Goal: Task Accomplishment & Management: Use online tool/utility

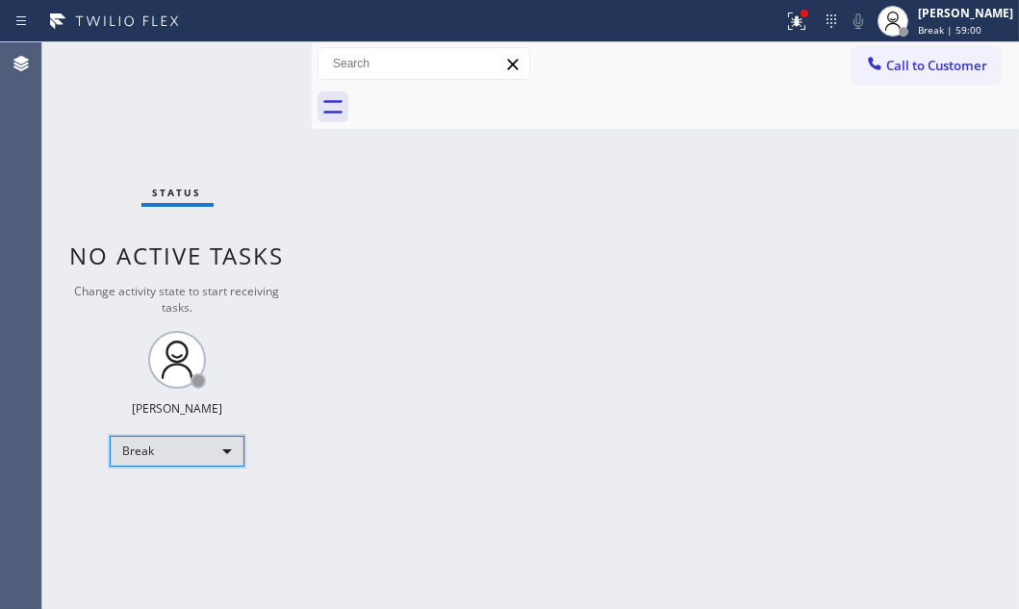
click at [225, 453] on div "Break" at bounding box center [177, 451] width 135 height 31
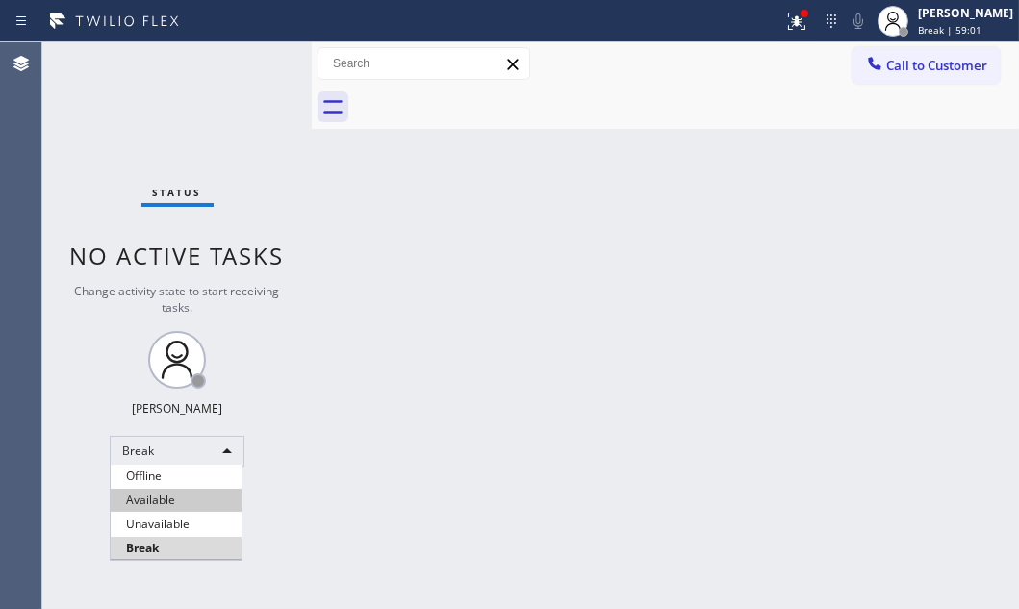
click at [175, 499] on li "Available" at bounding box center [176, 500] width 131 height 23
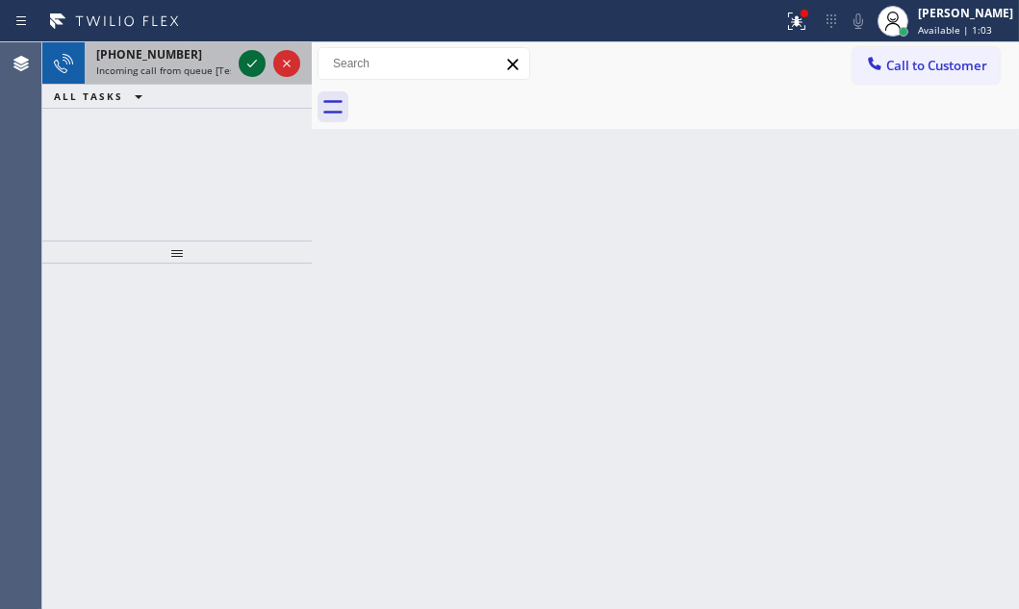
click at [242, 65] on icon at bounding box center [252, 63] width 23 height 23
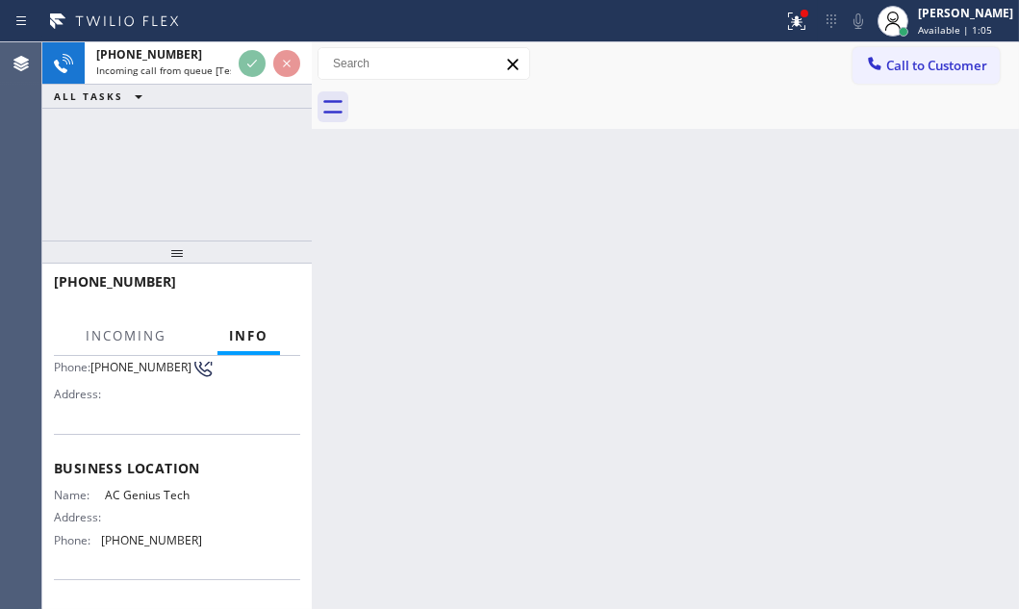
scroll to position [262, 0]
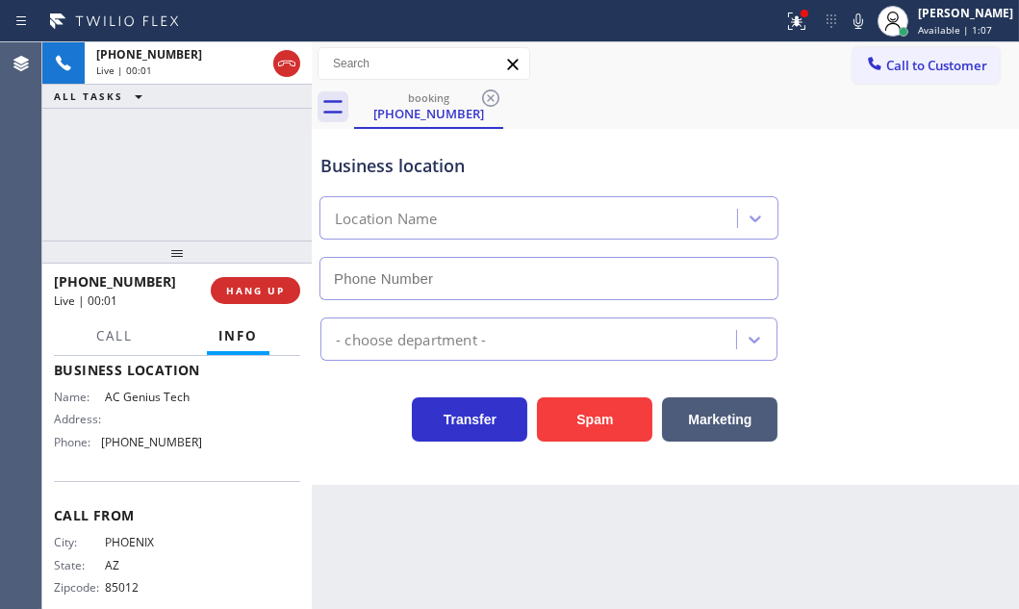
type input "[PHONE_NUMBER]"
click at [274, 290] on span "HANG UP" at bounding box center [255, 290] width 59 height 13
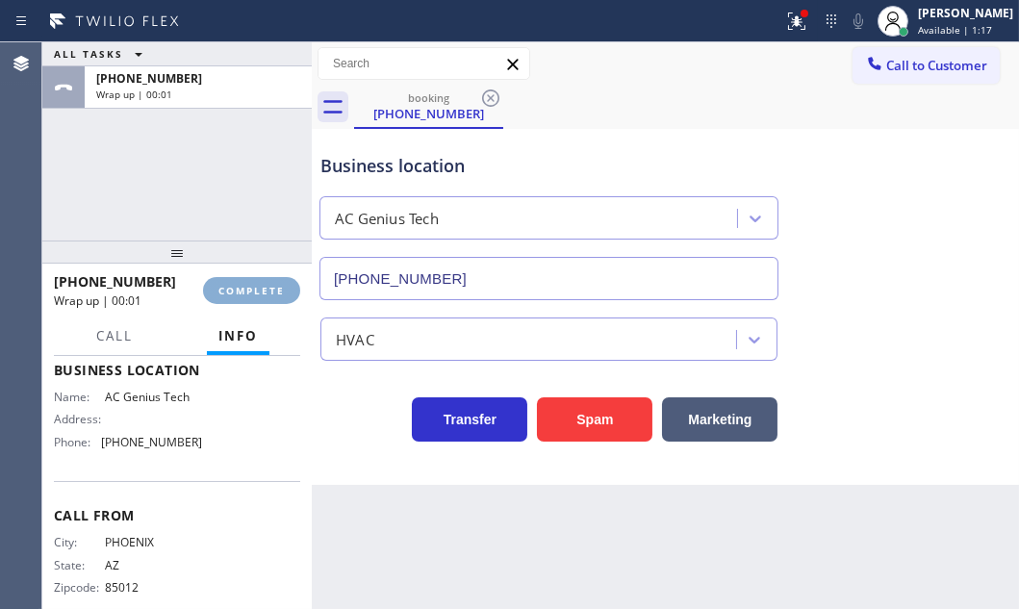
click at [276, 290] on span "COMPLETE" at bounding box center [251, 290] width 66 height 13
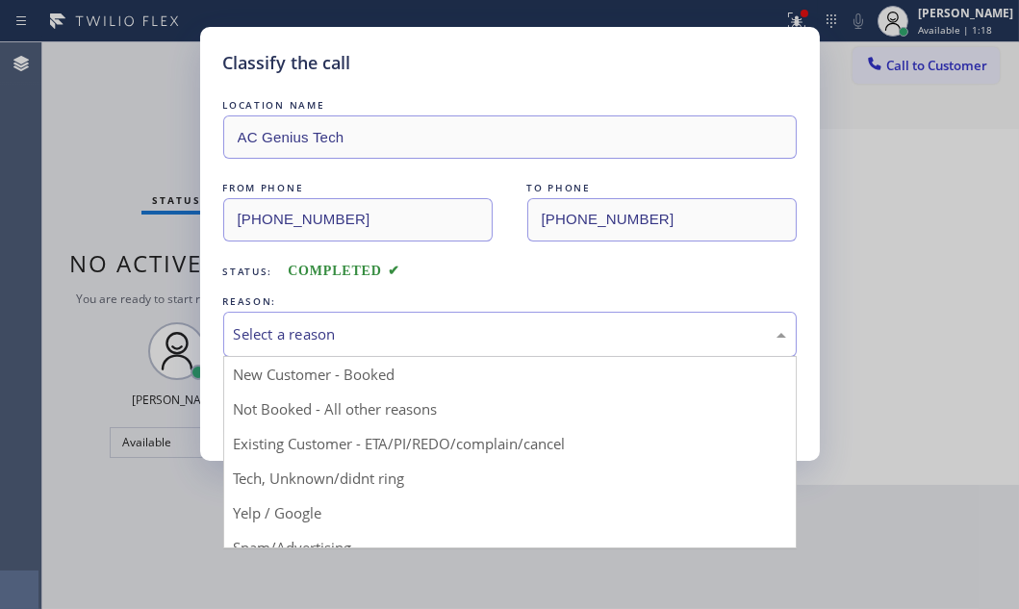
click at [546, 324] on div "Select a reason" at bounding box center [510, 334] width 552 height 22
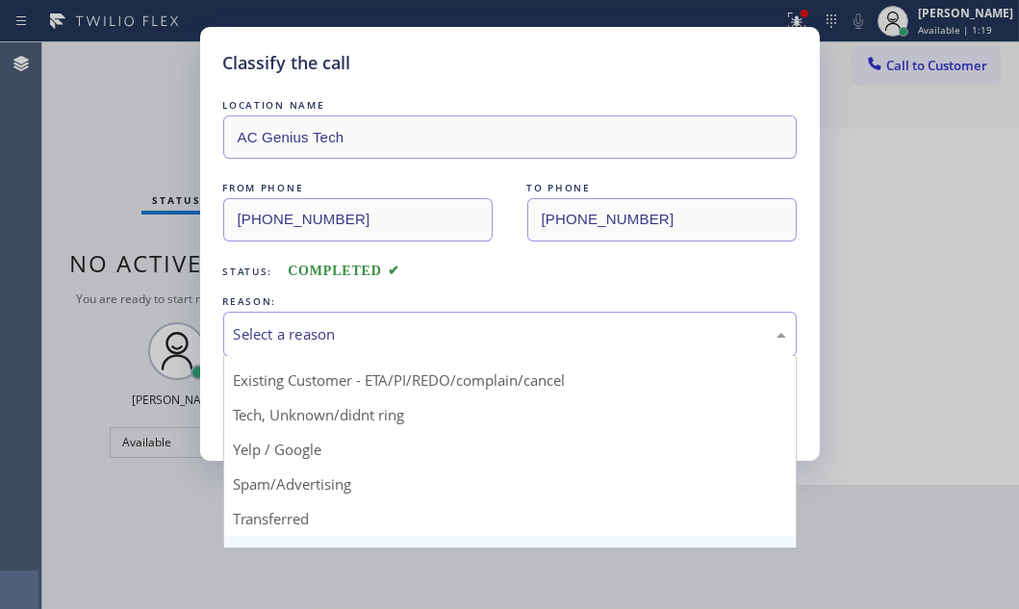
scroll to position [128, 0]
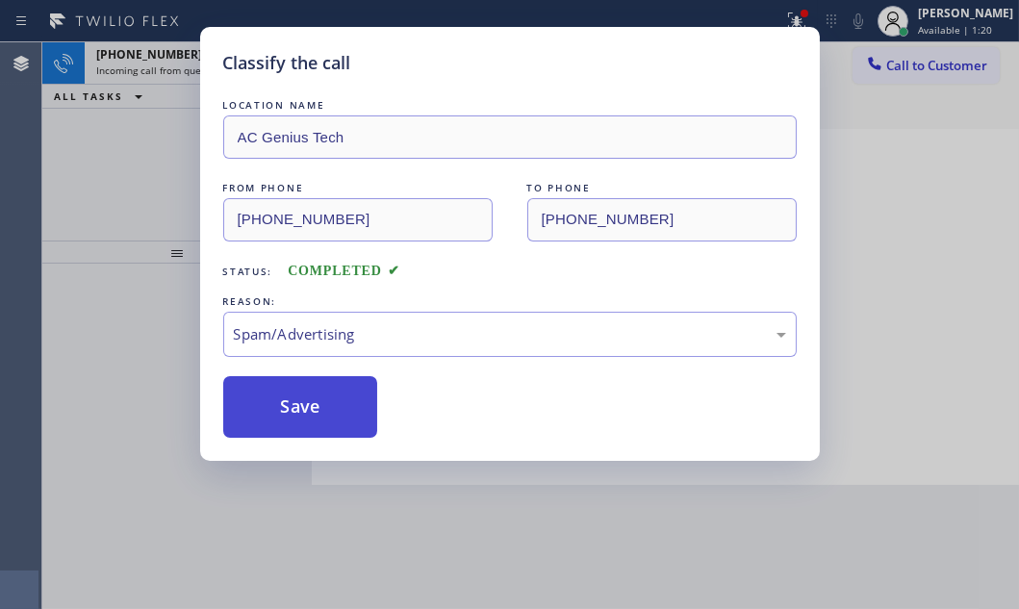
click at [271, 395] on button "Save" at bounding box center [300, 407] width 155 height 62
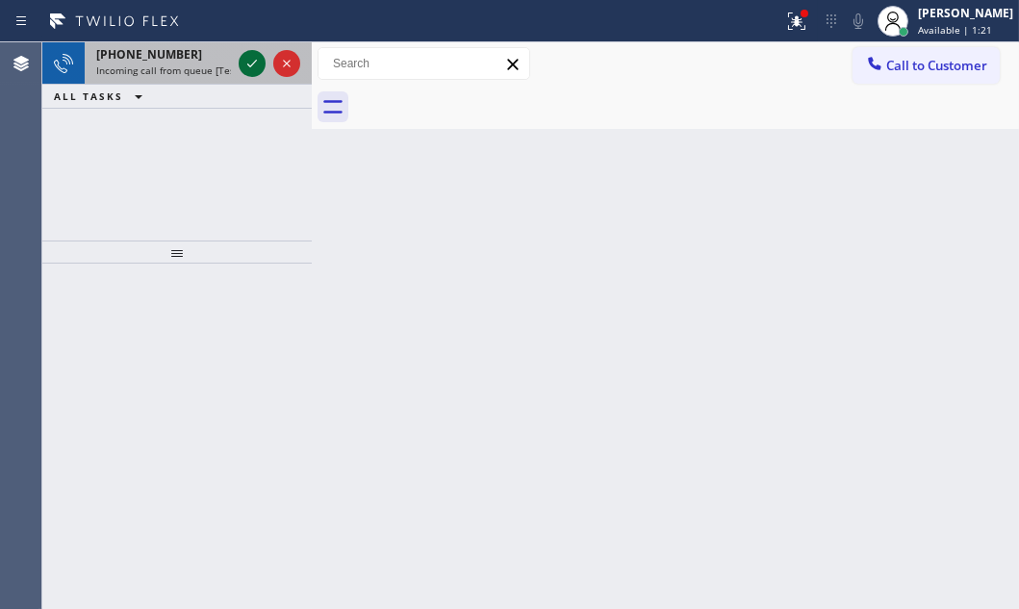
click at [250, 60] on icon at bounding box center [252, 63] width 23 height 23
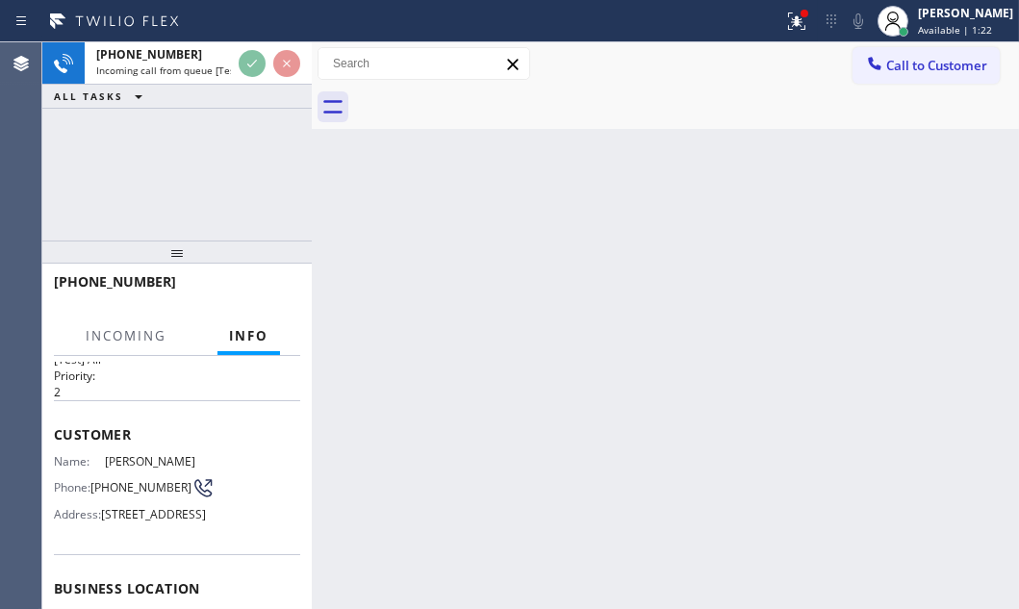
scroll to position [87, 0]
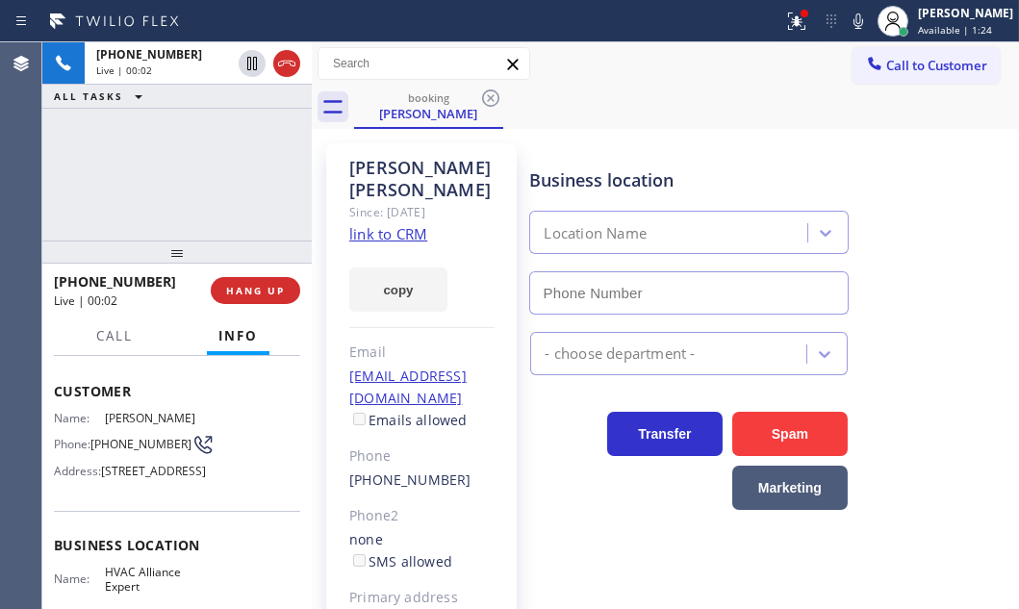
type input "[PHONE_NUMBER]"
click at [402, 224] on link "link to CRM" at bounding box center [388, 233] width 78 height 19
click at [105, 346] on button "Call" at bounding box center [115, 337] width 60 height 38
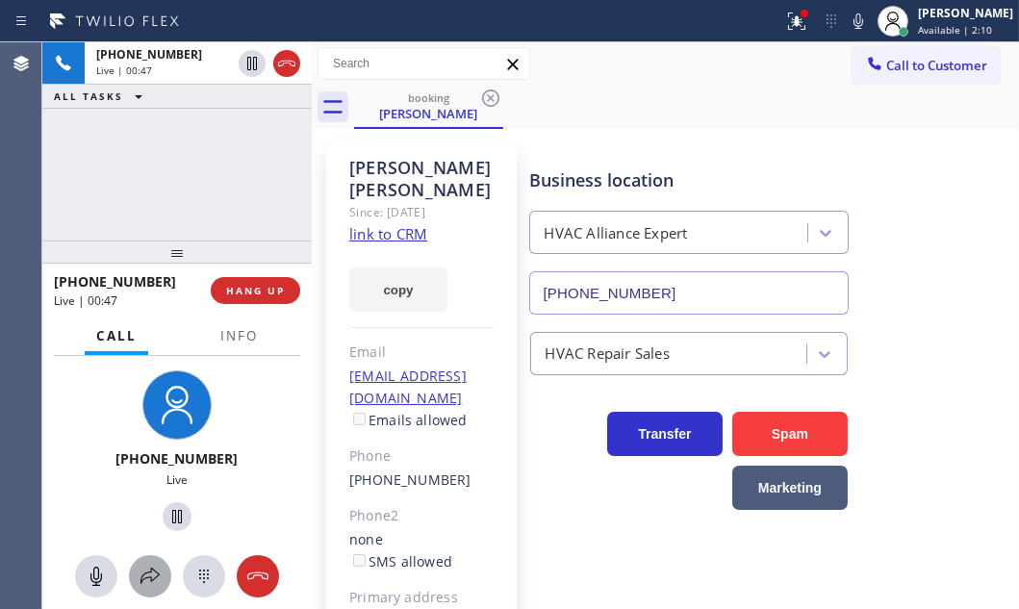
click at [140, 576] on icon at bounding box center [150, 576] width 23 height 23
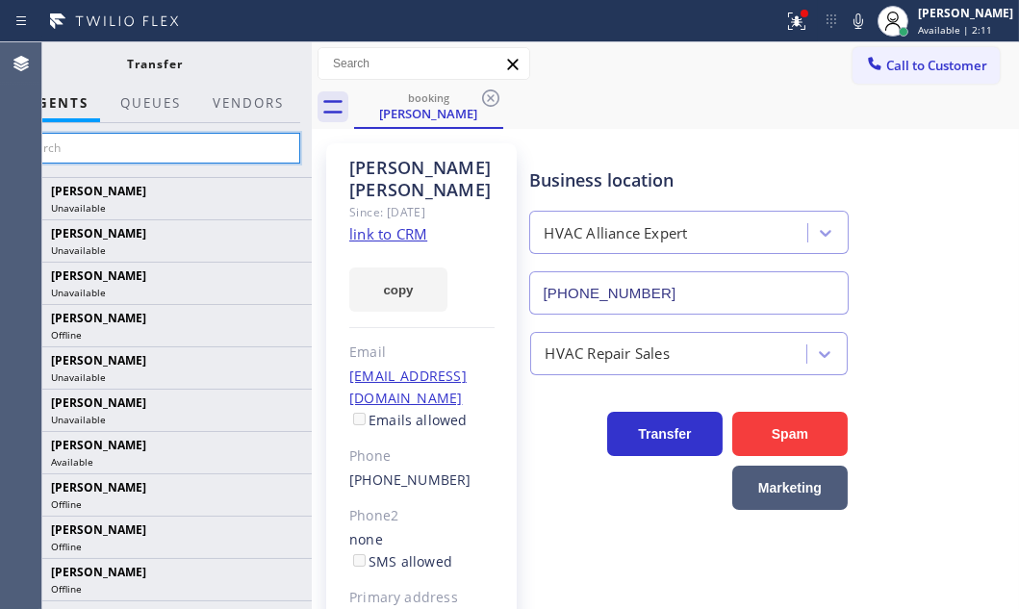
click at [194, 144] on input "text" at bounding box center [156, 148] width 290 height 31
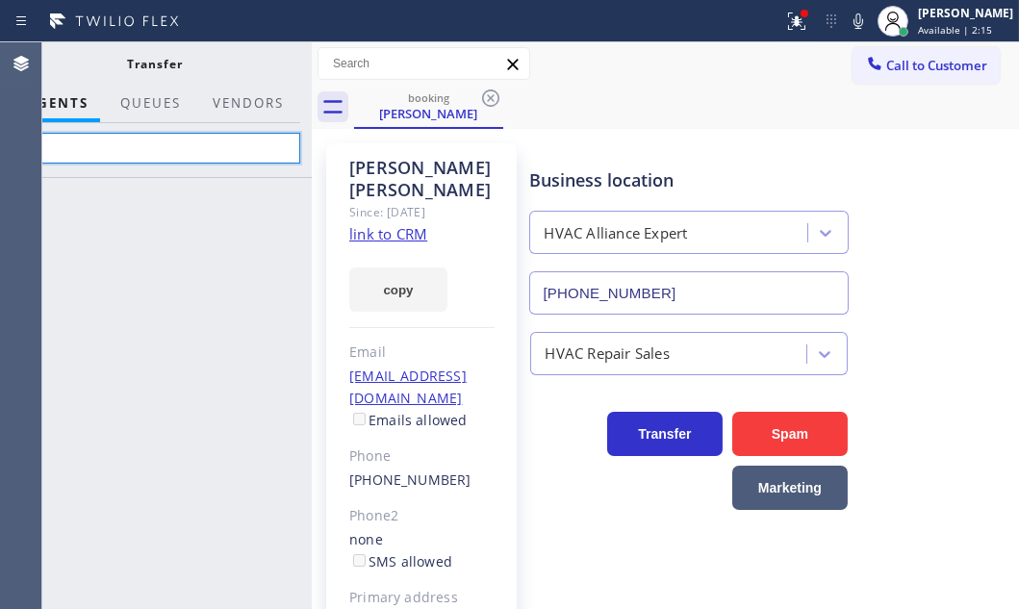
type input "j"
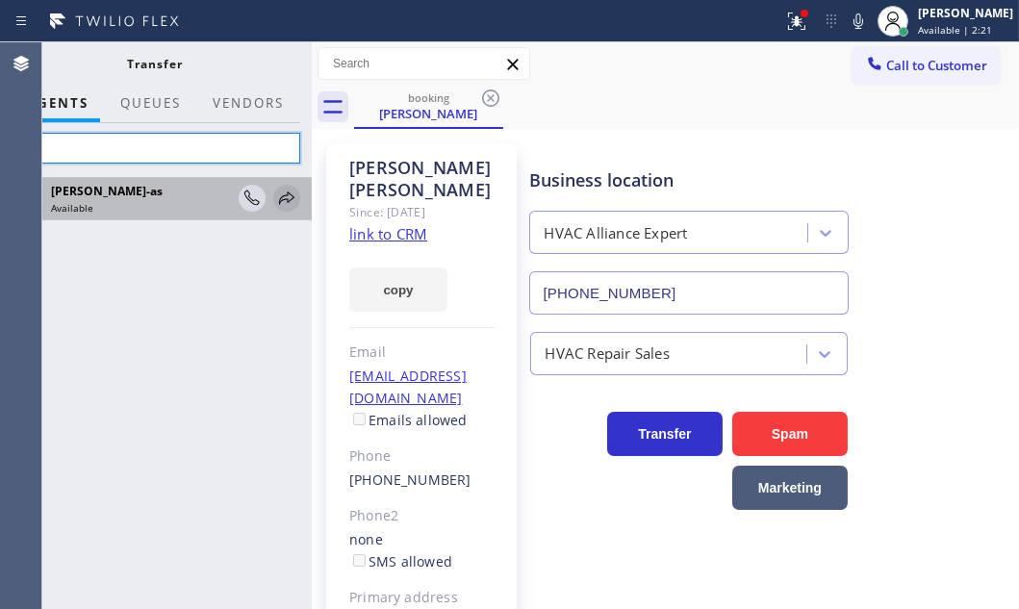
type input "jes"
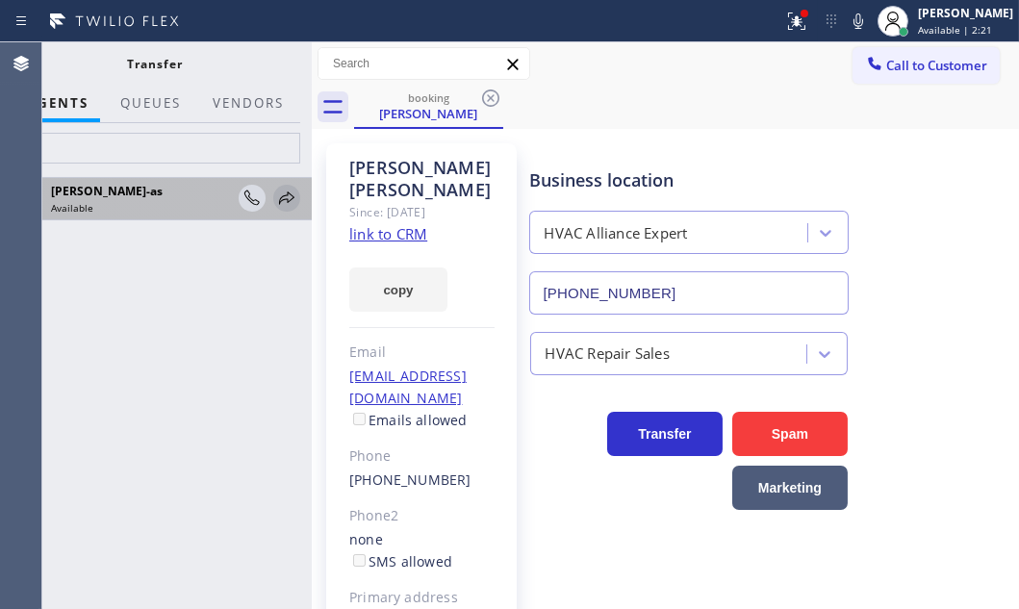
click at [285, 193] on icon at bounding box center [286, 198] width 23 height 23
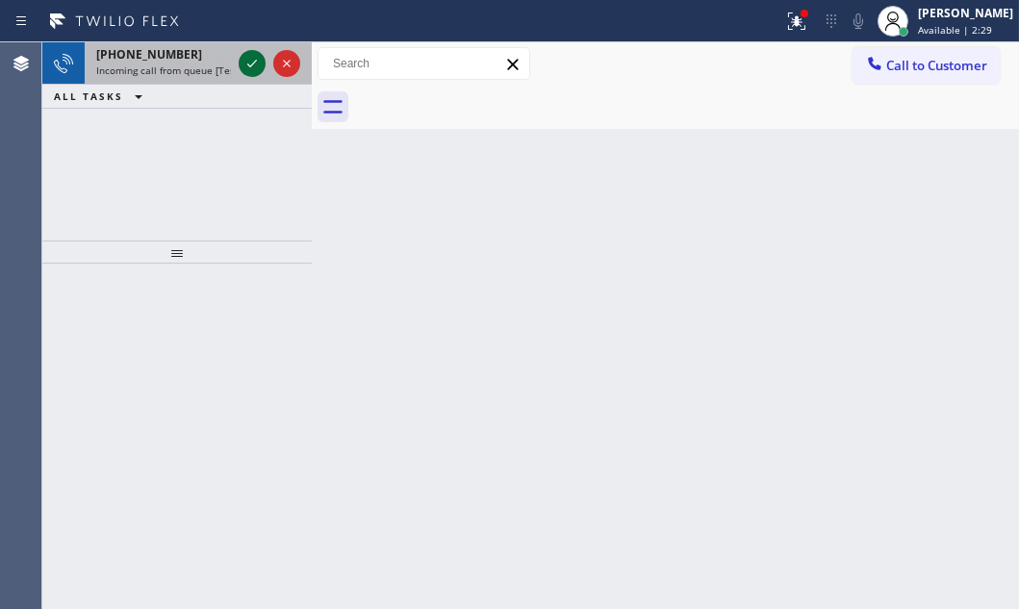
click at [254, 70] on icon at bounding box center [252, 63] width 23 height 23
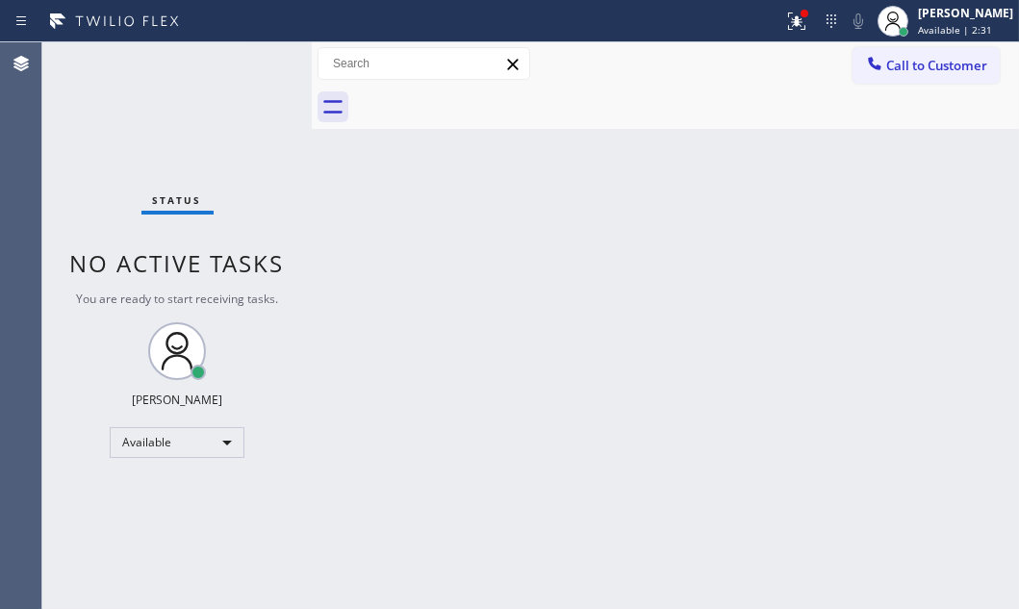
click at [270, 334] on div "Status No active tasks You are ready to start receiving tasks. [PERSON_NAME] Av…" at bounding box center [176, 325] width 269 height 567
click at [785, 22] on icon at bounding box center [796, 21] width 23 height 23
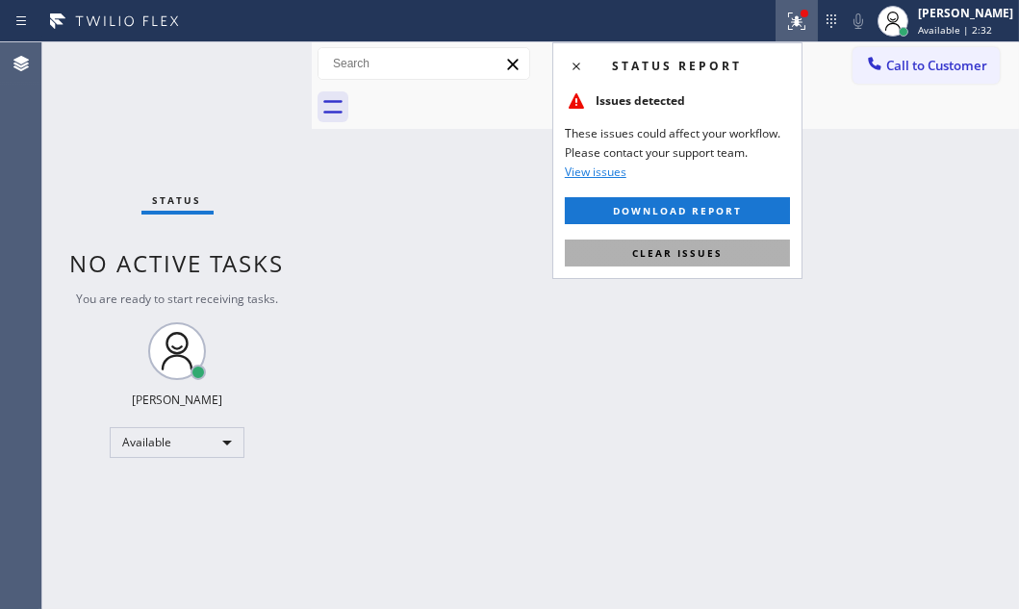
click at [699, 266] on button "Clear issues" at bounding box center [677, 253] width 225 height 27
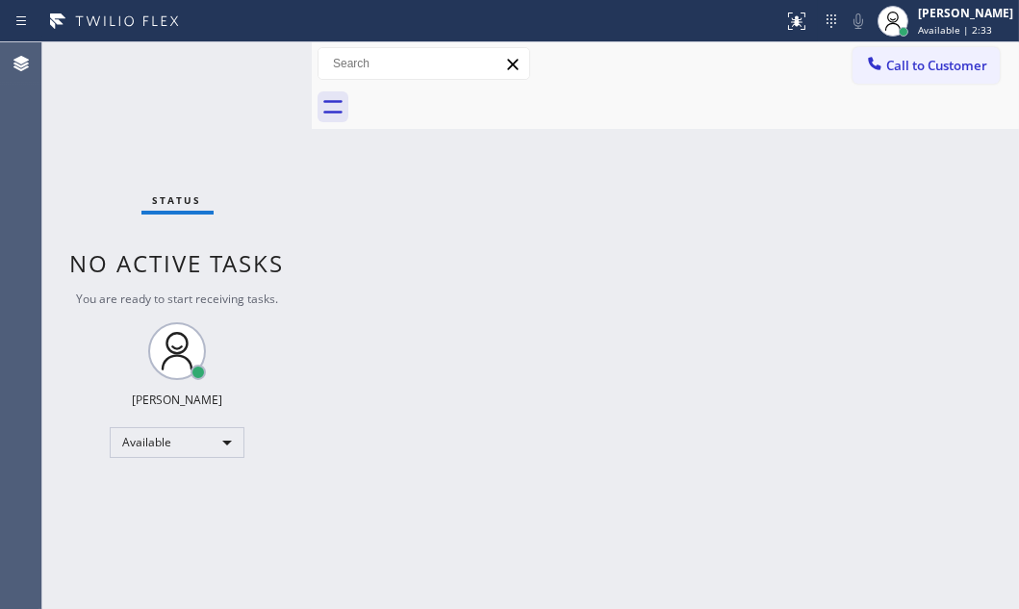
click at [714, 295] on div "Back to Dashboard Change Sender ID Customers Technicians Select a contact Outbo…" at bounding box center [665, 325] width 707 height 567
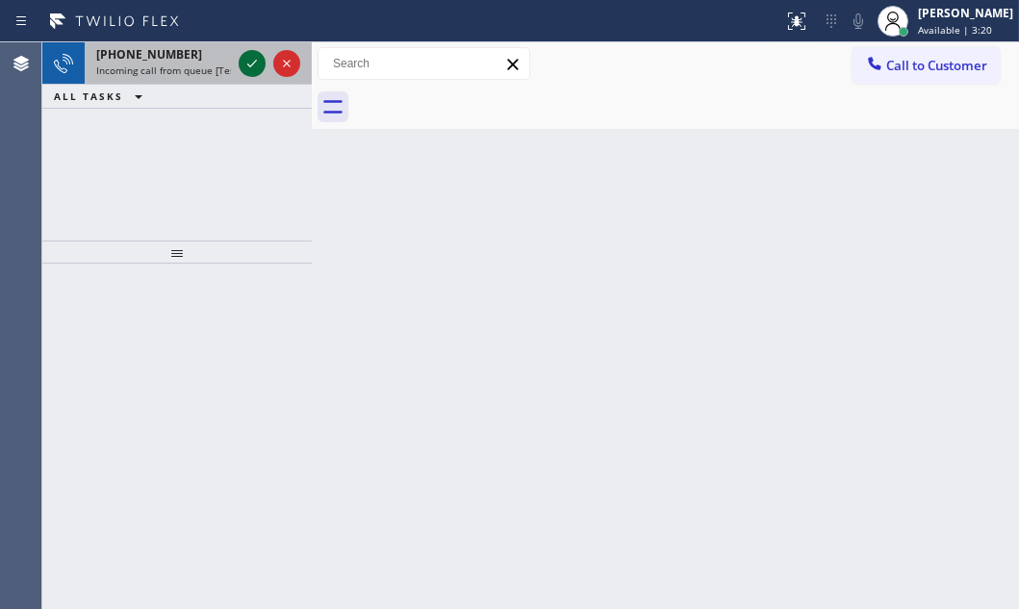
click at [250, 60] on icon at bounding box center [252, 63] width 23 height 23
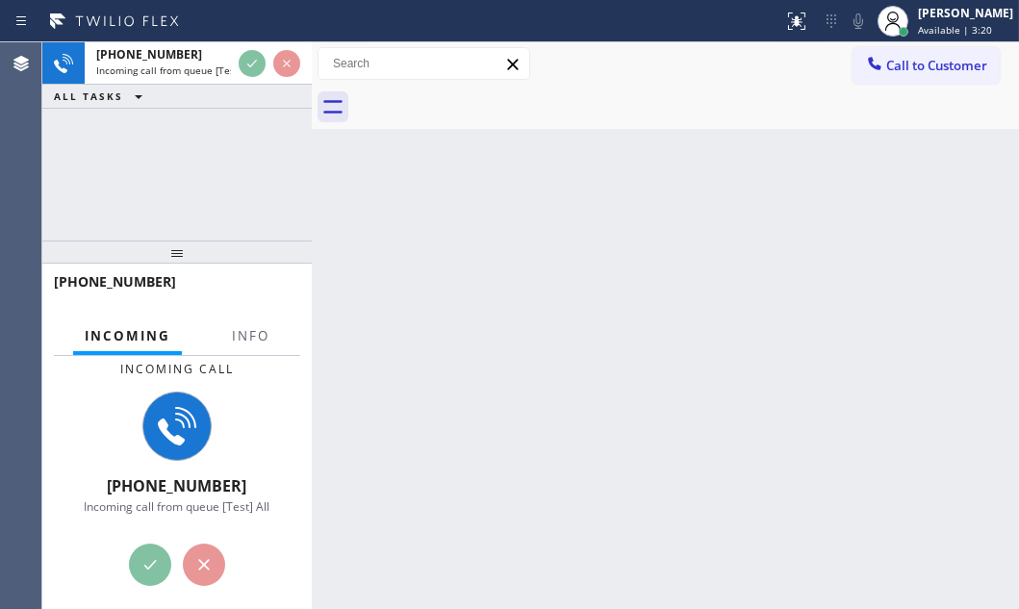
click at [245, 79] on div at bounding box center [269, 63] width 69 height 42
click at [253, 337] on button "Info" at bounding box center [250, 337] width 61 height 38
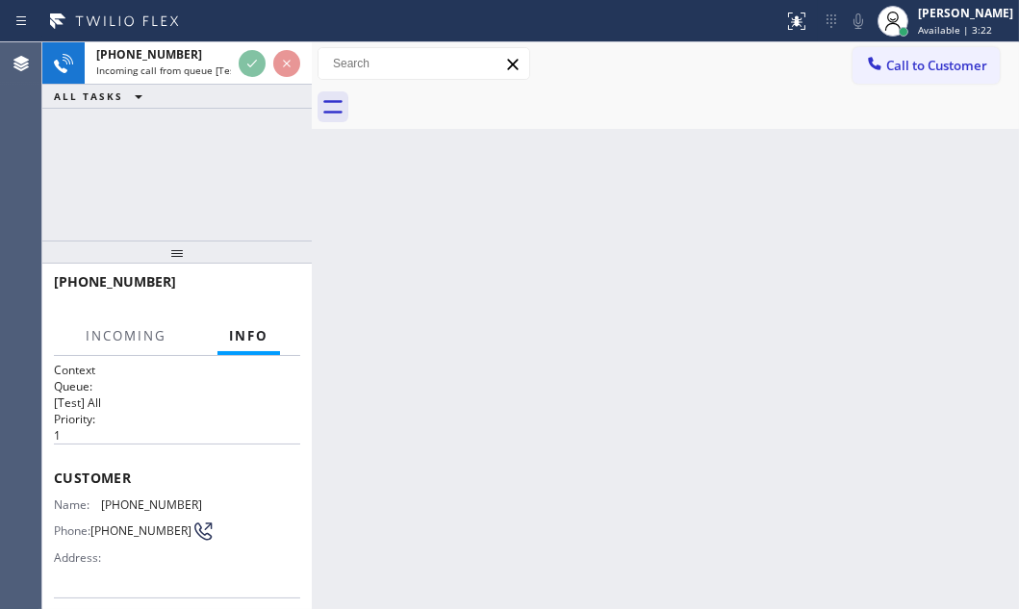
click at [253, 337] on span "Info" at bounding box center [248, 335] width 39 height 17
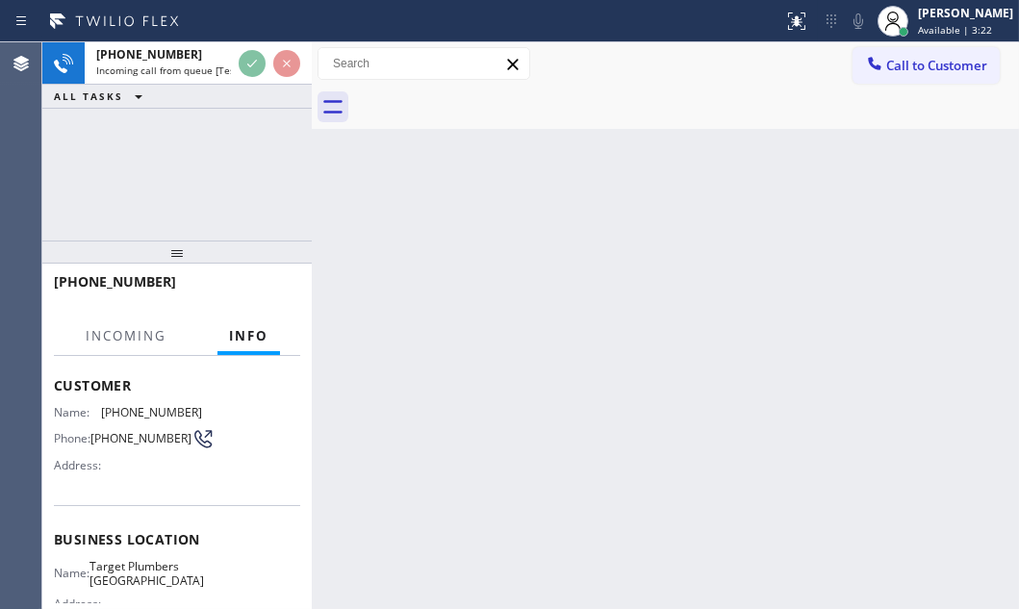
scroll to position [262, 0]
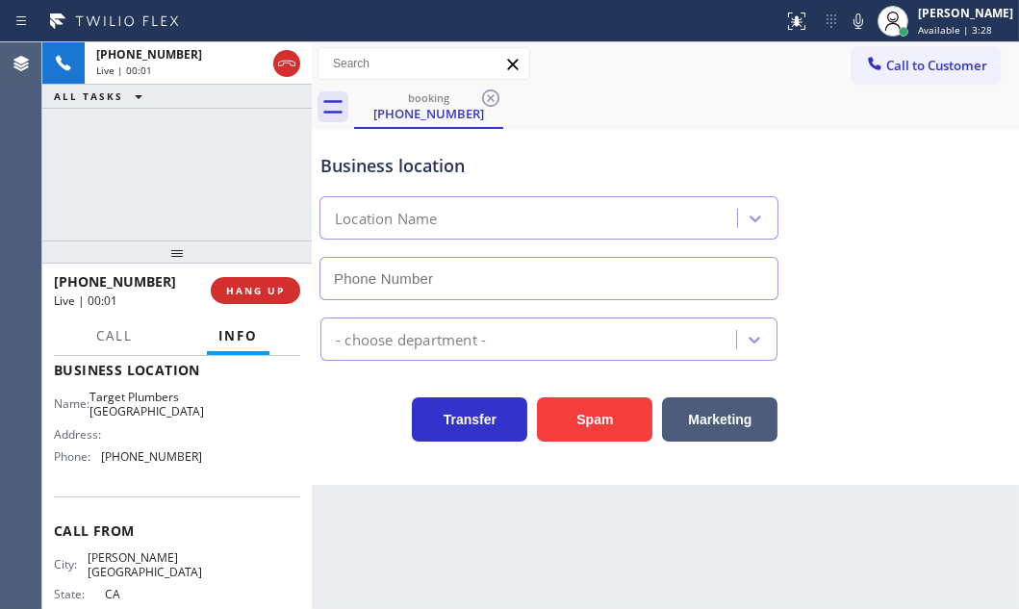
type input "[PHONE_NUMBER]"
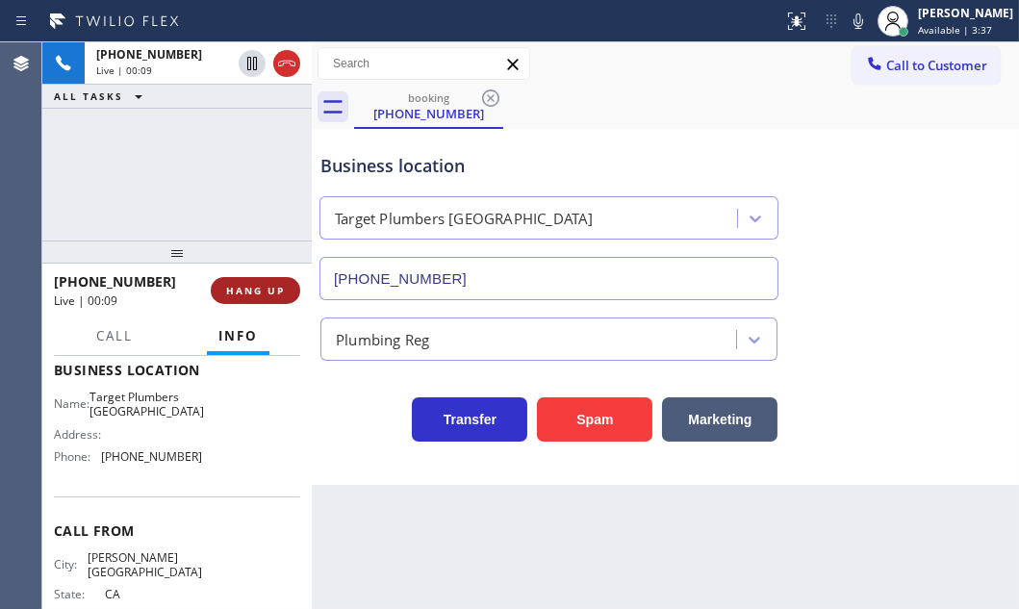
click at [244, 293] on span "HANG UP" at bounding box center [255, 290] width 59 height 13
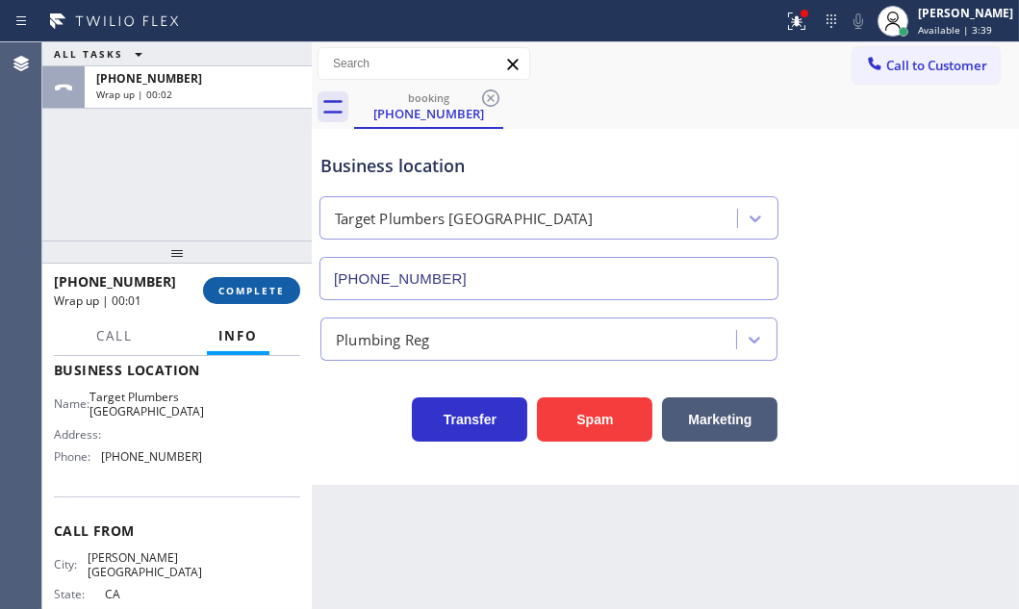
click at [268, 290] on span "COMPLETE" at bounding box center [251, 290] width 66 height 13
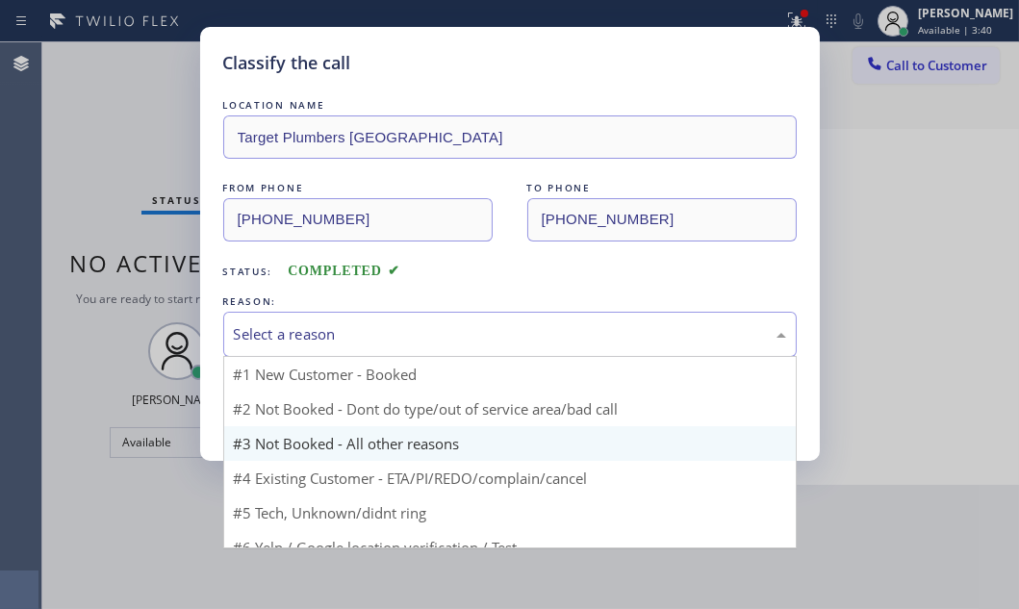
drag, startPoint x: 369, startPoint y: 318, endPoint x: 334, endPoint y: 392, distance: 82.2
click at [369, 318] on div "Select a reason" at bounding box center [509, 334] width 573 height 45
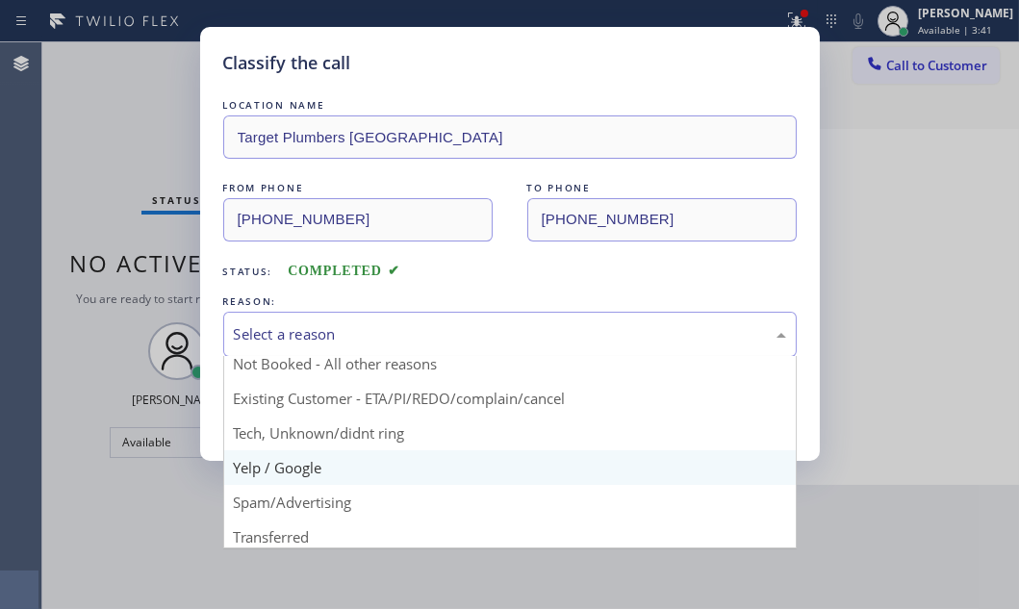
scroll to position [87, 0]
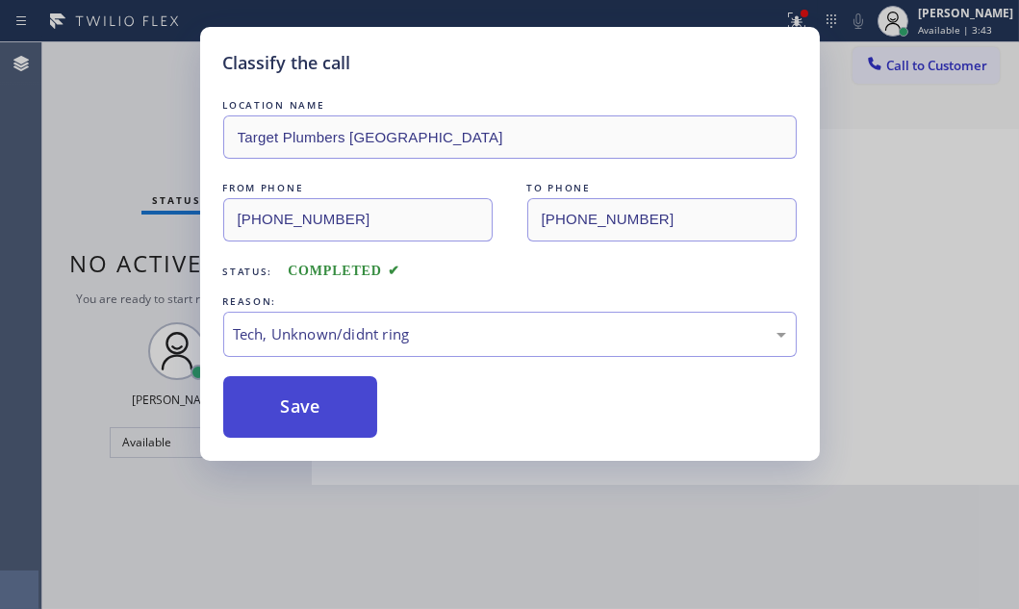
click at [295, 389] on button "Save" at bounding box center [300, 407] width 155 height 62
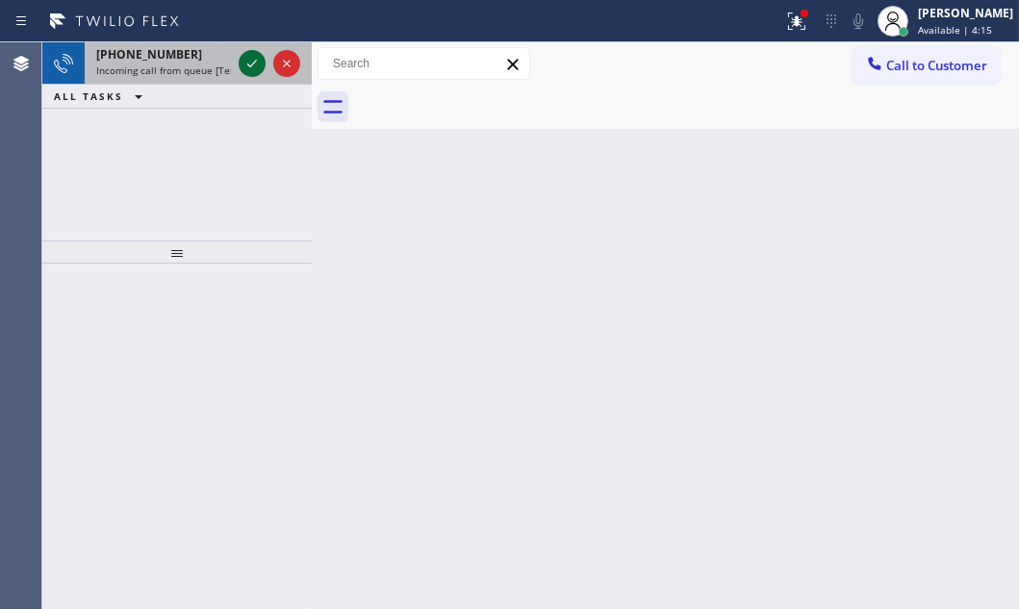
click at [251, 62] on icon at bounding box center [252, 63] width 23 height 23
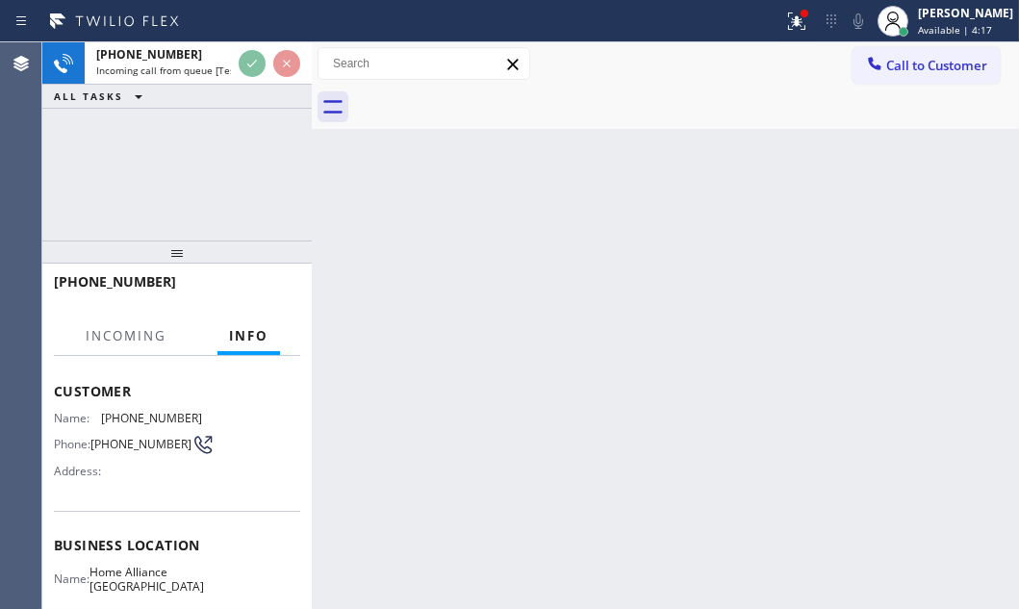
scroll to position [174, 0]
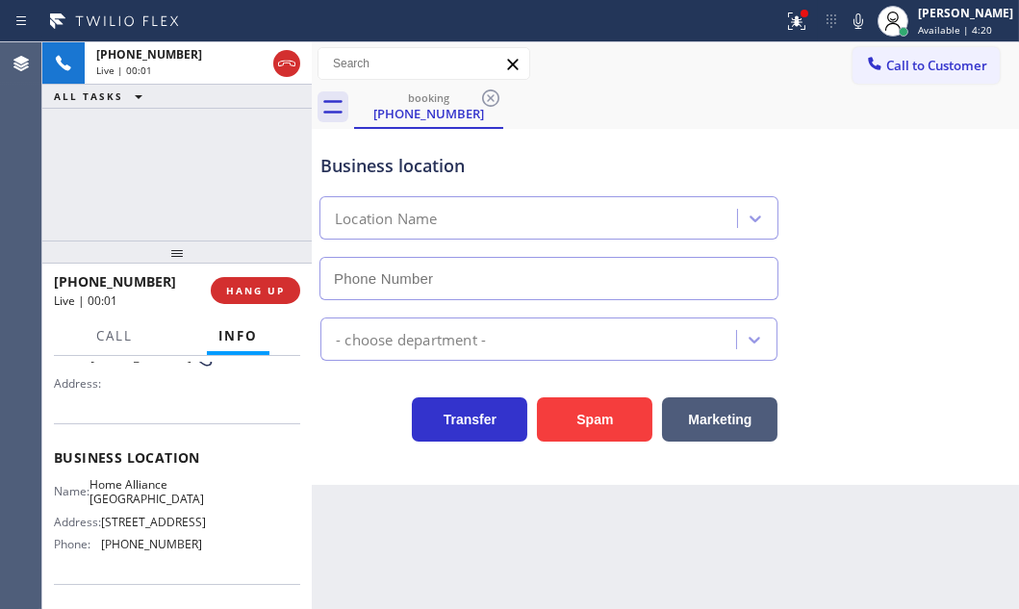
type input "[PHONE_NUMBER]"
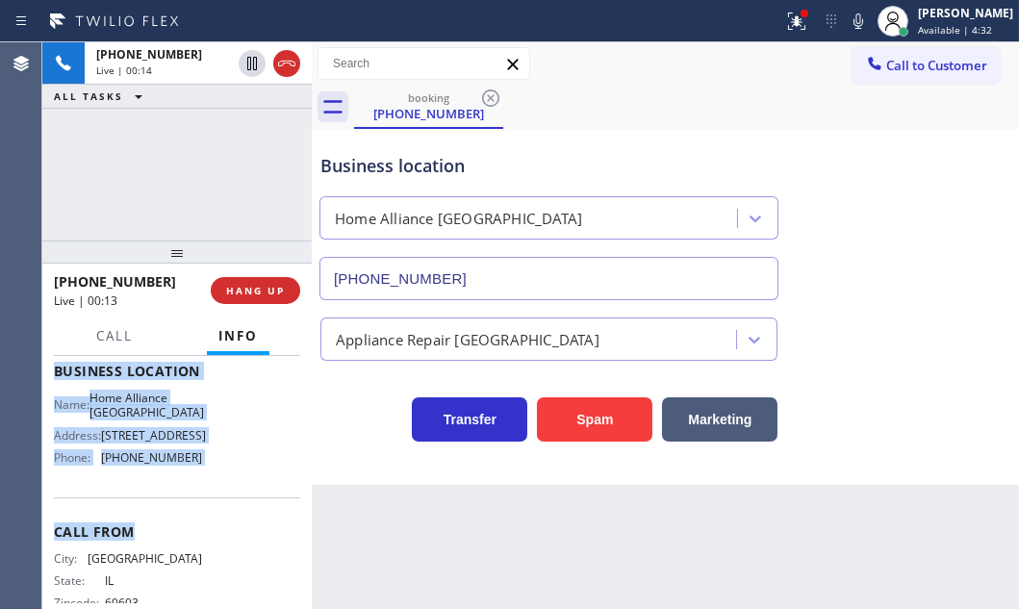
scroll to position [262, 0]
drag, startPoint x: 52, startPoint y: 473, endPoint x: 359, endPoint y: 597, distance: 330.7
click at [194, 489] on div "Context Queue: [Test] All Priority: 2 Customer Name: [PHONE_NUMBER] Phone: [PHO…" at bounding box center [176, 482] width 269 height 253
copy div "Customer Name: [PHONE_NUMBER] Phone: [PHONE_NUMBER] Address: Business location …"
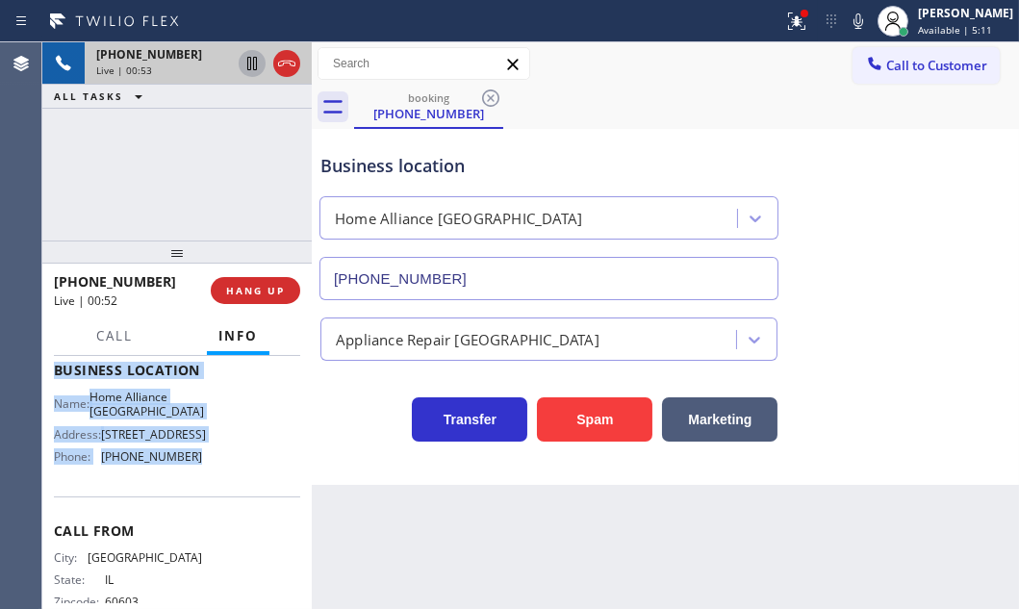
click at [252, 67] on icon at bounding box center [252, 63] width 23 height 23
click at [256, 63] on icon at bounding box center [252, 63] width 23 height 23
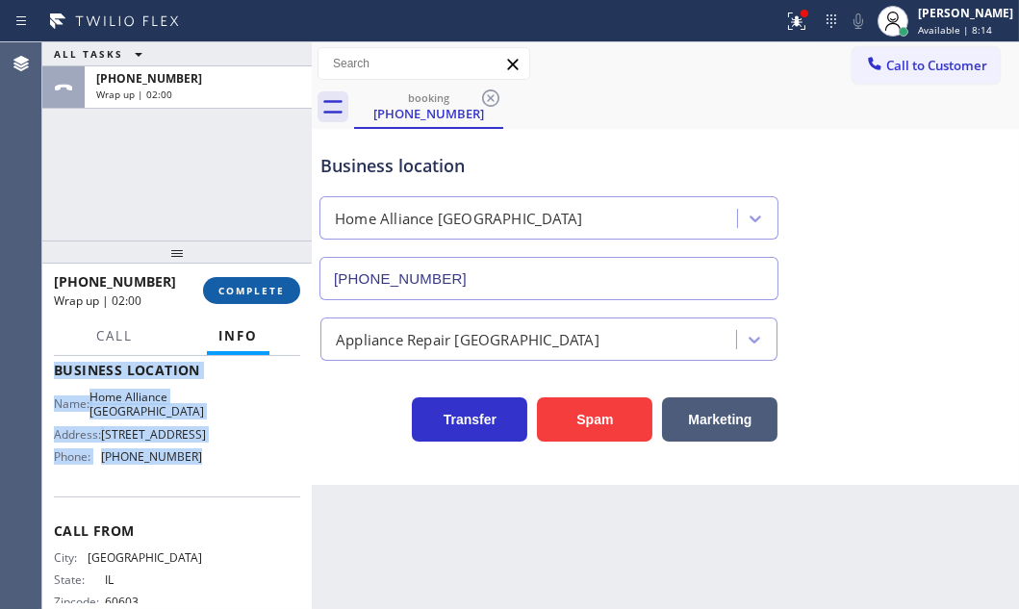
click at [266, 295] on span "COMPLETE" at bounding box center [251, 290] width 66 height 13
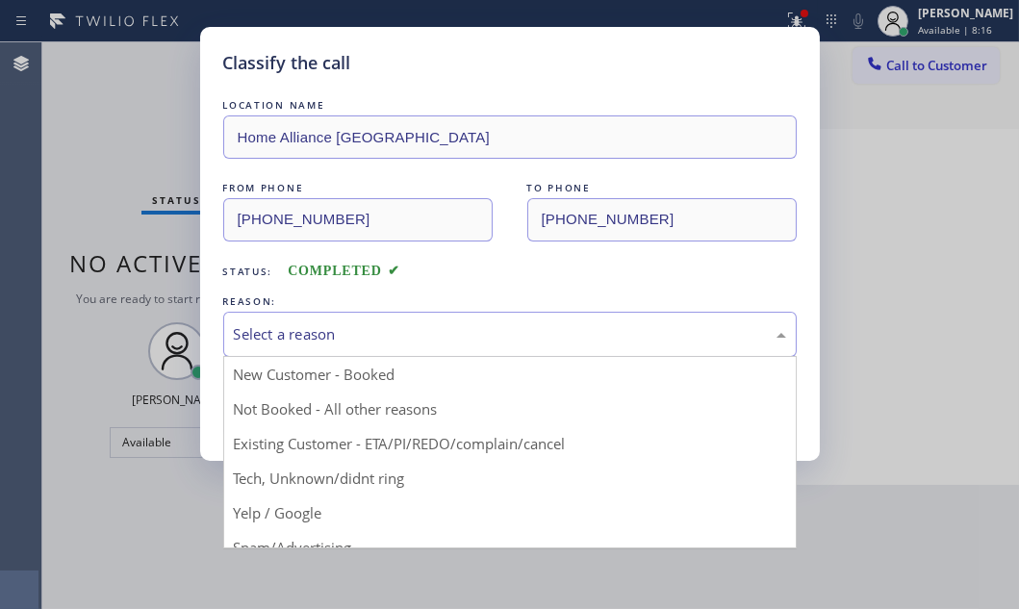
click at [440, 324] on div "Select a reason" at bounding box center [510, 334] width 552 height 22
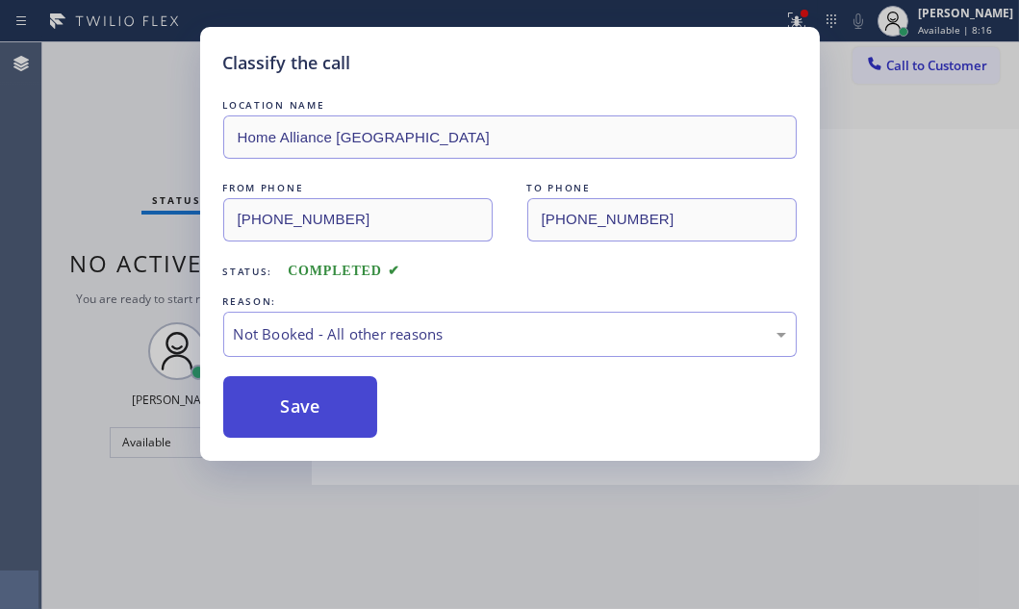
drag, startPoint x: 267, startPoint y: 420, endPoint x: 263, endPoint y: 397, distance: 23.4
click at [262, 395] on button "Save" at bounding box center [300, 407] width 155 height 62
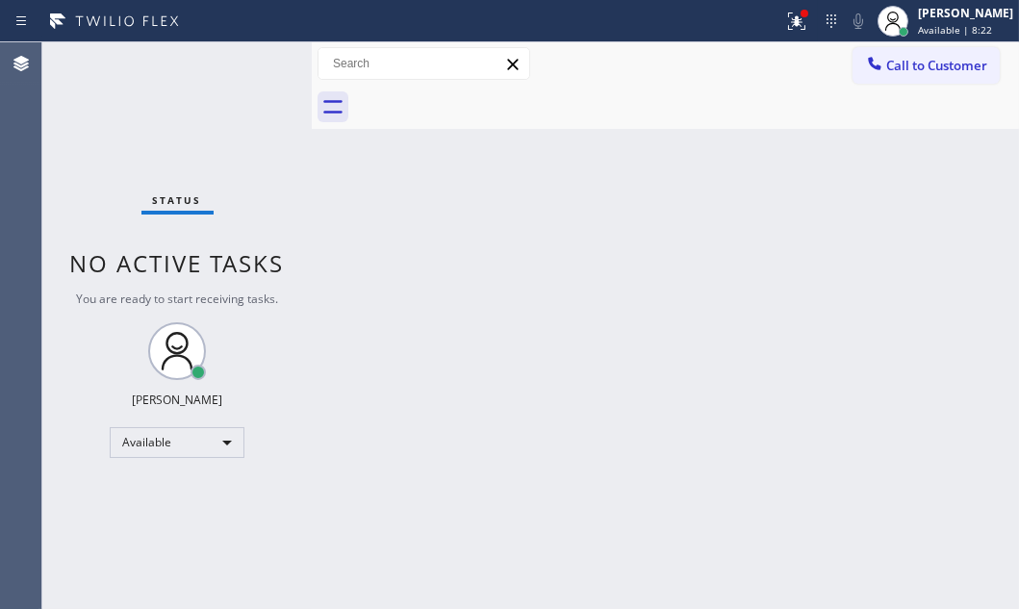
click at [260, 58] on div "Status No active tasks You are ready to start receiving tasks. [PERSON_NAME] Av…" at bounding box center [176, 325] width 269 height 567
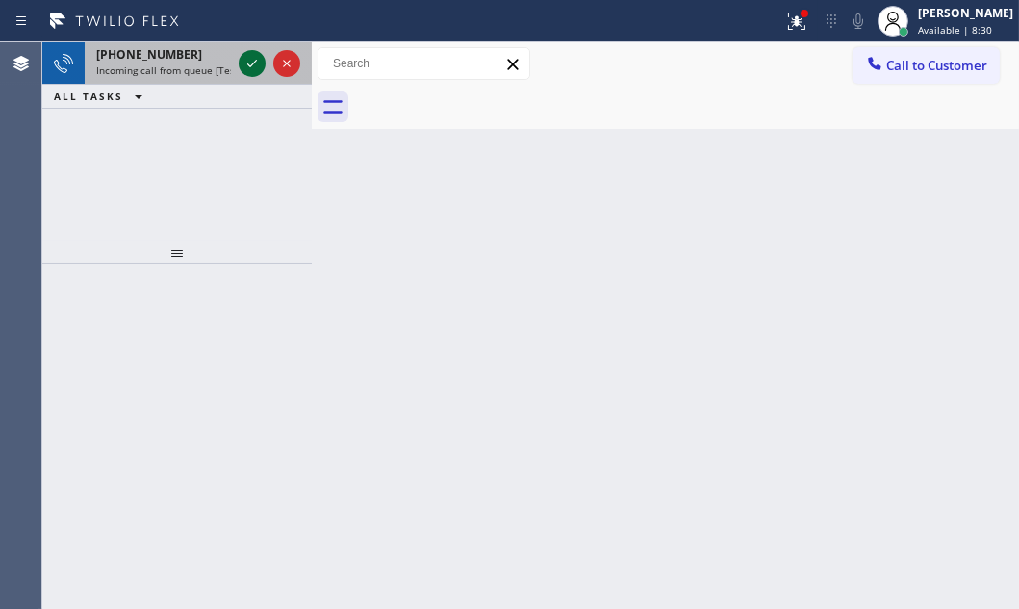
click at [260, 62] on icon at bounding box center [252, 63] width 23 height 23
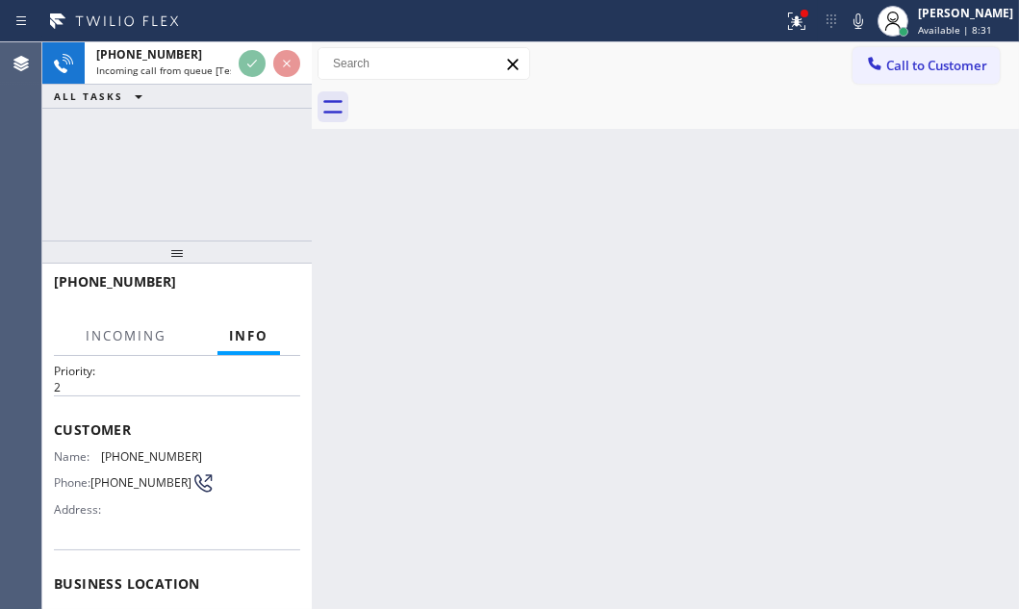
scroll to position [87, 0]
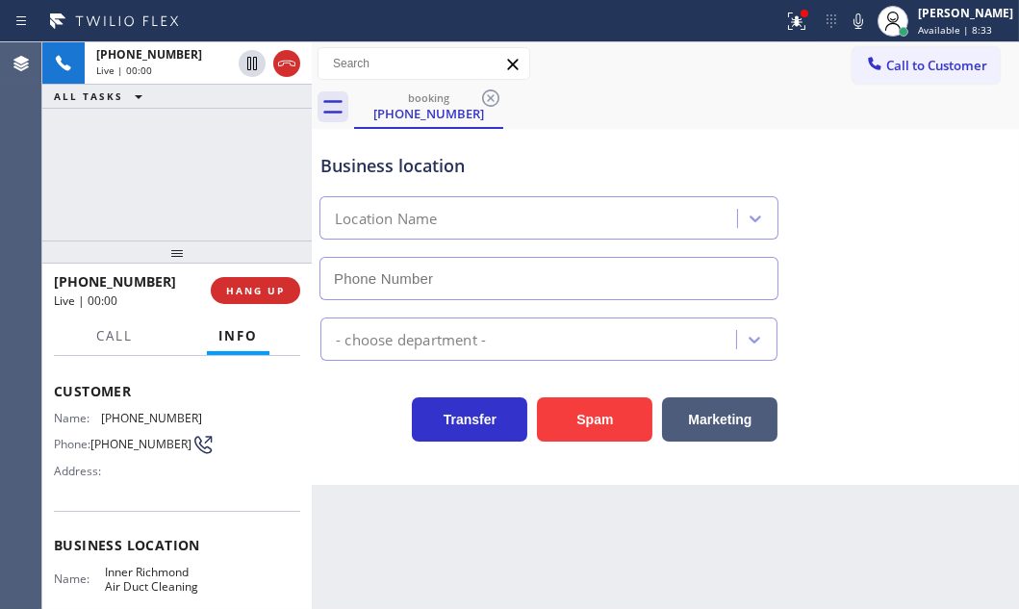
type input "[PHONE_NUMBER]"
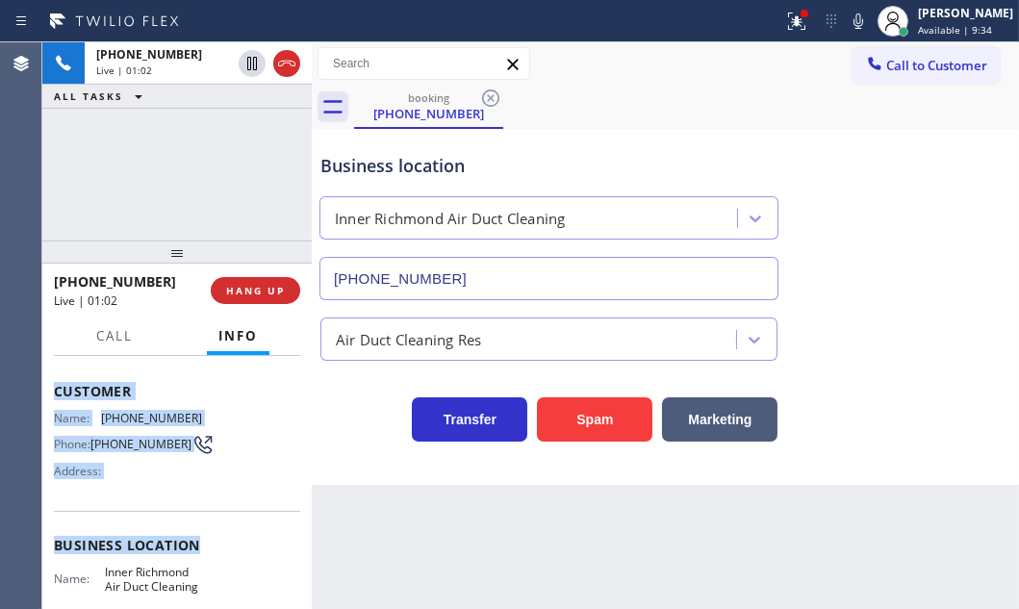
scroll to position [174, 0]
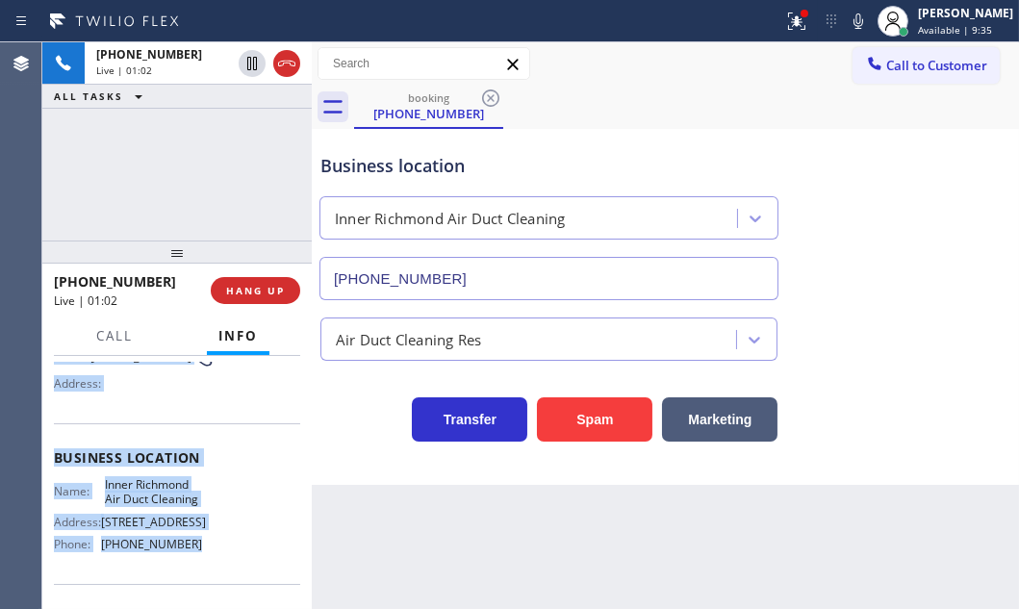
drag, startPoint x: 51, startPoint y: 382, endPoint x: 204, endPoint y: 557, distance: 232.5
click at [204, 557] on div "Context Queue: [Test] All Priority: 2 Customer Name: [PHONE_NUMBER] Phone: [PHO…" at bounding box center [176, 482] width 269 height 253
copy div "Customer Name: [PHONE_NUMBER] Phone: [PHONE_NUMBER] Address: Business location …"
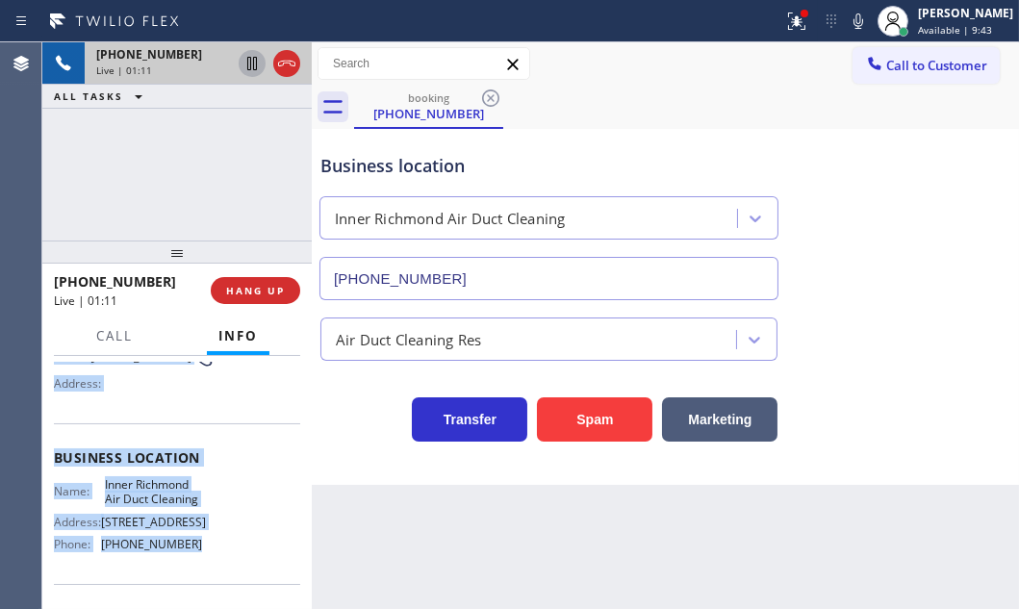
drag, startPoint x: 249, startPoint y: 62, endPoint x: 262, endPoint y: 64, distance: 12.7
click at [249, 62] on icon at bounding box center [252, 63] width 23 height 23
click at [243, 66] on icon at bounding box center [252, 63] width 23 height 23
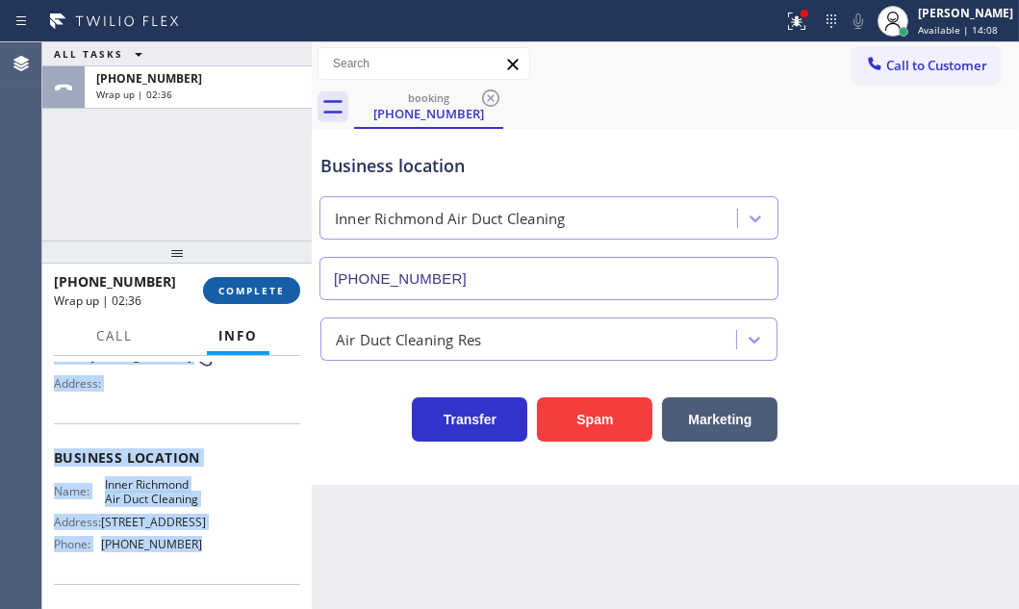
click at [252, 287] on span "COMPLETE" at bounding box center [251, 290] width 66 height 13
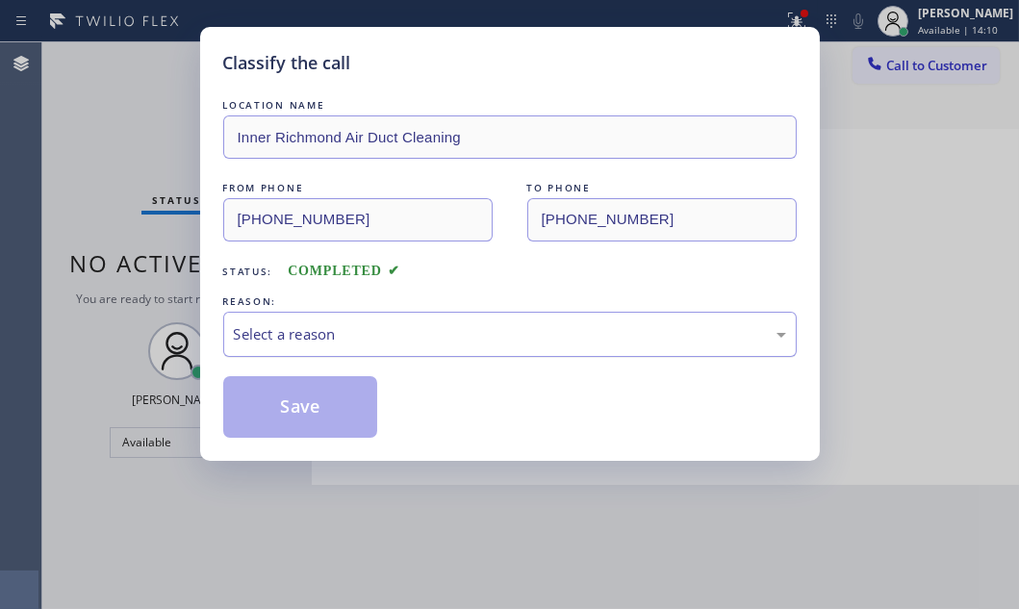
click at [310, 327] on div "Select a reason" at bounding box center [510, 334] width 552 height 22
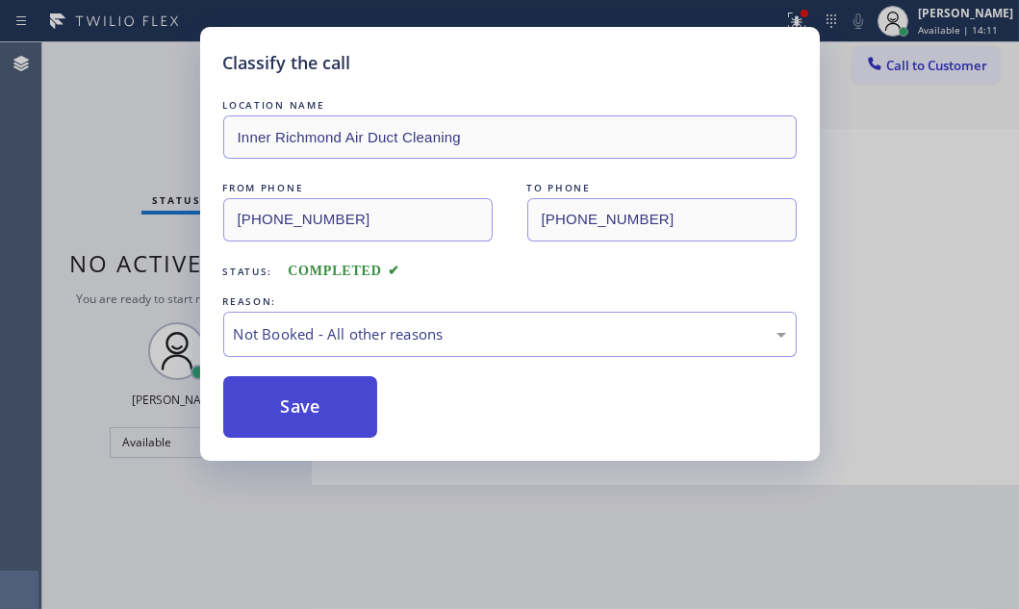
click at [310, 386] on button "Save" at bounding box center [300, 407] width 155 height 62
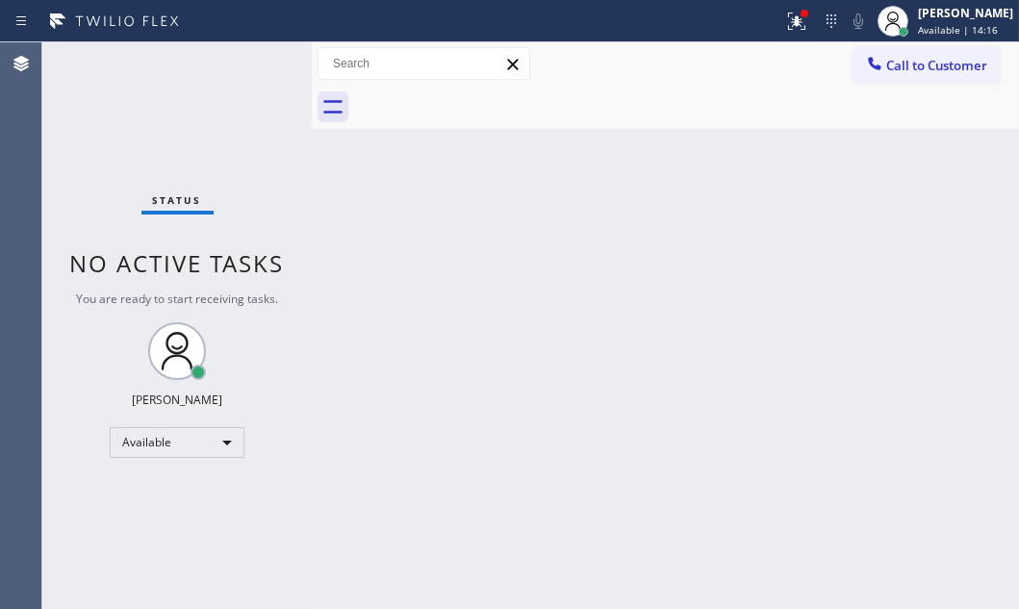
drag, startPoint x: 211, startPoint y: 183, endPoint x: 239, endPoint y: 142, distance: 49.1
click at [211, 180] on div "Status No active tasks You are ready to start receiving tasks. [PERSON_NAME] Av…" at bounding box center [176, 325] width 269 height 567
click at [818, 23] on div at bounding box center [831, 21] width 27 height 23
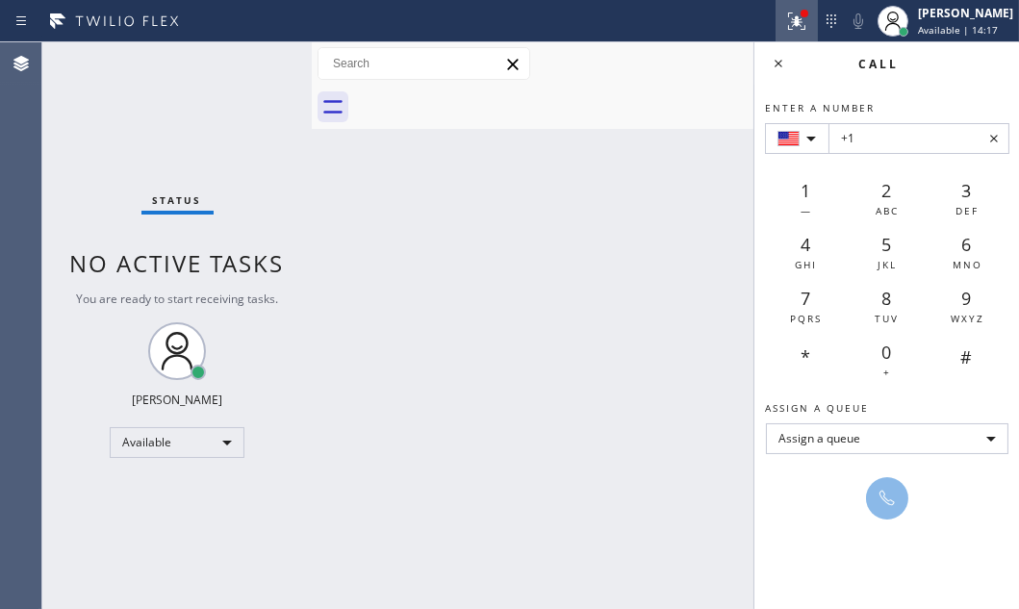
click at [794, 26] on div at bounding box center [797, 21] width 42 height 23
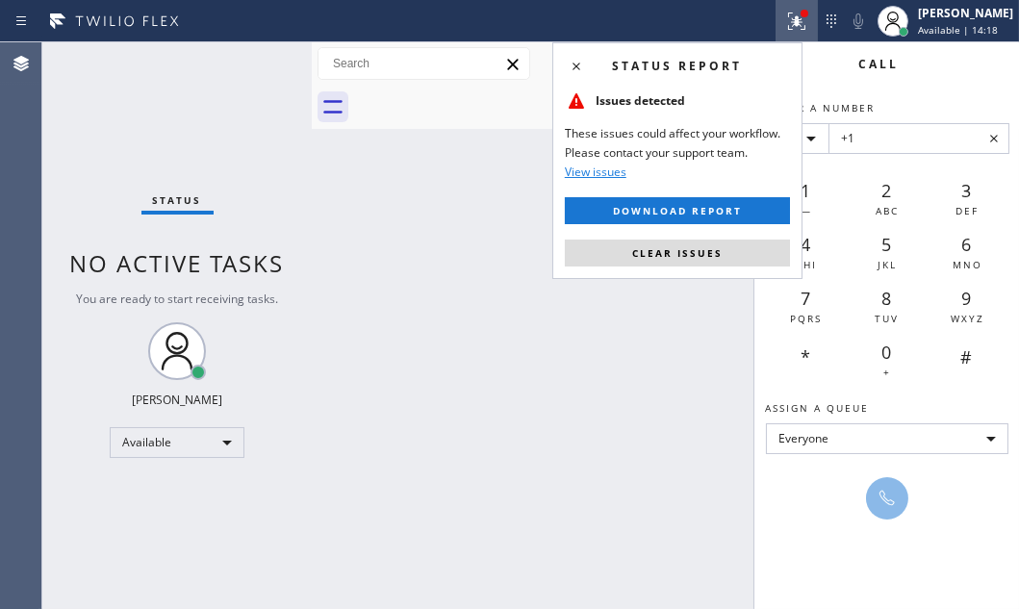
click at [776, 38] on button at bounding box center [797, 21] width 42 height 42
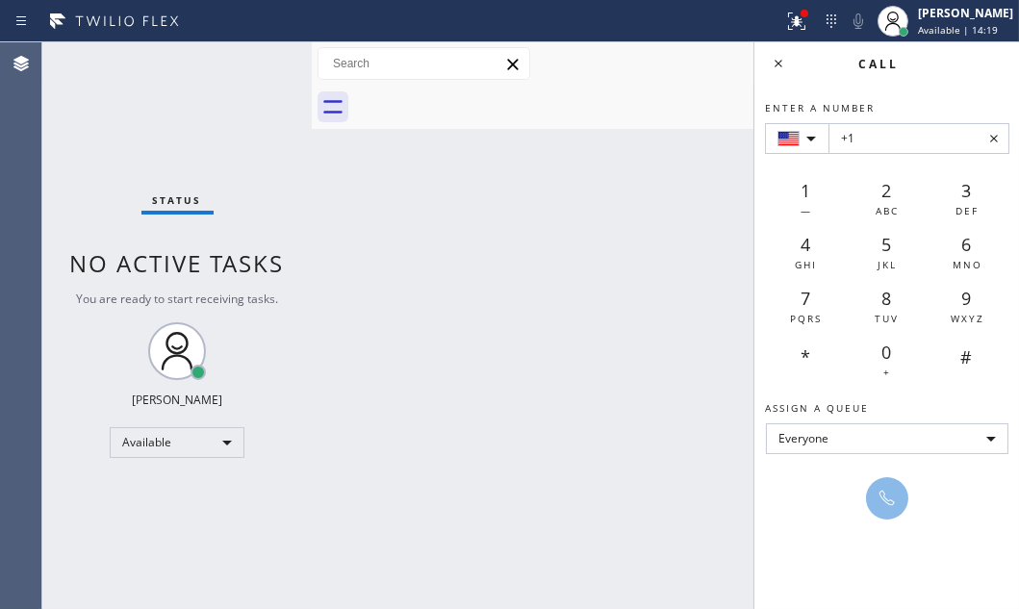
drag, startPoint x: 501, startPoint y: 169, endPoint x: 693, endPoint y: 104, distance: 202.4
click at [518, 168] on div "Back to Dashboard Change Sender ID Customers Technicians Select a contact Outbo…" at bounding box center [665, 325] width 707 height 567
click at [776, 33] on button at bounding box center [797, 21] width 42 height 42
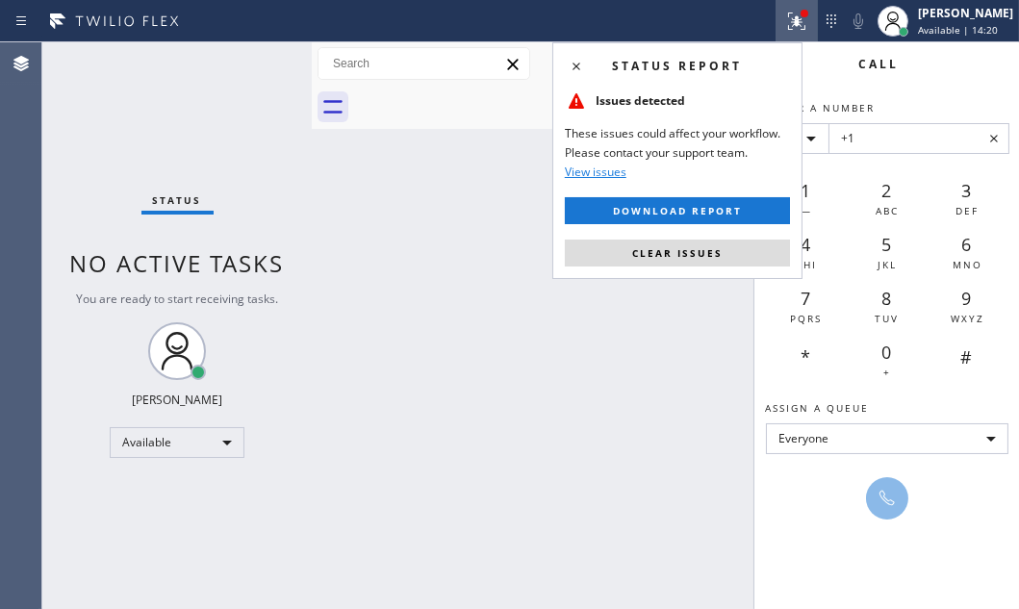
click at [815, 53] on div "Call" at bounding box center [886, 63] width 265 height 42
drag, startPoint x: 490, startPoint y: 321, endPoint x: 638, endPoint y: 216, distance: 182.1
click at [497, 317] on div "Back to Dashboard Change Sender ID Customers Technicians Select a contact Outbo…" at bounding box center [665, 325] width 707 height 567
drag, startPoint x: 679, startPoint y: 265, endPoint x: 708, endPoint y: 237, distance: 40.1
click at [680, 265] on button "Clear issues" at bounding box center [677, 253] width 225 height 27
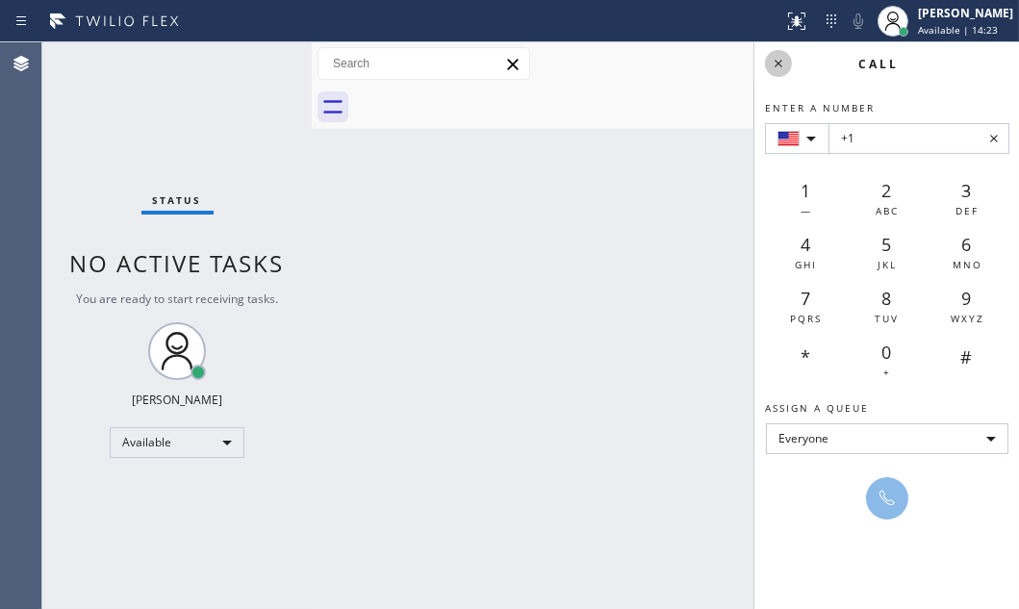
click at [786, 67] on icon at bounding box center [778, 63] width 23 height 23
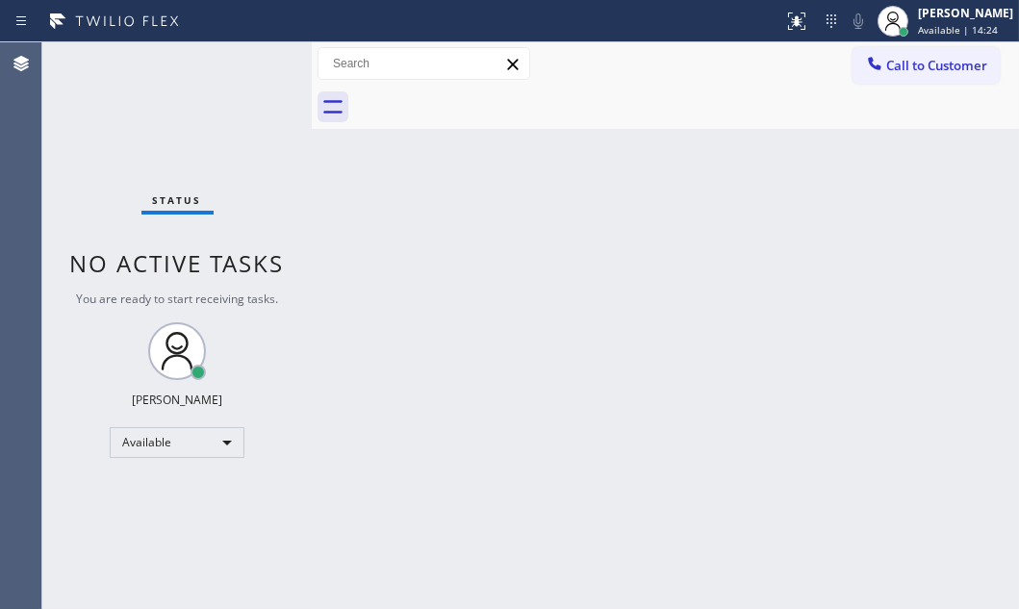
click at [469, 322] on div "Back to Dashboard Change Sender ID Customers Technicians Select a contact Outbo…" at bounding box center [665, 325] width 707 height 567
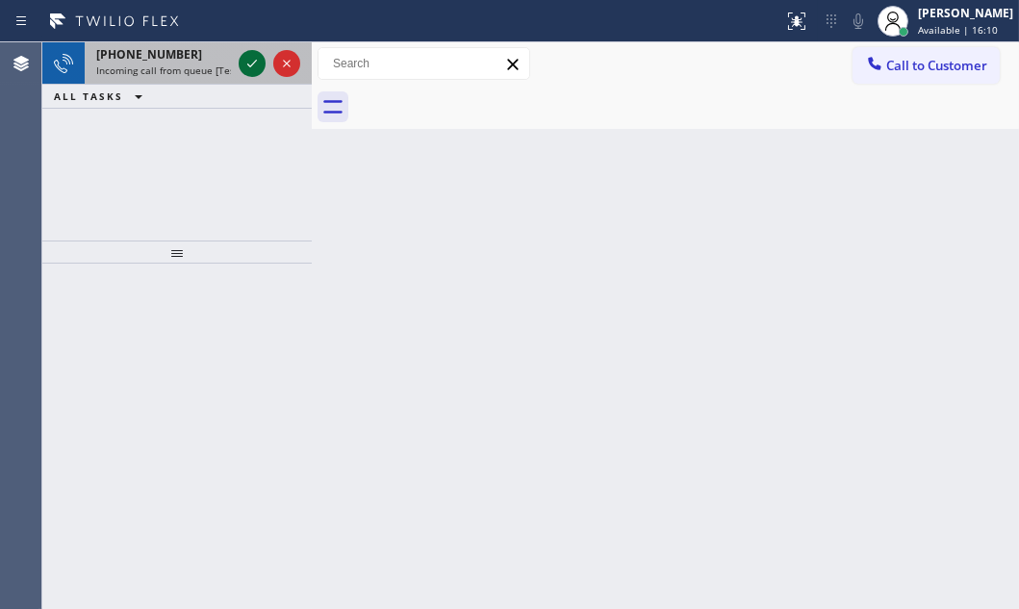
click at [253, 58] on icon at bounding box center [252, 63] width 23 height 23
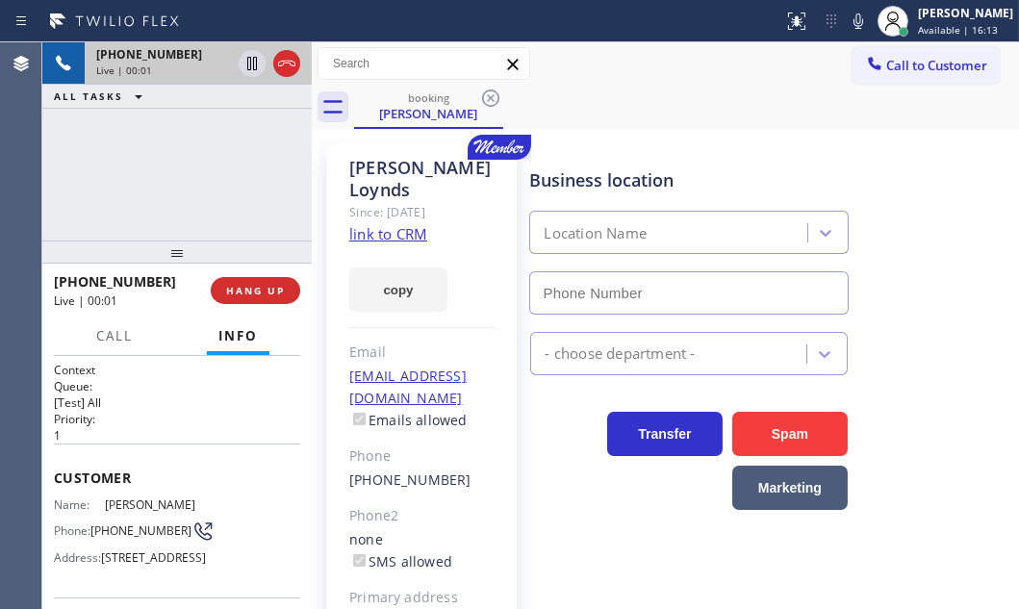
type input "[PHONE_NUMBER]"
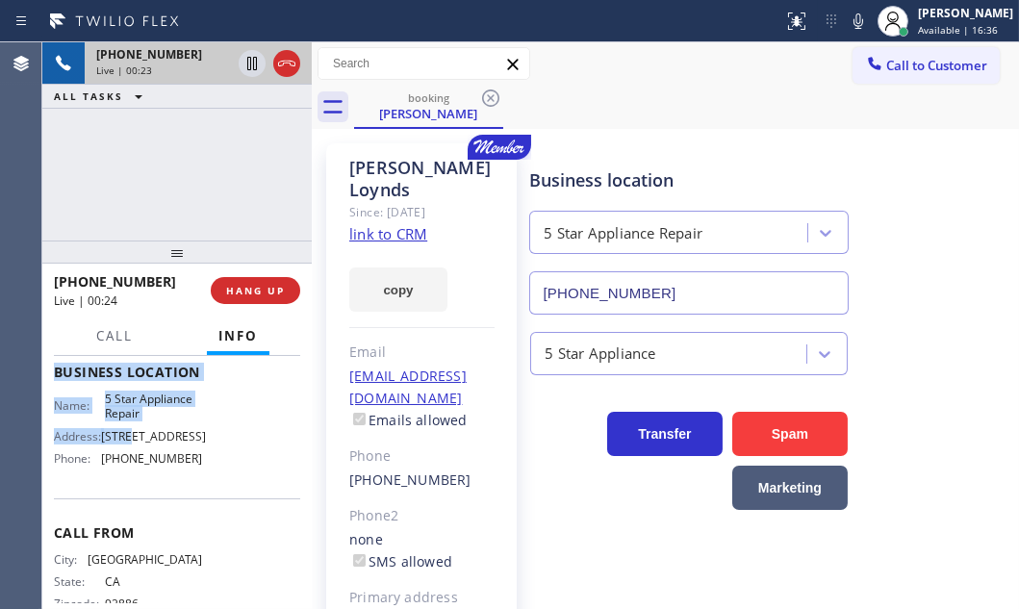
scroll to position [262, 0]
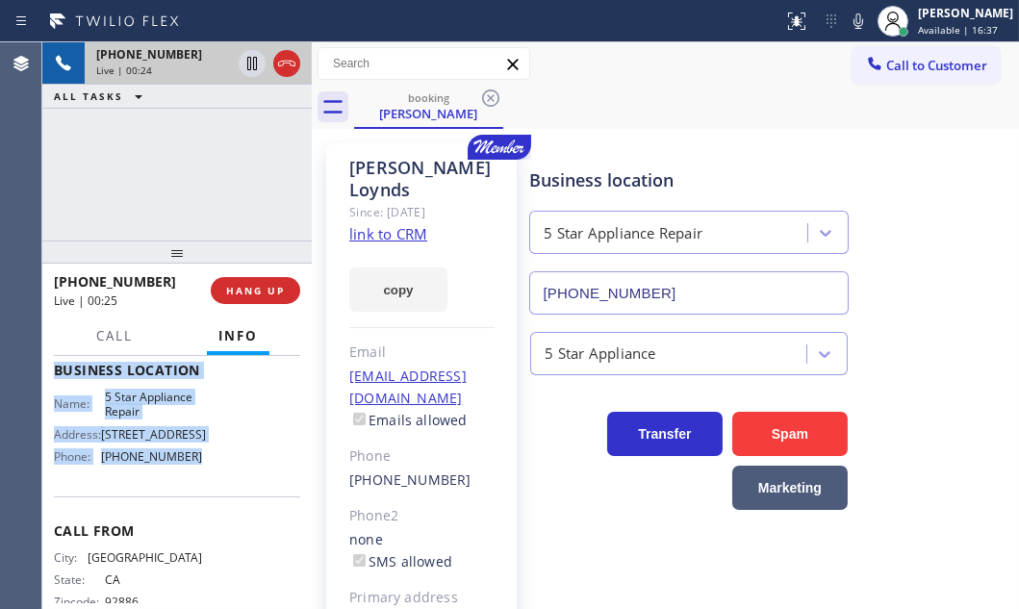
drag, startPoint x: 52, startPoint y: 470, endPoint x: 188, endPoint y: 494, distance: 137.8
click at [188, 494] on div "Context Queue: [Test] All Priority: 1 Customer Name: [PERSON_NAME] Phone: [PHON…" at bounding box center [176, 482] width 269 height 253
copy div "Customer Name: [PERSON_NAME] Phone: [PHONE_NUMBER] Address: [STREET_ADDRESS] Bu…"
click at [251, 64] on icon at bounding box center [252, 63] width 23 height 23
click at [246, 67] on icon at bounding box center [252, 63] width 23 height 23
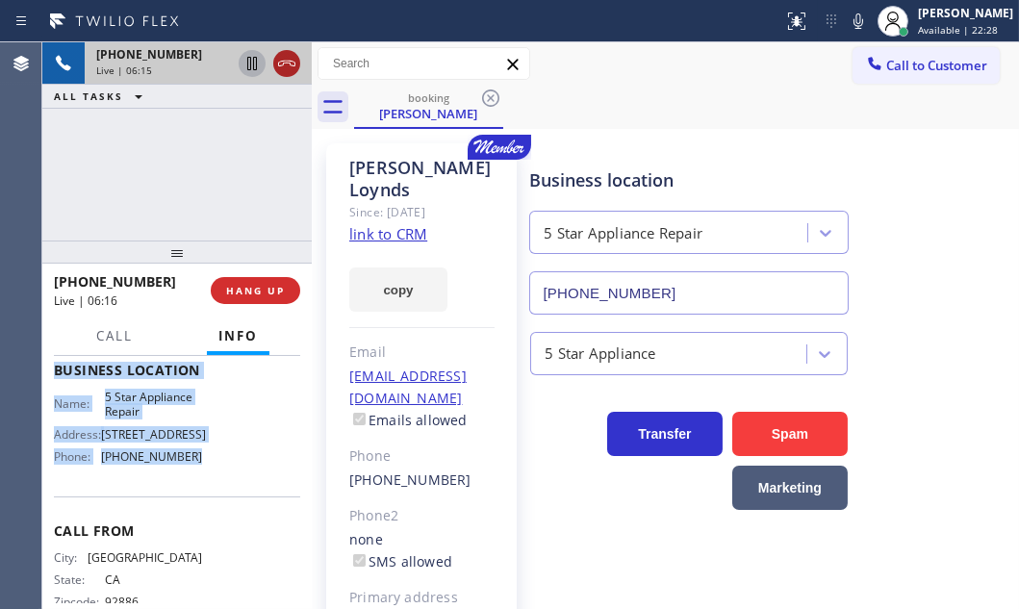
click at [290, 69] on icon at bounding box center [286, 63] width 23 height 23
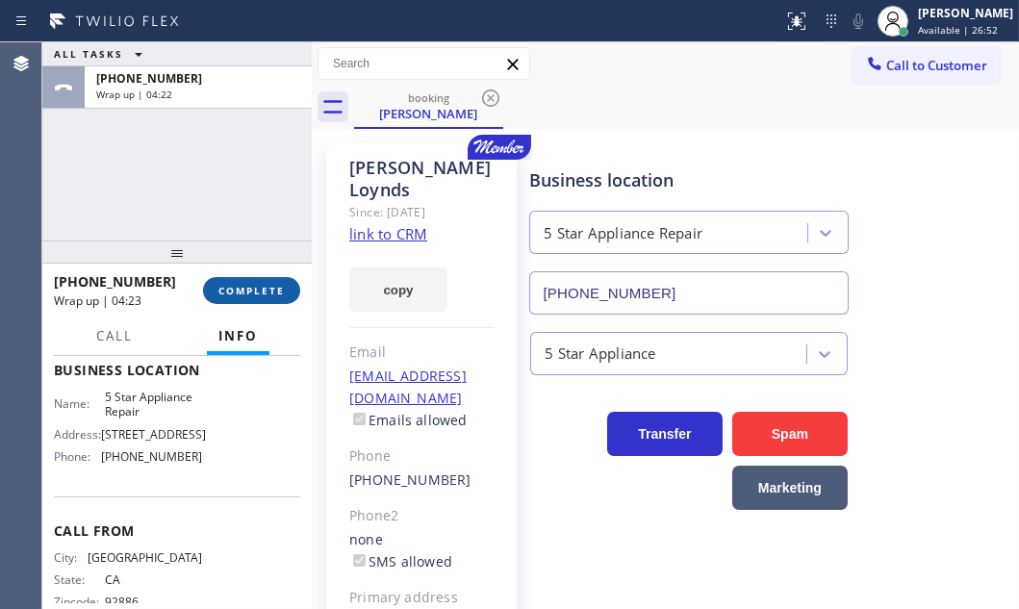
click at [243, 278] on div "[PHONE_NUMBER] Wrap up | 04:23 COMPLETE" at bounding box center [177, 291] width 246 height 50
click at [243, 285] on span "COMPLETE" at bounding box center [251, 290] width 66 height 13
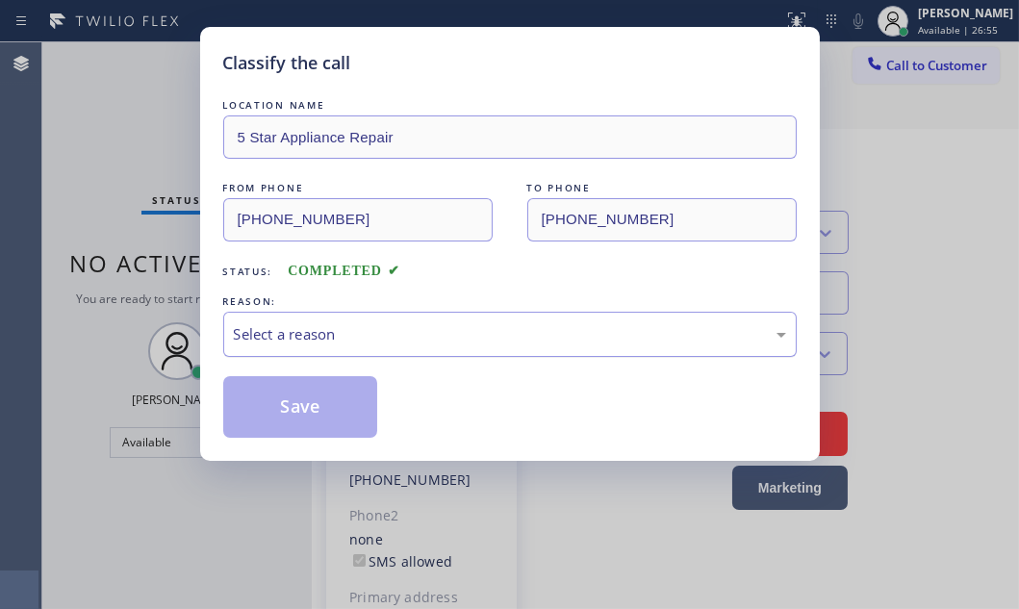
click at [401, 309] on div "REASON: Select a reason" at bounding box center [509, 324] width 573 height 65
click at [393, 331] on div "Select a reason" at bounding box center [510, 334] width 552 height 22
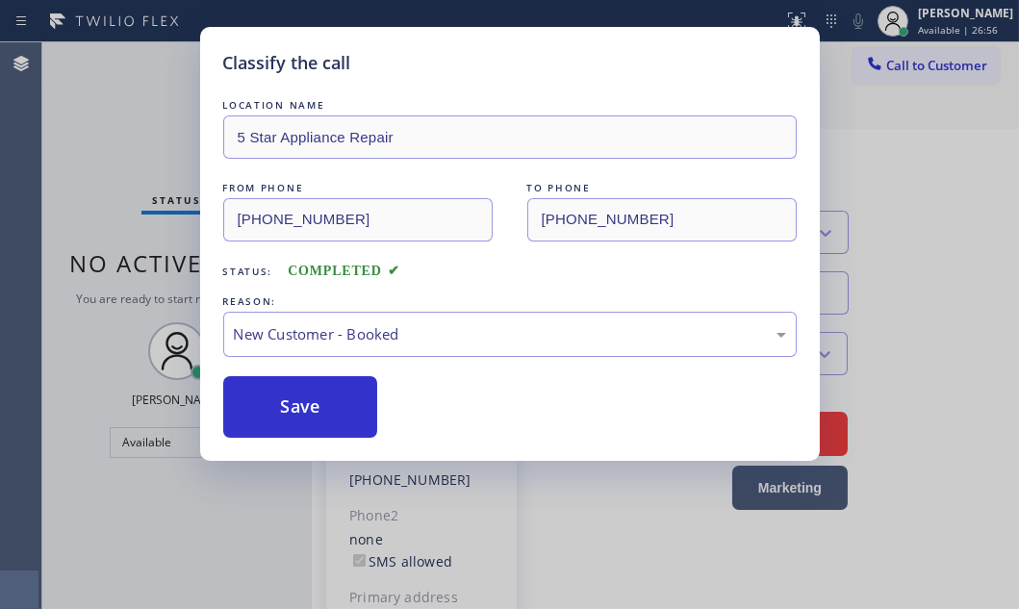
click at [292, 369] on div "LOCATION NAME 5 Star Appliance Repair FROM PHONE [PHONE_NUMBER] TO PHONE [PHONE…" at bounding box center [509, 266] width 573 height 343
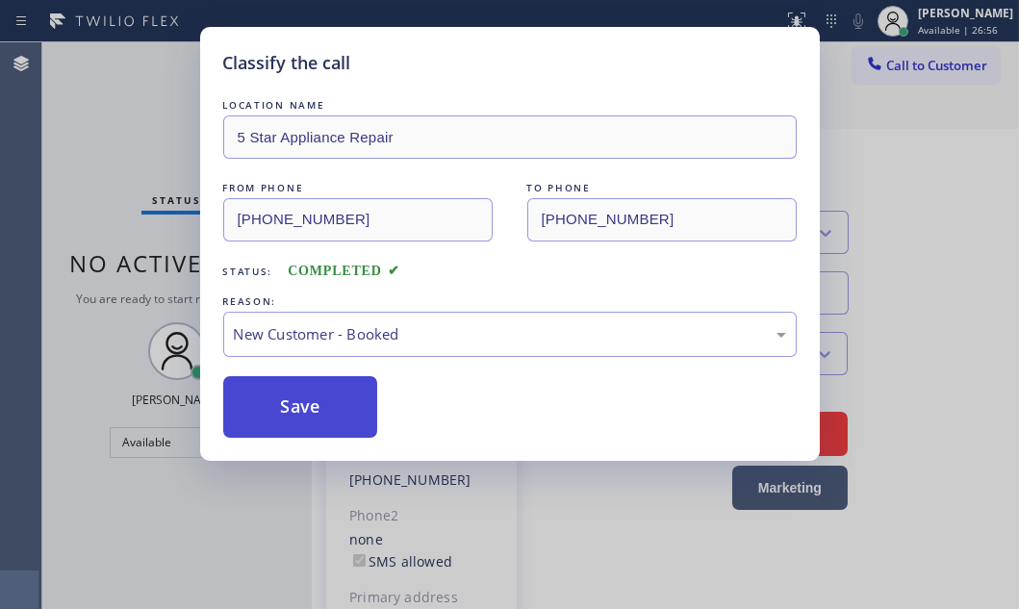
click at [292, 392] on button "Save" at bounding box center [300, 407] width 155 height 62
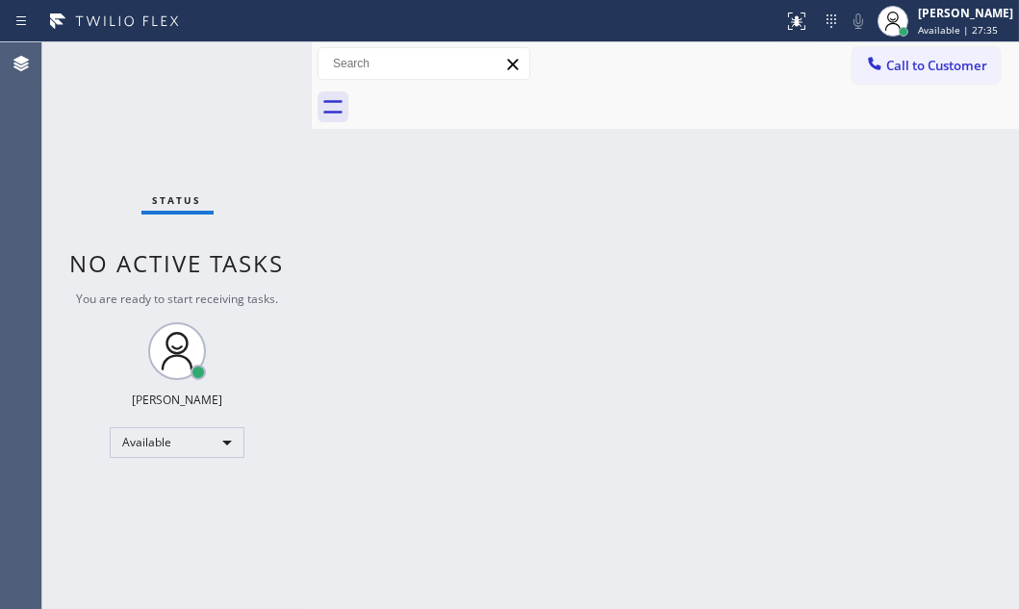
click at [635, 199] on div "Back to Dashboard Change Sender ID Customers Technicians Select a contact Outbo…" at bounding box center [665, 325] width 707 height 567
click at [471, 259] on div "Back to Dashboard Change Sender ID Customers Technicians Select a contact Outbo…" at bounding box center [665, 325] width 707 height 567
click at [244, 70] on div "Status No active tasks You are ready to start receiving tasks. [PERSON_NAME] Av…" at bounding box center [176, 325] width 269 height 567
click at [244, 69] on div "Status No active tasks You are ready to start receiving tasks. [PERSON_NAME] Av…" at bounding box center [176, 325] width 269 height 567
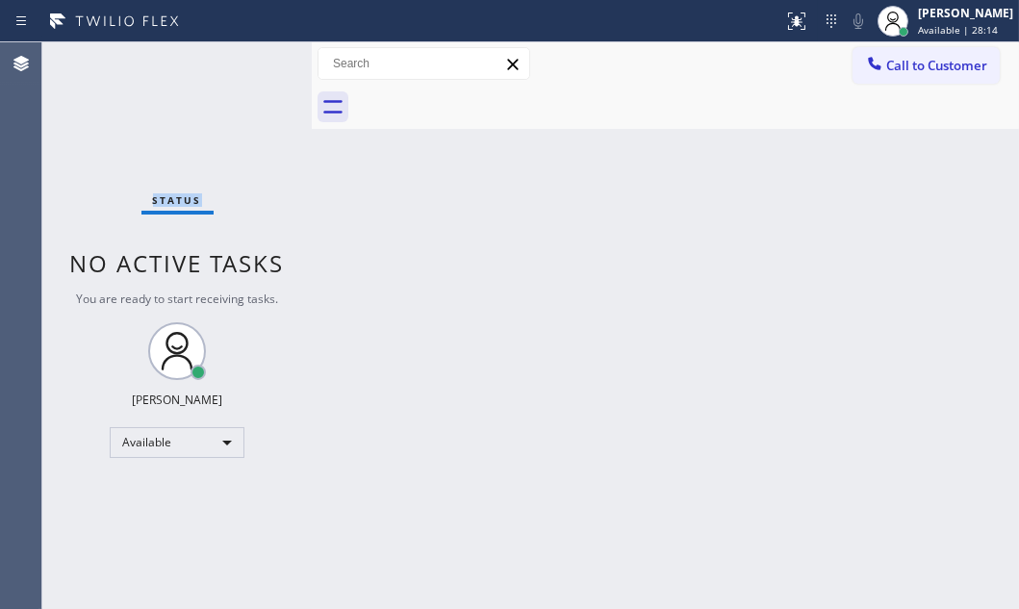
click at [244, 69] on div "Status No active tasks You are ready to start receiving tasks. [PERSON_NAME] Av…" at bounding box center [176, 325] width 269 height 567
click at [250, 67] on div "Status No active tasks You are ready to start receiving tasks. [PERSON_NAME] Av…" at bounding box center [176, 325] width 269 height 567
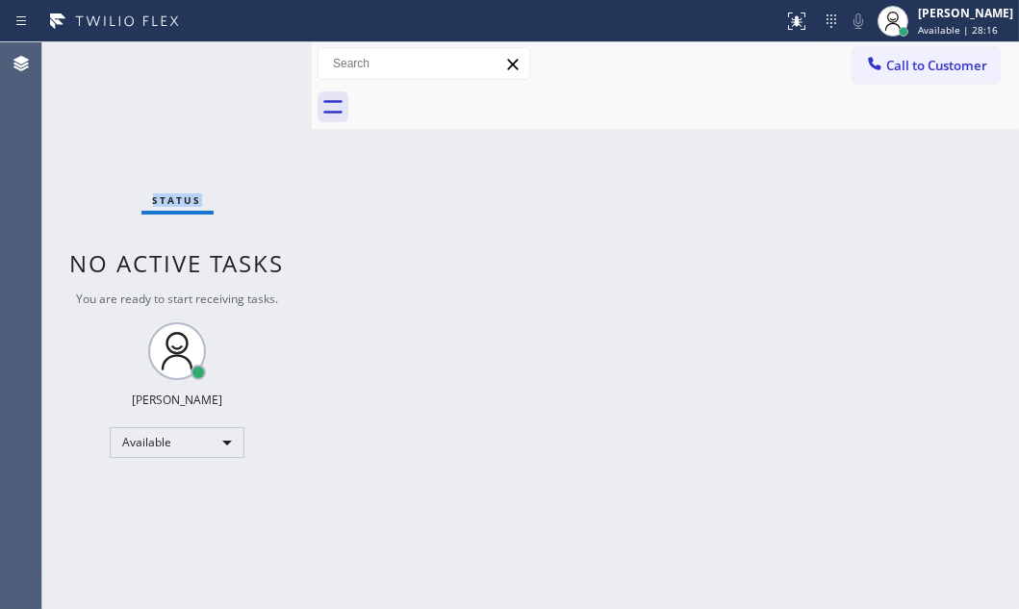
click at [250, 67] on div "Status No active tasks You are ready to start receiving tasks. [PERSON_NAME] Av…" at bounding box center [176, 325] width 269 height 567
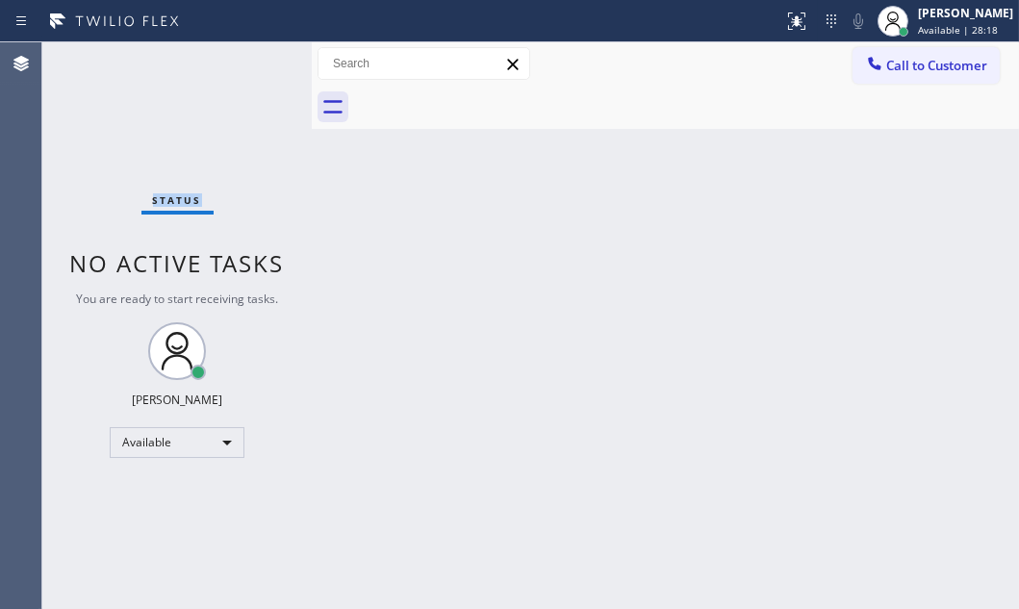
click at [250, 67] on div "Status No active tasks You are ready to start receiving tasks. [PERSON_NAME] Av…" at bounding box center [176, 325] width 269 height 567
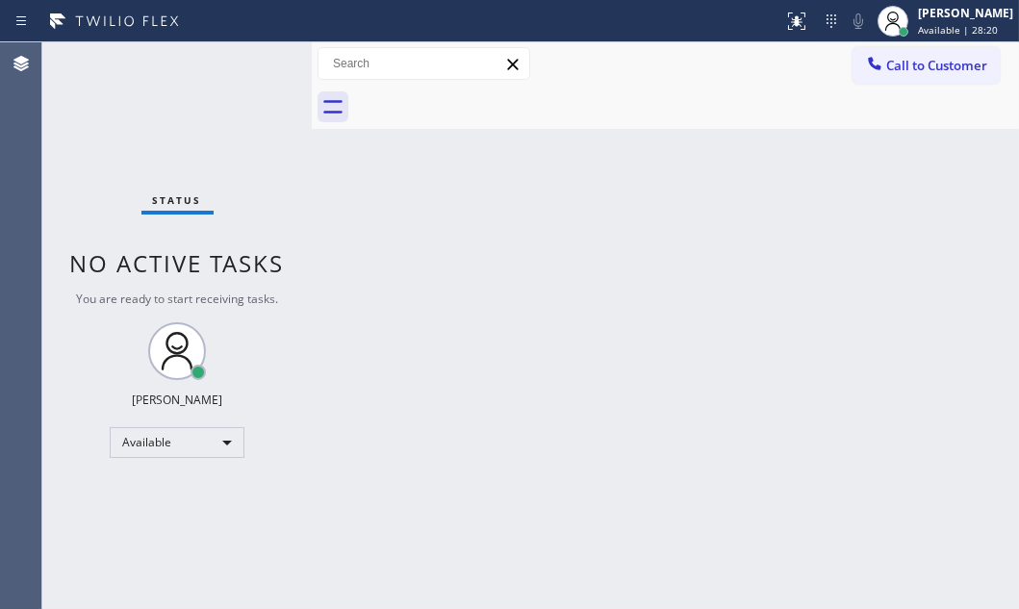
click at [250, 67] on div "Status No active tasks You are ready to start receiving tasks. [PERSON_NAME] Av…" at bounding box center [176, 325] width 269 height 567
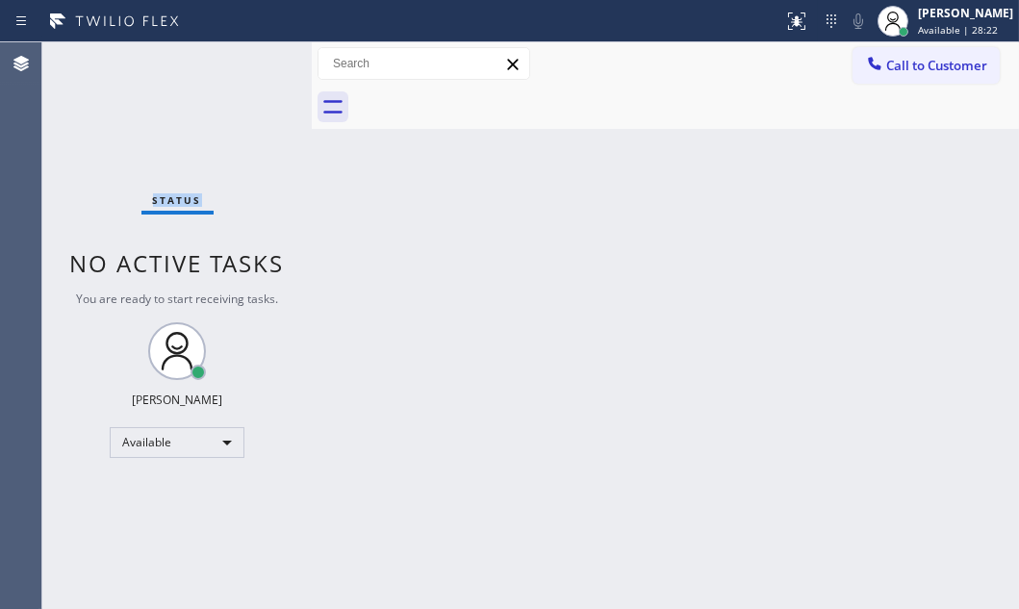
click at [250, 69] on div "Status No active tasks You are ready to start receiving tasks. [PERSON_NAME] Av…" at bounding box center [176, 325] width 269 height 567
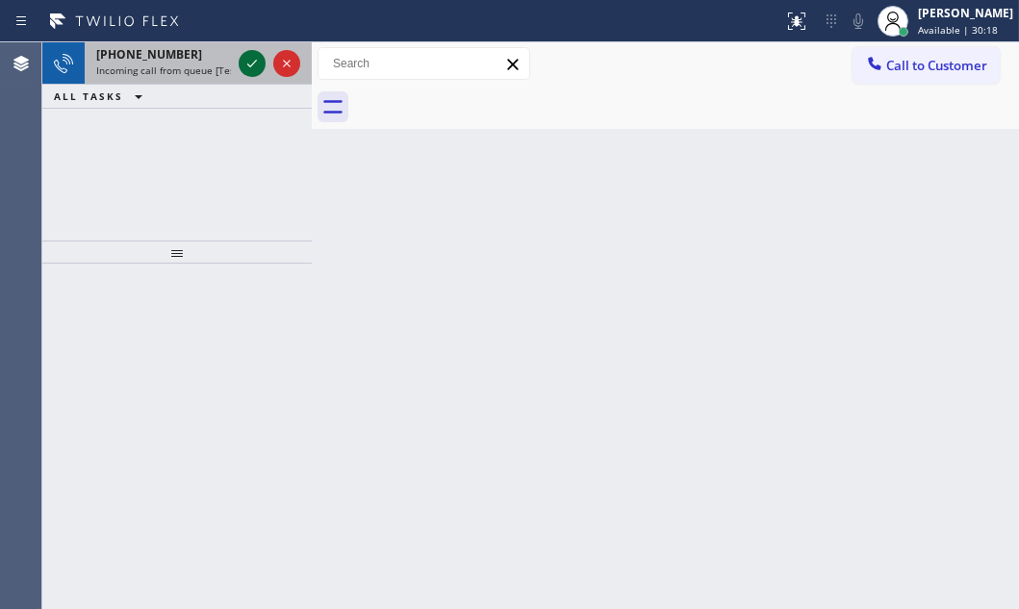
click at [246, 64] on icon at bounding box center [252, 63] width 23 height 23
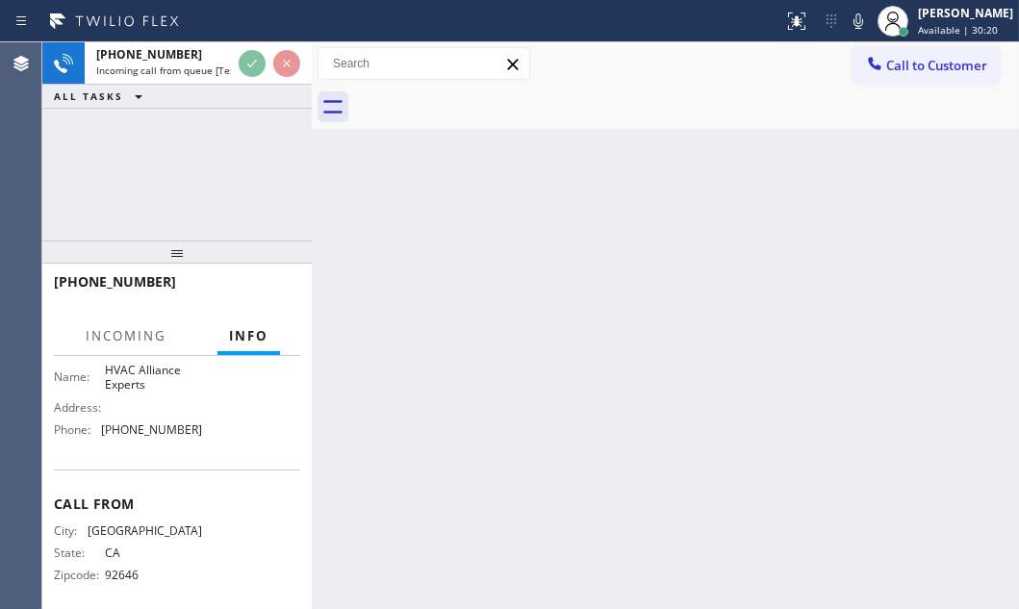
scroll to position [246, 0]
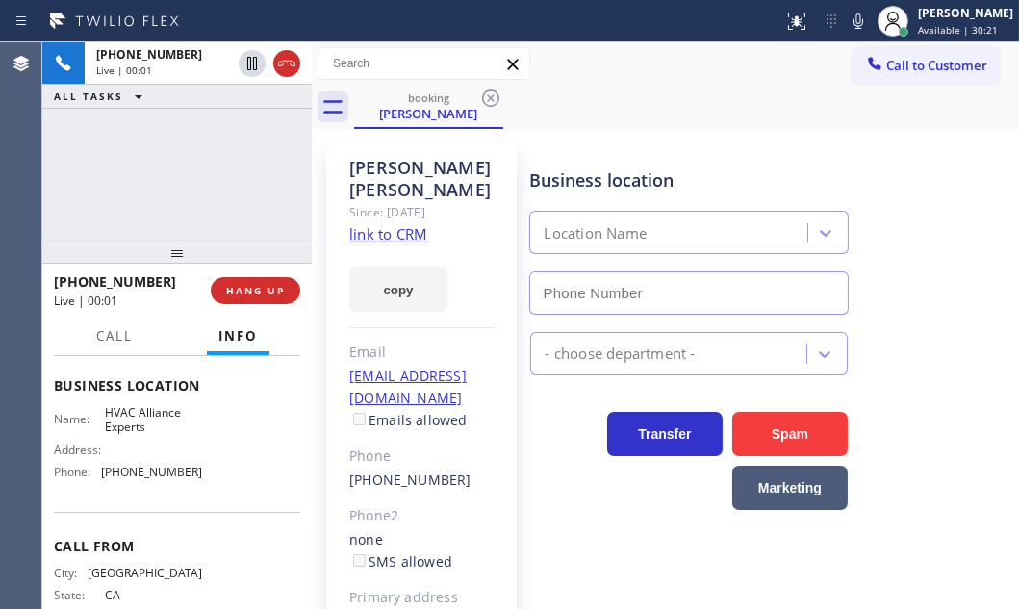
type input "[PHONE_NUMBER]"
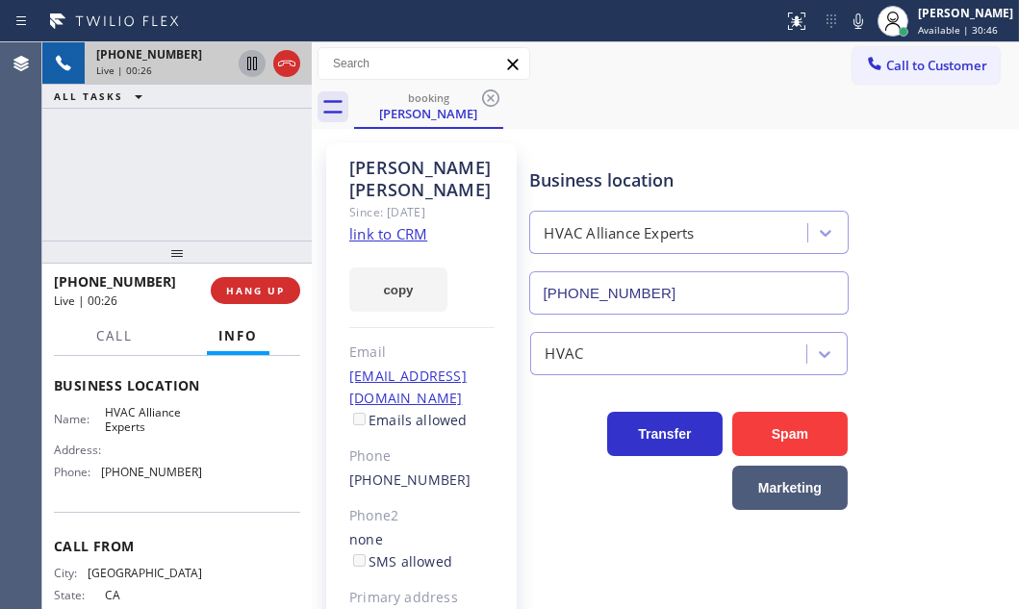
click at [254, 64] on icon at bounding box center [252, 63] width 23 height 23
click at [246, 64] on icon at bounding box center [252, 63] width 23 height 23
click at [281, 56] on icon at bounding box center [286, 63] width 23 height 23
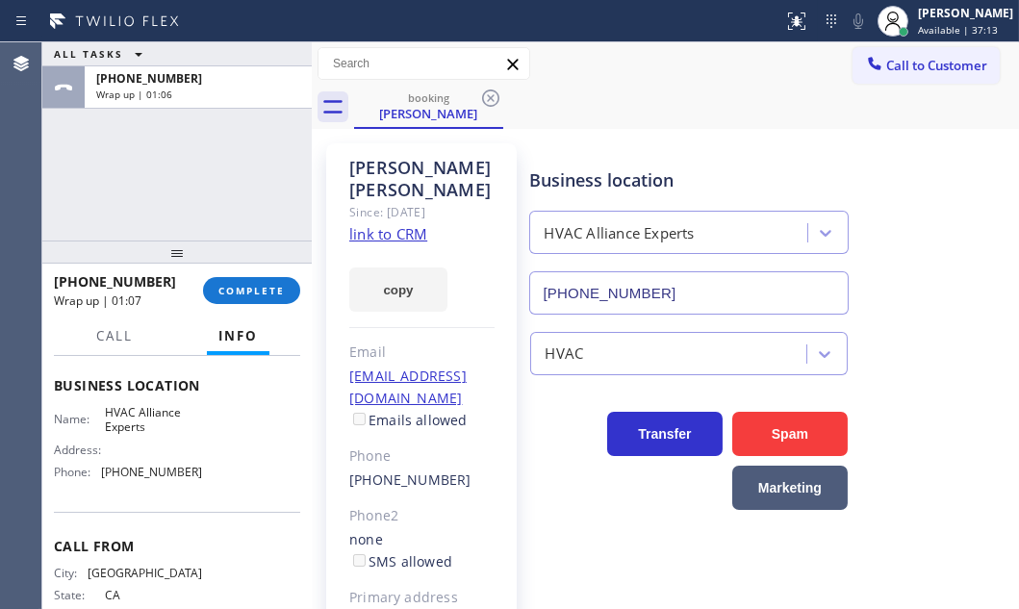
click at [366, 224] on link "link to CRM" at bounding box center [388, 233] width 78 height 19
click at [262, 300] on button "COMPLETE" at bounding box center [251, 290] width 97 height 27
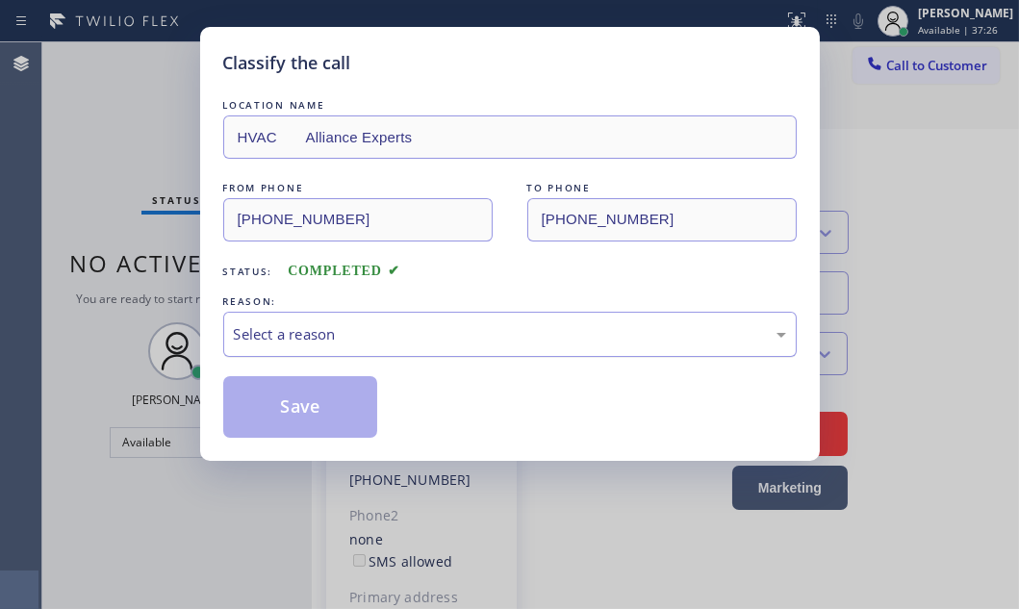
click at [455, 325] on div "Select a reason" at bounding box center [510, 334] width 552 height 22
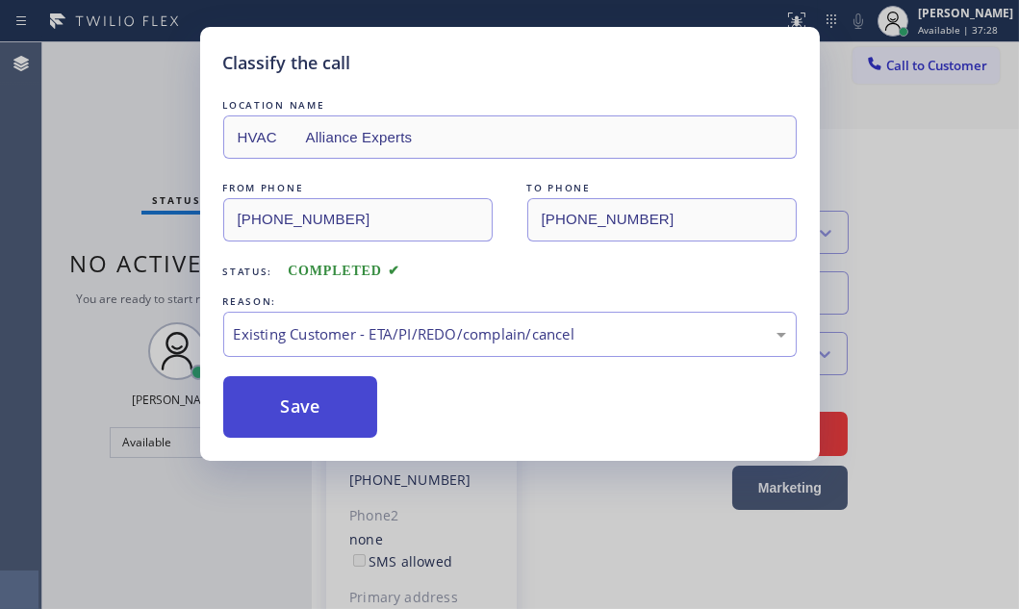
click at [369, 398] on button "Save" at bounding box center [300, 407] width 155 height 62
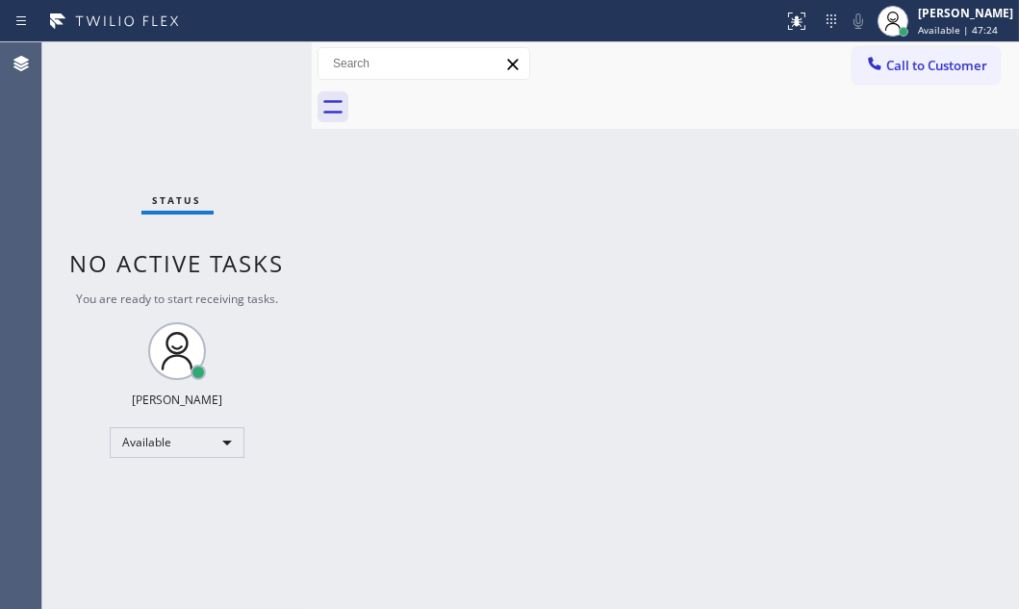
click at [395, 293] on div "Back to Dashboard Change Sender ID Customers Technicians Select a contact Outbo…" at bounding box center [665, 325] width 707 height 567
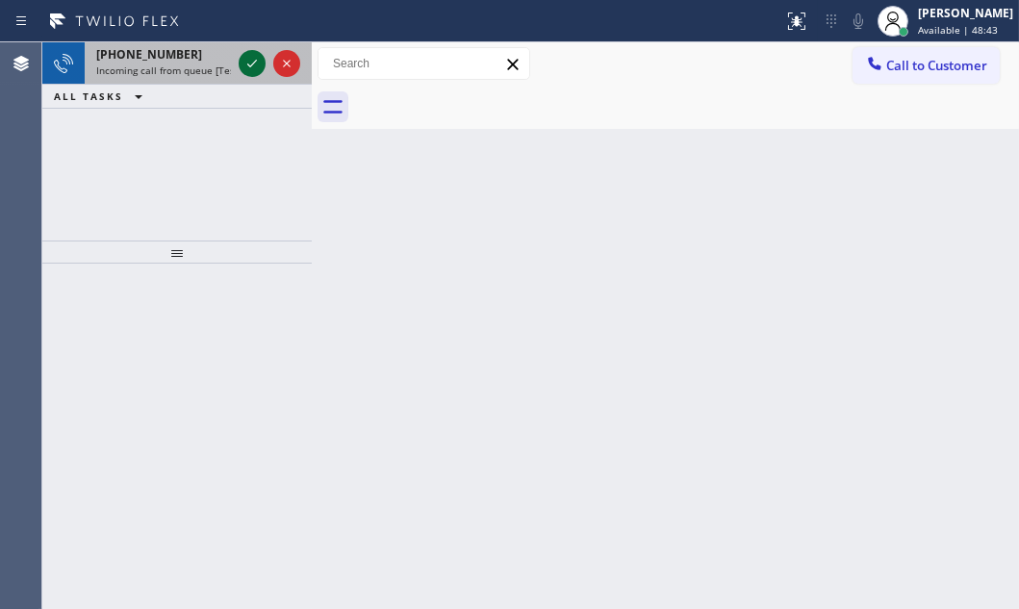
click at [256, 68] on icon at bounding box center [252, 63] width 23 height 23
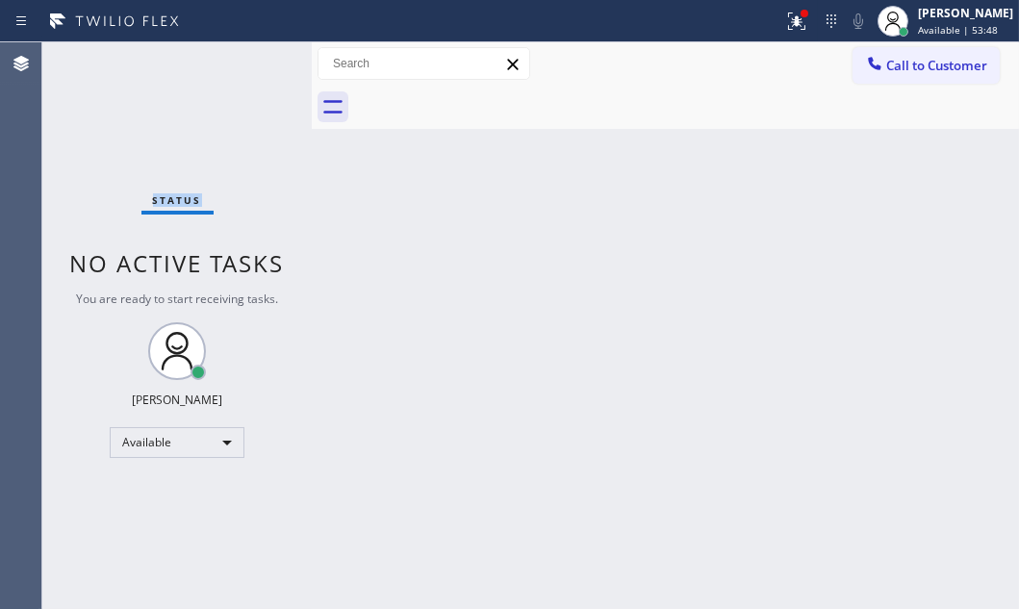
click at [152, 103] on div "Status No active tasks You are ready to start receiving tasks. [PERSON_NAME] Av…" at bounding box center [176, 325] width 269 height 567
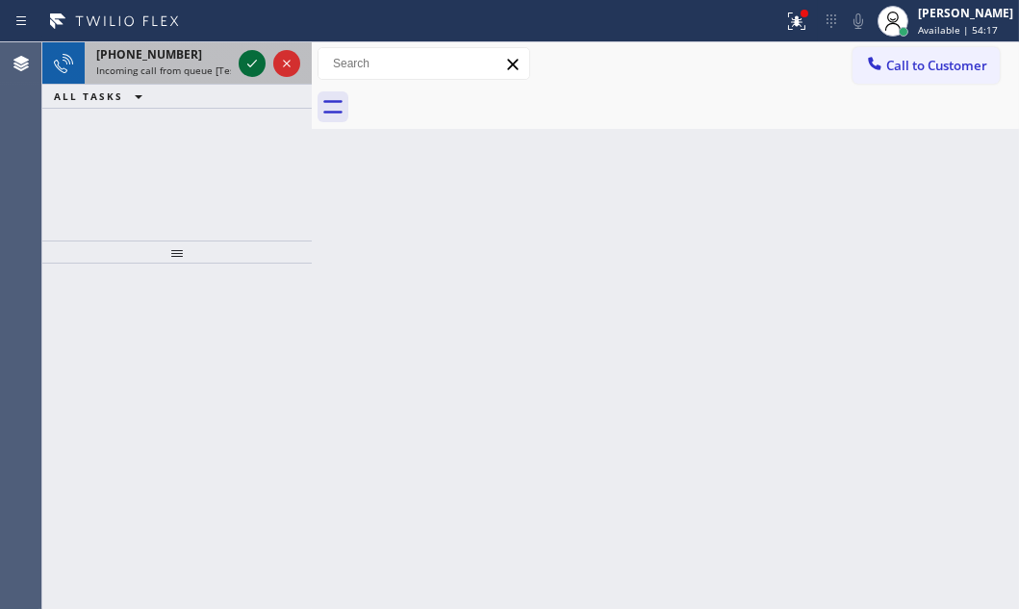
click at [260, 64] on icon at bounding box center [252, 63] width 23 height 23
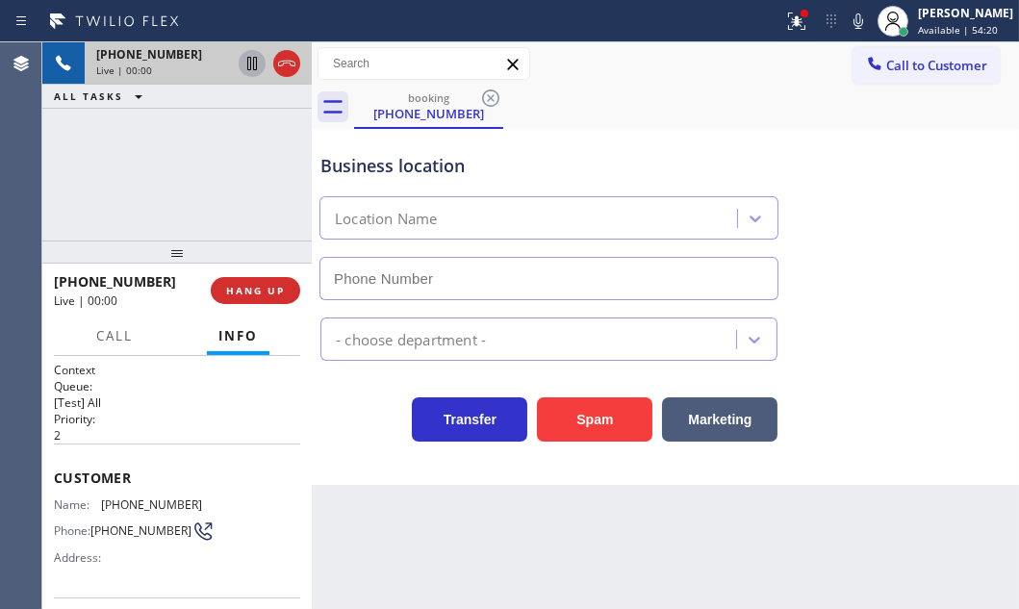
type input "[PHONE_NUMBER]"
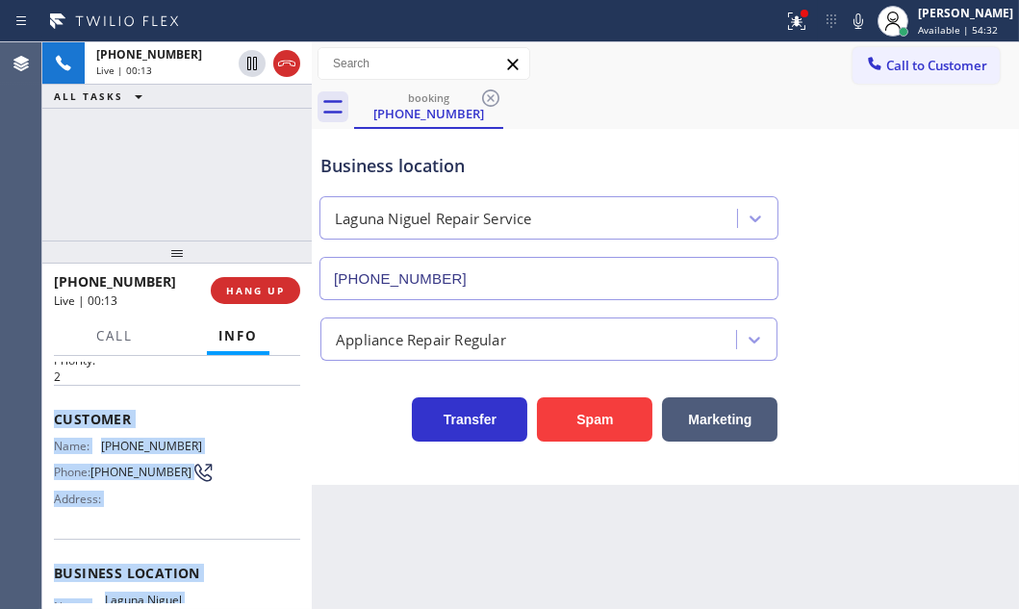
scroll to position [174, 0]
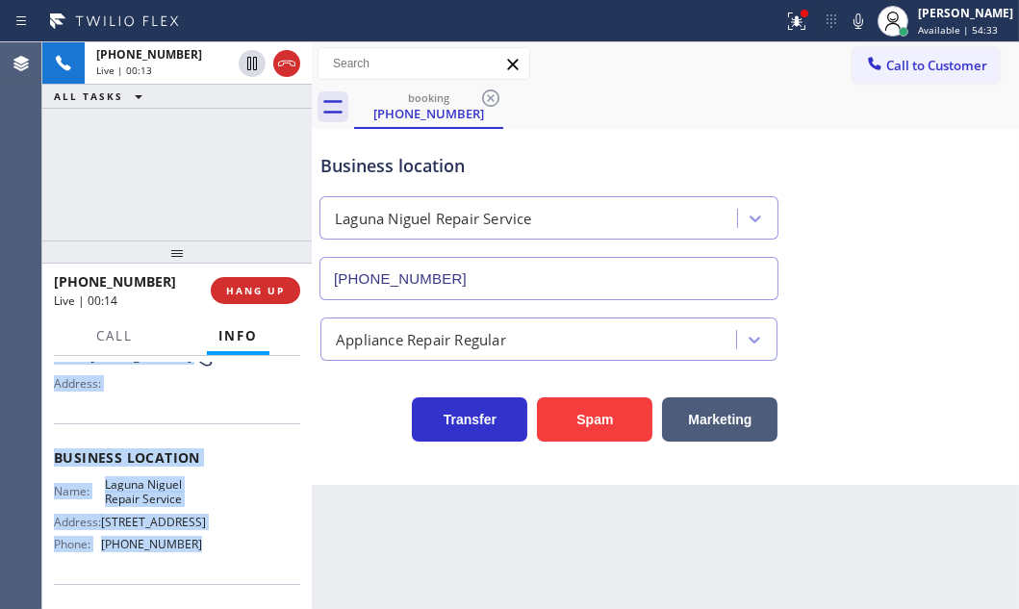
drag, startPoint x: 58, startPoint y: 464, endPoint x: 233, endPoint y: 573, distance: 206.1
click at [198, 571] on div "Context Queue: [Test] All Priority: 2 Customer Name: [PHONE_NUMBER] Phone: [PHO…" at bounding box center [177, 459] width 246 height 542
copy div "Customer Name: [PHONE_NUMBER] Phone: [PHONE_NUMBER] Address: Business location …"
drag, startPoint x: 287, startPoint y: 64, endPoint x: 618, endPoint y: 204, distance: 359.2
click at [293, 64] on icon at bounding box center [286, 63] width 23 height 23
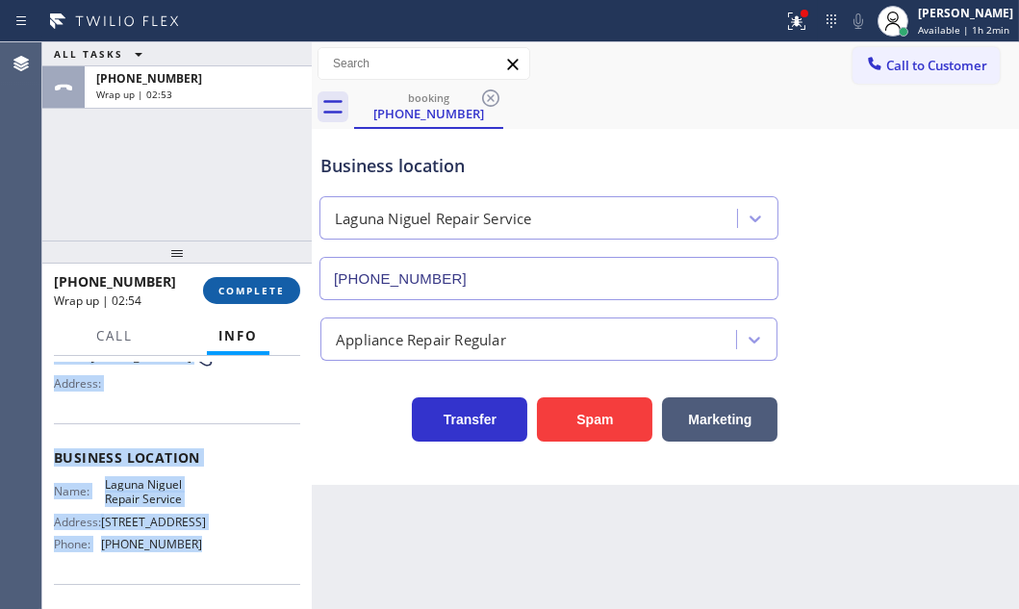
click at [273, 286] on span "COMPLETE" at bounding box center [251, 290] width 66 height 13
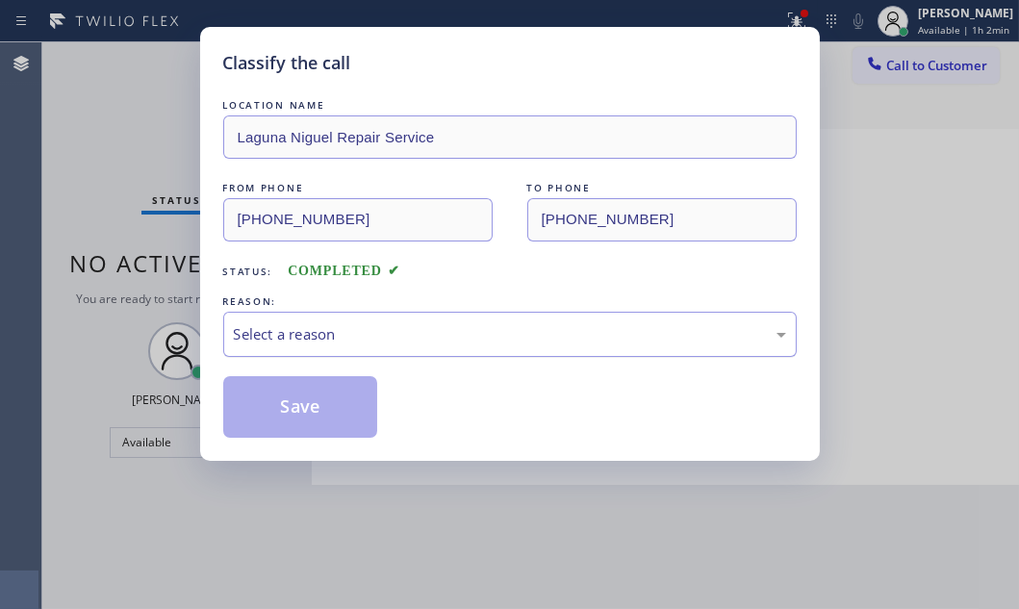
click at [320, 346] on div "Select a reason" at bounding box center [509, 334] width 573 height 45
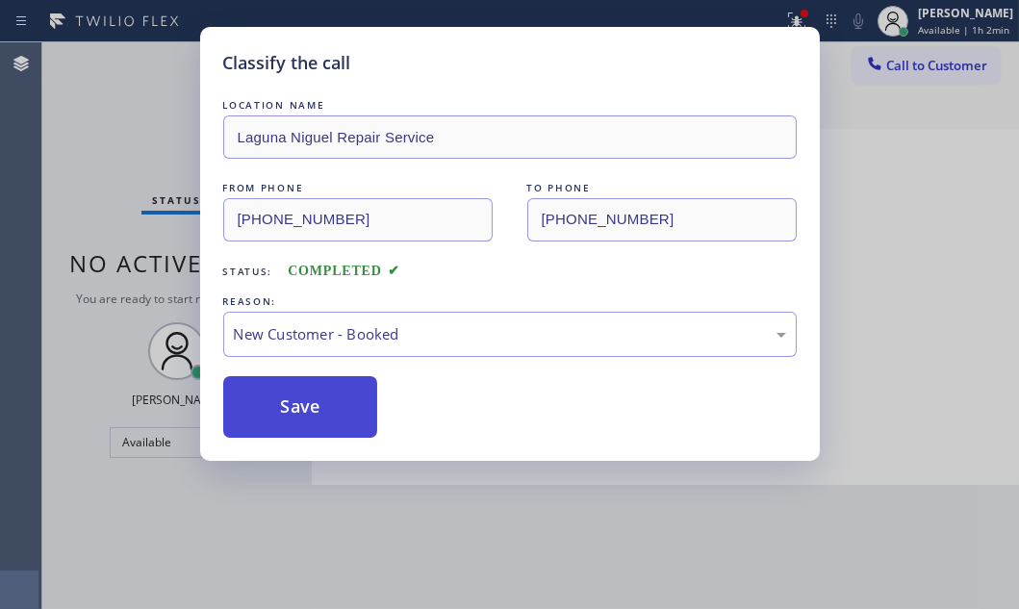
click at [284, 396] on button "Save" at bounding box center [300, 407] width 155 height 62
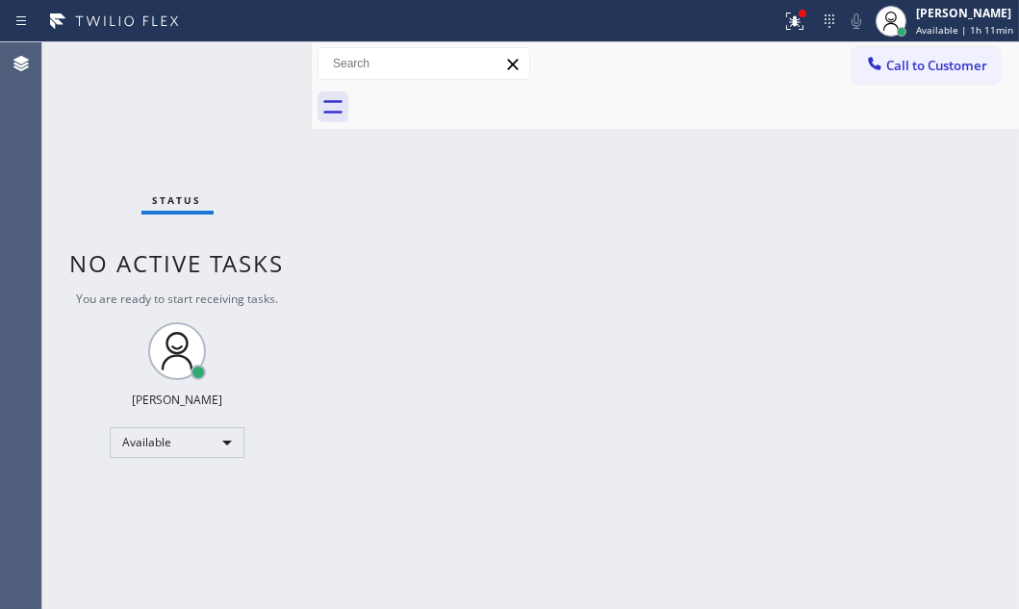
click at [254, 67] on div "Status No active tasks You are ready to start receiving tasks. [PERSON_NAME] Av…" at bounding box center [176, 325] width 269 height 567
click at [247, 61] on div "Status No active tasks You are ready to start receiving tasks. [PERSON_NAME] Av…" at bounding box center [176, 325] width 269 height 567
click at [167, 144] on div "Status No active tasks You are ready to start receiving tasks. [PERSON_NAME] Av…" at bounding box center [176, 325] width 269 height 567
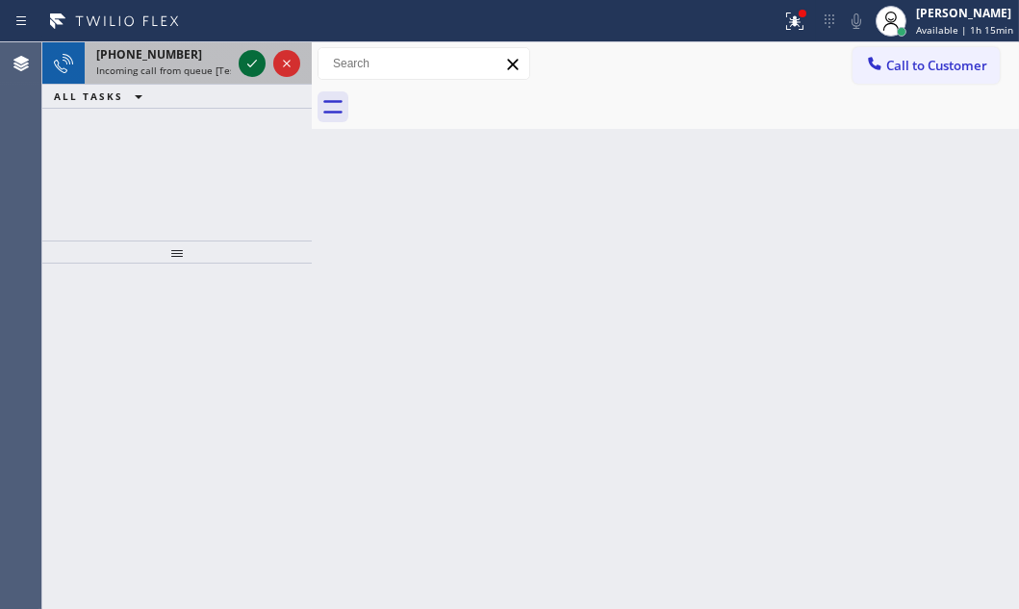
click at [249, 57] on icon at bounding box center [252, 63] width 23 height 23
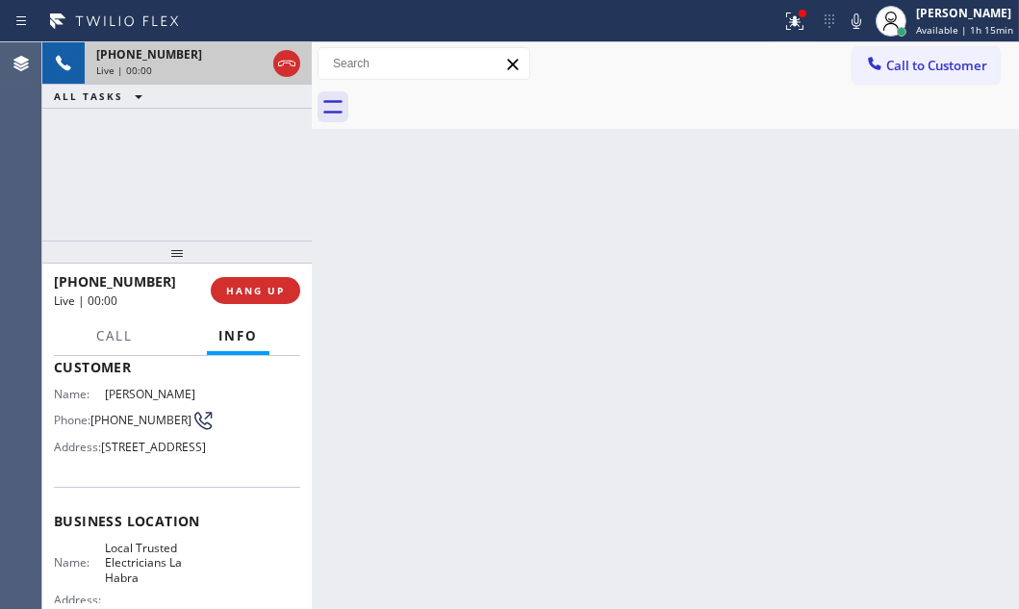
scroll to position [174, 0]
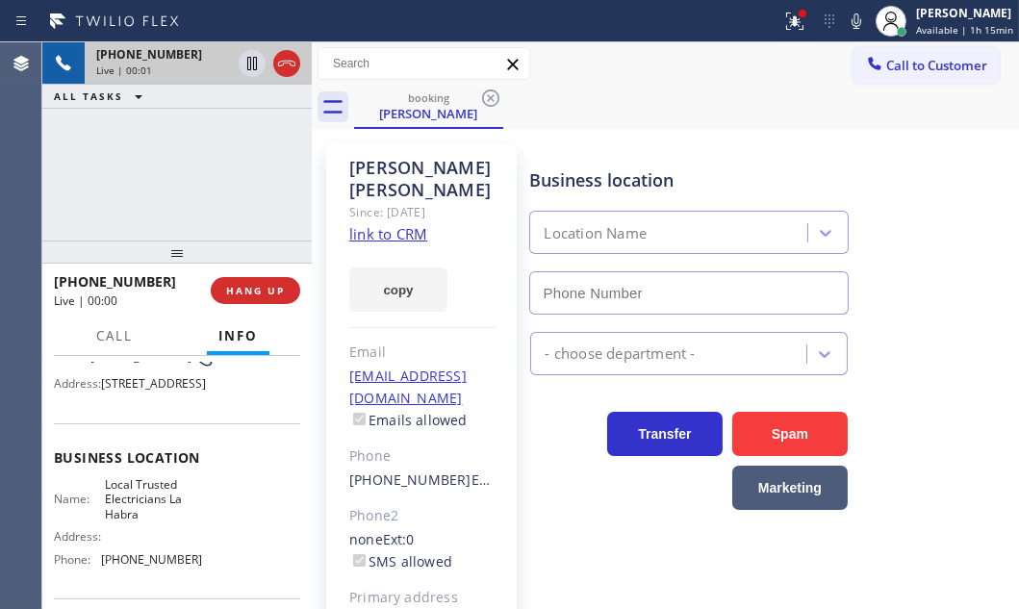
type input "[PHONE_NUMBER]"
click at [413, 224] on link "link to CRM" at bounding box center [388, 233] width 78 height 19
click at [115, 339] on span "Call" at bounding box center [114, 335] width 37 height 17
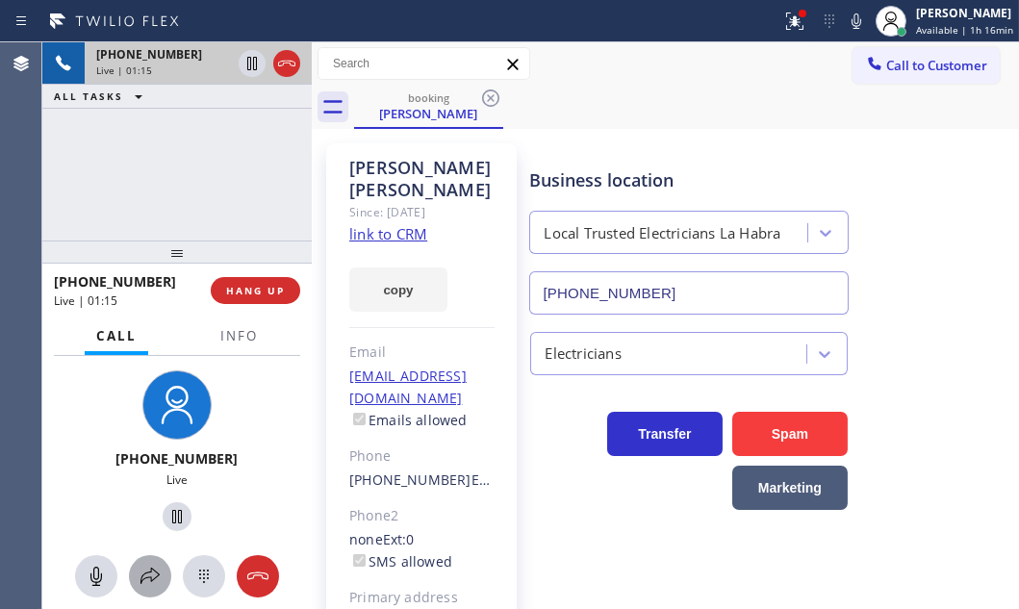
click at [148, 568] on icon at bounding box center [150, 576] width 23 height 23
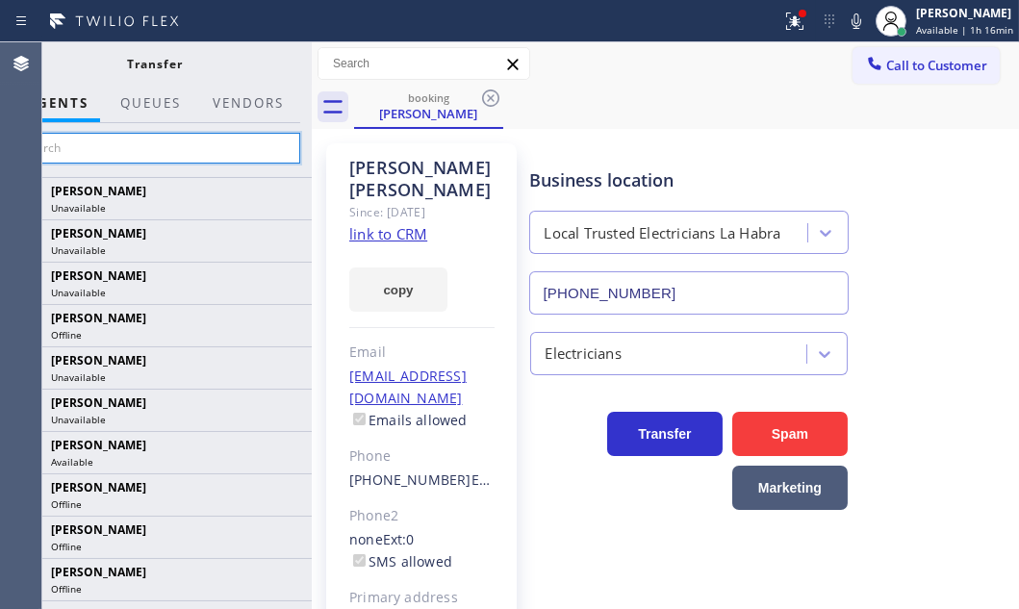
click at [173, 153] on input "text" at bounding box center [156, 148] width 290 height 31
click at [122, 145] on input "text" at bounding box center [156, 148] width 290 height 31
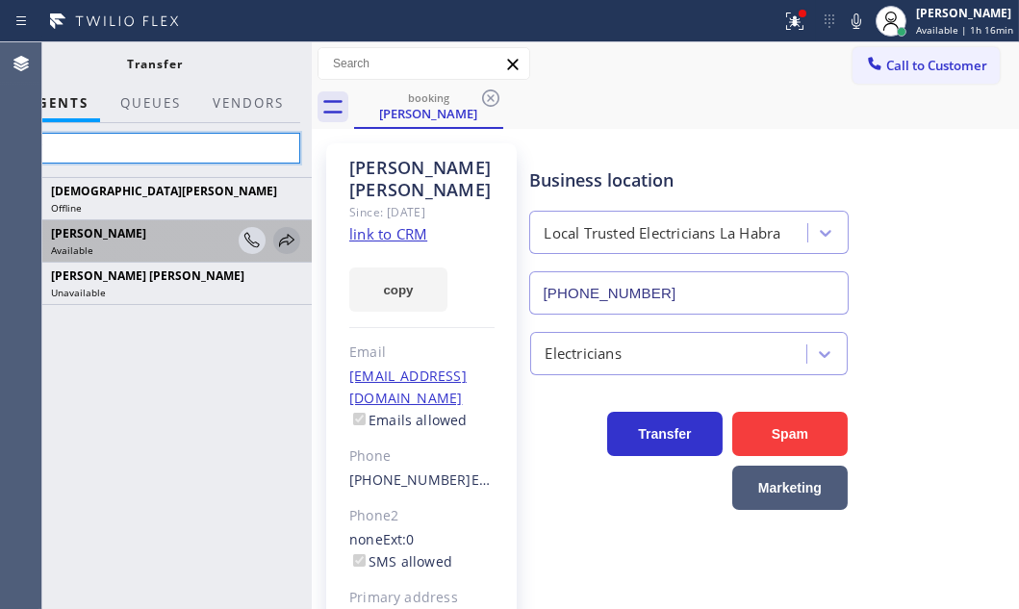
type input "chri"
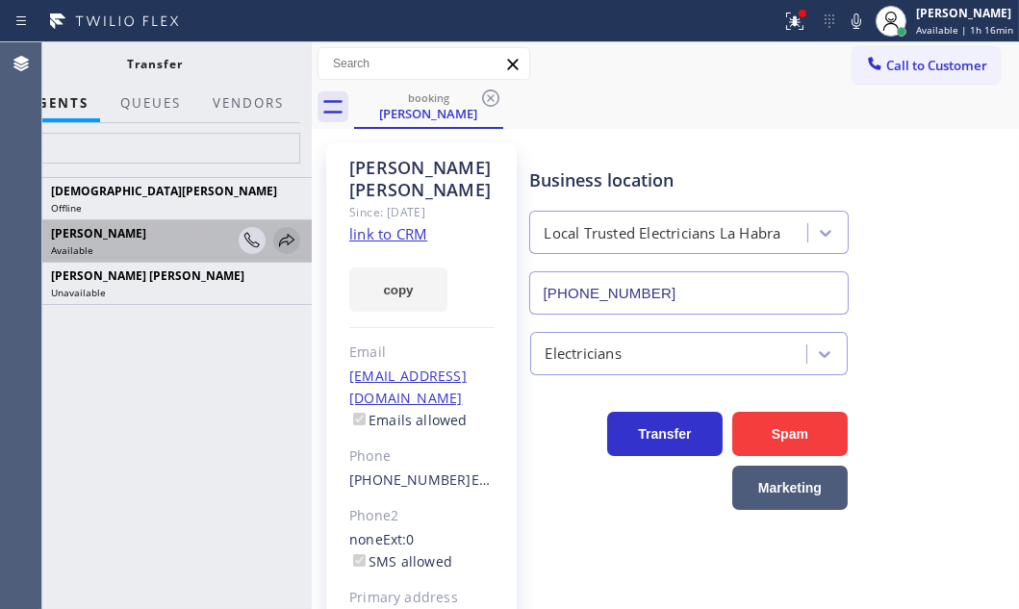
click at [288, 239] on icon at bounding box center [286, 240] width 23 height 23
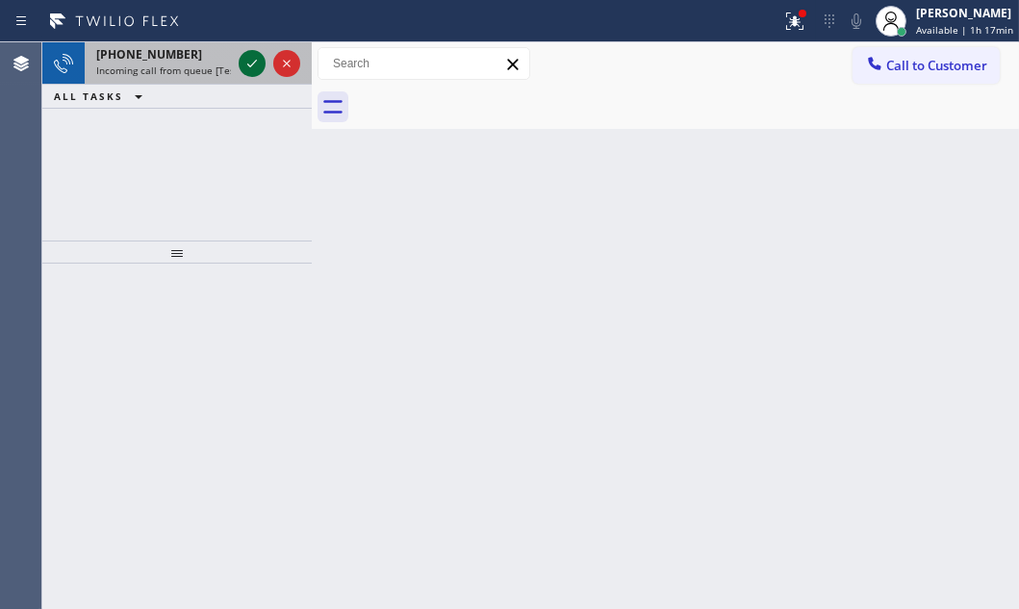
click at [248, 66] on icon at bounding box center [252, 63] width 23 height 23
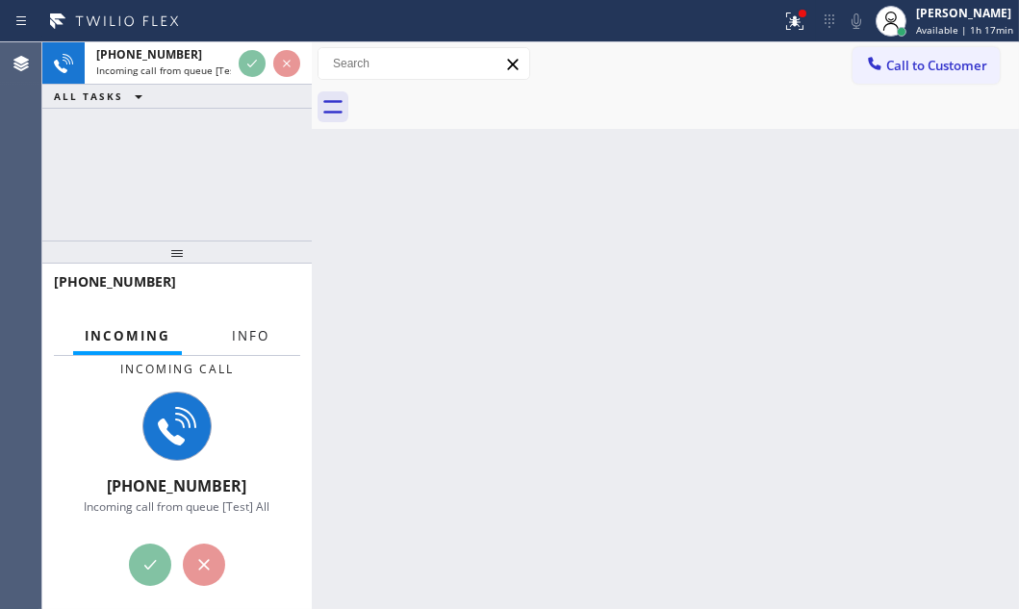
click at [269, 347] on button "Info" at bounding box center [250, 337] width 61 height 38
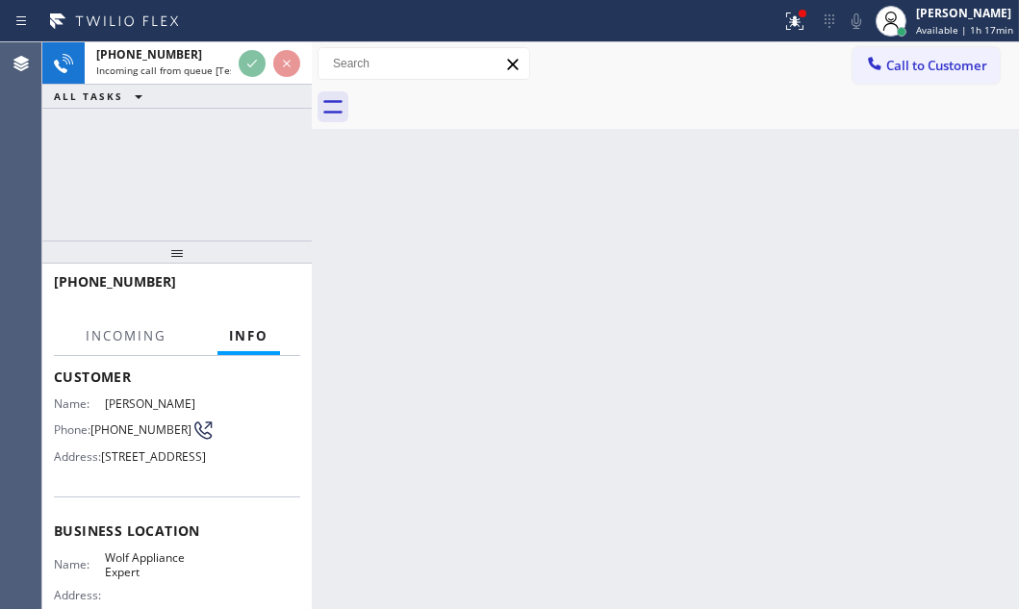
scroll to position [174, 0]
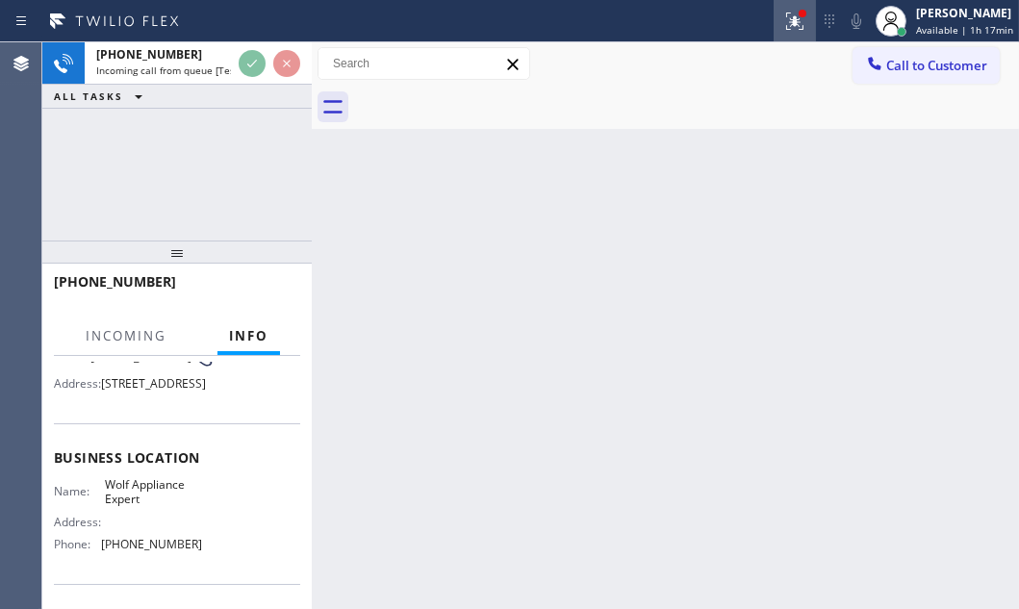
click at [795, 22] on div at bounding box center [795, 21] width 42 height 23
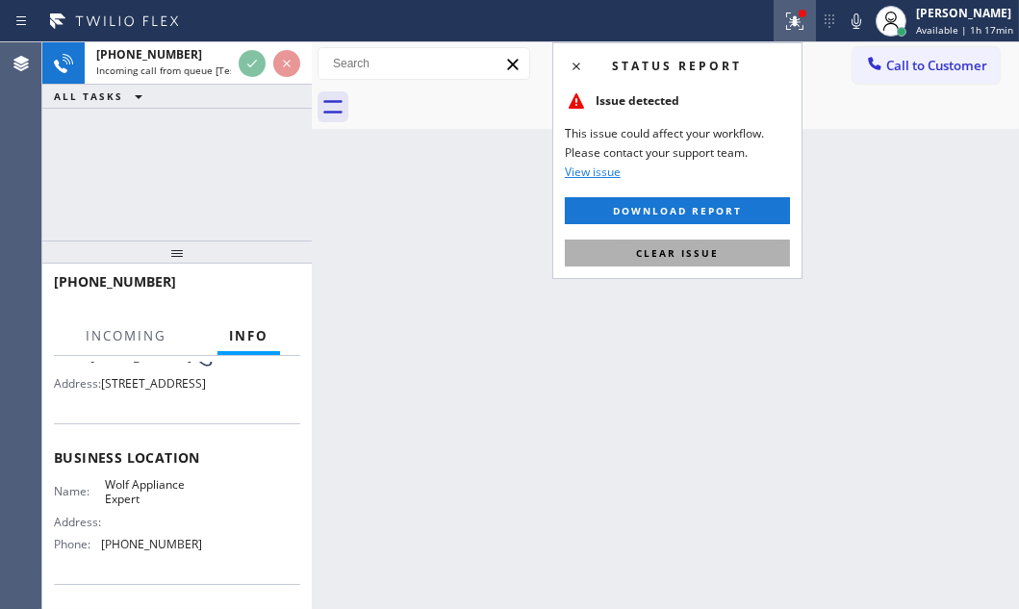
click at [667, 254] on span "Clear issue" at bounding box center [677, 252] width 83 height 13
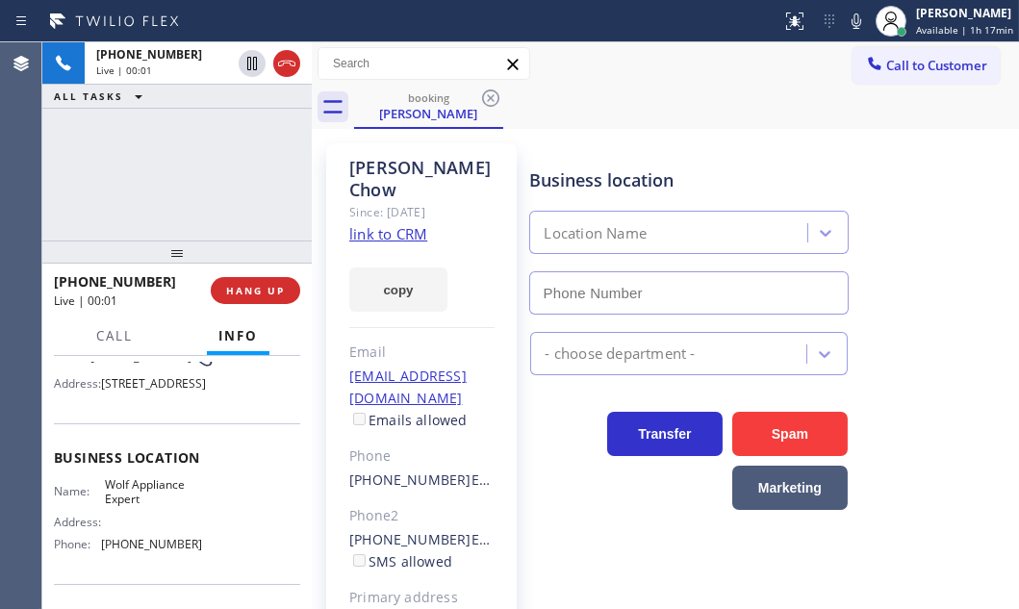
type input "[PHONE_NUMBER]"
click at [400, 224] on link "link to CRM" at bounding box center [388, 233] width 78 height 19
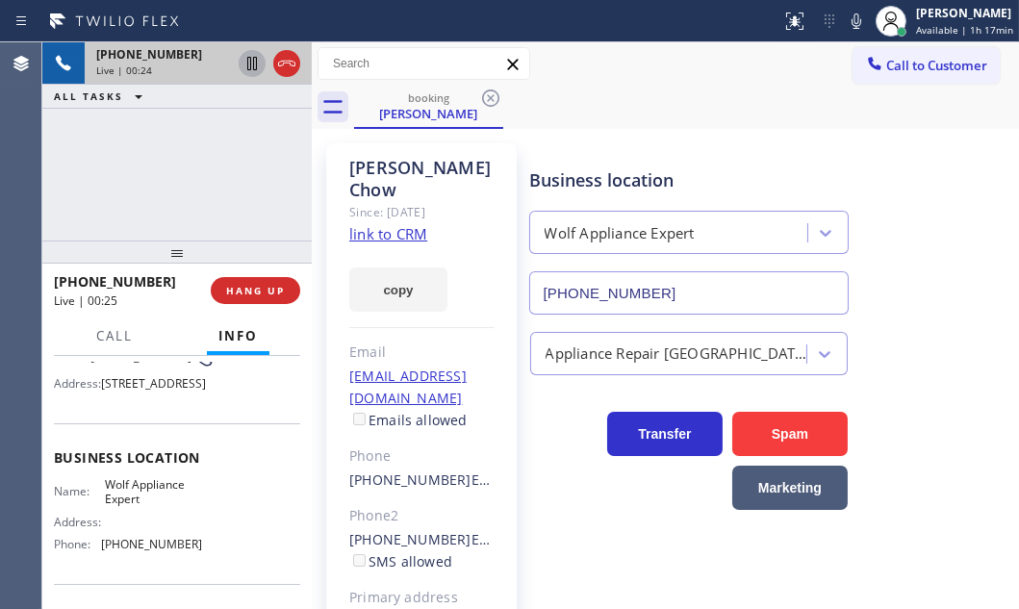
click at [254, 57] on icon at bounding box center [252, 63] width 10 height 13
click at [244, 64] on icon at bounding box center [252, 63] width 23 height 23
click at [276, 293] on span "HANG UP" at bounding box center [255, 290] width 59 height 13
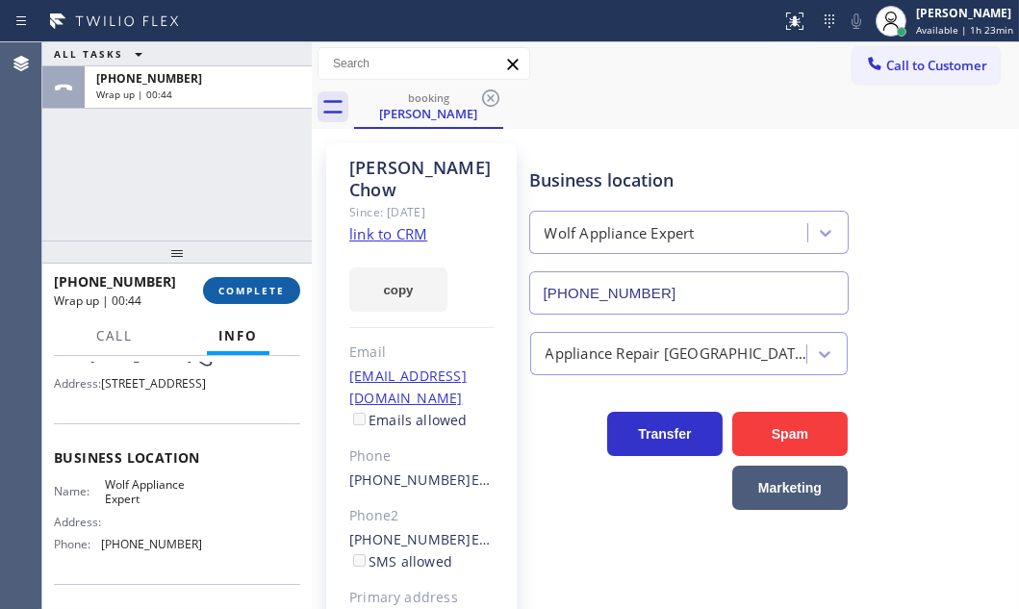
click at [276, 291] on span "COMPLETE" at bounding box center [251, 290] width 66 height 13
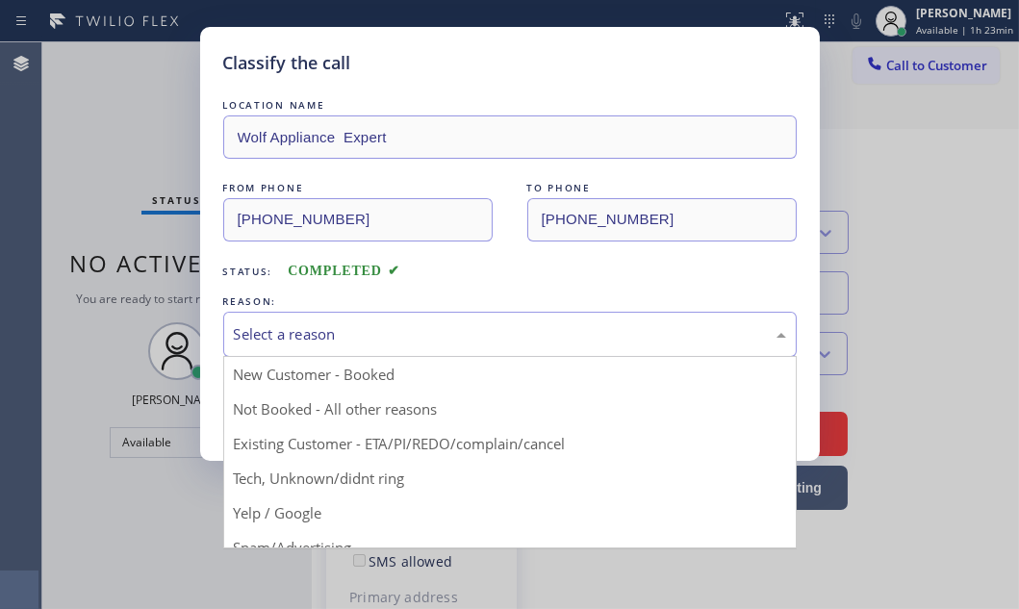
click at [428, 331] on div "Select a reason" at bounding box center [510, 334] width 552 height 22
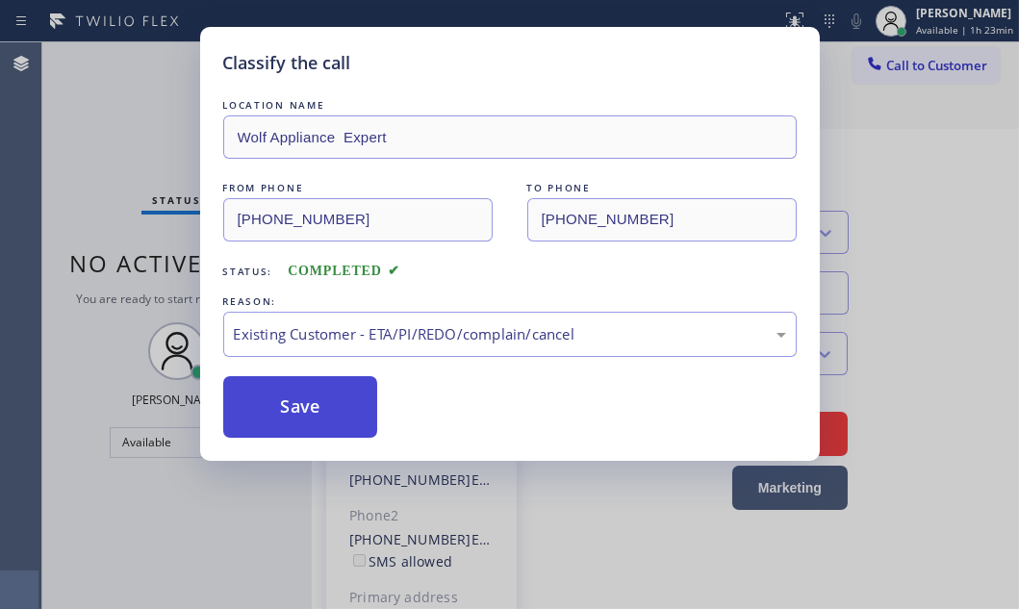
click at [316, 414] on button "Save" at bounding box center [300, 407] width 155 height 62
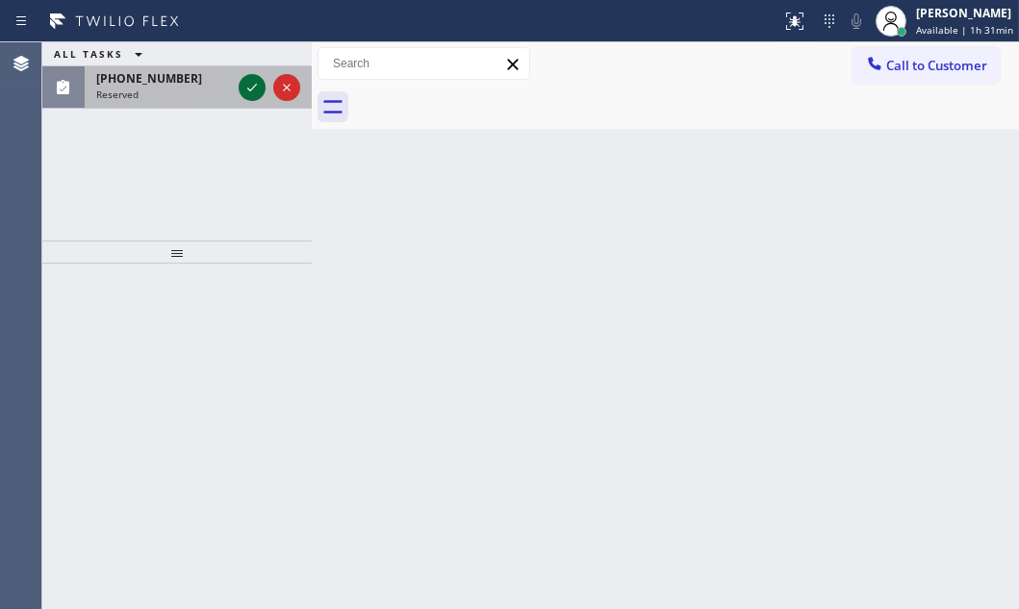
click at [255, 94] on icon at bounding box center [252, 87] width 23 height 23
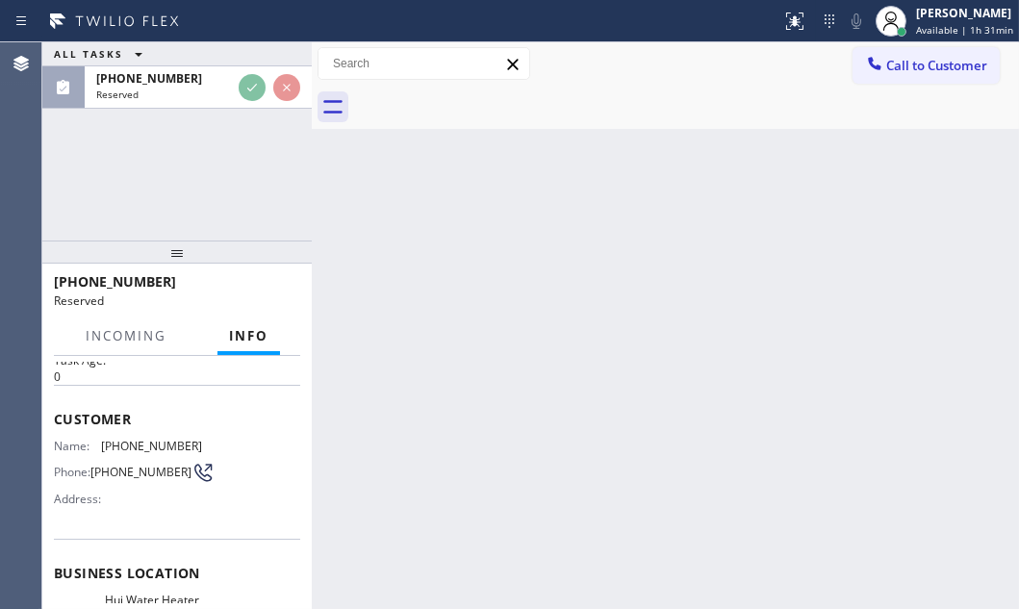
scroll to position [246, 0]
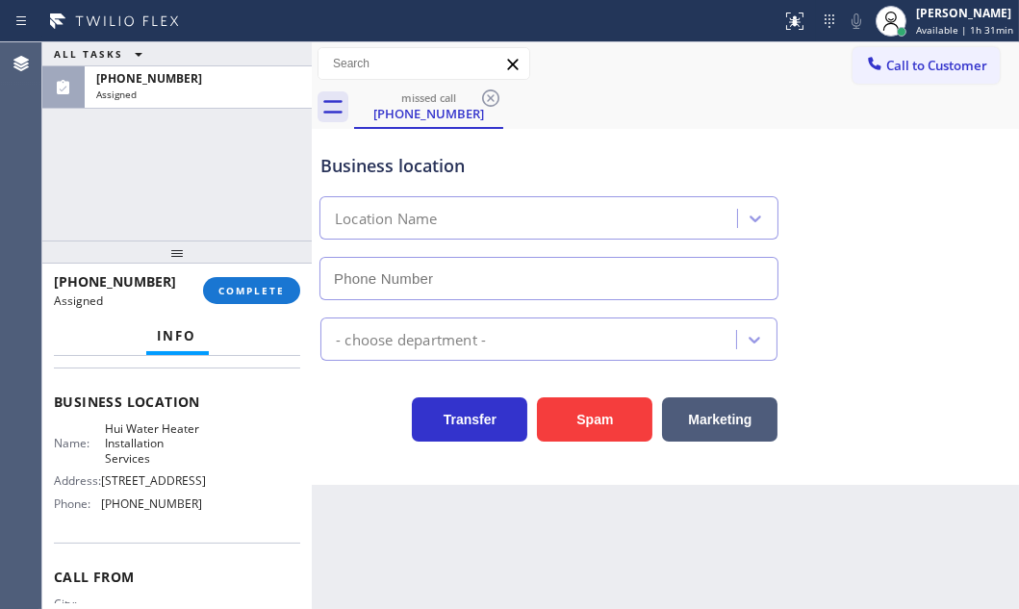
type input "[PHONE_NUMBER]"
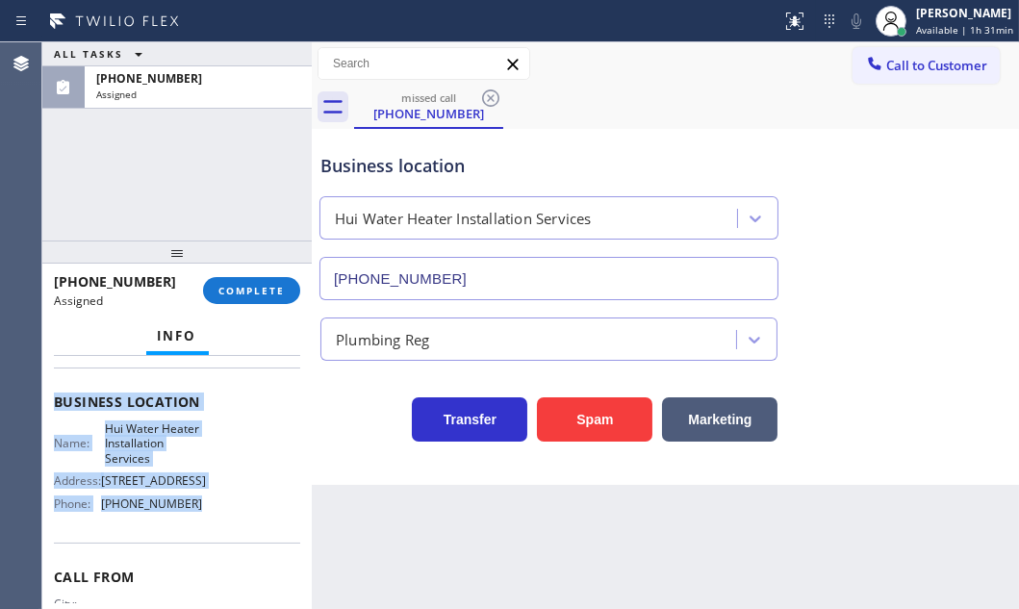
drag, startPoint x: 50, startPoint y: 404, endPoint x: 202, endPoint y: 546, distance: 207.7
click at [202, 546] on div "Context Queue: Plumbing Priority: 0 Task Age: Customer Name: [PHONE_NUMBER] Pho…" at bounding box center [176, 482] width 269 height 253
copy div "Customer Name: [PHONE_NUMBER] Phone: [PHONE_NUMBER] Address: Business location …"
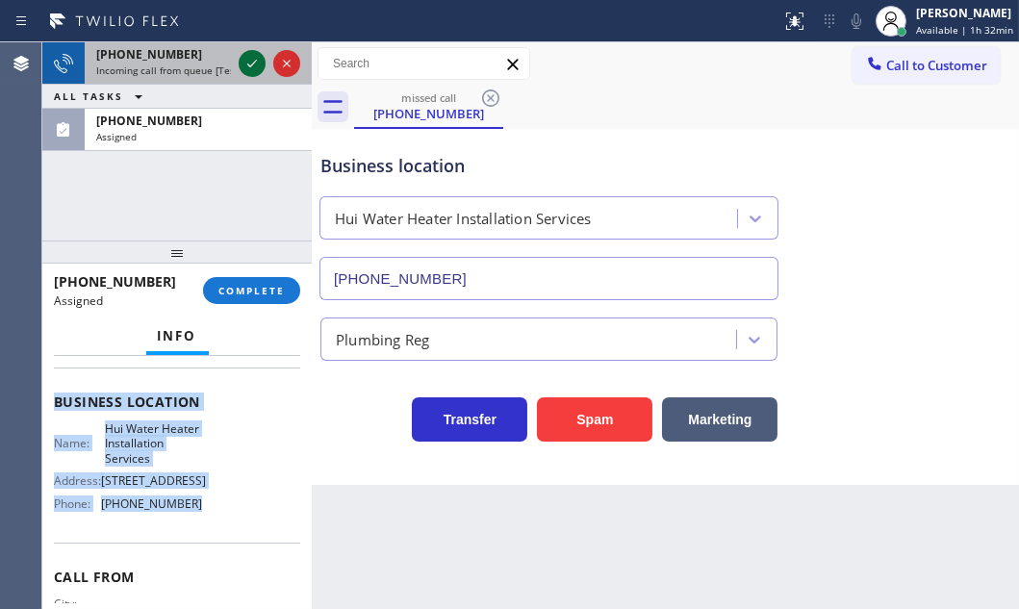
click at [251, 67] on icon at bounding box center [252, 63] width 23 height 23
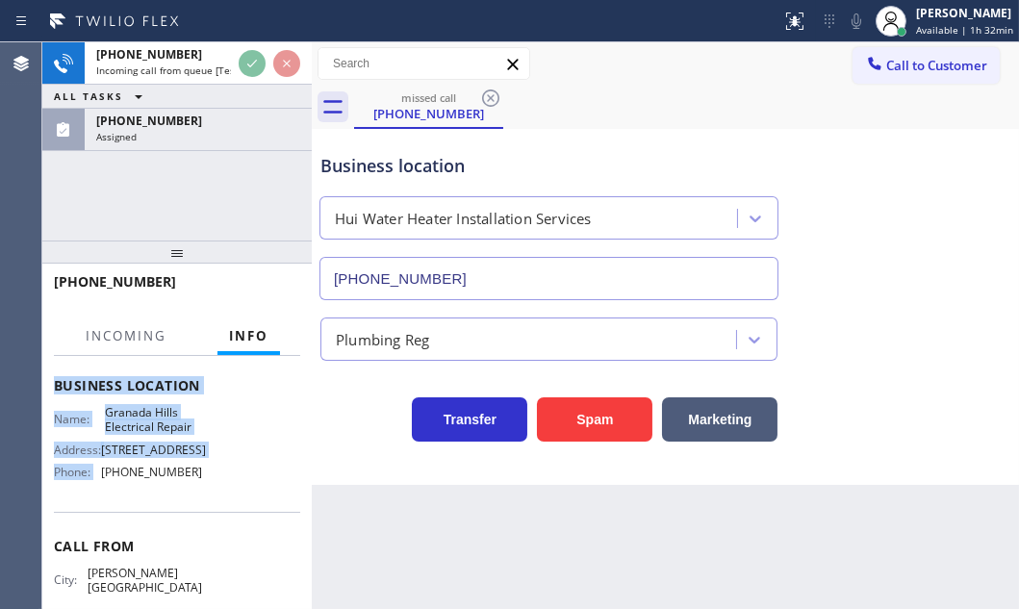
scroll to position [231, 0]
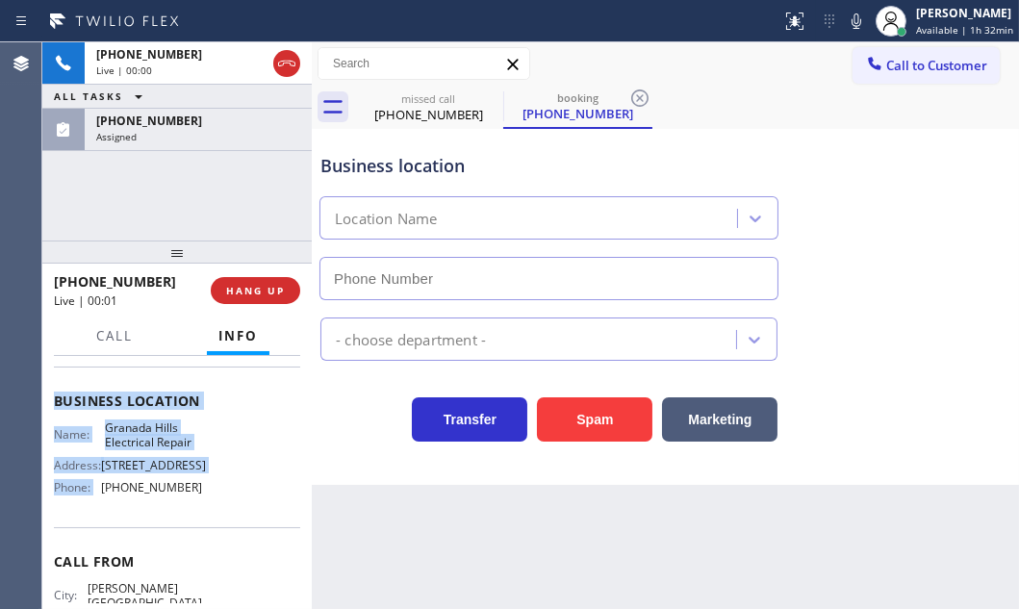
type input "[PHONE_NUMBER]"
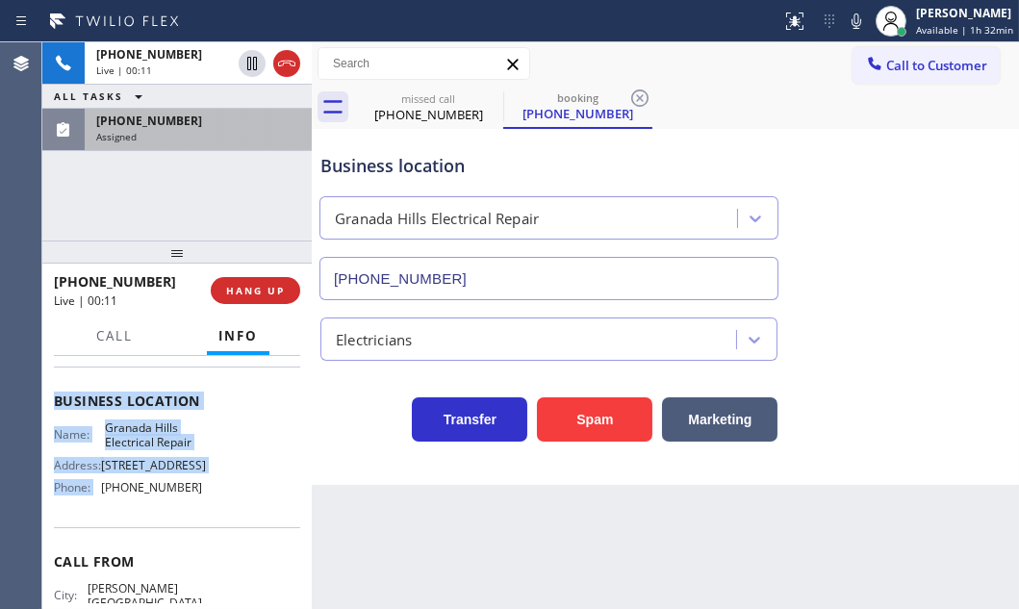
drag, startPoint x: 107, startPoint y: 126, endPoint x: 132, endPoint y: 140, distance: 28.9
click at [107, 125] on span "[PHONE_NUMBER]" at bounding box center [149, 121] width 106 height 16
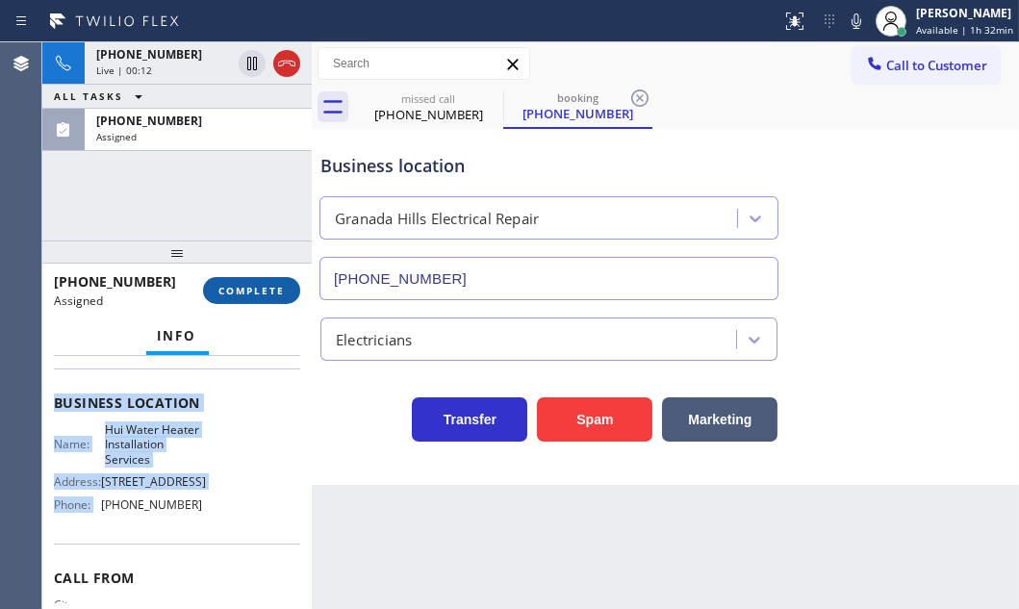
click at [259, 296] on span "COMPLETE" at bounding box center [251, 290] width 66 height 13
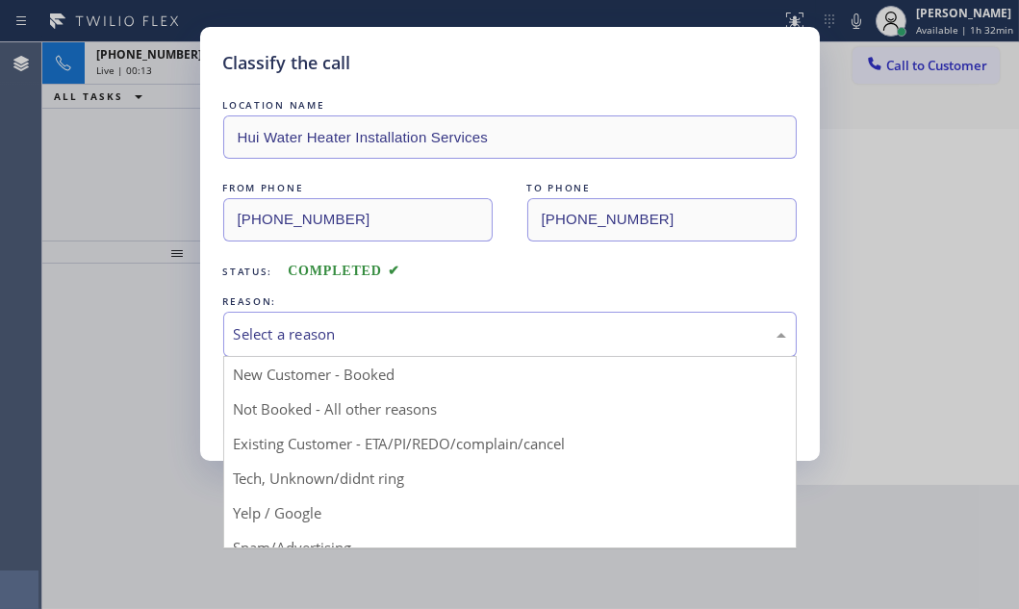
click at [451, 333] on div "Select a reason" at bounding box center [510, 334] width 552 height 22
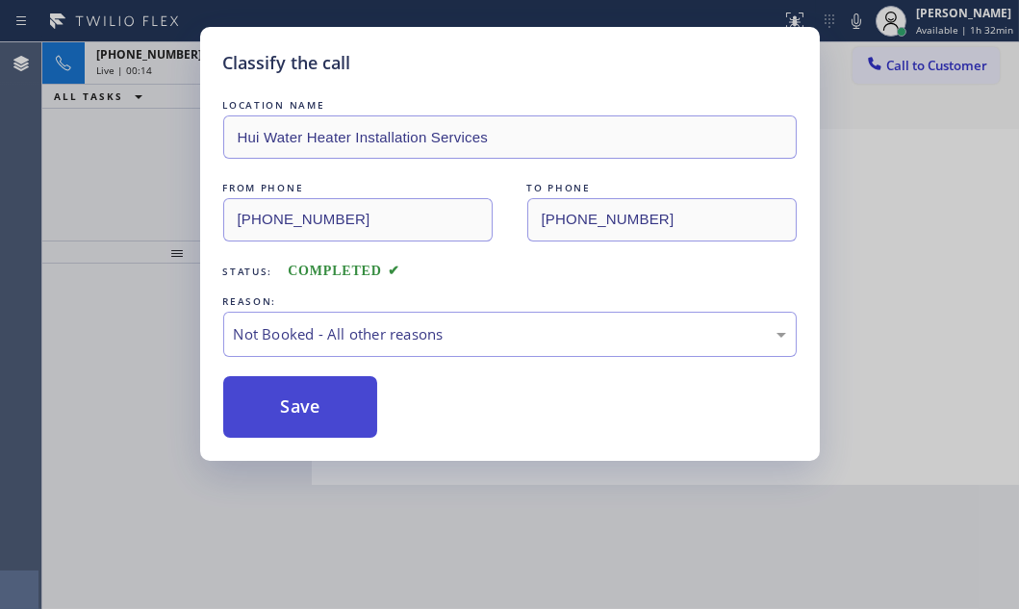
click at [285, 406] on button "Save" at bounding box center [300, 407] width 155 height 62
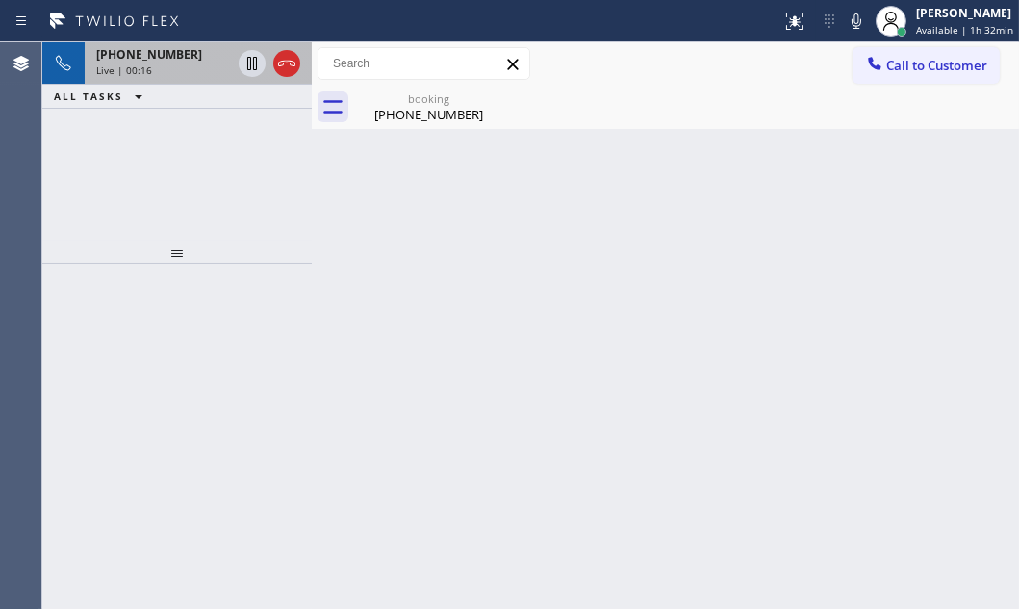
click at [196, 69] on div "Live | 00:16" at bounding box center [163, 70] width 135 height 13
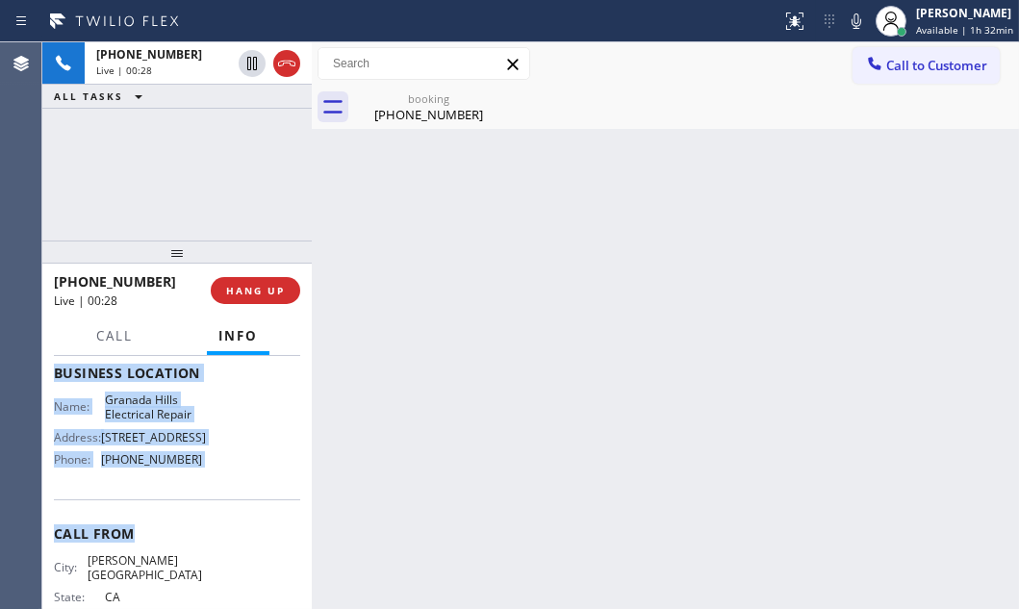
scroll to position [262, 0]
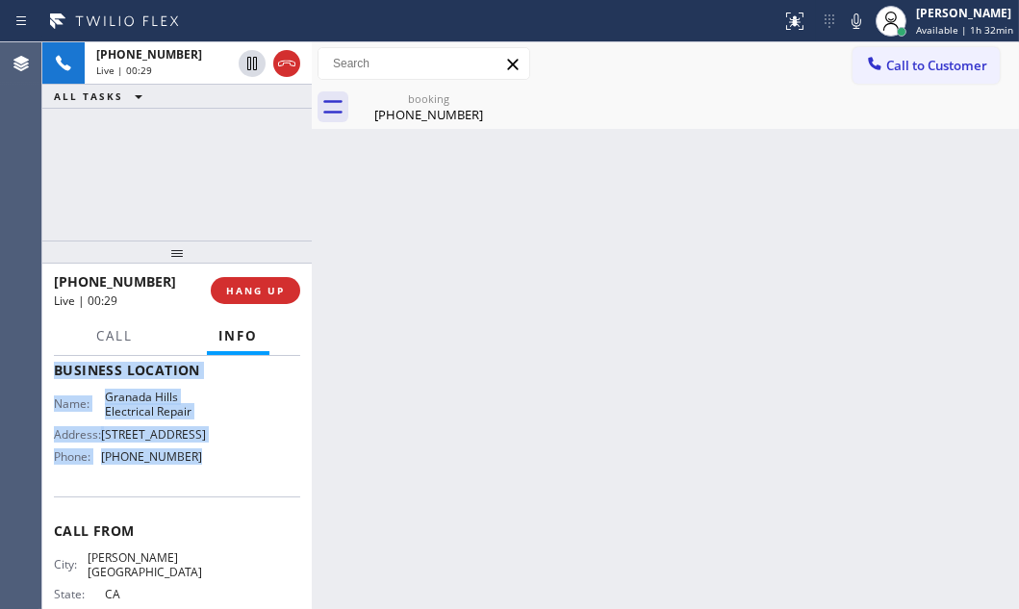
drag, startPoint x: 61, startPoint y: 471, endPoint x: 195, endPoint y: 522, distance: 144.4
click at [195, 522] on div "Context Queue: [Test] All Priority: 1 Customer Name: [PHONE_NUMBER] Phone: [PHO…" at bounding box center [176, 482] width 269 height 253
copy div "Customer Name: [PHONE_NUMBER] Phone: [PHONE_NUMBER] Address: Business location …"
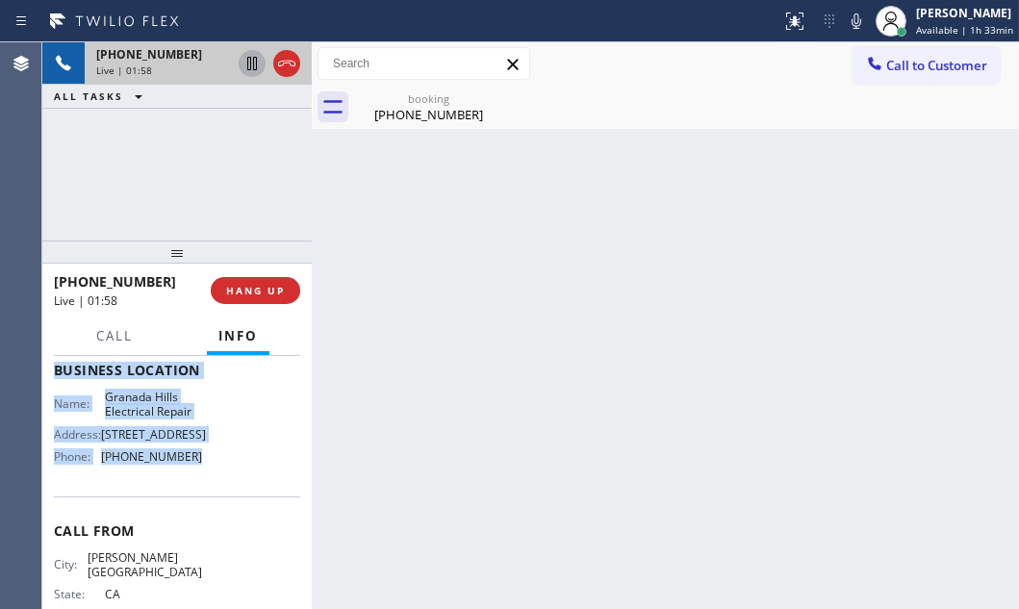
click at [254, 69] on icon at bounding box center [252, 63] width 10 height 13
click at [244, 60] on icon at bounding box center [252, 63] width 23 height 23
click at [255, 297] on button "HANG UP" at bounding box center [255, 290] width 89 height 27
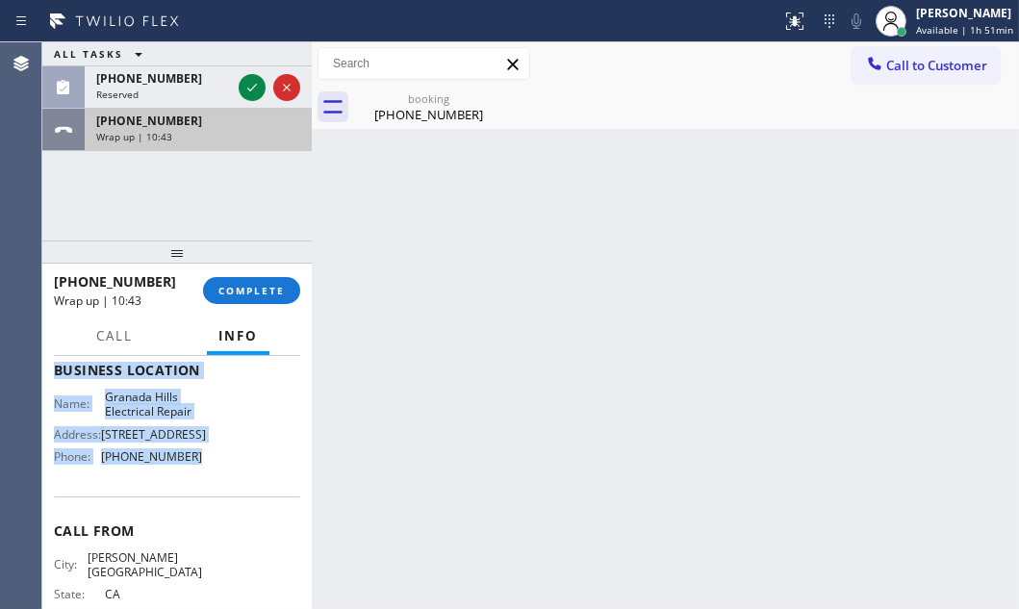
drag, startPoint x: 250, startPoint y: 89, endPoint x: 240, endPoint y: 108, distance: 22.0
click at [251, 89] on icon at bounding box center [252, 88] width 10 height 8
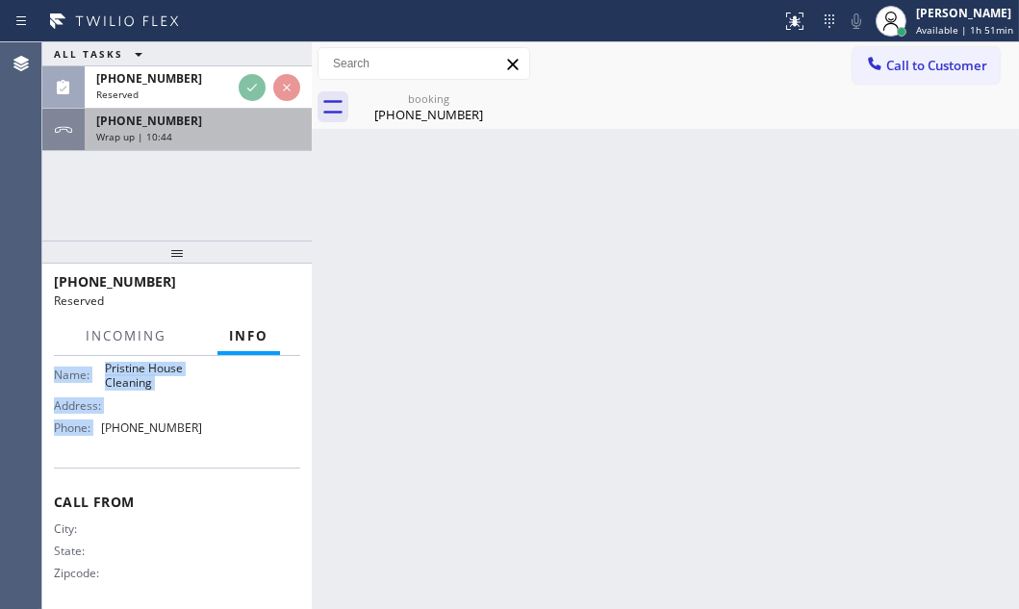
click at [220, 133] on div "Wrap up | 10:44" at bounding box center [198, 136] width 204 height 13
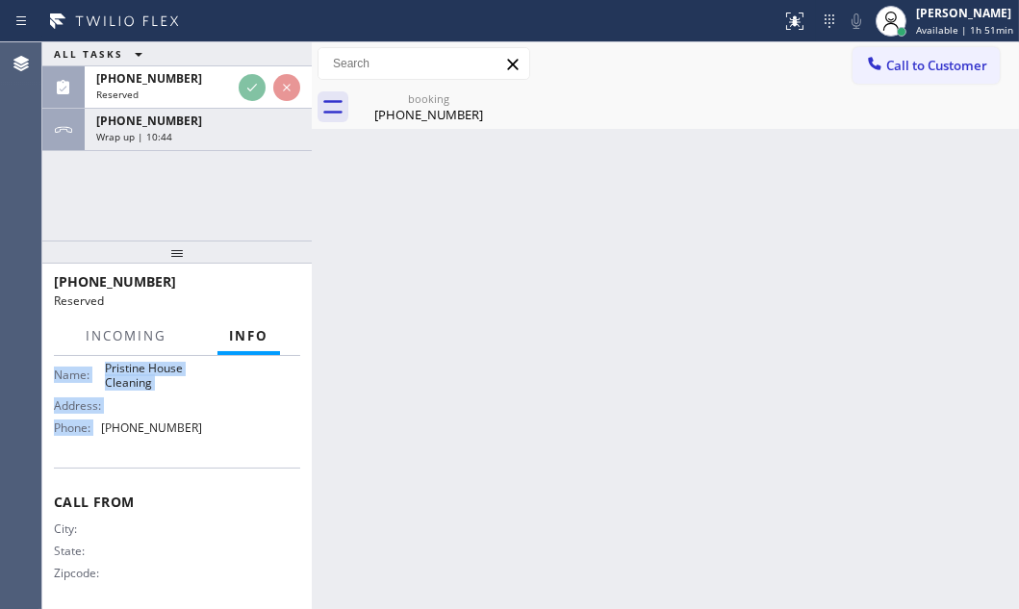
scroll to position [262, 0]
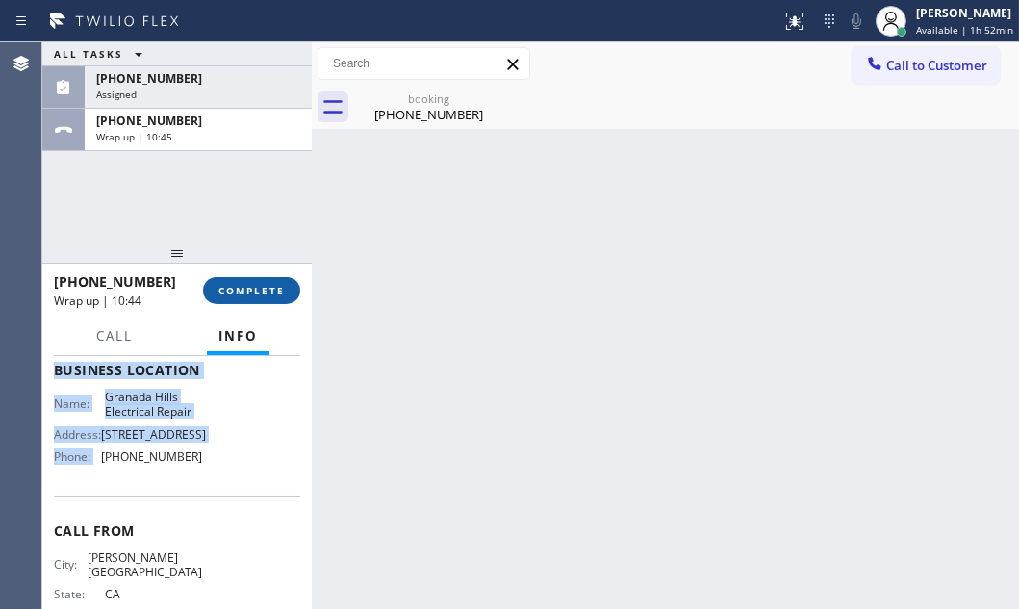
click at [258, 297] on button "COMPLETE" at bounding box center [251, 290] width 97 height 27
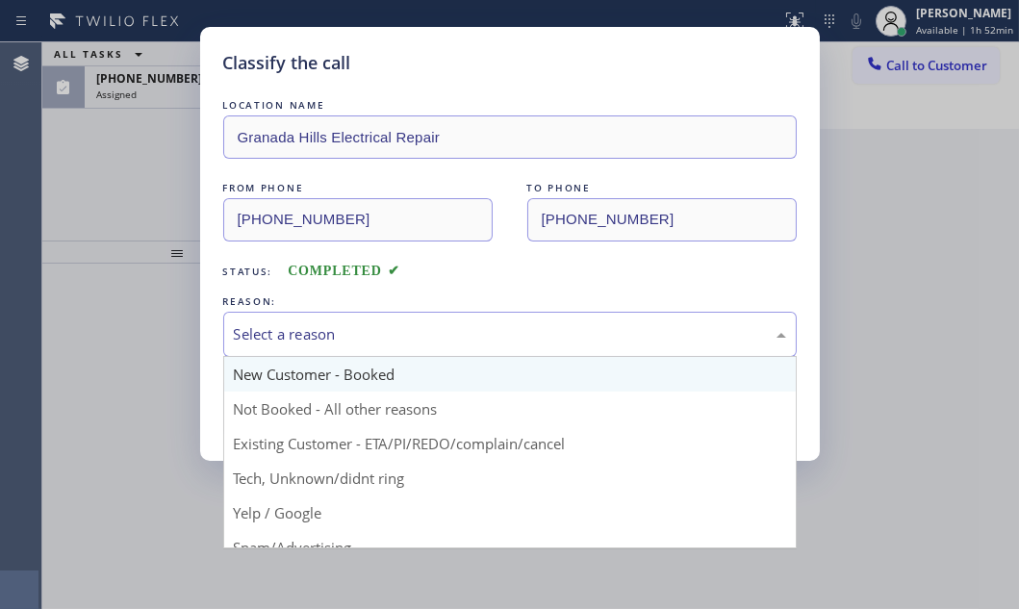
drag, startPoint x: 425, startPoint y: 330, endPoint x: 362, endPoint y: 364, distance: 71.9
click at [424, 331] on div "Select a reason" at bounding box center [510, 334] width 552 height 22
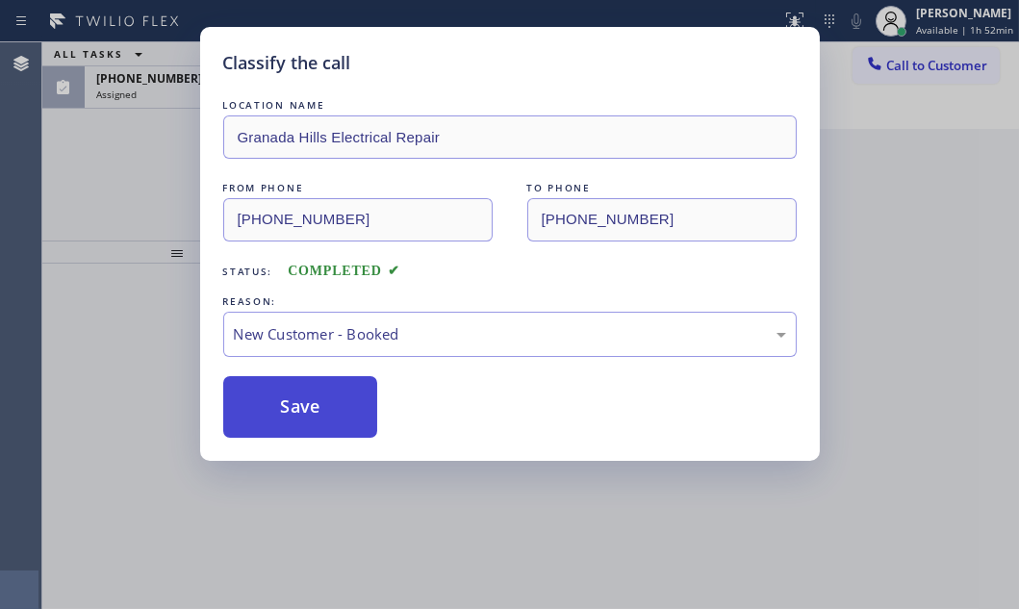
click at [288, 396] on button "Save" at bounding box center [300, 407] width 155 height 62
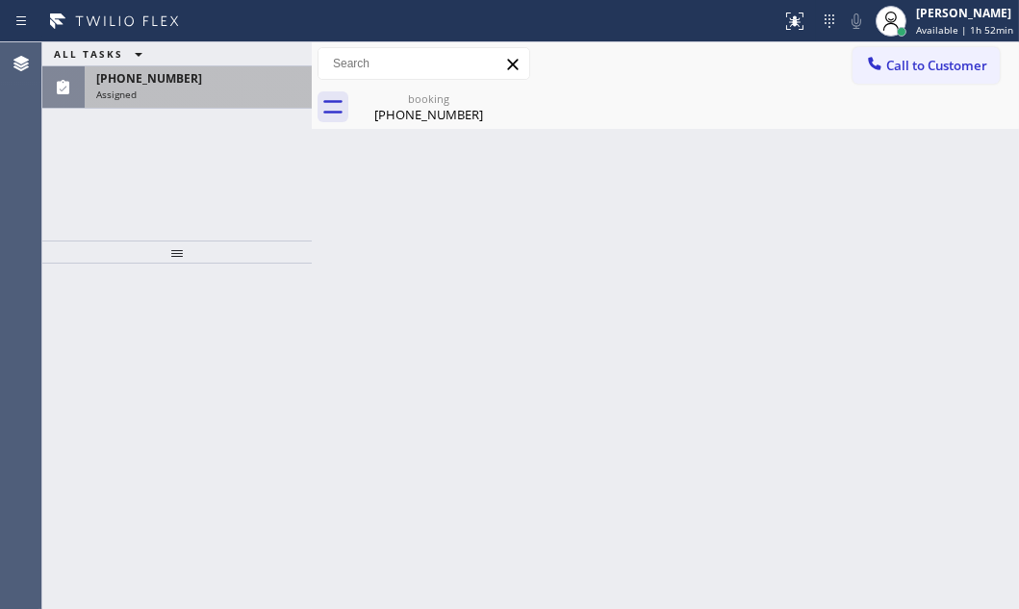
click at [214, 91] on div "Assigned" at bounding box center [198, 94] width 204 height 13
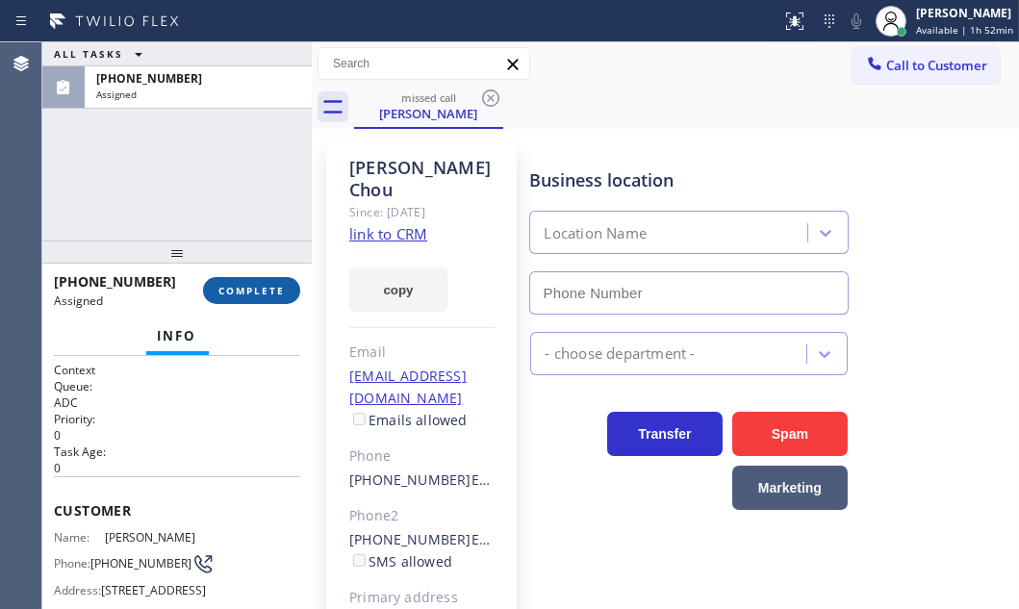
click at [246, 293] on span "COMPLETE" at bounding box center [251, 290] width 66 height 13
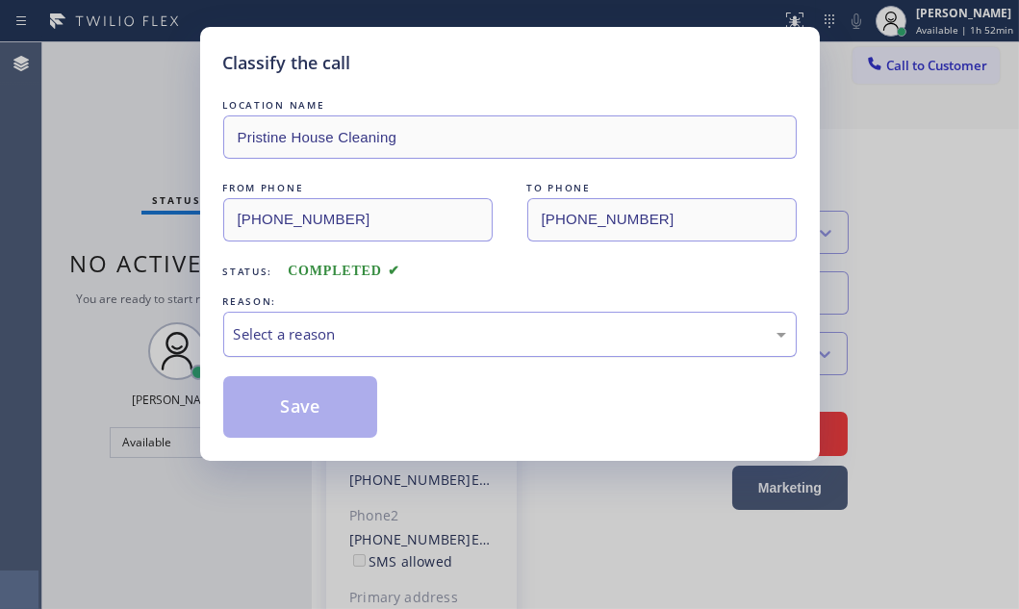
type input "[PHONE_NUMBER]"
click at [512, 343] on div "Select a reason" at bounding box center [510, 334] width 552 height 22
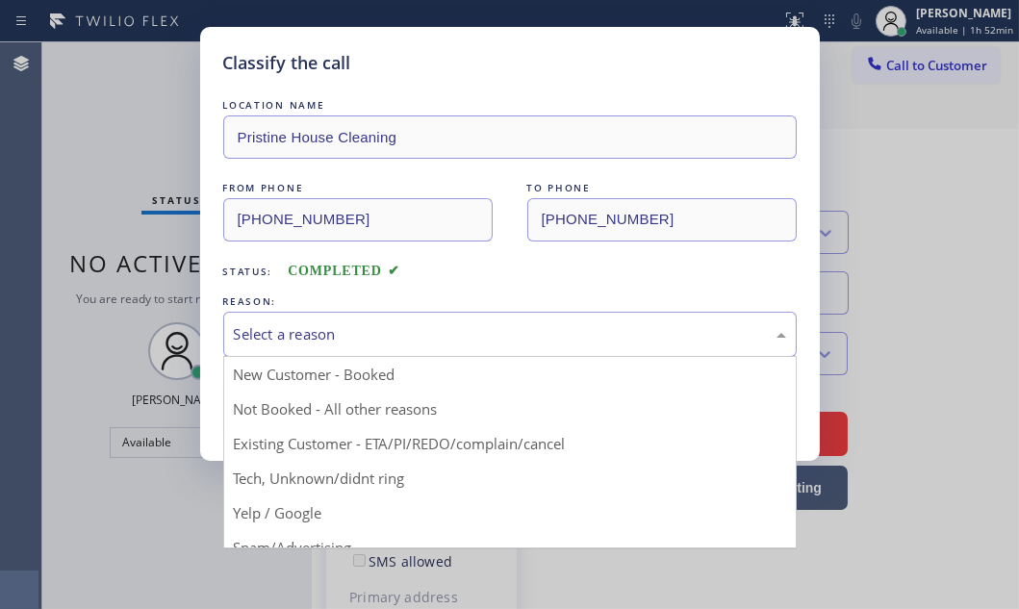
drag, startPoint x: 355, startPoint y: 476, endPoint x: 339, endPoint y: 449, distance: 31.5
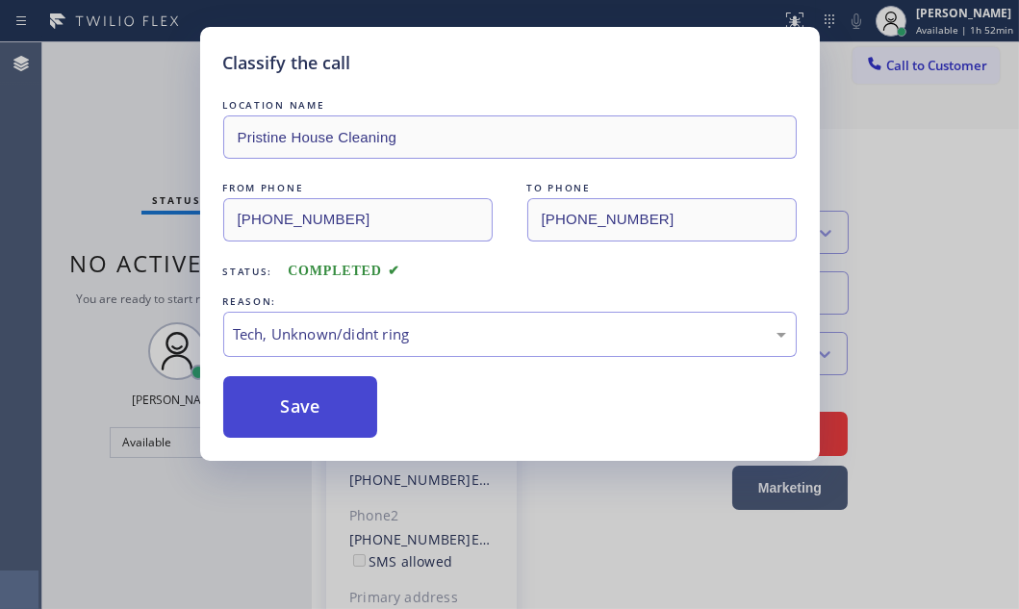
drag, startPoint x: 328, startPoint y: 408, endPoint x: 815, endPoint y: 356, distance: 489.7
click at [331, 407] on button "Save" at bounding box center [300, 407] width 155 height 62
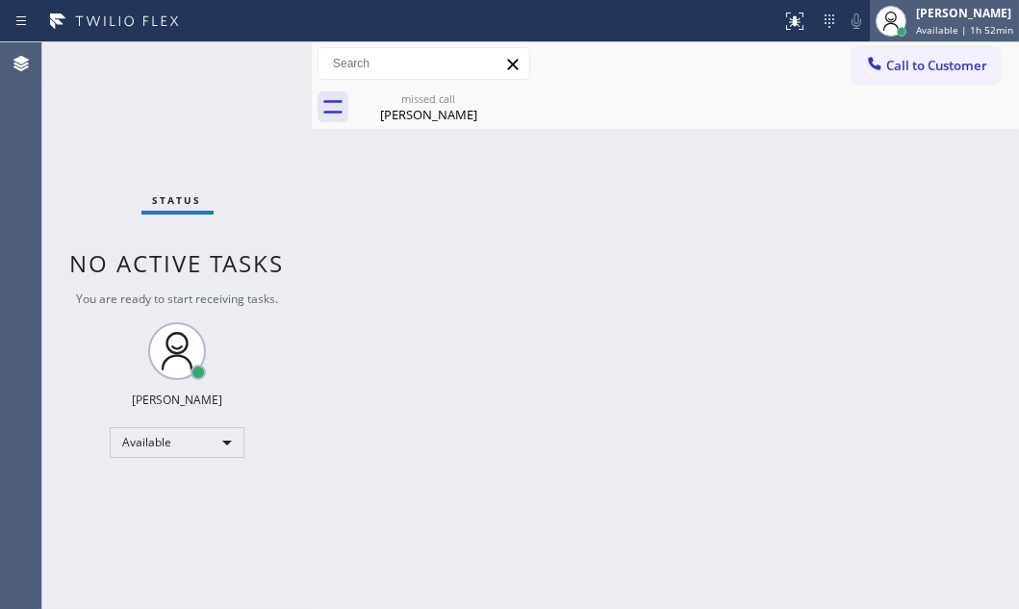
click at [916, 19] on div "[PERSON_NAME]" at bounding box center [964, 13] width 97 height 16
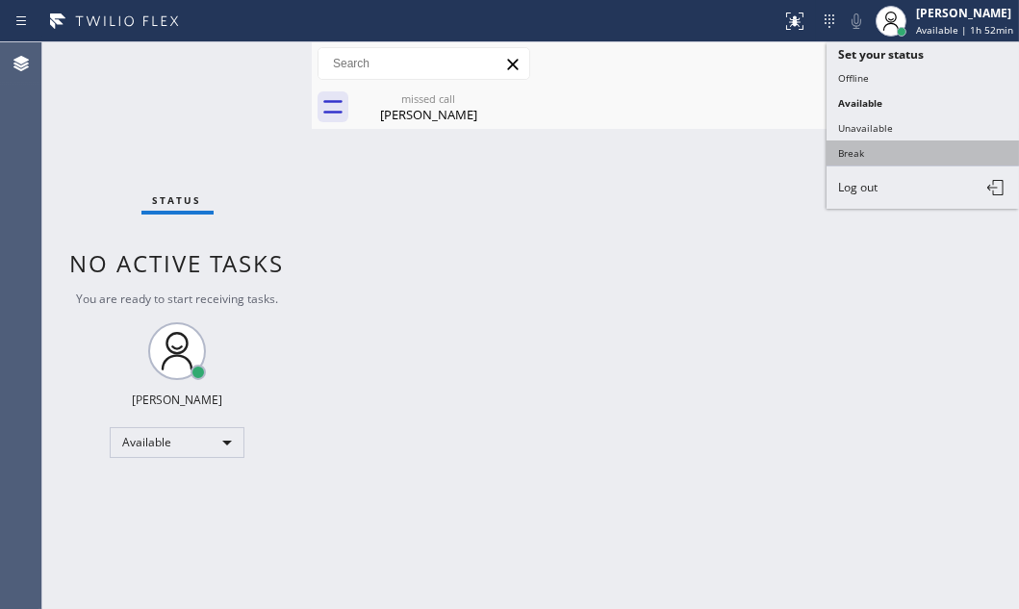
click at [873, 149] on button "Break" at bounding box center [923, 152] width 192 height 25
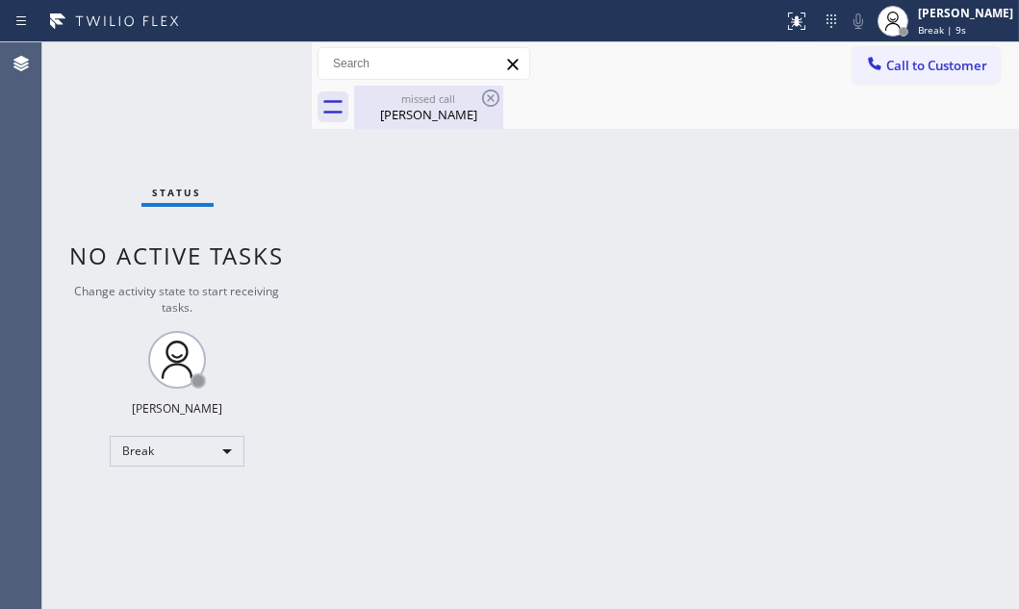
click at [375, 121] on div "[PERSON_NAME]" at bounding box center [428, 114] width 145 height 17
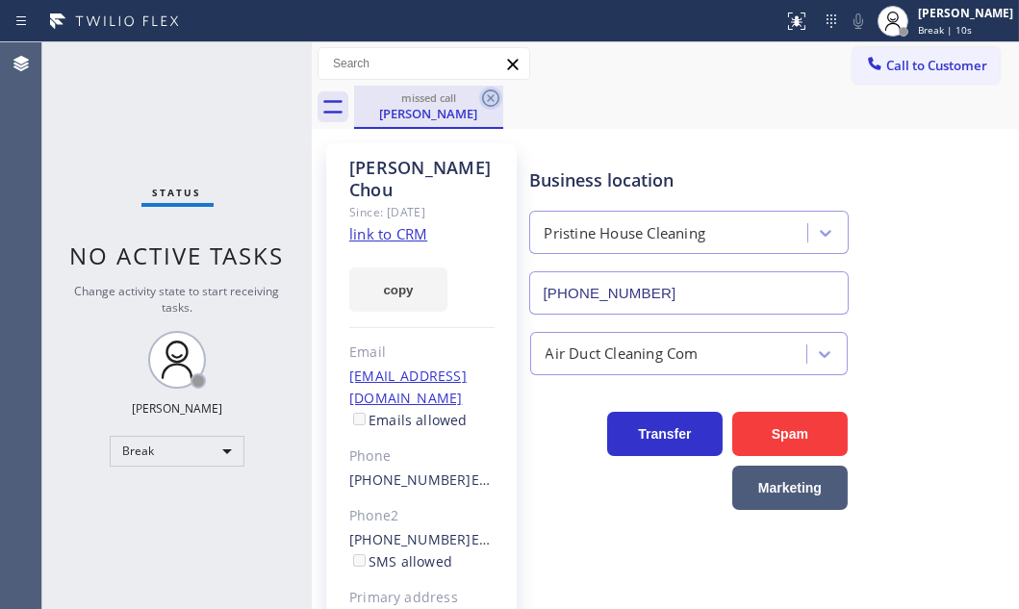
click at [492, 95] on icon at bounding box center [490, 98] width 23 height 23
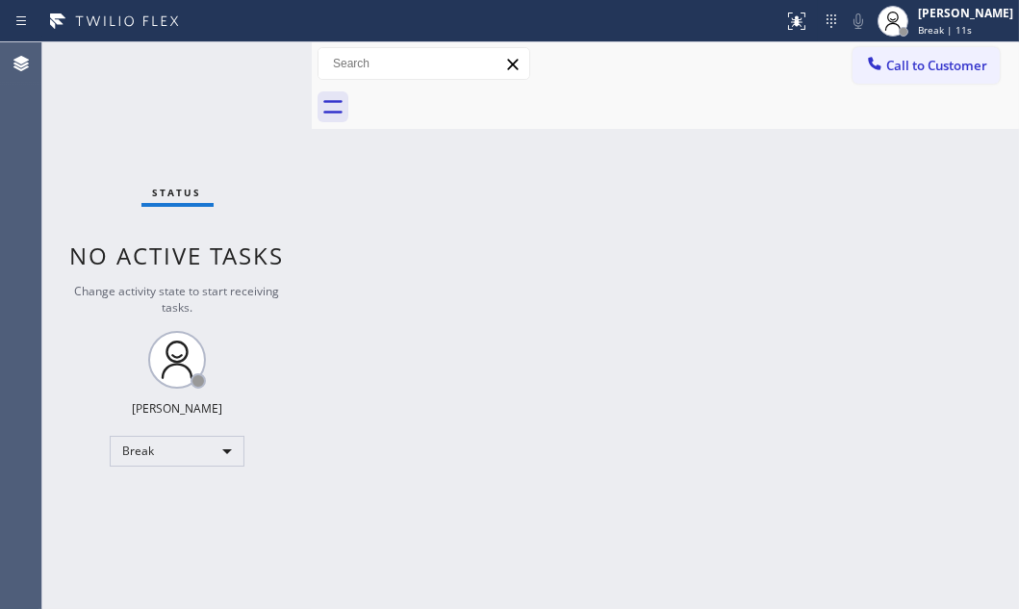
click at [791, 273] on div "Back to Dashboard Change Sender ID Customers Technicians Select a contact Outbo…" at bounding box center [665, 325] width 707 height 567
click at [260, 117] on div "Status No active tasks Change activity state to start receiving tasks. [PERSON_…" at bounding box center [176, 325] width 269 height 567
click at [205, 444] on div "Break" at bounding box center [177, 451] width 135 height 31
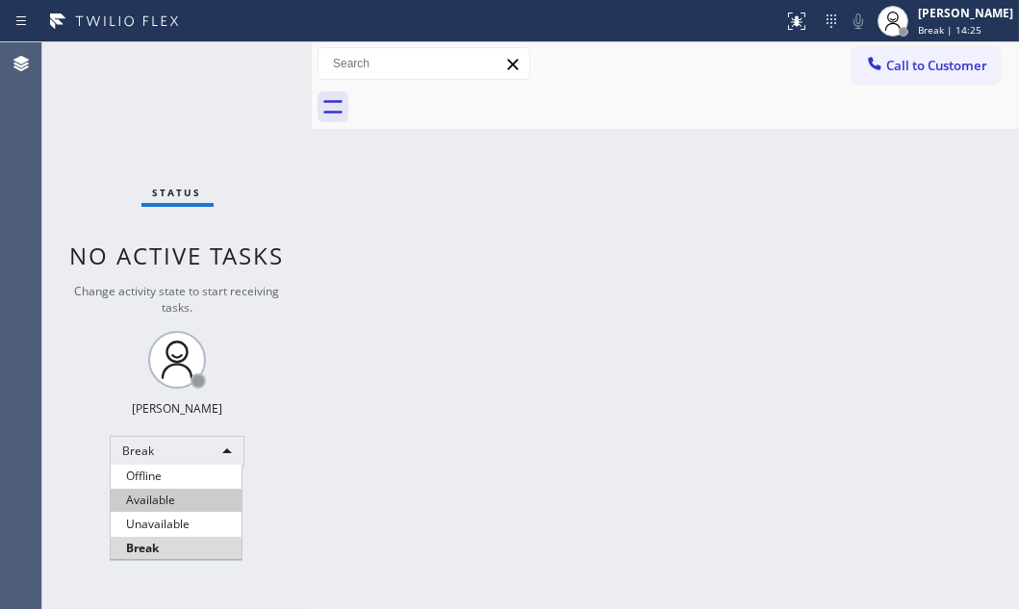
click at [182, 496] on li "Available" at bounding box center [176, 500] width 131 height 23
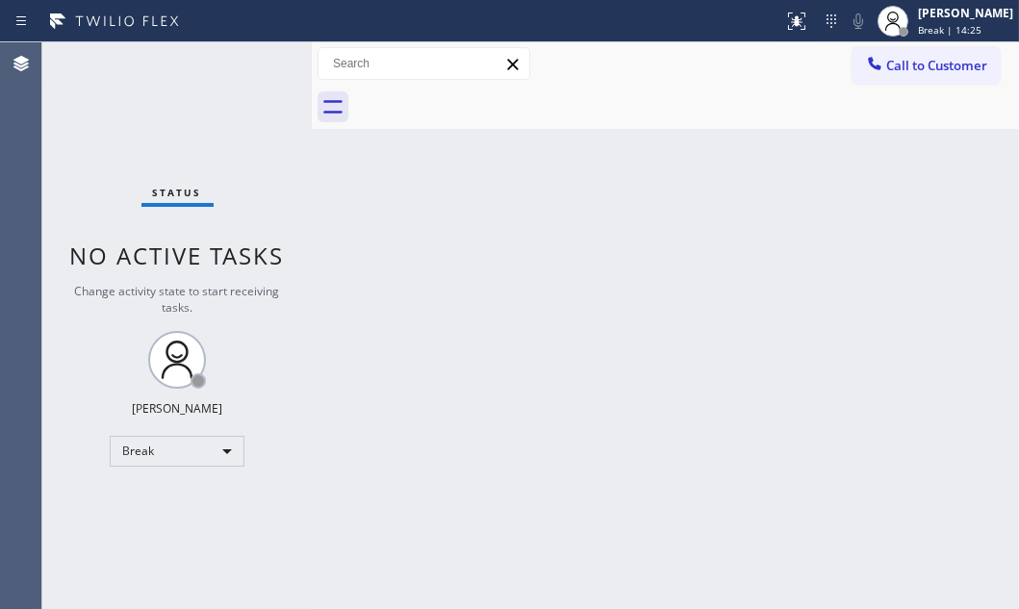
drag, startPoint x: 828, startPoint y: 456, endPoint x: 778, endPoint y: 413, distance: 65.4
click at [826, 454] on div "Back to Dashboard Change Sender ID Customers Technicians Select a contact Outbo…" at bounding box center [665, 325] width 707 height 567
click at [645, 259] on div "Back to Dashboard Change Sender ID Customers Technicians Select a contact Outbo…" at bounding box center [665, 325] width 707 height 567
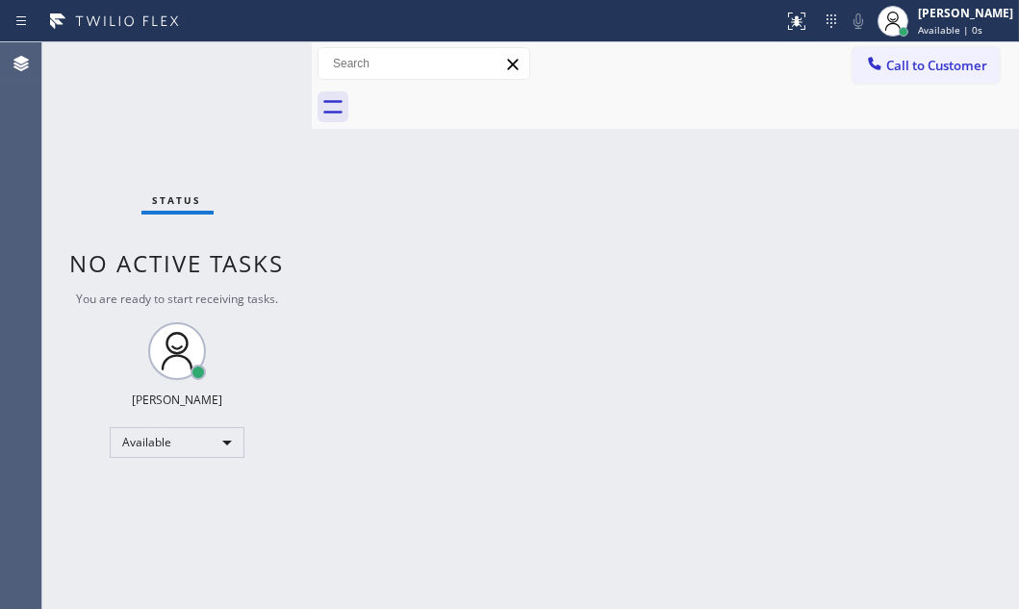
click at [567, 255] on div "Back to Dashboard Change Sender ID Customers Technicians Select a contact Outbo…" at bounding box center [665, 325] width 707 height 567
click at [566, 263] on div "Back to Dashboard Change Sender ID Customers Technicians Select a contact Outbo…" at bounding box center [665, 325] width 707 height 567
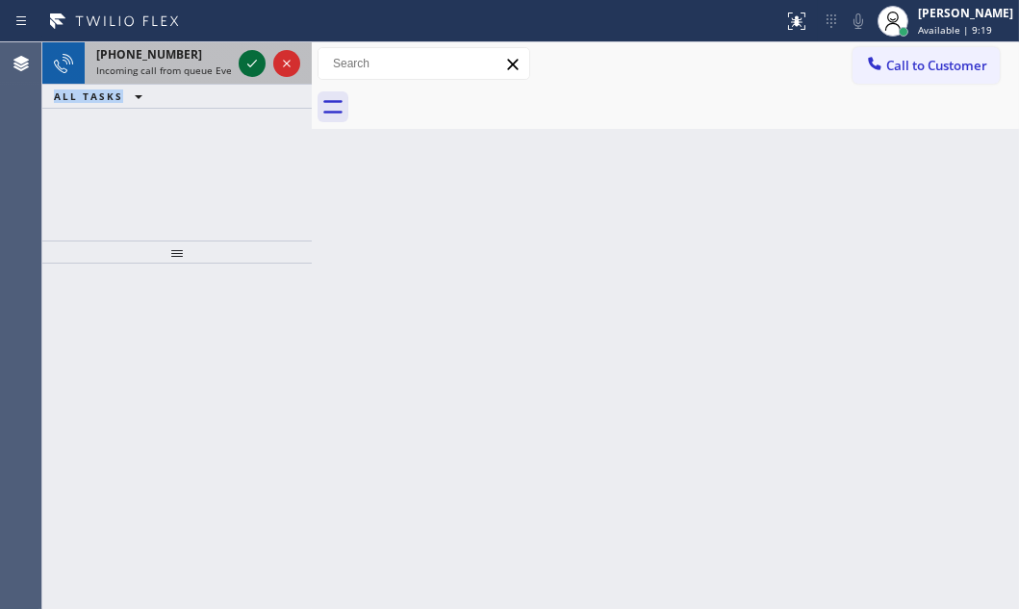
click at [249, 61] on icon at bounding box center [252, 63] width 23 height 23
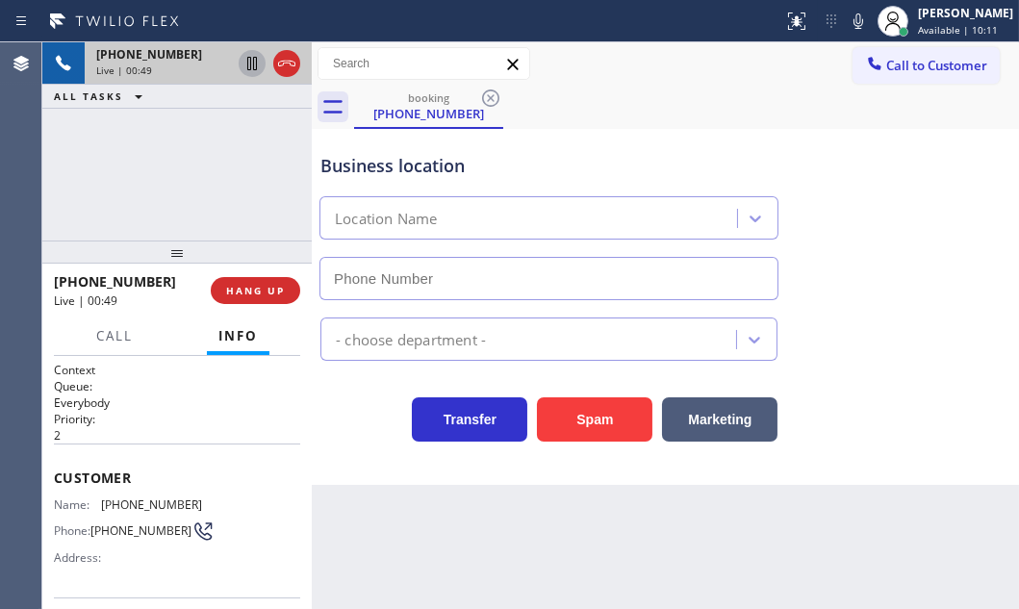
click at [252, 65] on icon at bounding box center [252, 63] width 23 height 23
click at [847, 22] on icon at bounding box center [858, 21] width 23 height 23
click at [255, 63] on icon at bounding box center [252, 63] width 23 height 23
click at [854, 25] on icon at bounding box center [859, 20] width 10 height 15
click at [268, 293] on span "HANG UP" at bounding box center [255, 290] width 59 height 13
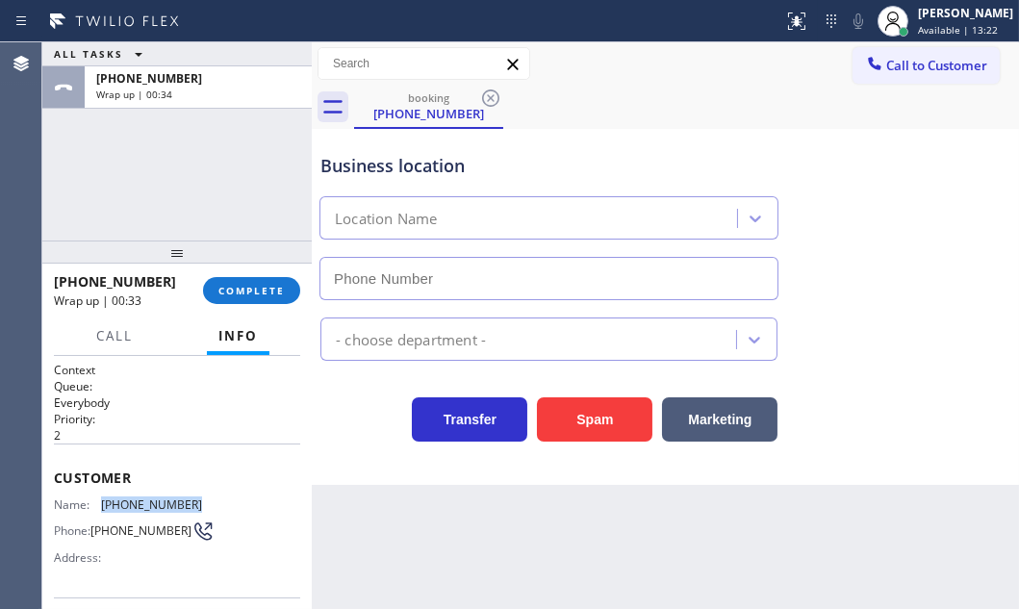
drag, startPoint x: 197, startPoint y: 497, endPoint x: 99, endPoint y: 500, distance: 98.2
click at [99, 500] on div "Name: [PHONE_NUMBER] Phone: [PHONE_NUMBER] Address:" at bounding box center [177, 535] width 246 height 76
copy div "[PHONE_NUMBER]"
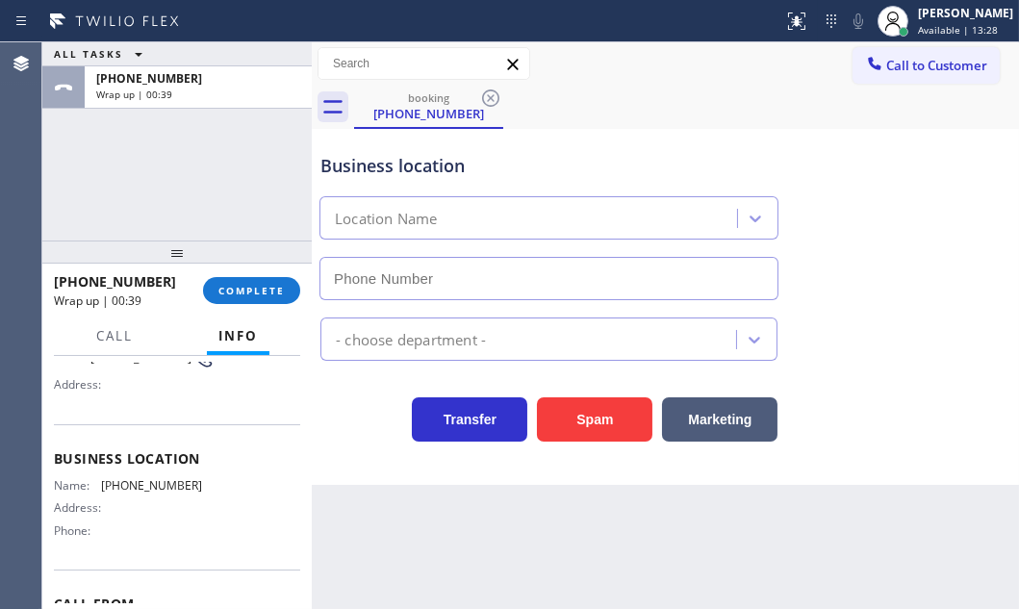
scroll to position [174, 0]
click at [233, 289] on span "COMPLETE" at bounding box center [251, 290] width 66 height 13
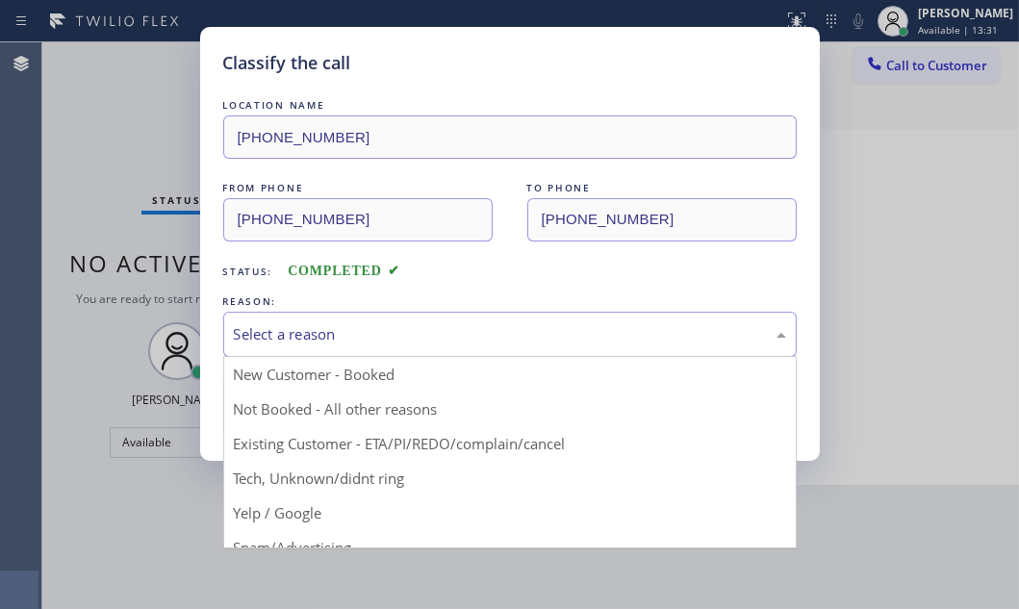
click at [387, 315] on div "Select a reason" at bounding box center [509, 334] width 573 height 45
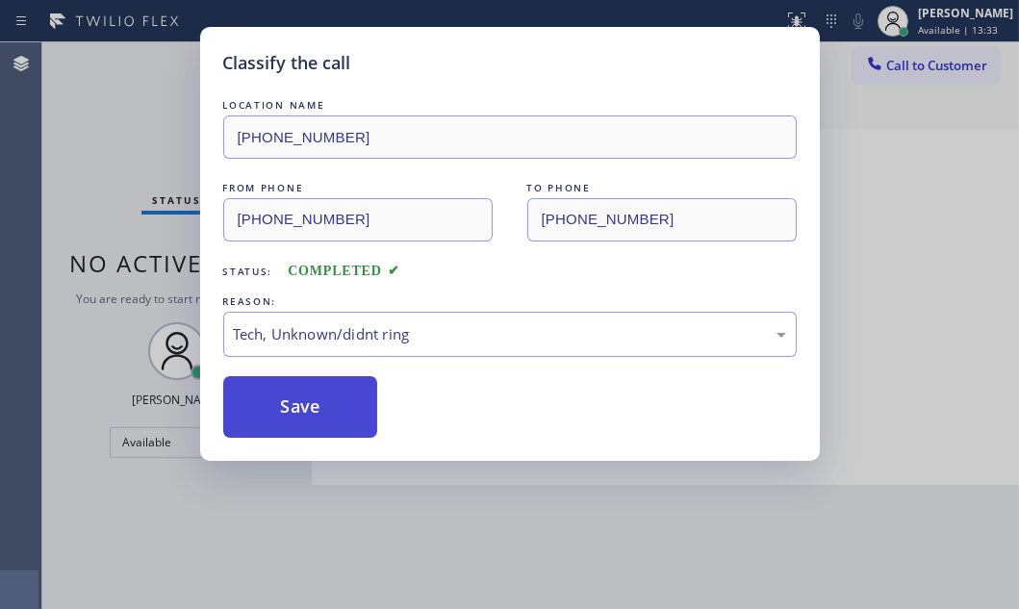
click at [308, 413] on button "Save" at bounding box center [300, 407] width 155 height 62
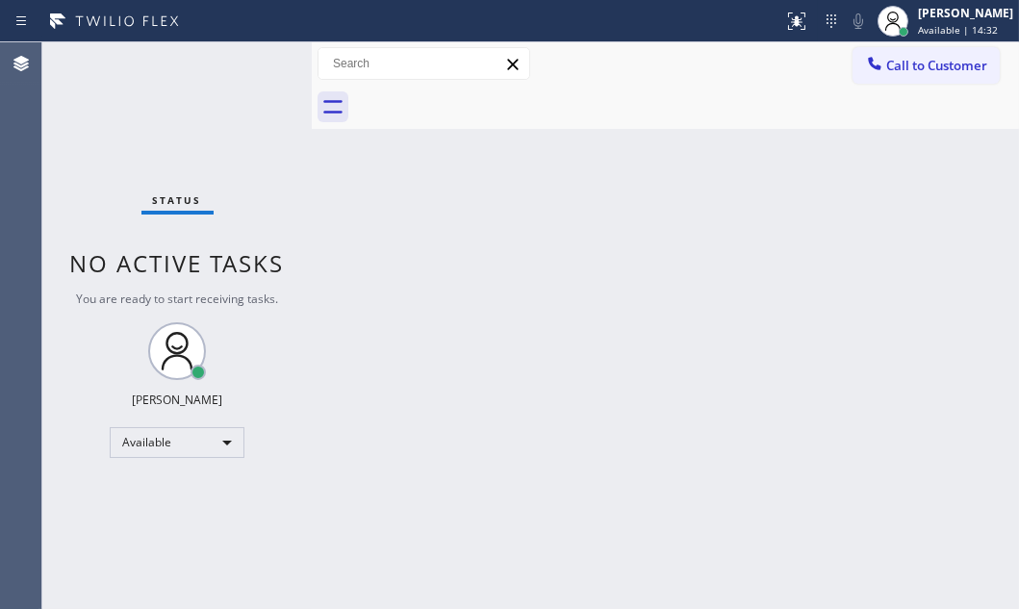
click at [255, 72] on div "Status No active tasks You are ready to start receiving tasks. [PERSON_NAME] Av…" at bounding box center [176, 325] width 269 height 567
click at [255, 65] on div "Status No active tasks You are ready to start receiving tasks. [PERSON_NAME] Av…" at bounding box center [176, 325] width 269 height 567
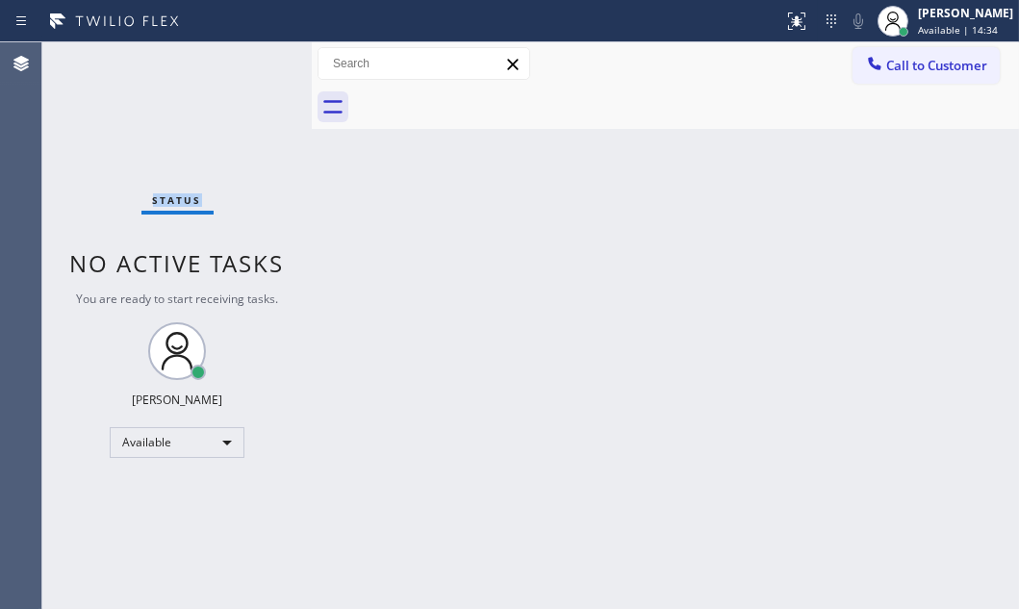
click at [255, 65] on div "Status No active tasks You are ready to start receiving tasks. [PERSON_NAME] Av…" at bounding box center [176, 325] width 269 height 567
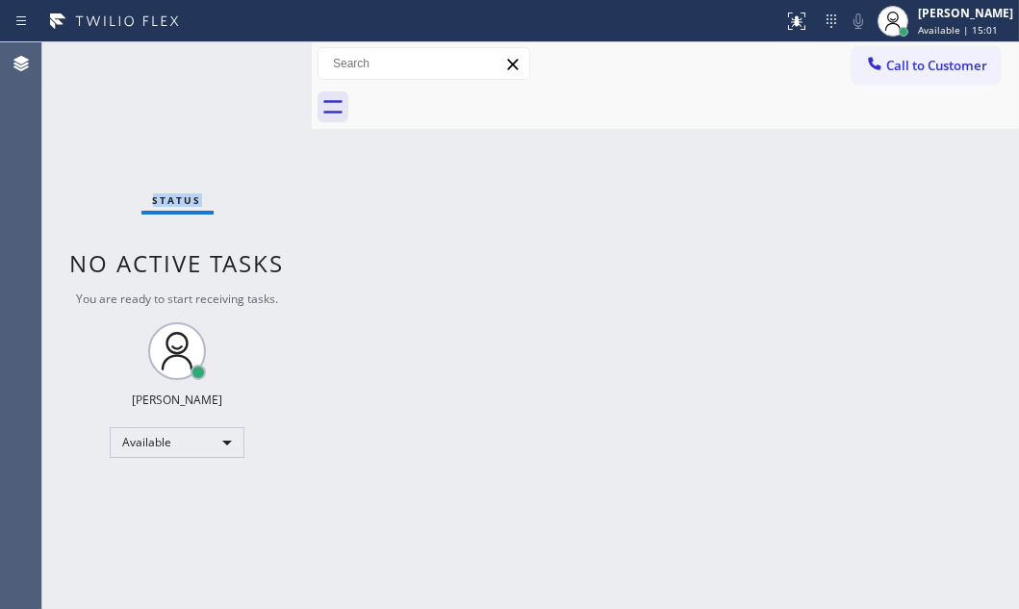
click at [161, 107] on div "Status No active tasks You are ready to start receiving tasks. [PERSON_NAME] Av…" at bounding box center [176, 325] width 269 height 567
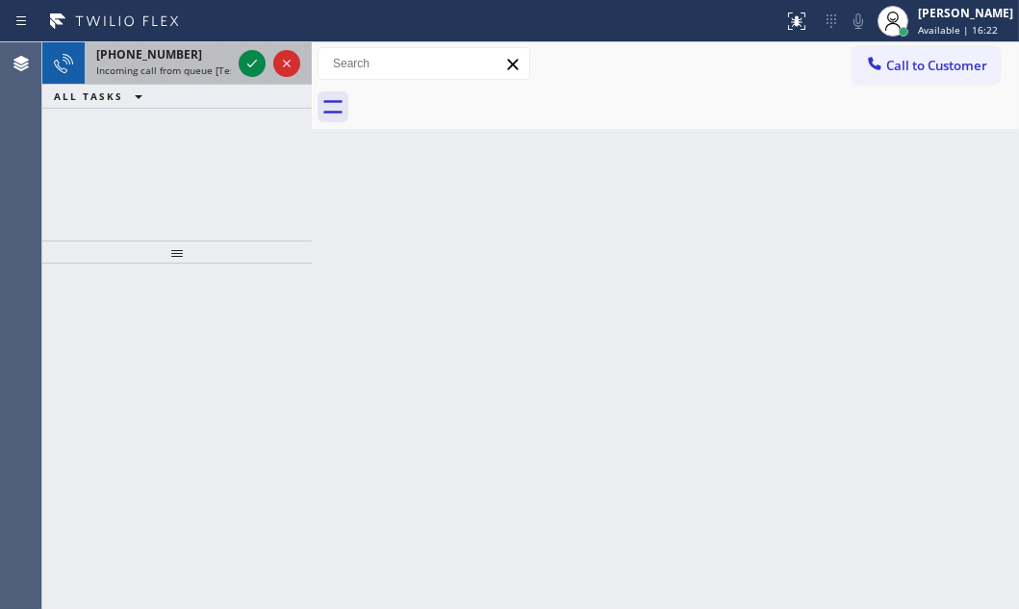
drag, startPoint x: 214, startPoint y: 53, endPoint x: 214, endPoint y: 66, distance: 13.5
click at [213, 56] on div "[PHONE_NUMBER]" at bounding box center [163, 54] width 135 height 16
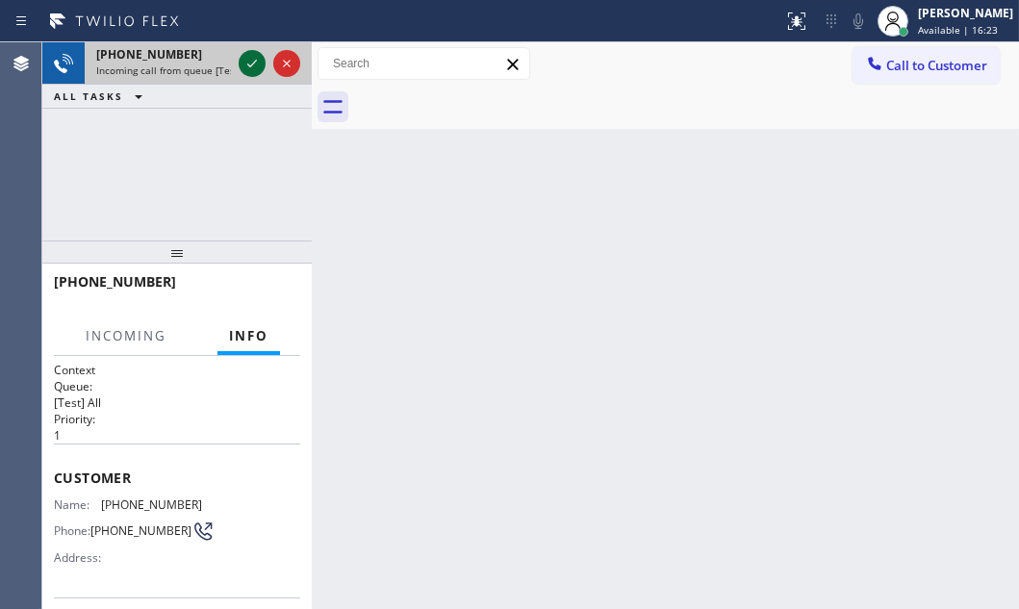
click at [253, 64] on icon at bounding box center [252, 63] width 23 height 23
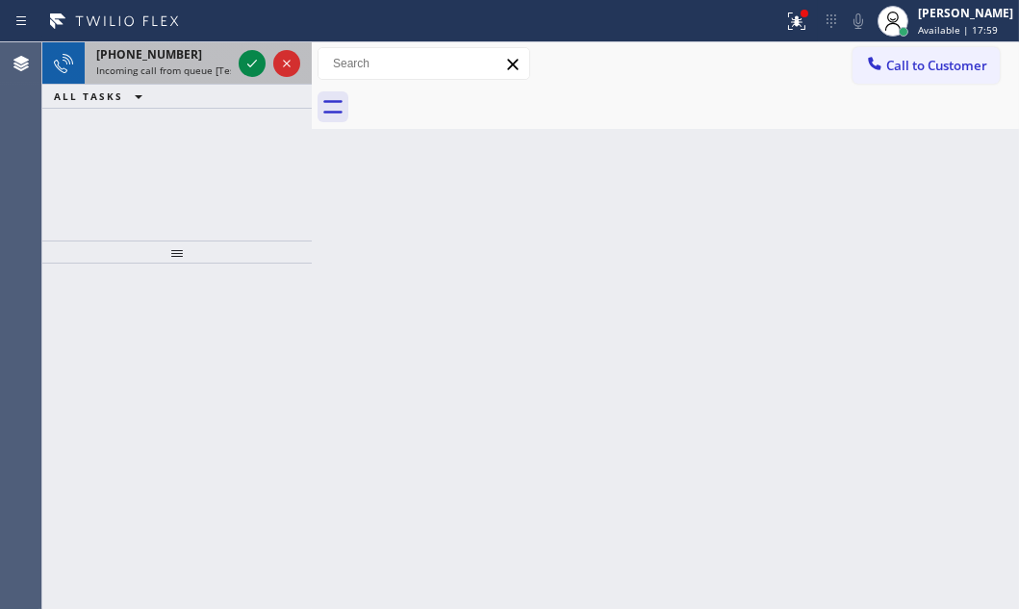
drag, startPoint x: 242, startPoint y: 28, endPoint x: 225, endPoint y: 62, distance: 37.9
click at [230, 47] on div "Status report Issue detected This issue could affect your workflow. Please cont…" at bounding box center [509, 304] width 1019 height 609
click at [254, 59] on icon at bounding box center [252, 63] width 23 height 23
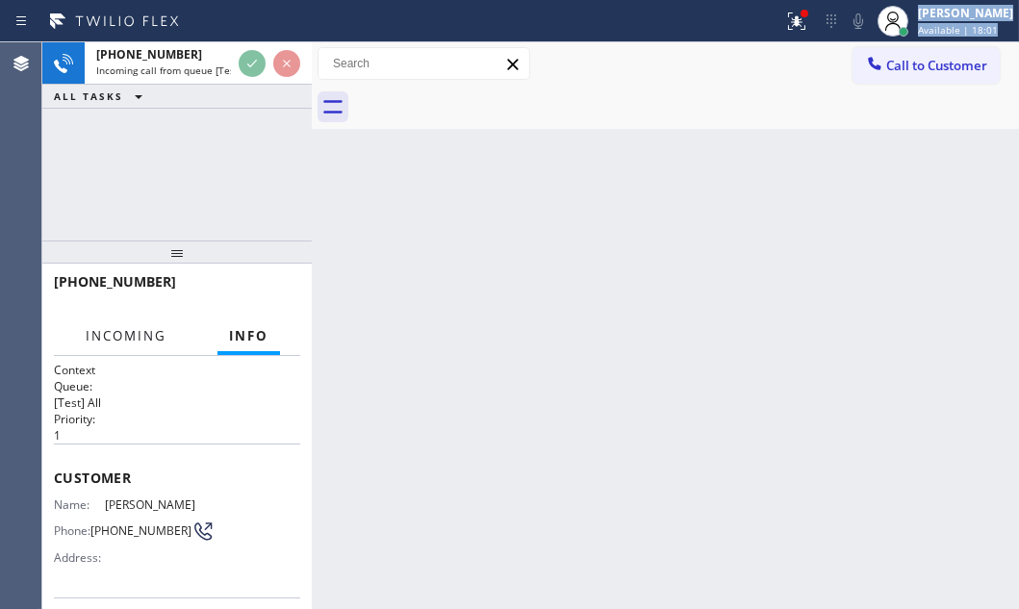
click at [152, 332] on span "Incoming" at bounding box center [126, 335] width 81 height 17
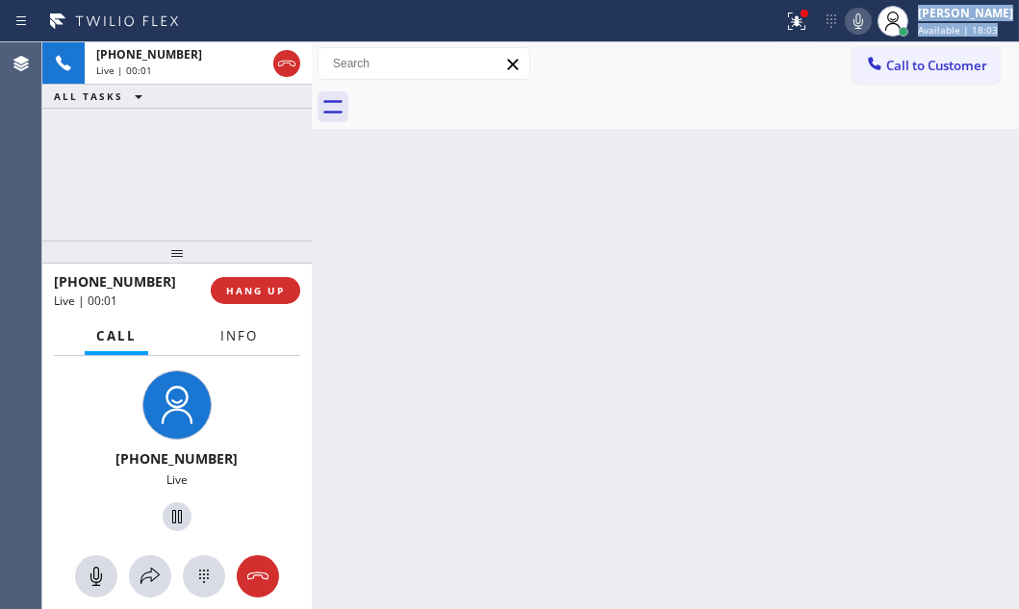
click at [222, 322] on button "Info" at bounding box center [239, 337] width 61 height 38
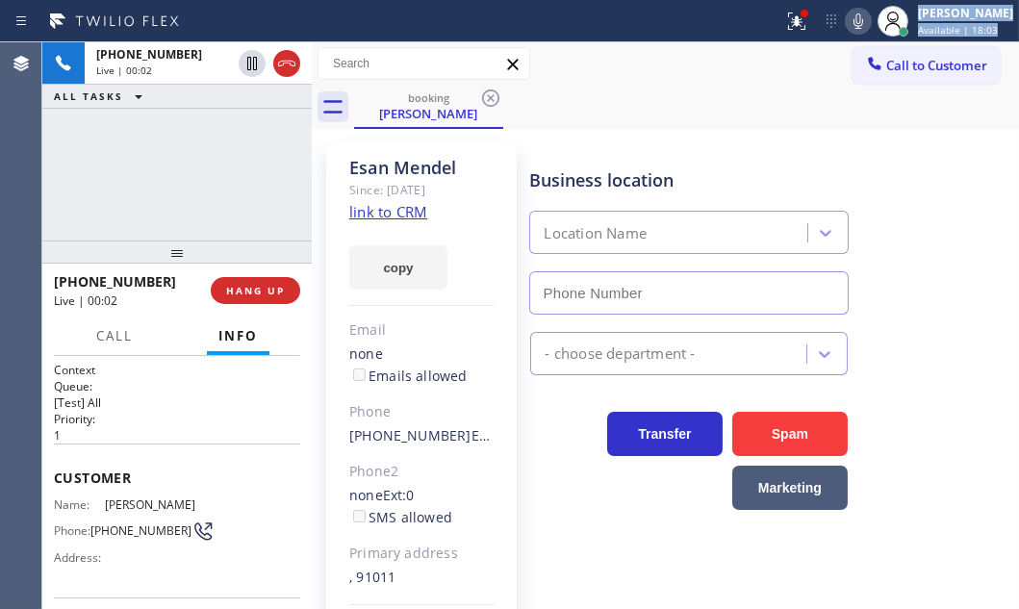
type input "[PHONE_NUMBER]"
click at [360, 214] on link "link to CRM" at bounding box center [388, 211] width 78 height 19
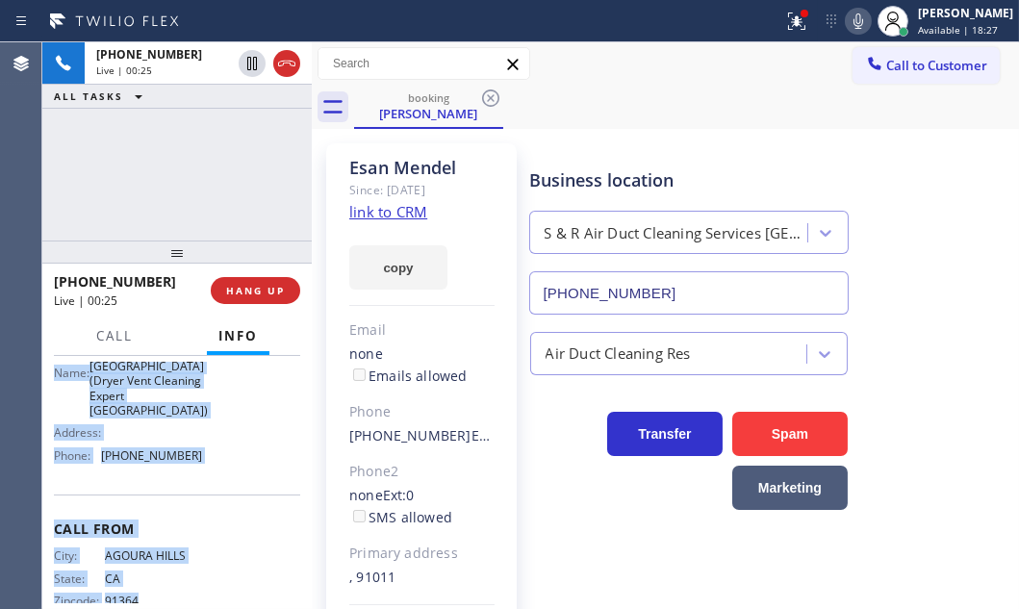
scroll to position [364, 0]
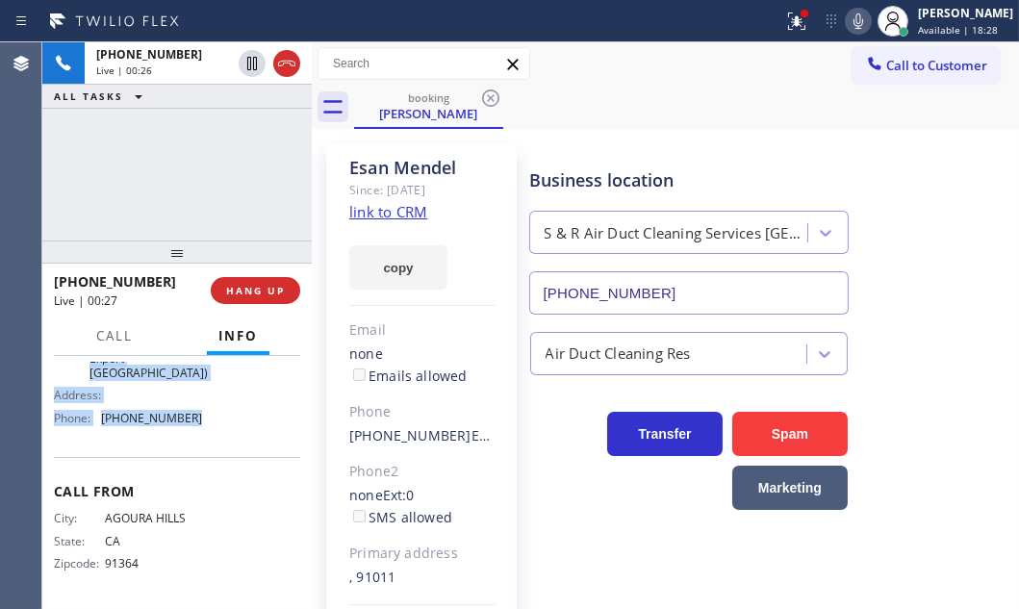
drag, startPoint x: 125, startPoint y: 524, endPoint x: 230, endPoint y: 430, distance: 141.0
click at [230, 430] on div "Context Queue: [Test] All Priority: 1 Customer Name: [PERSON_NAME] Phone: [PHON…" at bounding box center [176, 482] width 269 height 253
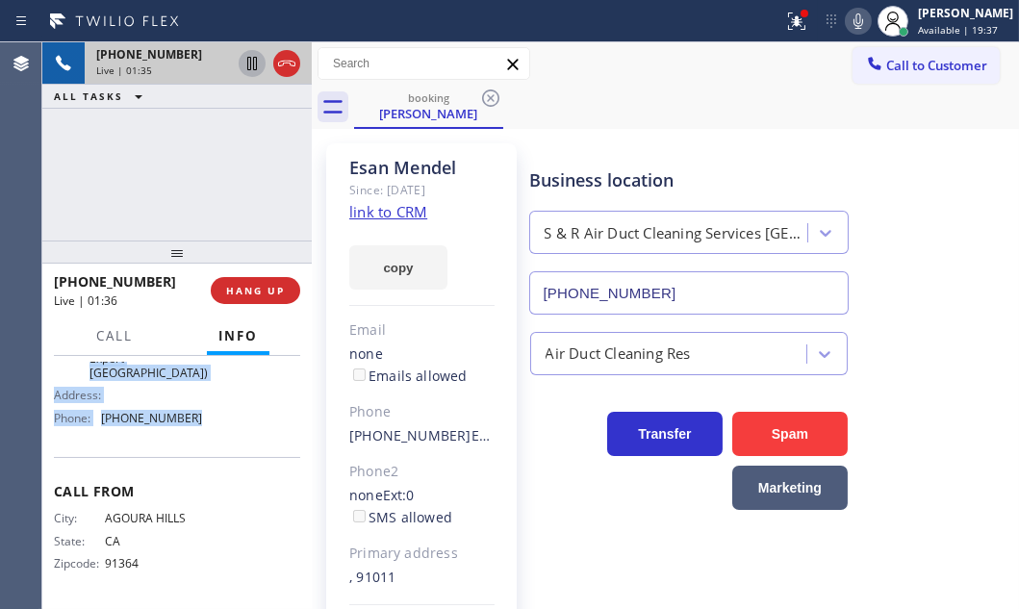
click at [248, 64] on icon at bounding box center [252, 63] width 23 height 23
click at [249, 60] on icon at bounding box center [251, 63] width 13 height 13
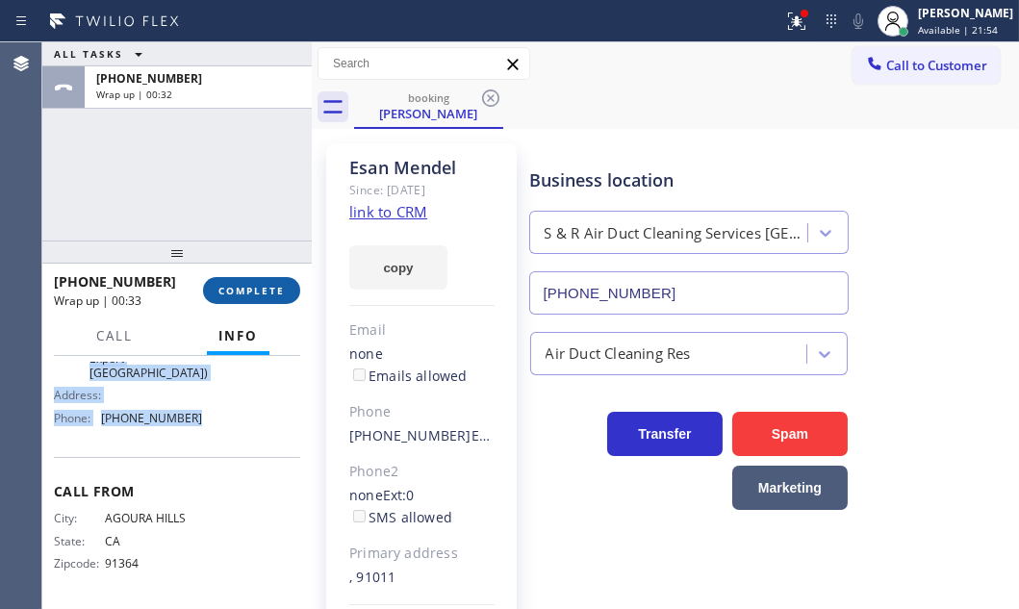
click at [269, 290] on span "COMPLETE" at bounding box center [251, 290] width 66 height 13
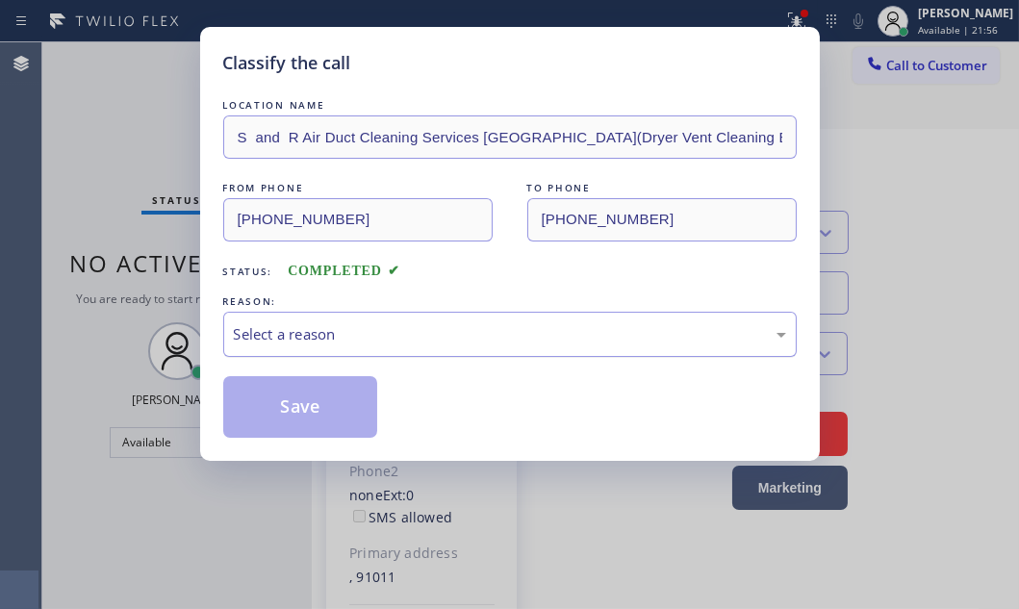
drag, startPoint x: 356, startPoint y: 328, endPoint x: 342, endPoint y: 351, distance: 27.2
click at [356, 330] on div "Select a reason" at bounding box center [510, 334] width 552 height 22
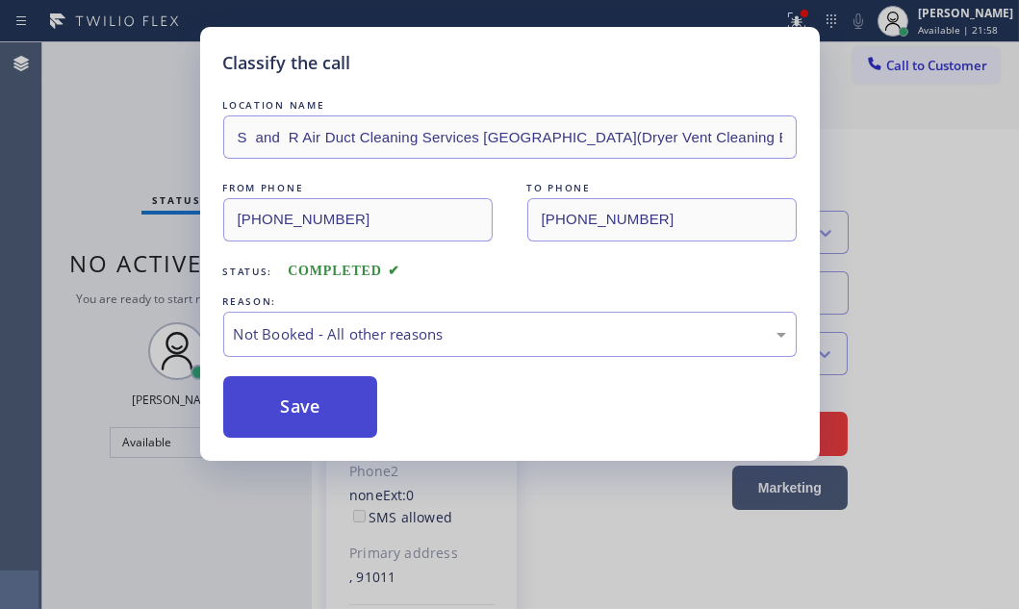
drag, startPoint x: 268, startPoint y: 400, endPoint x: 829, endPoint y: 480, distance: 566.6
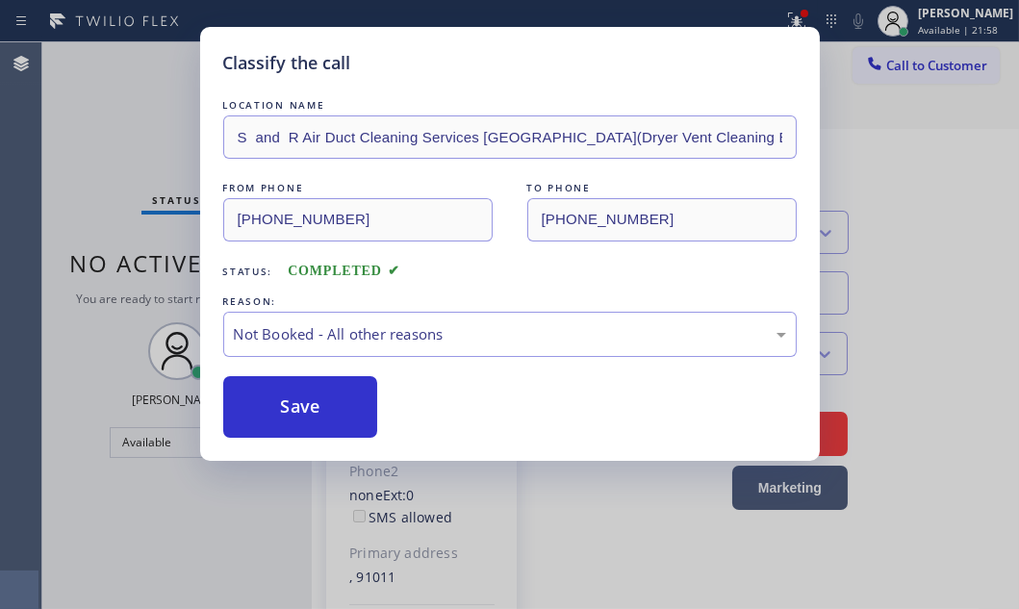
click at [269, 400] on button "Save" at bounding box center [300, 407] width 155 height 62
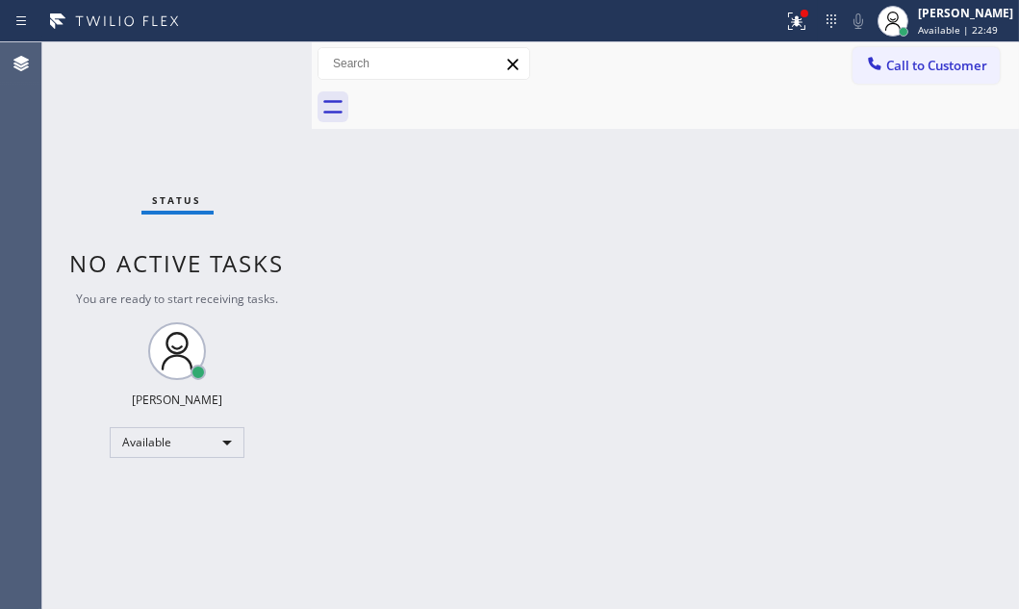
click at [221, 111] on div "Status No active tasks You are ready to start receiving tasks. [PERSON_NAME] Av…" at bounding box center [176, 325] width 269 height 567
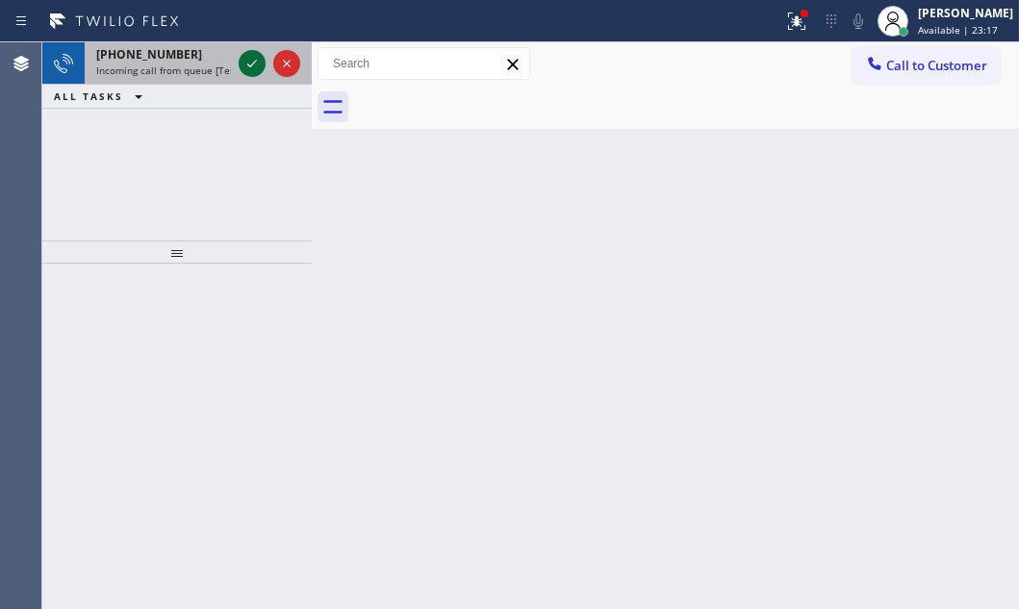
click at [250, 59] on icon at bounding box center [252, 63] width 23 height 23
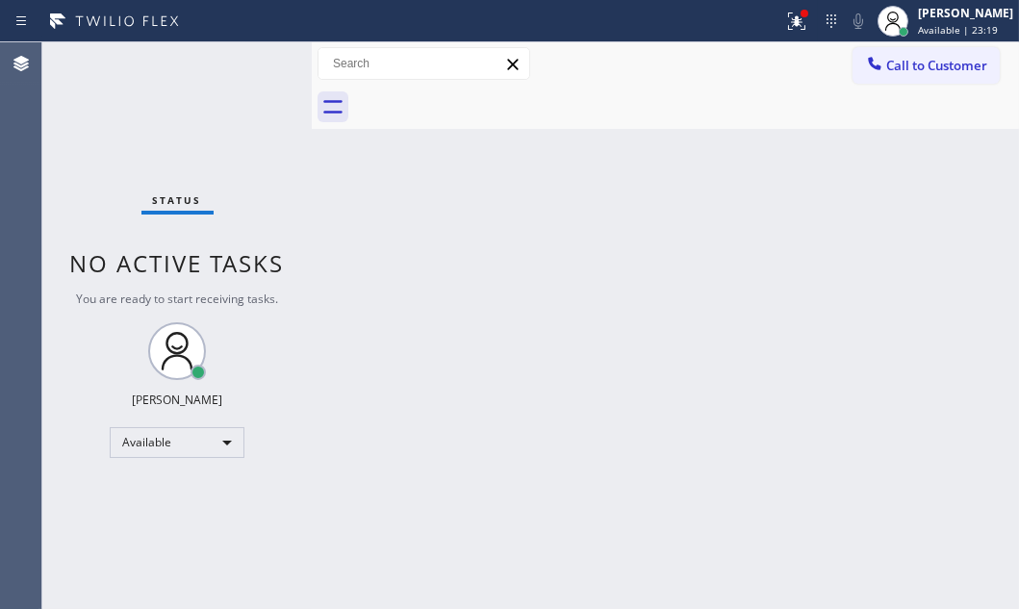
click at [831, 267] on div "Back to Dashboard Change Sender ID Customers Technicians Select a contact Outbo…" at bounding box center [665, 325] width 707 height 567
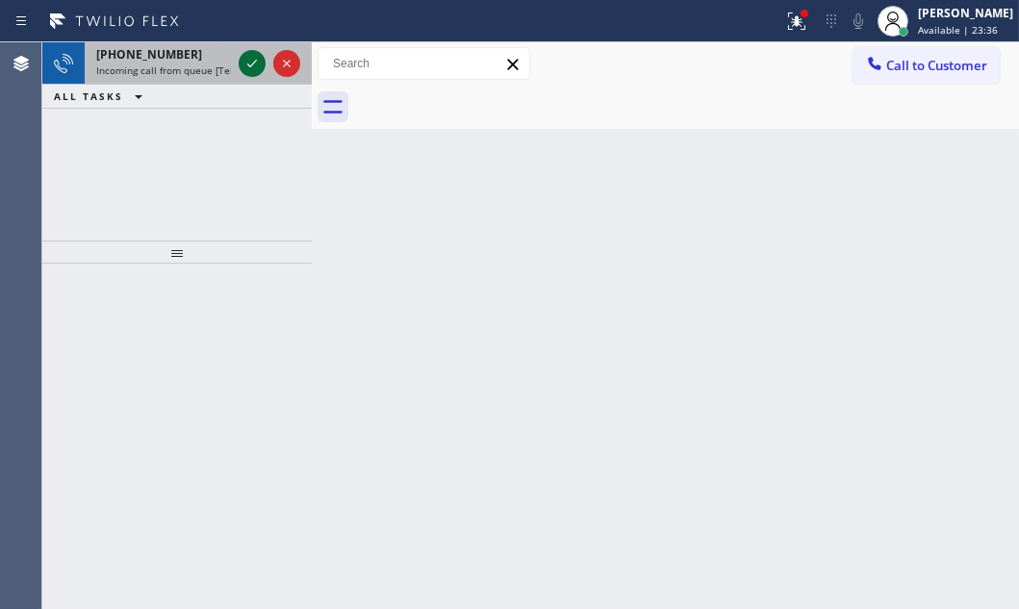
click at [255, 66] on icon at bounding box center [252, 63] width 23 height 23
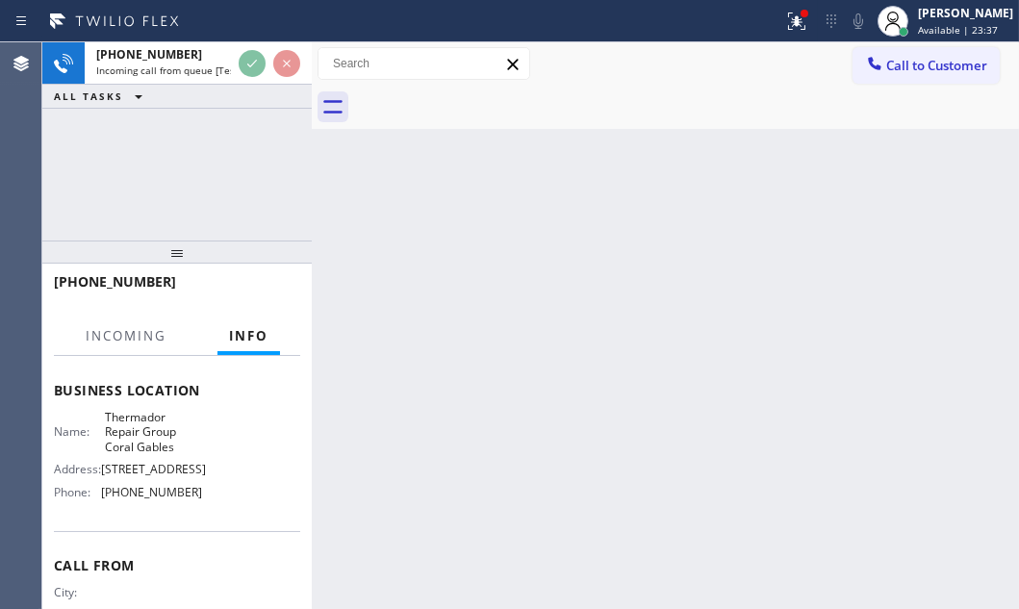
scroll to position [262, 0]
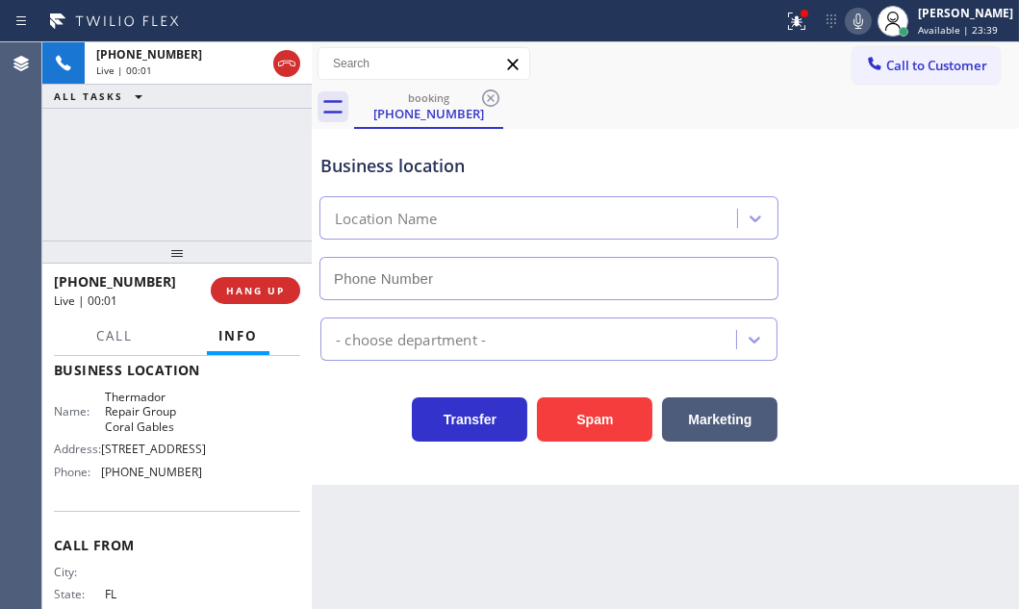
type input "[PHONE_NUMBER]"
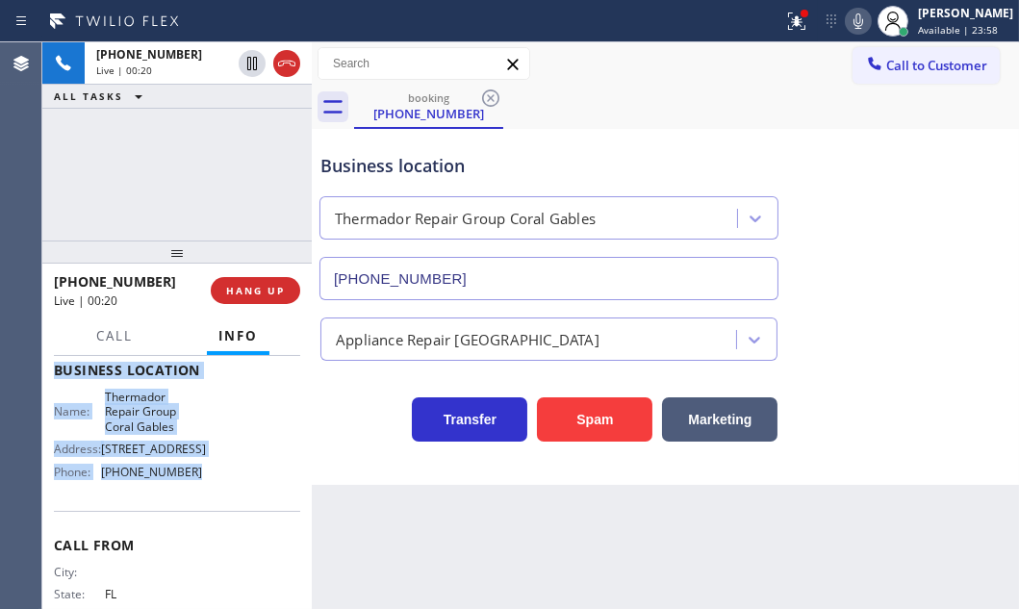
drag, startPoint x: 51, startPoint y: 472, endPoint x: 206, endPoint y: 510, distance: 159.4
click at [206, 510] on div "Context Queue: [Test] All Priority: 2 Customer Name: [PHONE_NUMBER] Phone: [PHO…" at bounding box center [176, 482] width 269 height 253
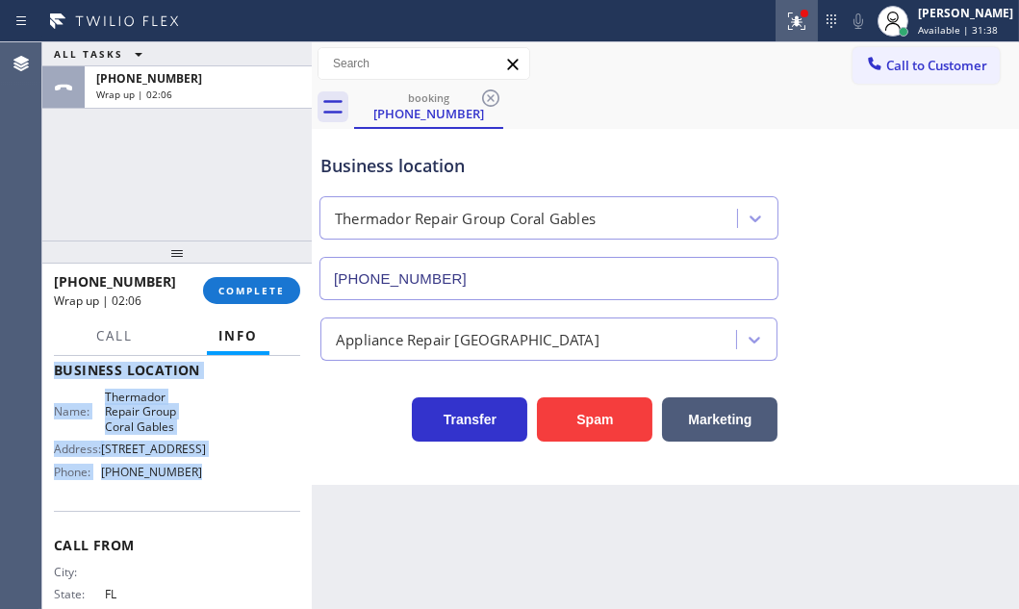
click at [776, 28] on div at bounding box center [797, 21] width 42 height 23
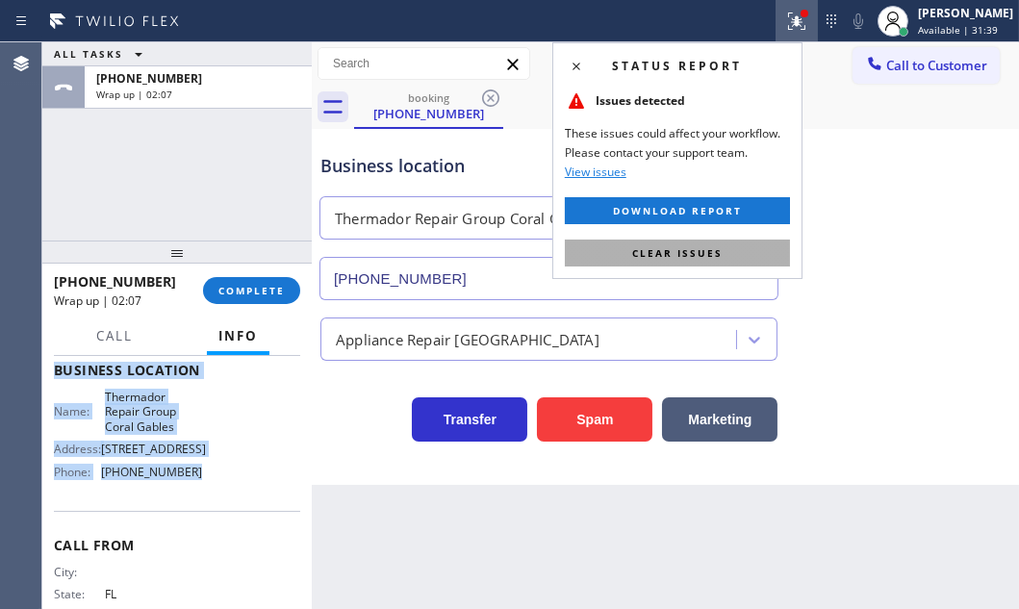
click at [687, 250] on span "Clear issues" at bounding box center [677, 252] width 90 height 13
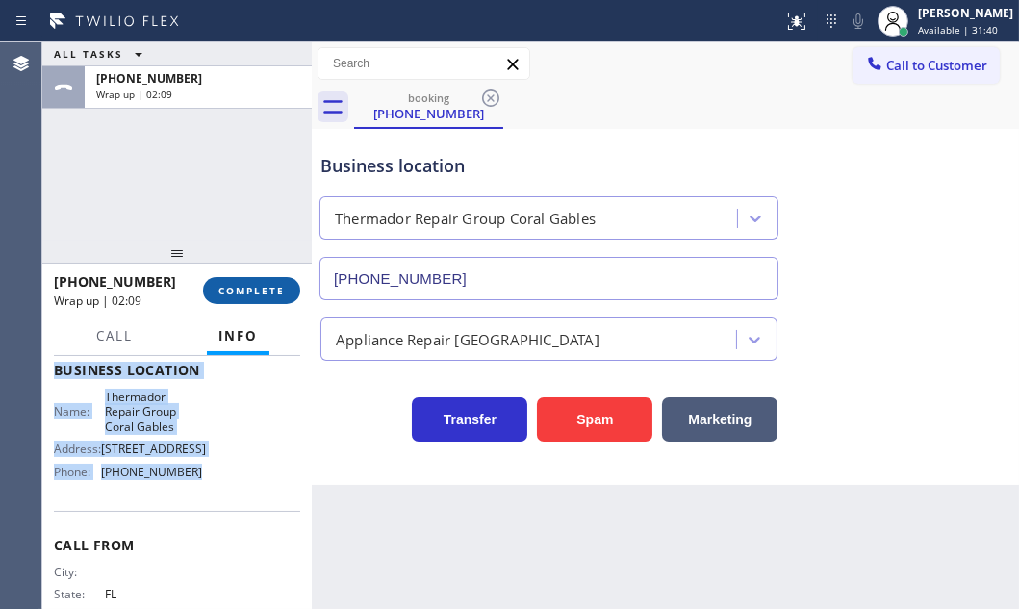
click at [260, 284] on span "COMPLETE" at bounding box center [251, 290] width 66 height 13
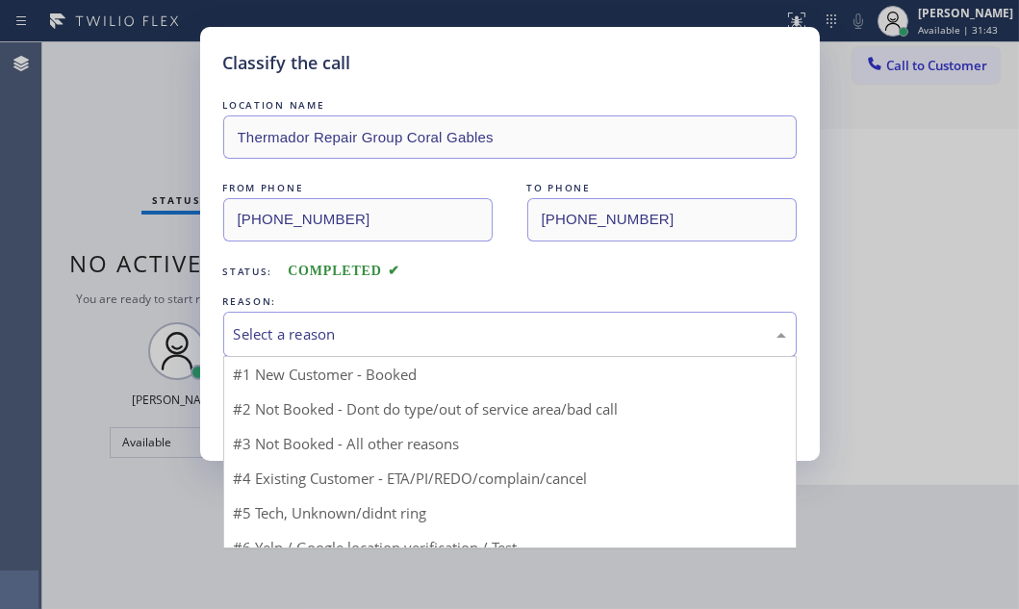
click at [409, 334] on div "Select a reason" at bounding box center [510, 334] width 552 height 22
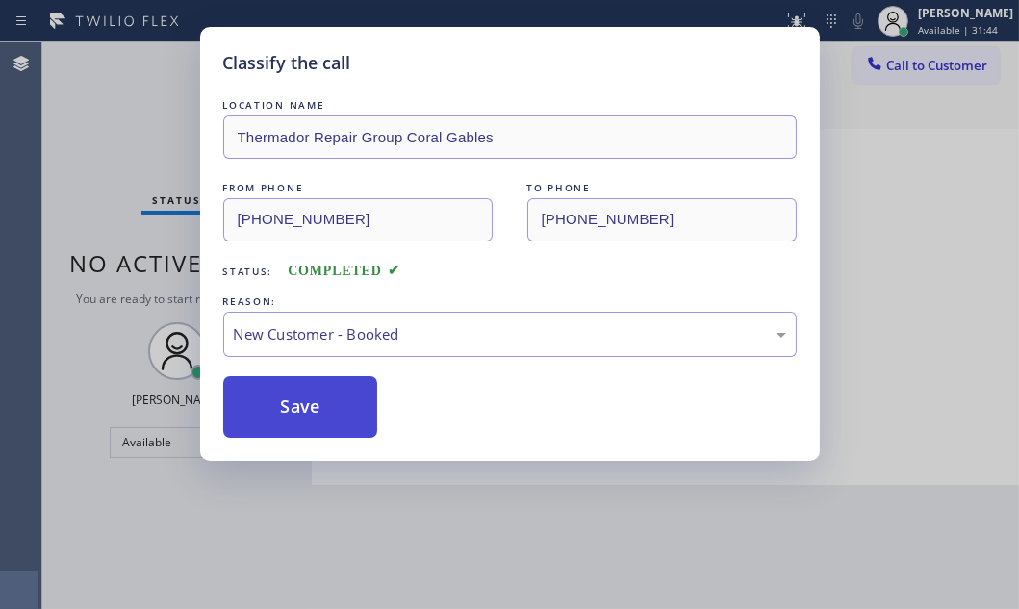
drag, startPoint x: 265, startPoint y: 380, endPoint x: 274, endPoint y: 376, distance: 10.4
click at [266, 380] on button "Save" at bounding box center [300, 407] width 155 height 62
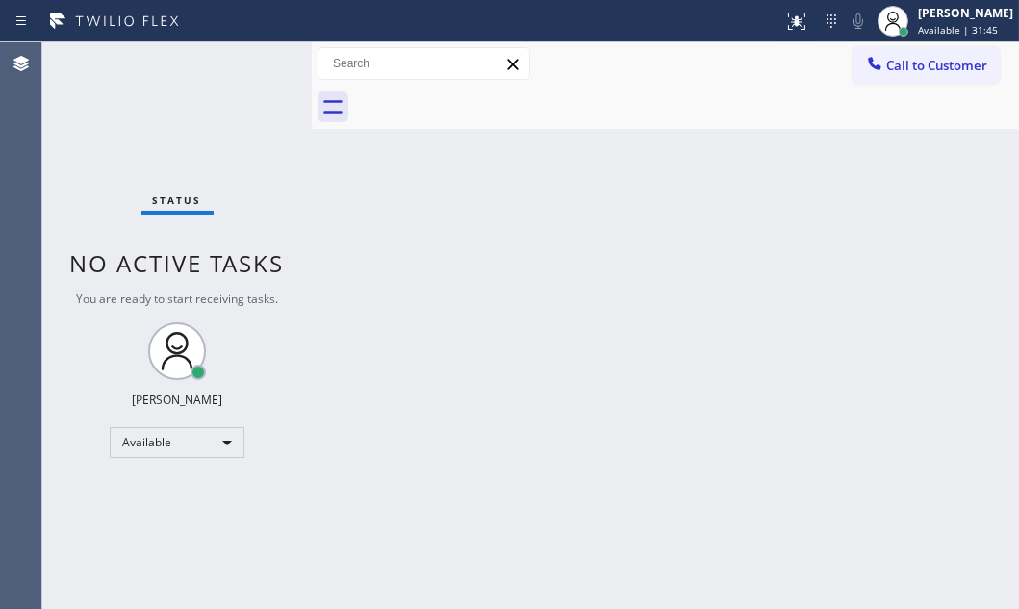
click at [921, 27] on span "Available | 31:45" at bounding box center [958, 29] width 80 height 13
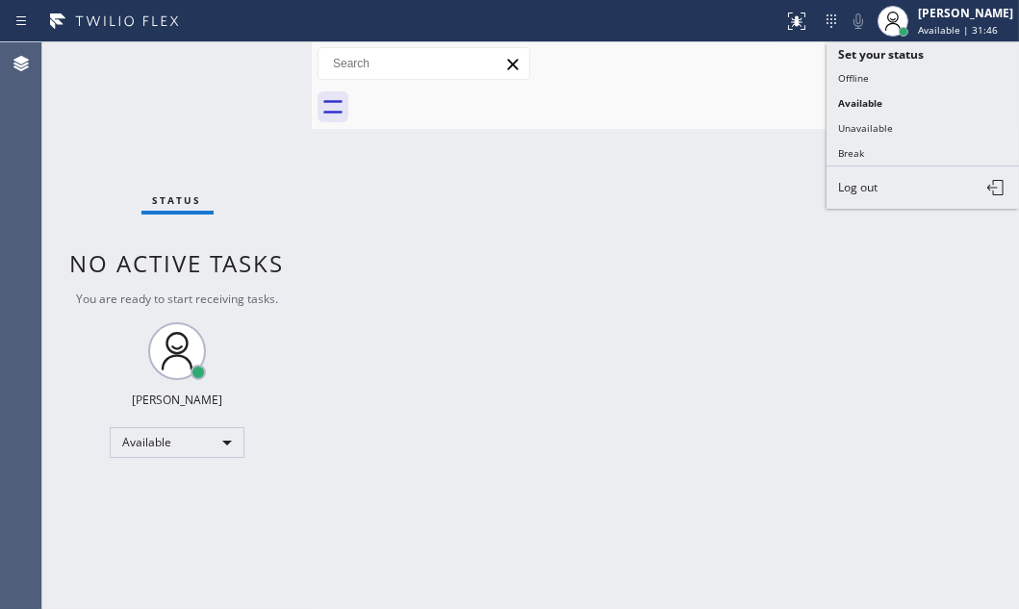
drag, startPoint x: 865, startPoint y: 120, endPoint x: 1006, endPoint y: 125, distance: 141.5
click at [908, 121] on button "Unavailable" at bounding box center [923, 127] width 192 height 25
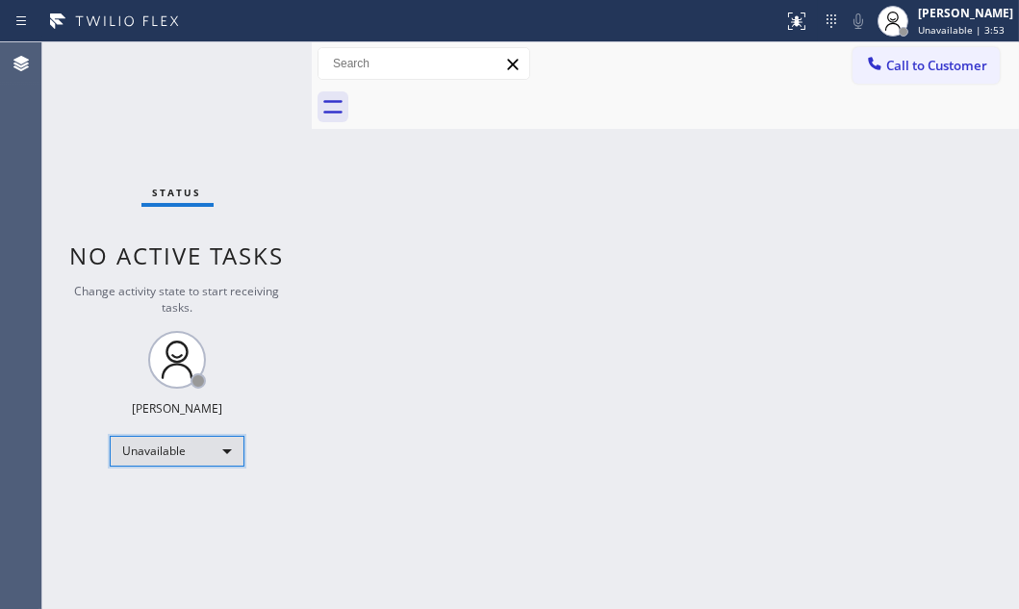
click at [199, 453] on div "Unavailable" at bounding box center [177, 451] width 135 height 31
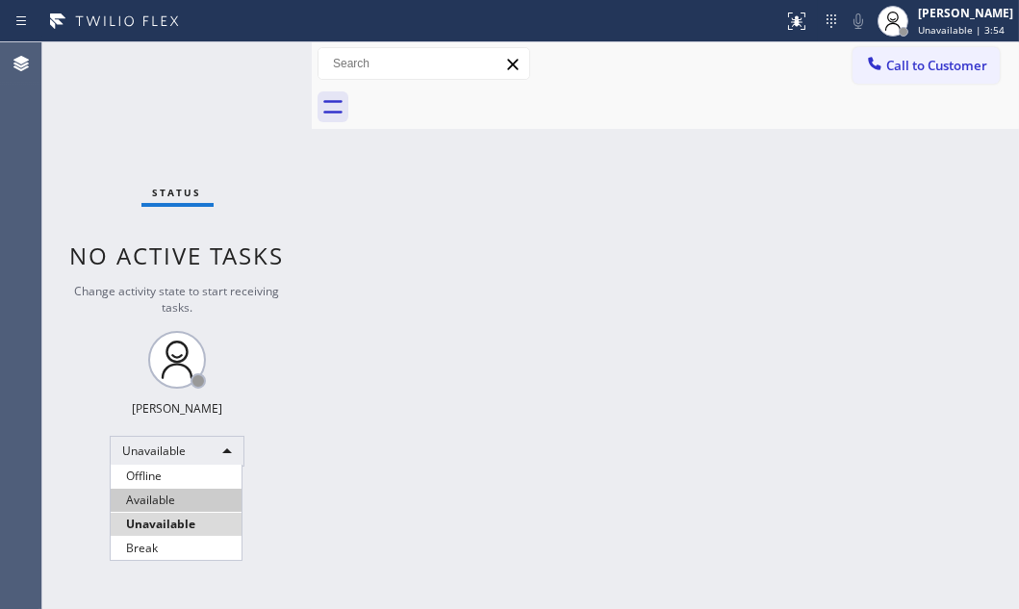
click at [190, 497] on li "Available" at bounding box center [176, 500] width 131 height 23
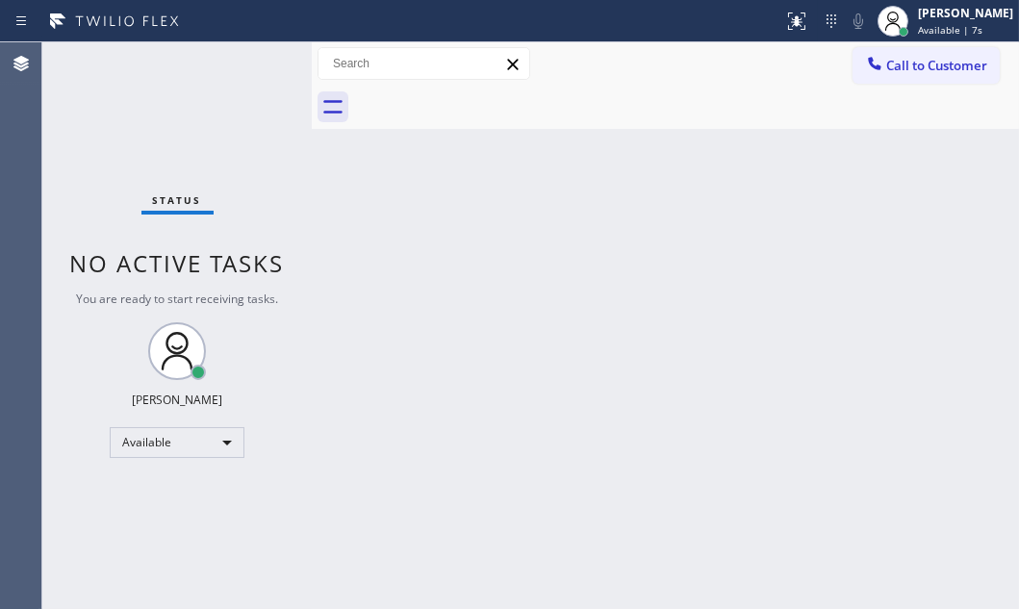
click at [567, 191] on div "Back to Dashboard Change Sender ID Customers Technicians Select a contact Outbo…" at bounding box center [665, 325] width 707 height 567
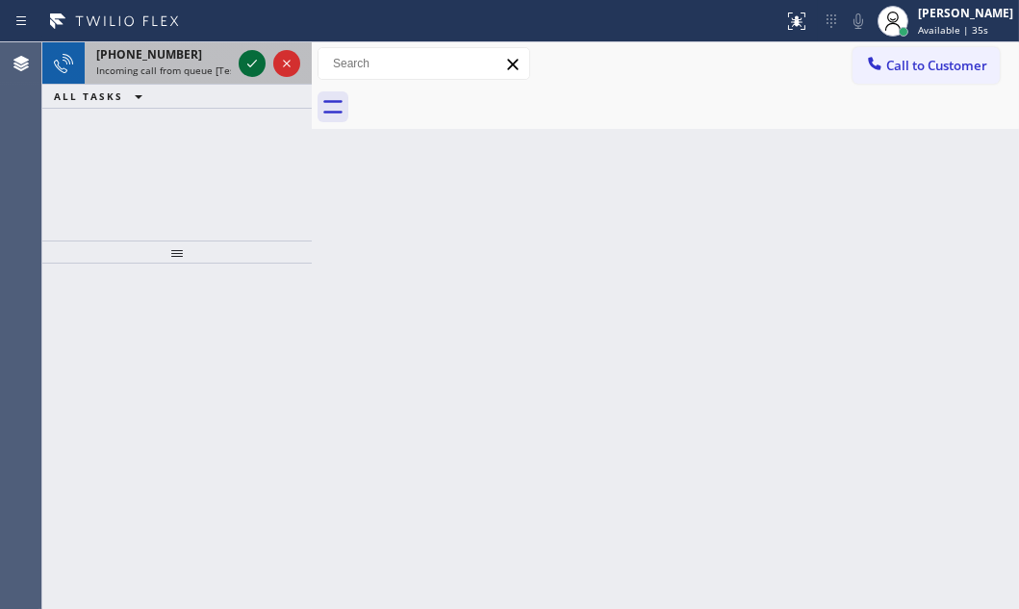
click at [255, 65] on icon at bounding box center [252, 63] width 23 height 23
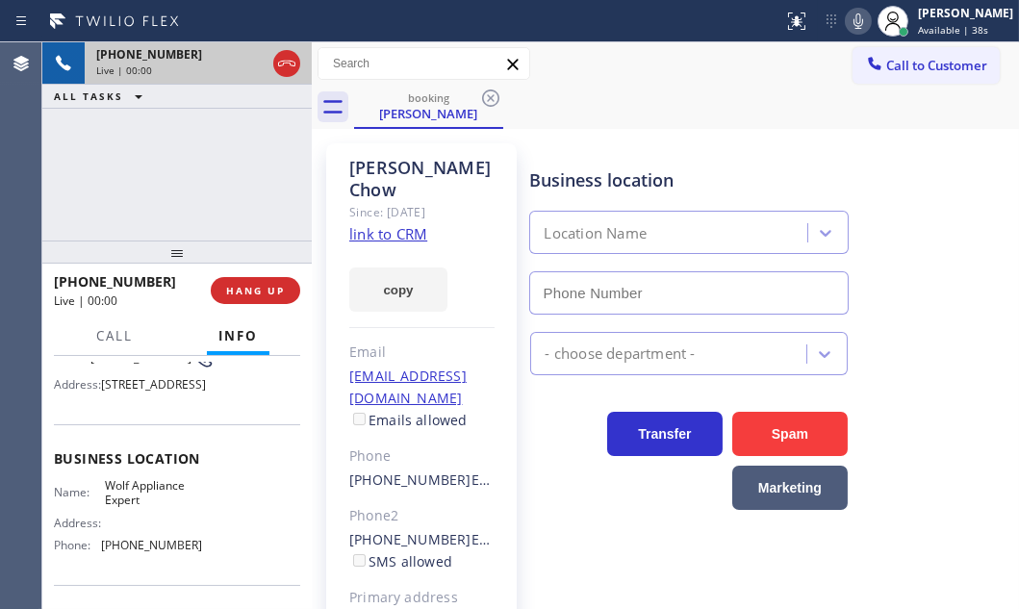
scroll to position [174, 0]
type input "[PHONE_NUMBER]"
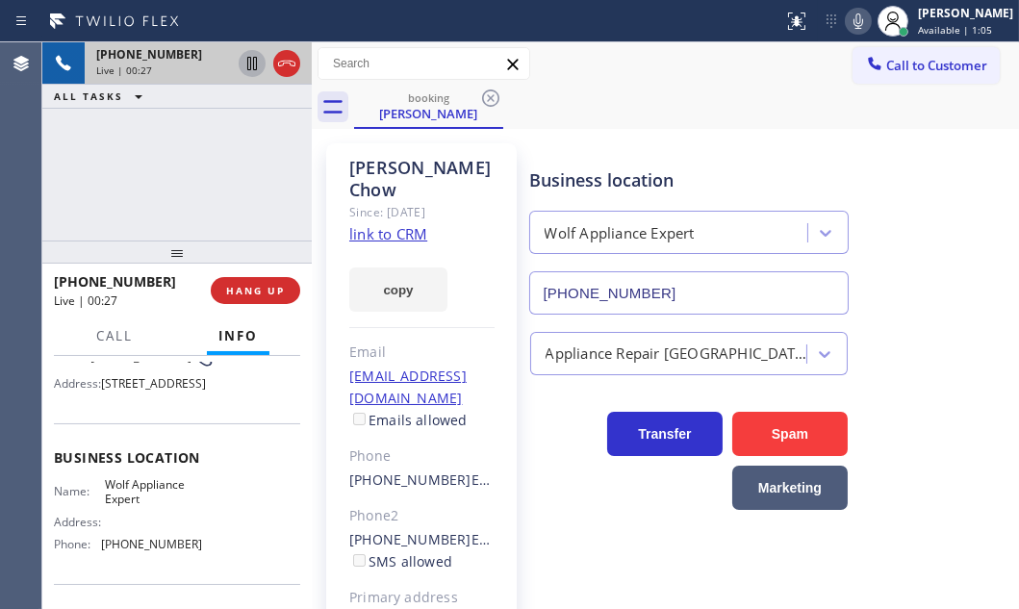
click at [250, 66] on icon at bounding box center [252, 63] width 10 height 13
click at [250, 66] on icon at bounding box center [252, 63] width 23 height 23
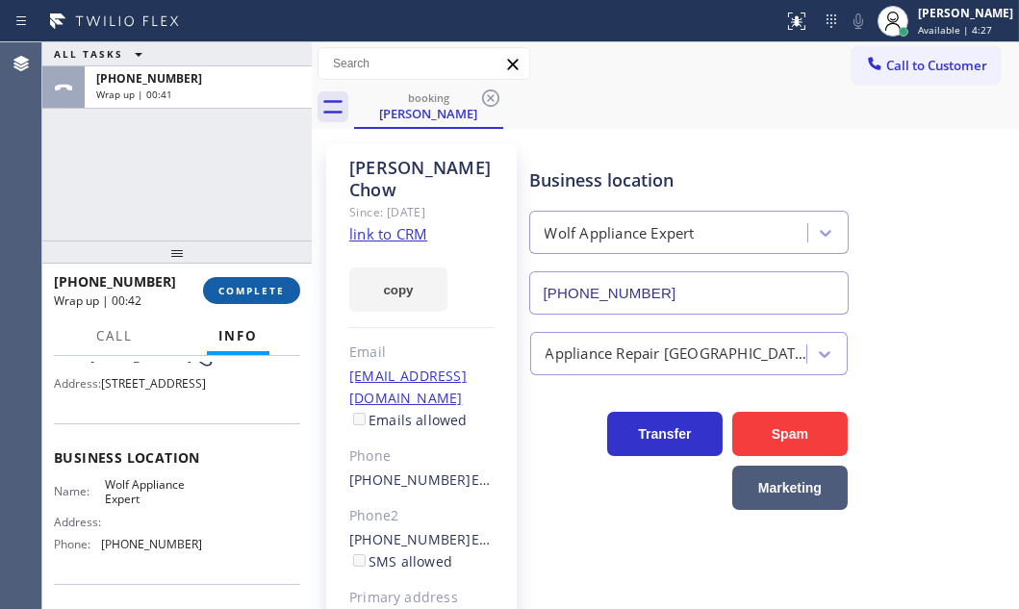
click at [253, 286] on span "COMPLETE" at bounding box center [251, 290] width 66 height 13
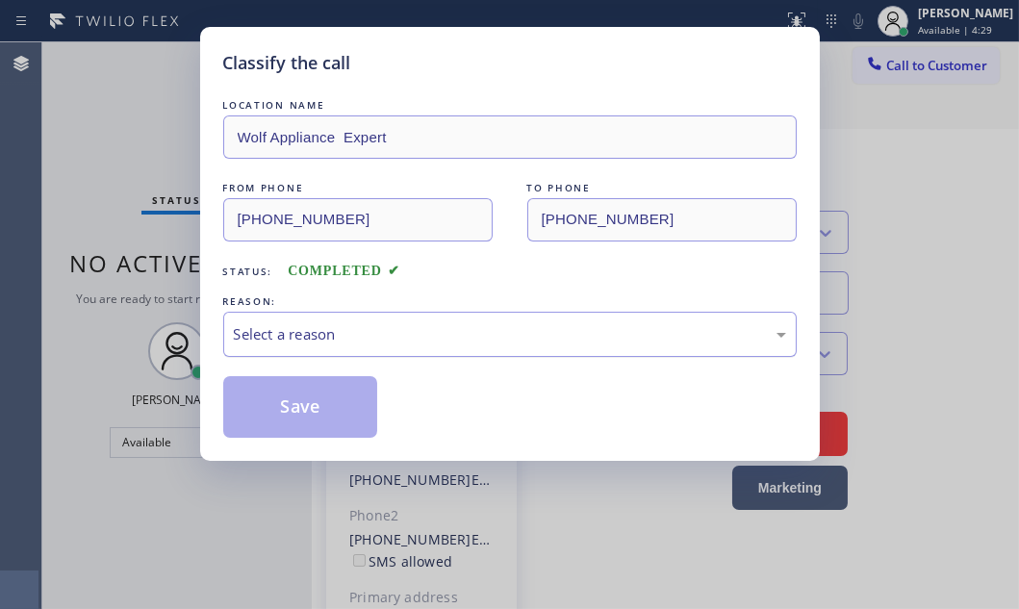
click at [395, 326] on div "Select a reason" at bounding box center [510, 334] width 552 height 22
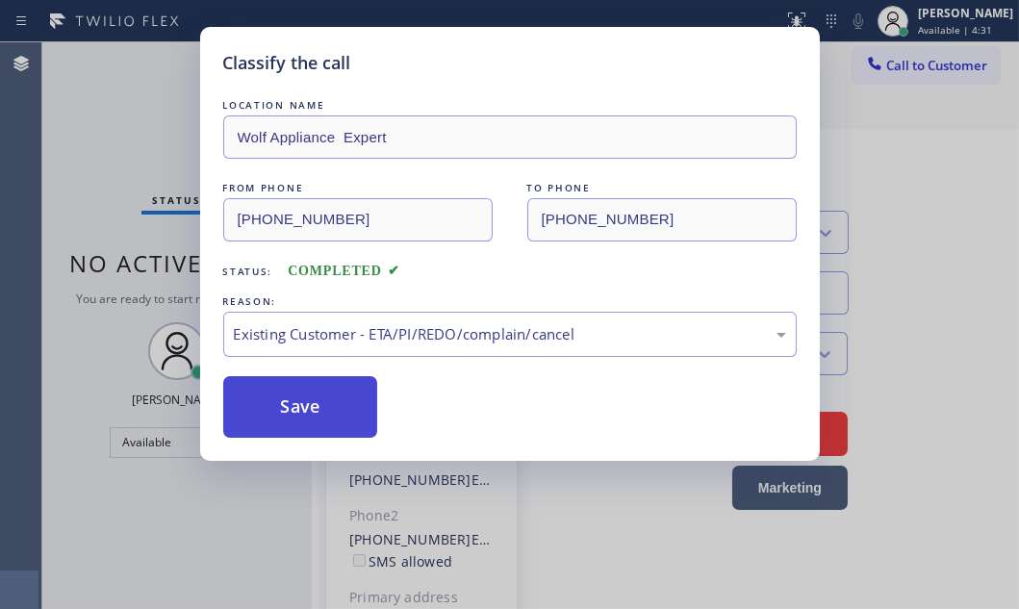
click at [294, 412] on button "Save" at bounding box center [300, 407] width 155 height 62
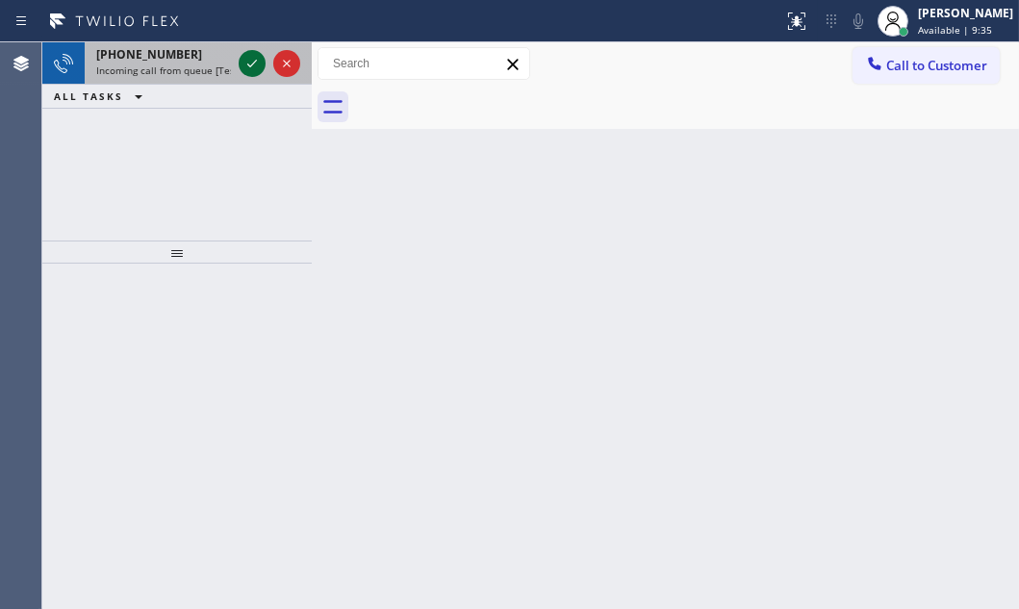
click at [252, 57] on icon at bounding box center [252, 63] width 23 height 23
click at [156, 70] on span "Incoming call from queue [Test] All" at bounding box center [176, 70] width 160 height 13
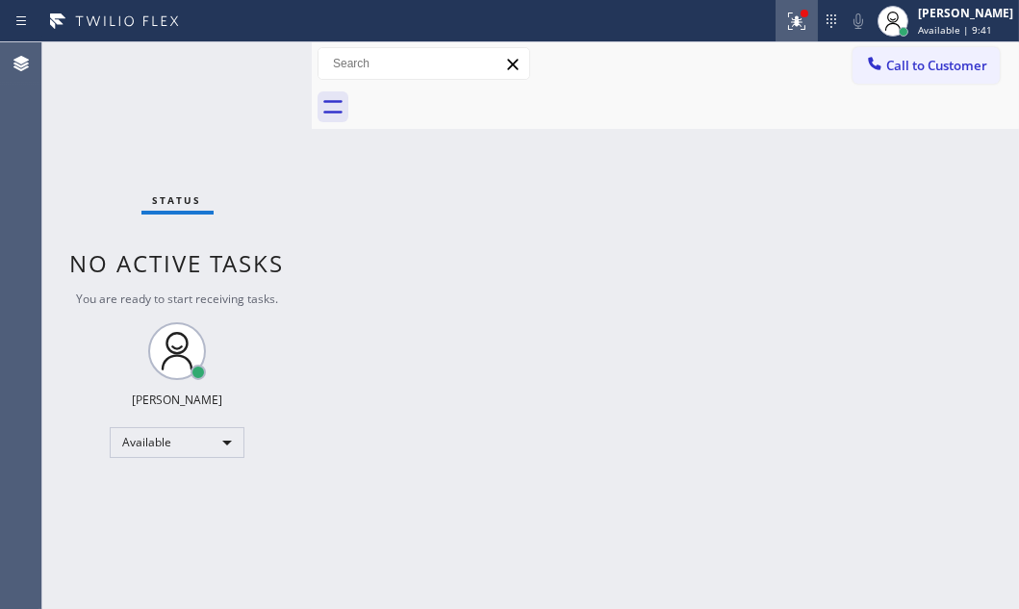
click at [785, 18] on icon at bounding box center [796, 21] width 23 height 23
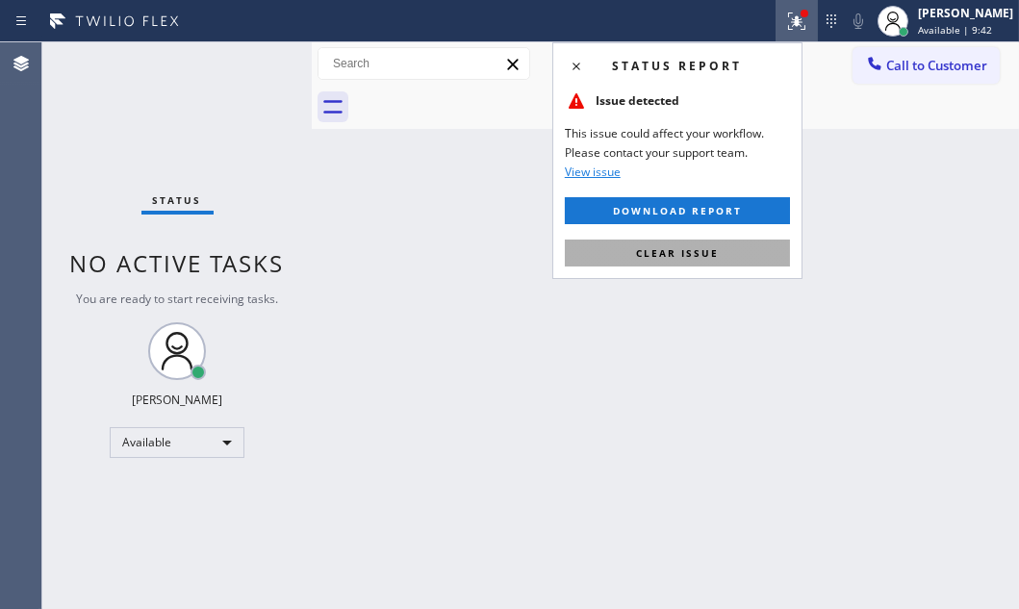
click at [724, 256] on button "Clear issue" at bounding box center [677, 253] width 225 height 27
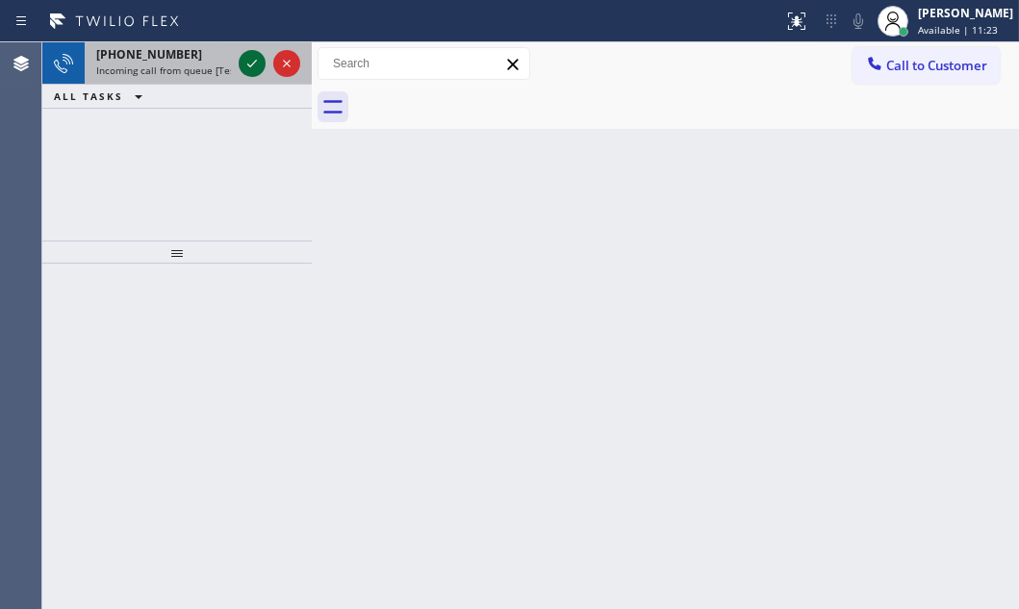
click at [251, 66] on icon at bounding box center [252, 63] width 23 height 23
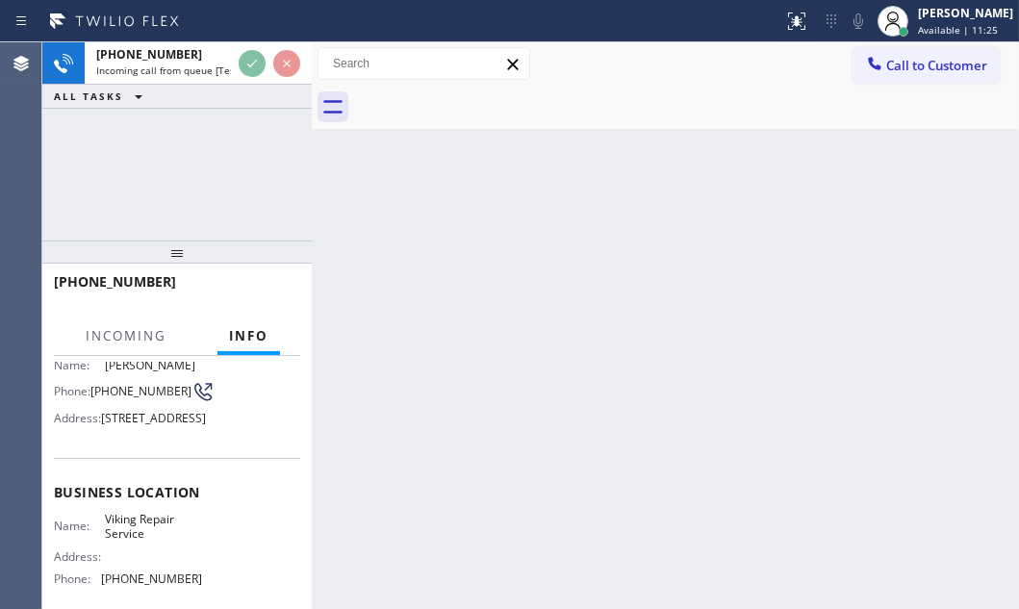
scroll to position [262, 0]
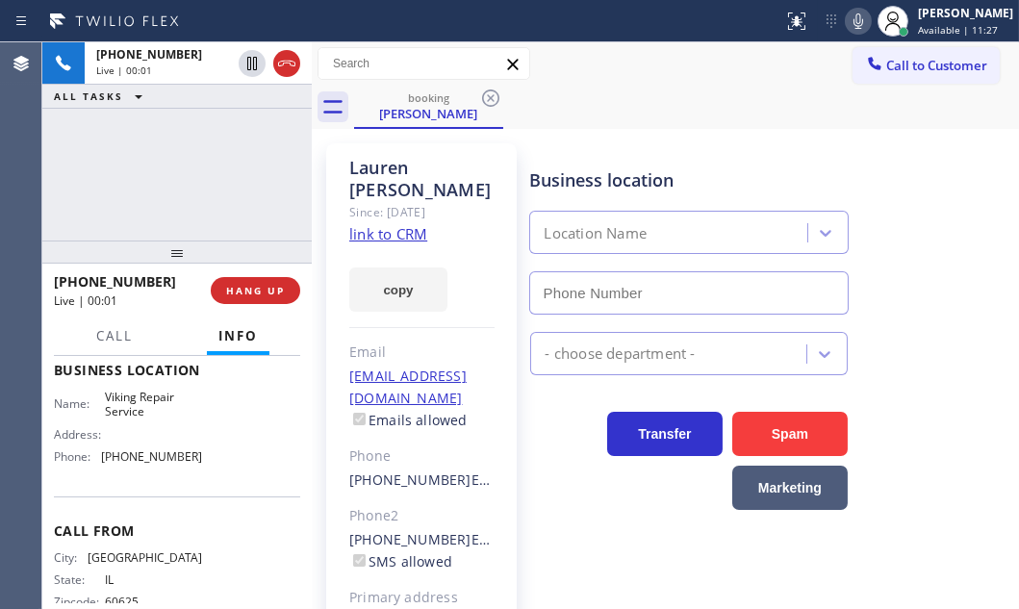
type input "[PHONE_NUMBER]"
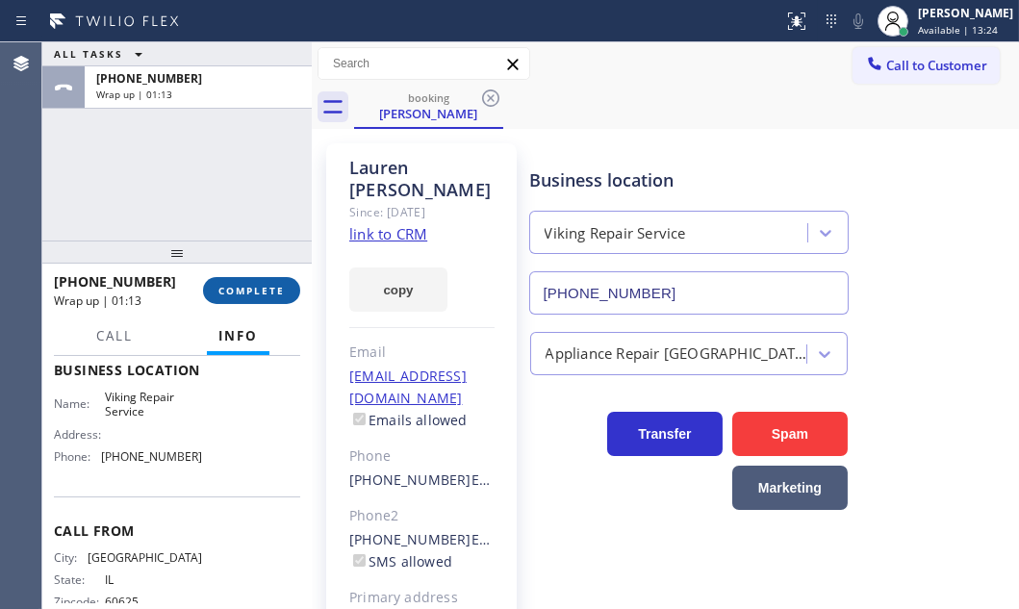
click at [243, 295] on span "COMPLETE" at bounding box center [251, 290] width 66 height 13
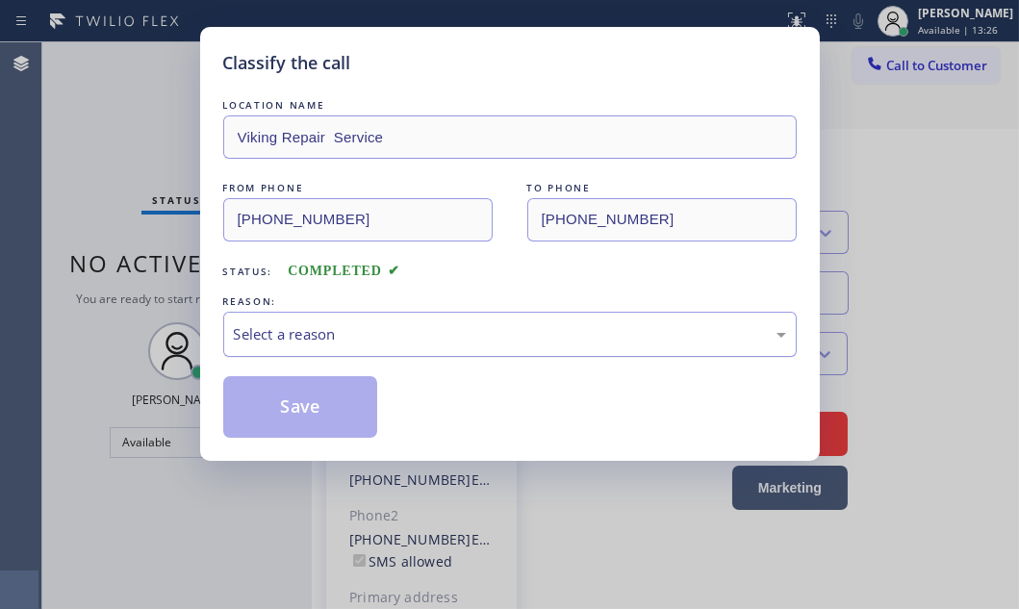
click at [354, 333] on div "Select a reason" at bounding box center [510, 334] width 552 height 22
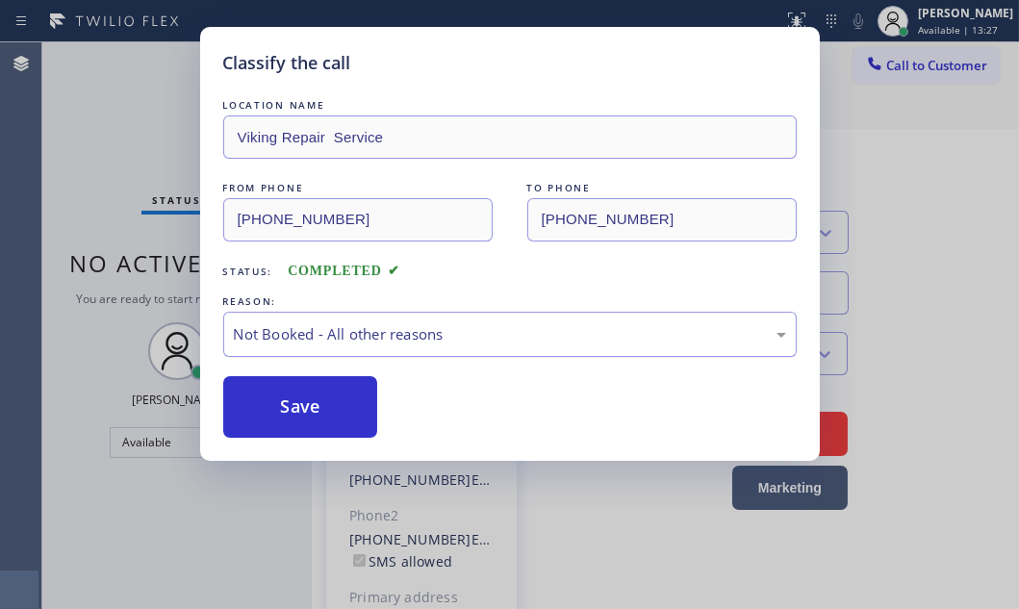
click at [386, 327] on div "Not Booked - All other reasons" at bounding box center [510, 334] width 552 height 22
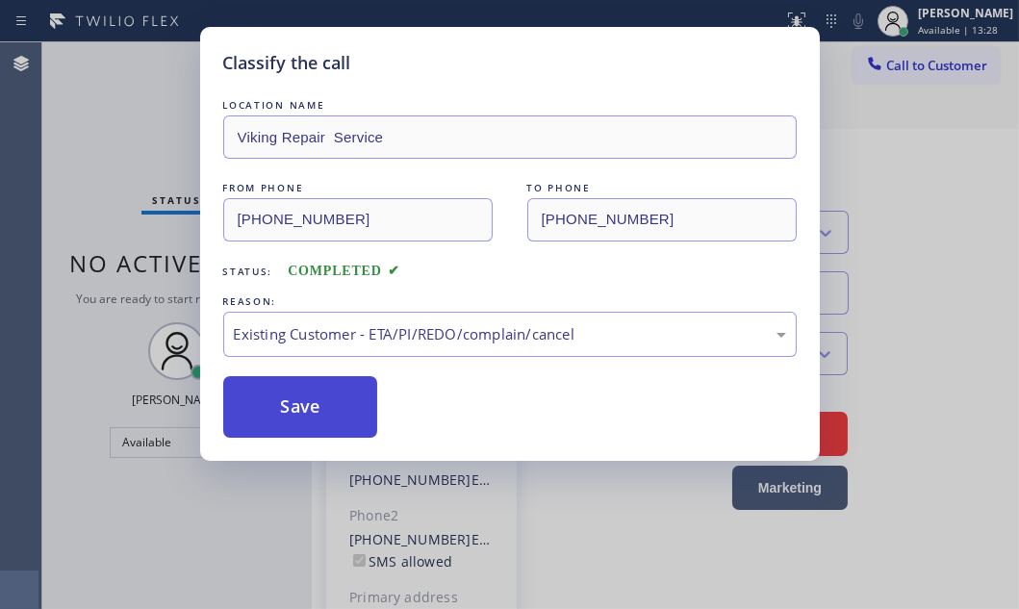
click at [281, 393] on button "Save" at bounding box center [300, 407] width 155 height 62
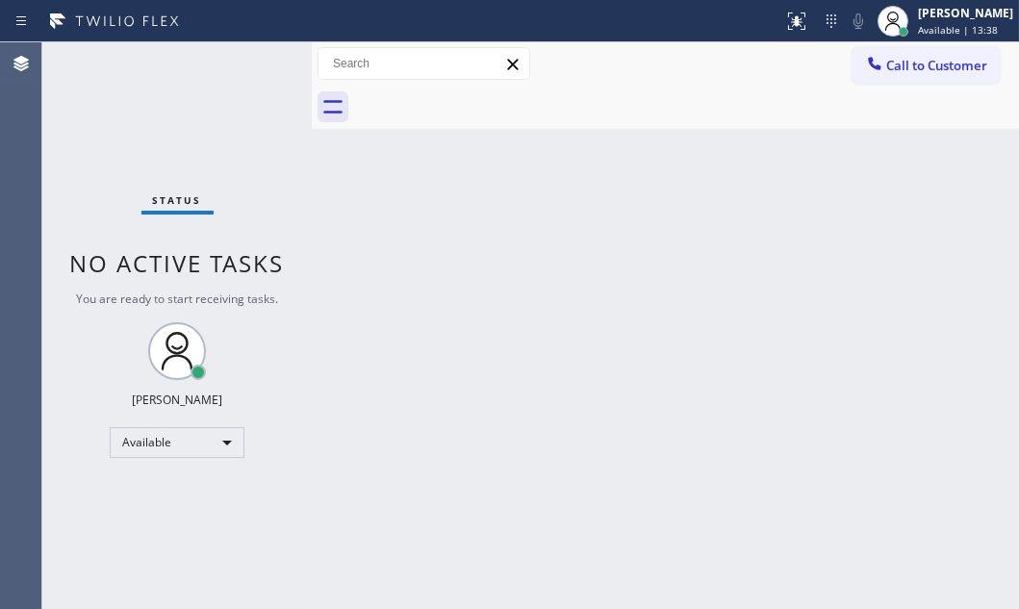
click at [416, 298] on div "Back to Dashboard Change Sender ID Customers Technicians Select a contact Outbo…" at bounding box center [665, 325] width 707 height 567
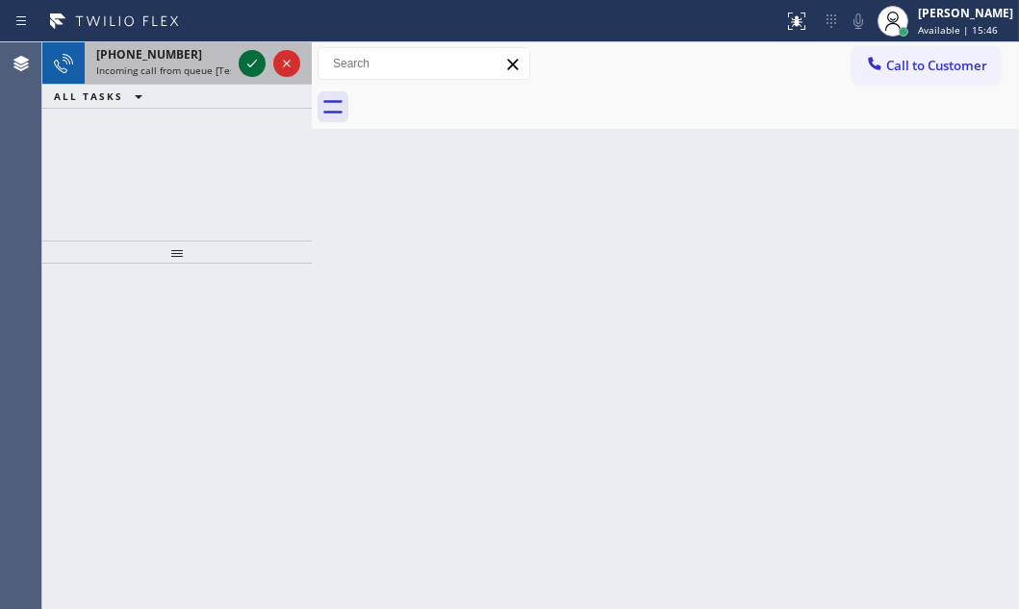
click at [258, 57] on icon at bounding box center [252, 63] width 23 height 23
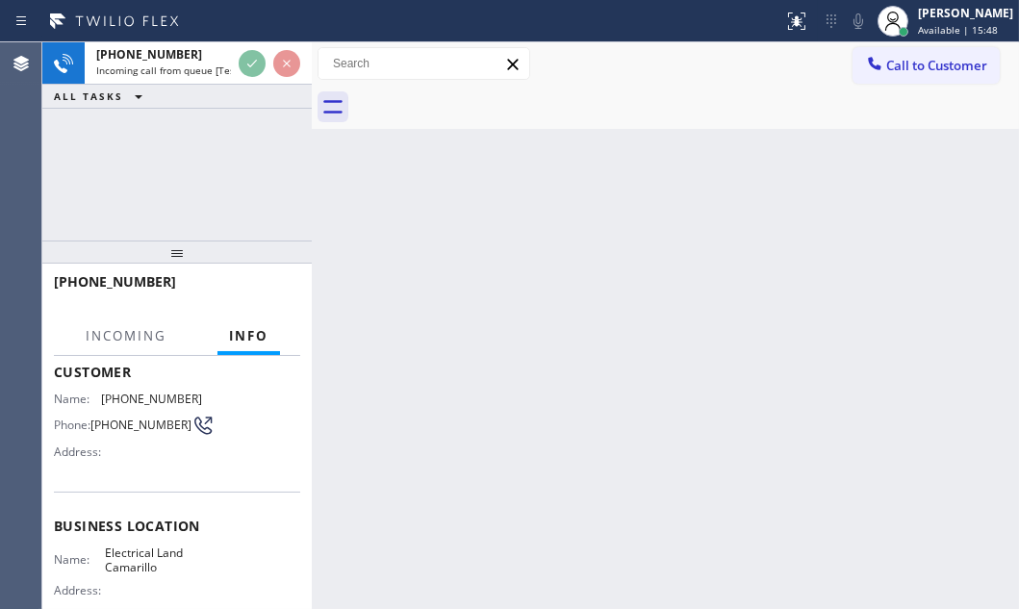
scroll to position [174, 0]
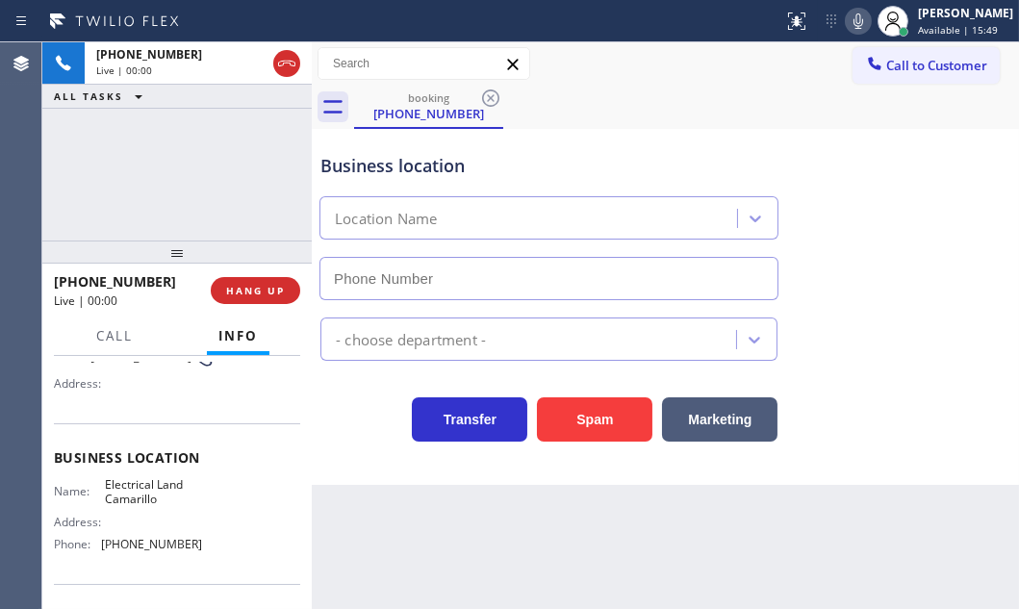
type input "[PHONE_NUMBER]"
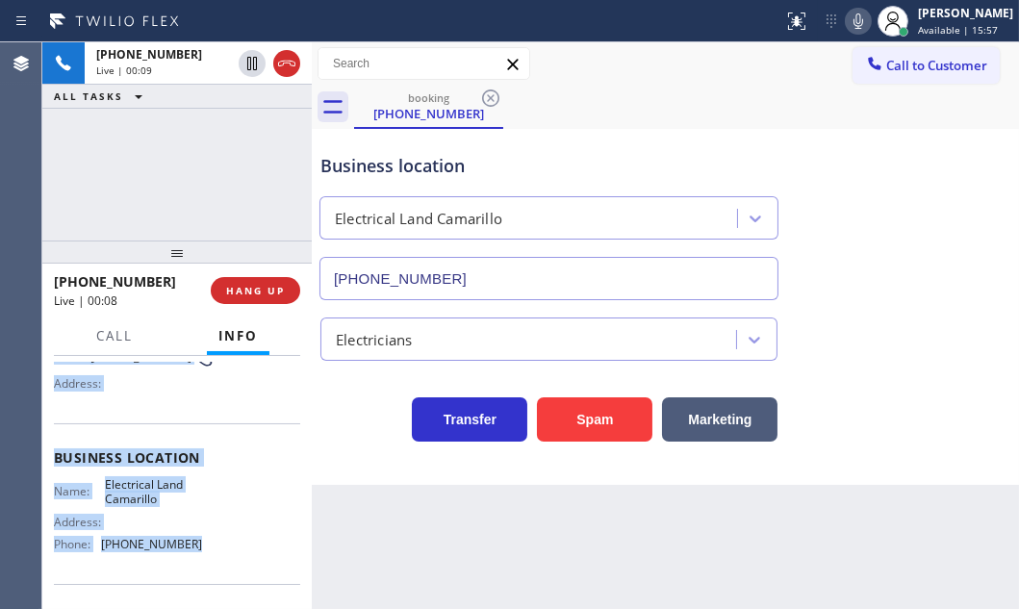
drag, startPoint x: 54, startPoint y: 475, endPoint x: 200, endPoint y: 542, distance: 160.6
click at [200, 542] on div "Context Queue: [Test] All Priority: 2 Customer Name: [PHONE_NUMBER] Phone: [PHO…" at bounding box center [177, 459] width 246 height 542
copy div "Customer Name: [PHONE_NUMBER] Phone: [PHONE_NUMBER] Address: Business location …"
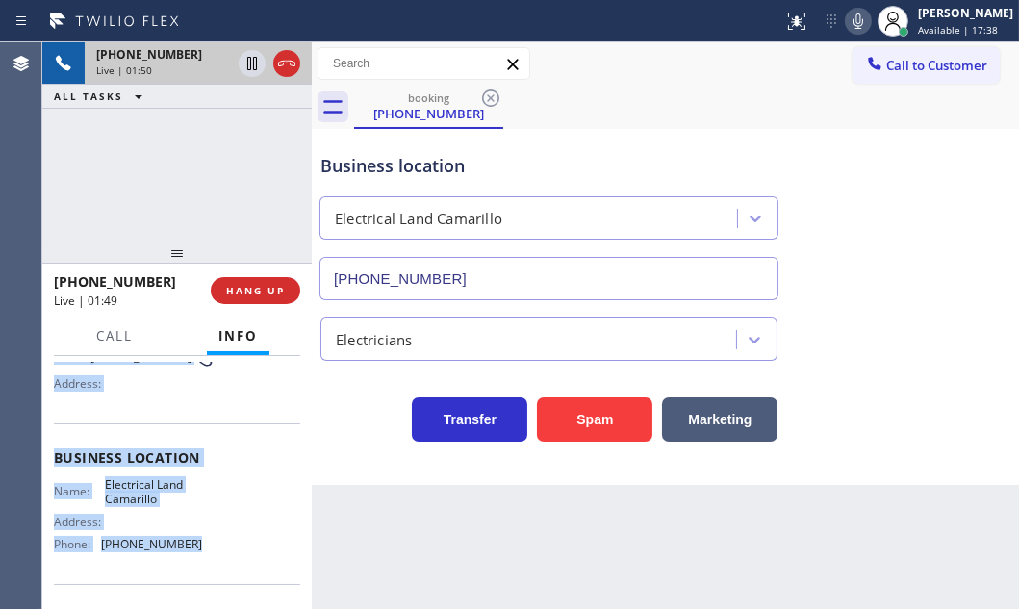
drag, startPoint x: 247, startPoint y: 61, endPoint x: 269, endPoint y: 69, distance: 23.8
click at [248, 61] on icon at bounding box center [252, 63] width 23 height 23
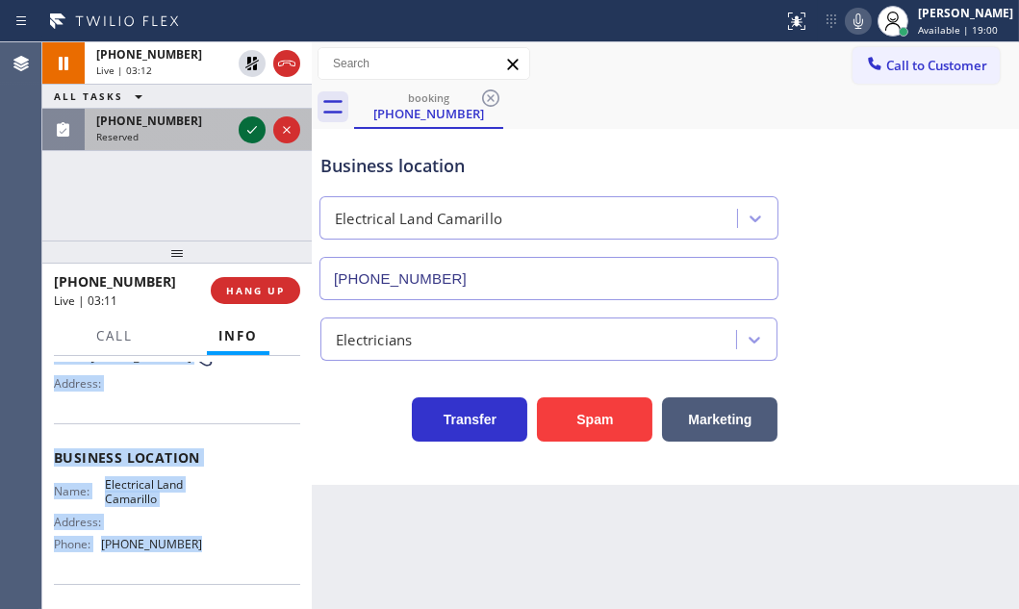
click at [242, 132] on icon at bounding box center [252, 129] width 23 height 23
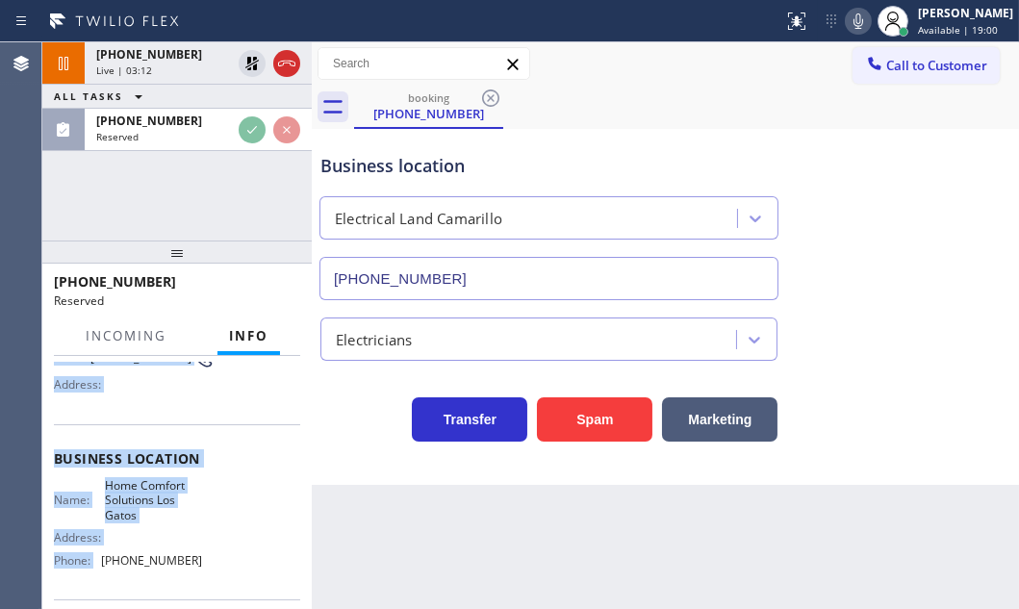
scroll to position [191, 0]
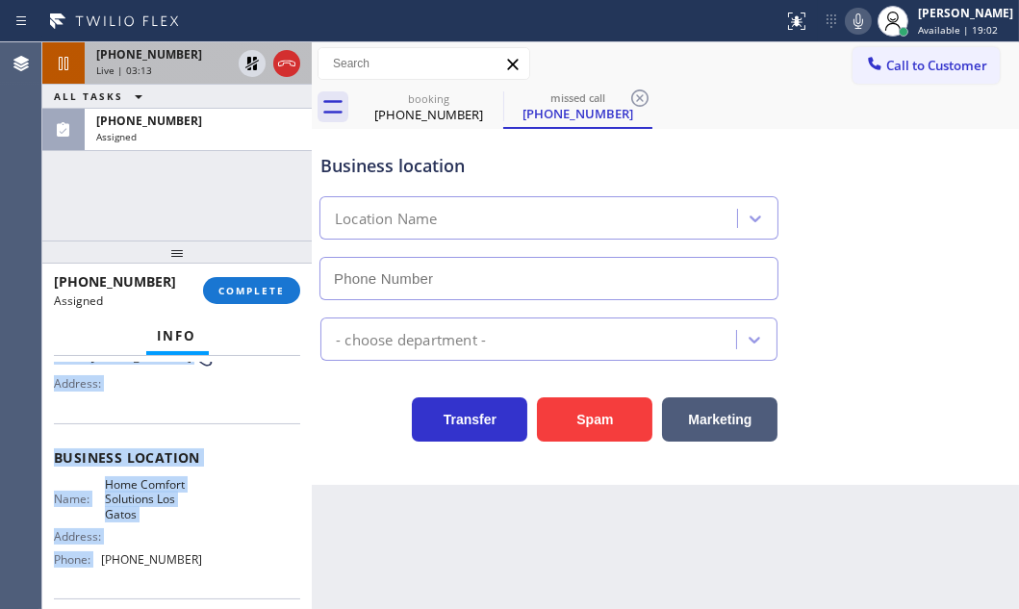
type input "[PHONE_NUMBER]"
click at [171, 61] on span "[PHONE_NUMBER]" at bounding box center [149, 54] width 106 height 16
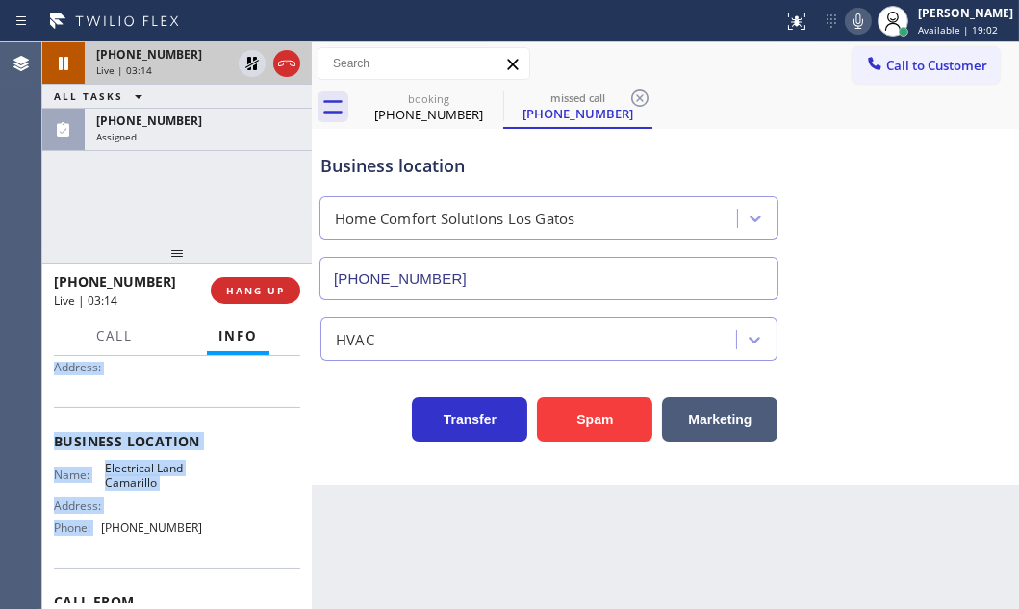
scroll to position [174, 0]
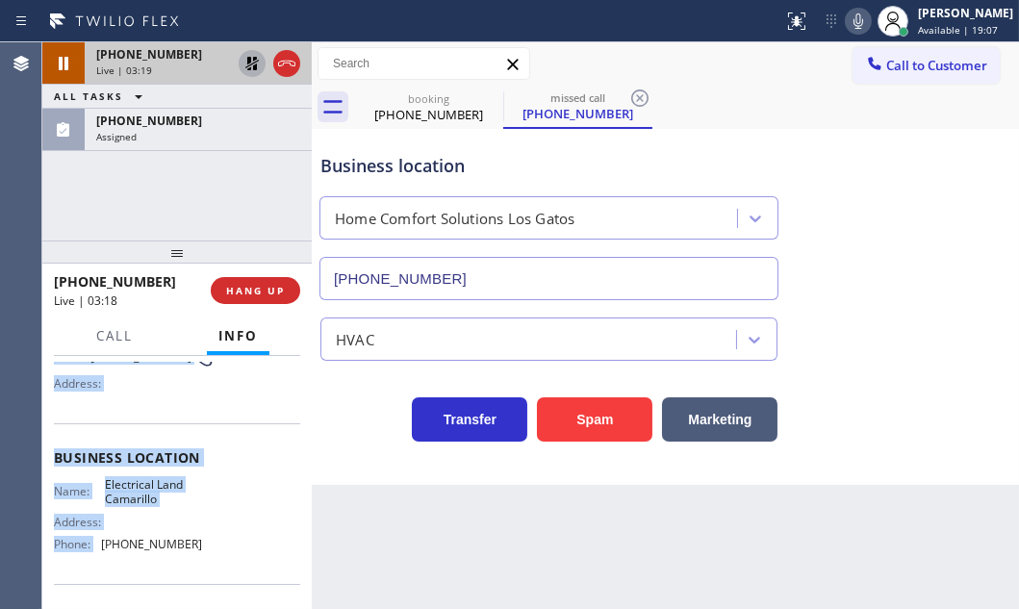
click at [250, 64] on icon at bounding box center [251, 63] width 13 height 13
click at [279, 65] on icon at bounding box center [286, 64] width 17 height 6
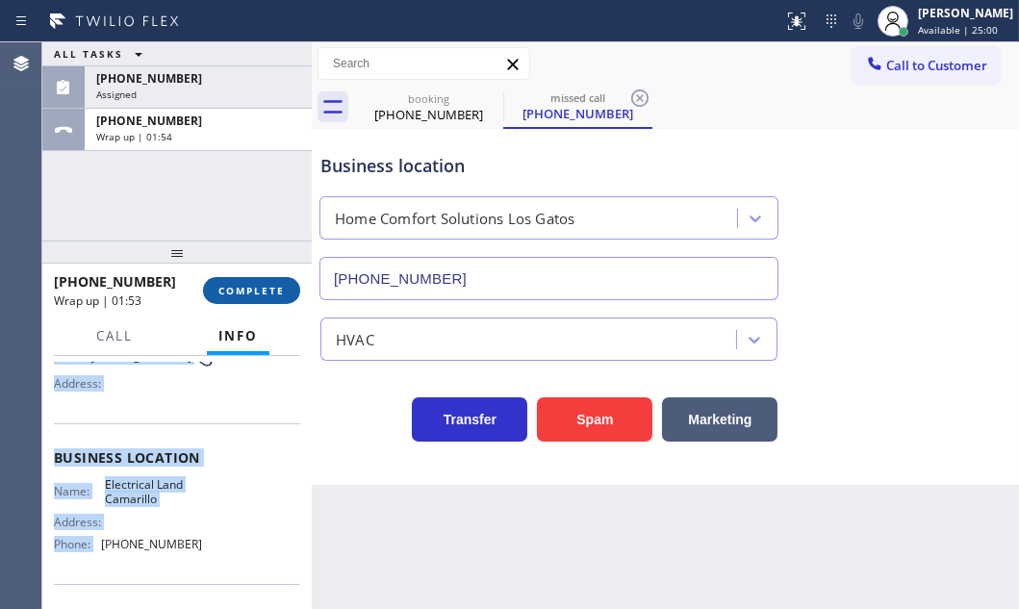
click at [251, 281] on button "COMPLETE" at bounding box center [251, 290] width 97 height 27
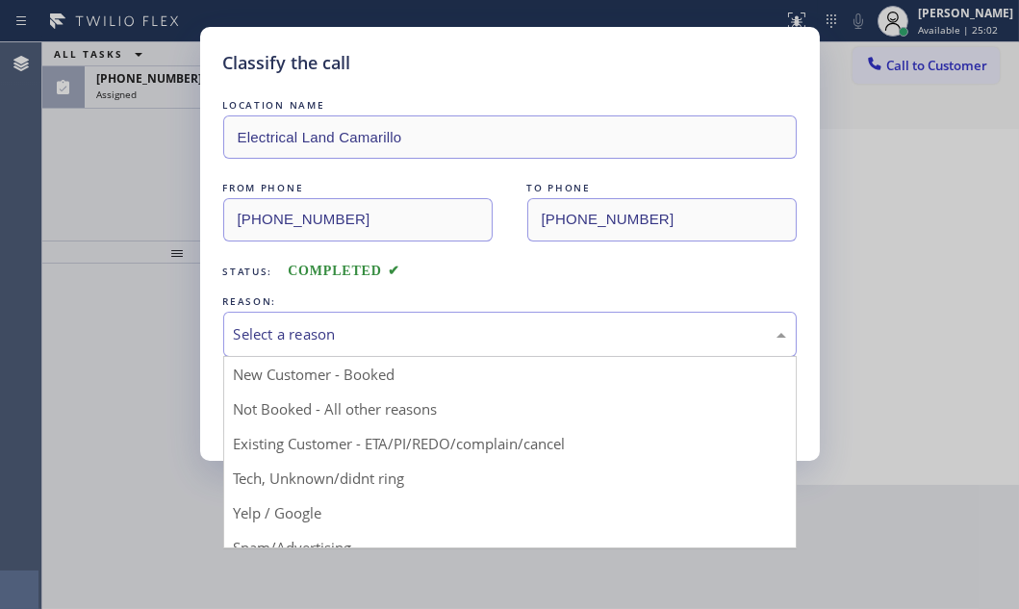
drag, startPoint x: 429, startPoint y: 328, endPoint x: 336, endPoint y: 358, distance: 98.0
click at [428, 328] on div "Select a reason" at bounding box center [510, 334] width 552 height 22
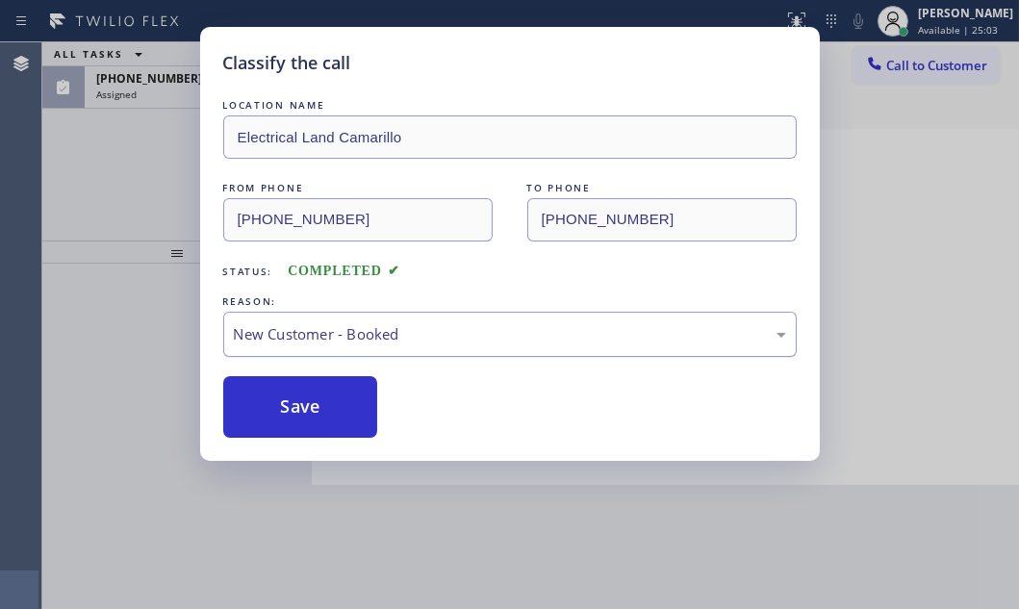
click at [361, 332] on div "New Customer - Booked" at bounding box center [510, 334] width 552 height 22
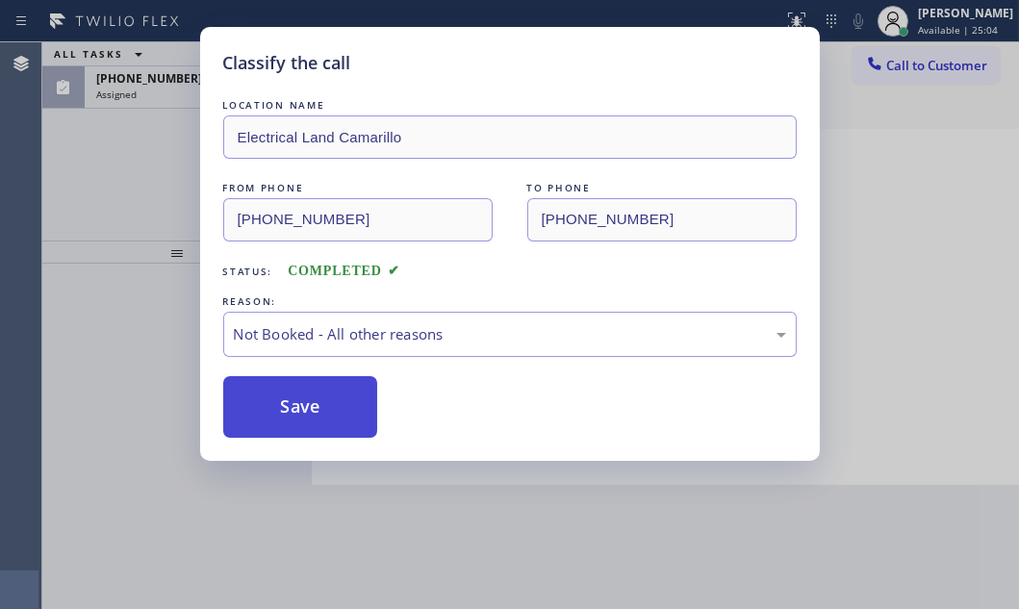
drag, startPoint x: 301, startPoint y: 404, endPoint x: 290, endPoint y: 400, distance: 12.2
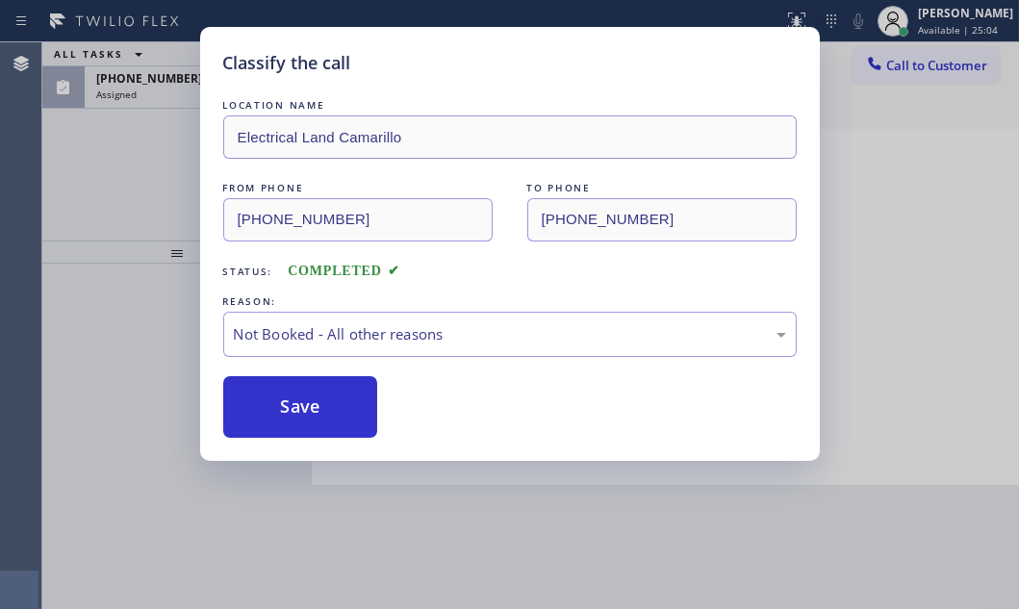
drag, startPoint x: 290, startPoint y: 400, endPoint x: 696, endPoint y: 388, distance: 406.3
click at [290, 398] on button "Save" at bounding box center [300, 407] width 155 height 62
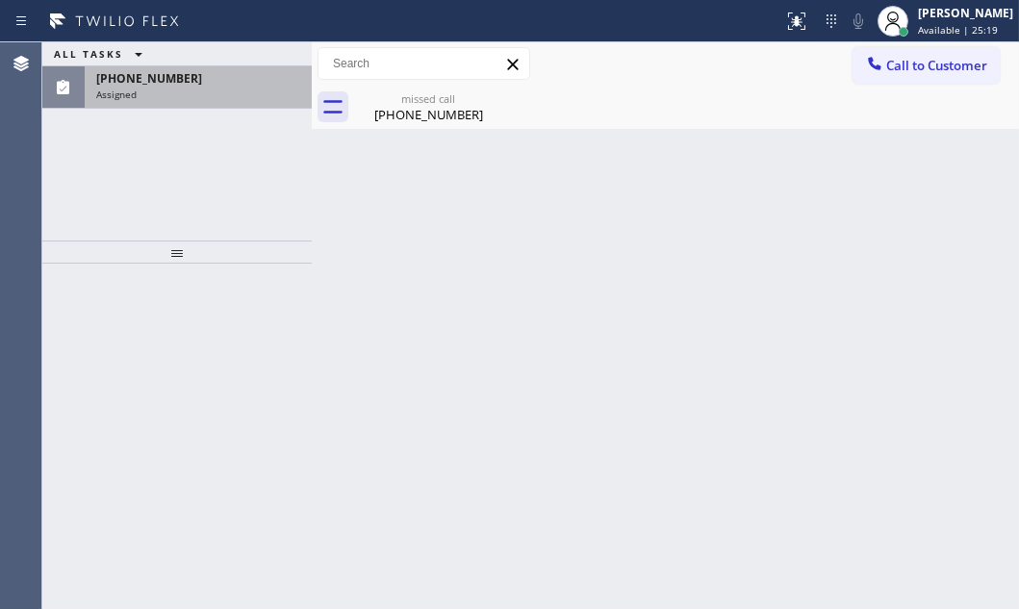
click at [218, 78] on div "[PHONE_NUMBER]" at bounding box center [198, 78] width 204 height 16
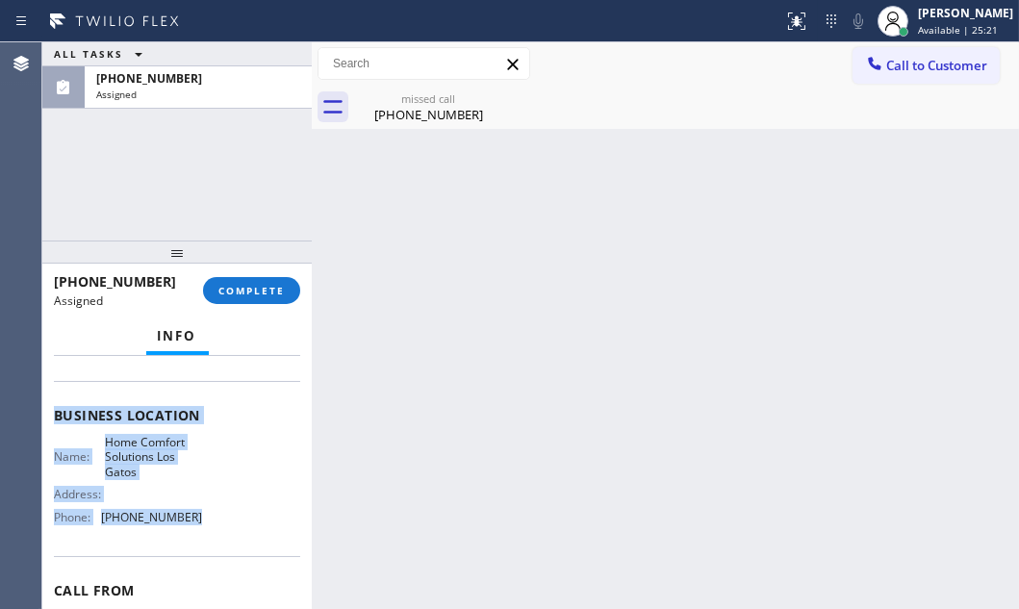
scroll to position [262, 0]
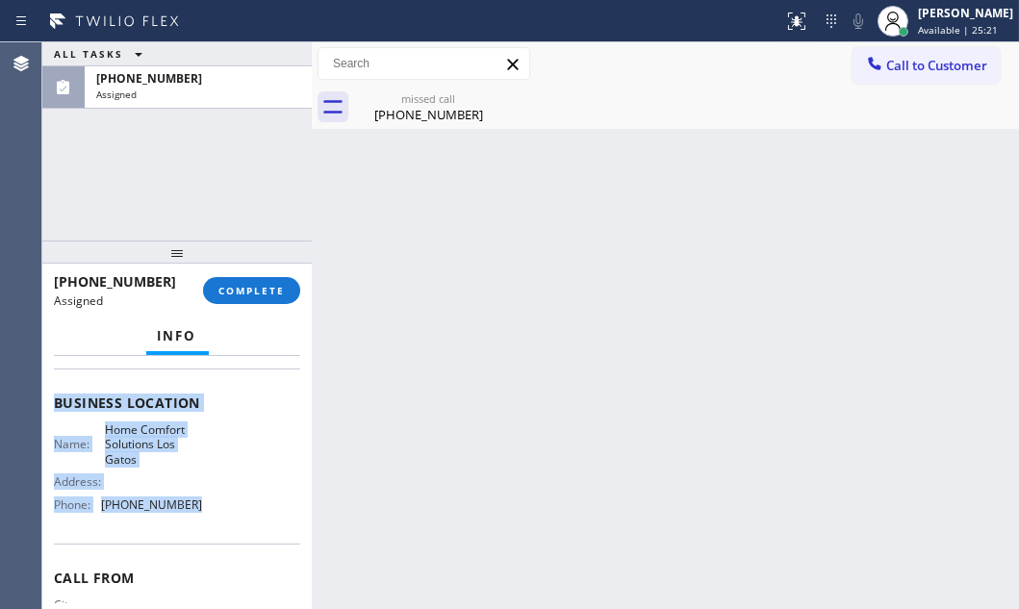
drag, startPoint x: 52, startPoint y: 409, endPoint x: 206, endPoint y: 522, distance: 190.7
click at [206, 522] on div "Context Queue: HVAC Priority: 0 Task Age: [DEMOGRAPHIC_DATA] minute(s) Customer…" at bounding box center [176, 482] width 269 height 253
copy div "Customer Name: [PHONE_NUMBER] Phone: [PHONE_NUMBER] Address: Business location …"
click at [252, 294] on span "COMPLETE" at bounding box center [251, 290] width 66 height 13
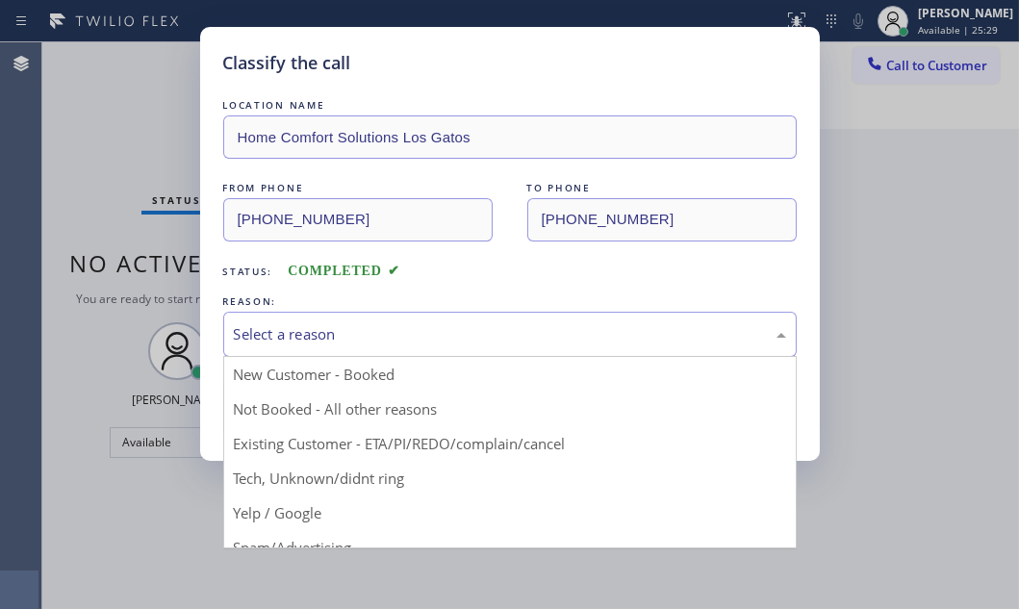
click at [320, 336] on div "Select a reason" at bounding box center [510, 334] width 552 height 22
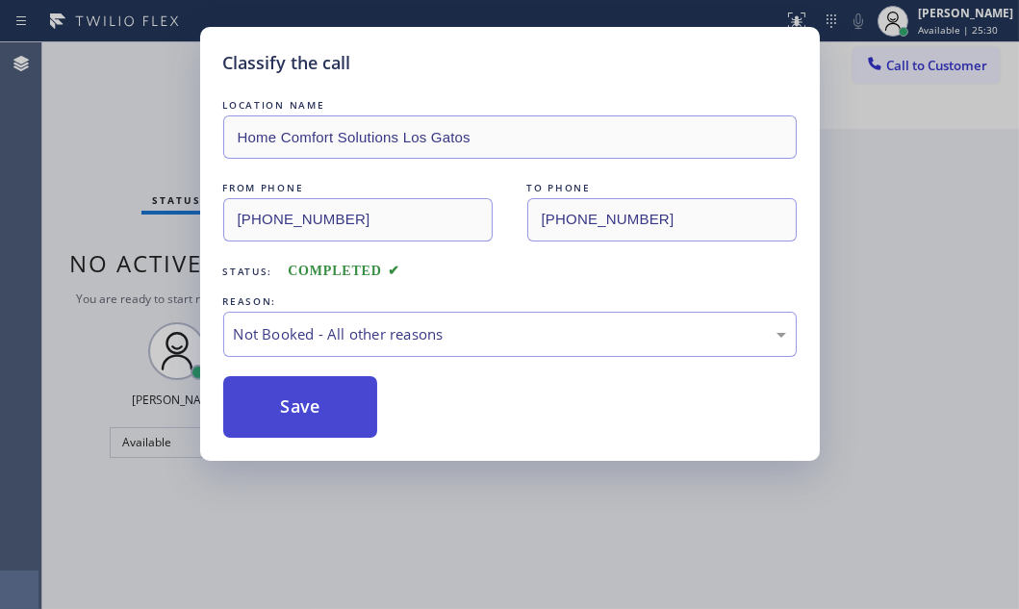
drag, startPoint x: 293, startPoint y: 403, endPoint x: 283, endPoint y: 403, distance: 10.6
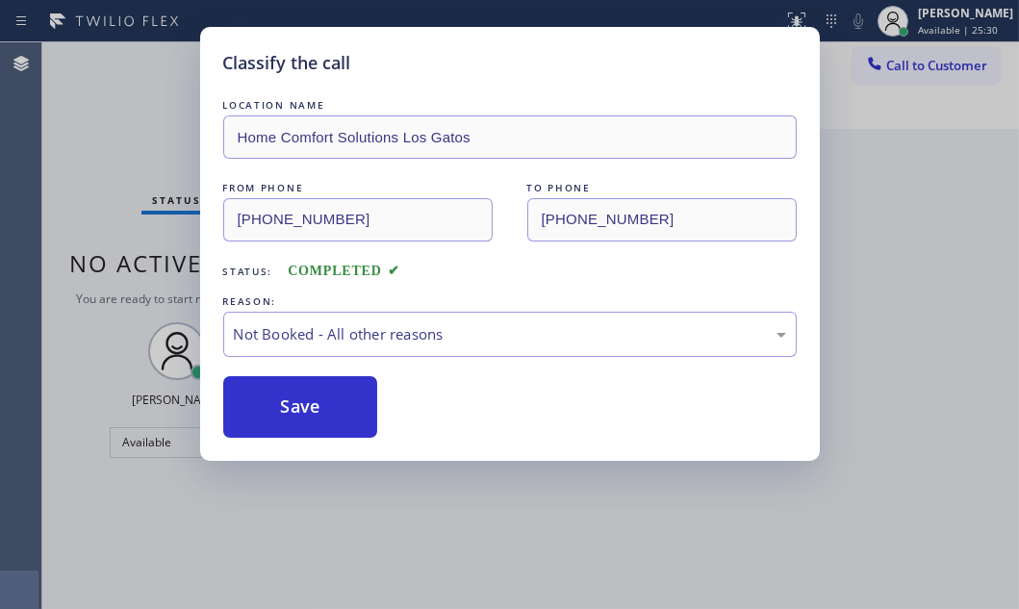
drag, startPoint x: 283, startPoint y: 403, endPoint x: 923, endPoint y: 376, distance: 640.5
click at [289, 399] on button "Save" at bounding box center [300, 407] width 155 height 62
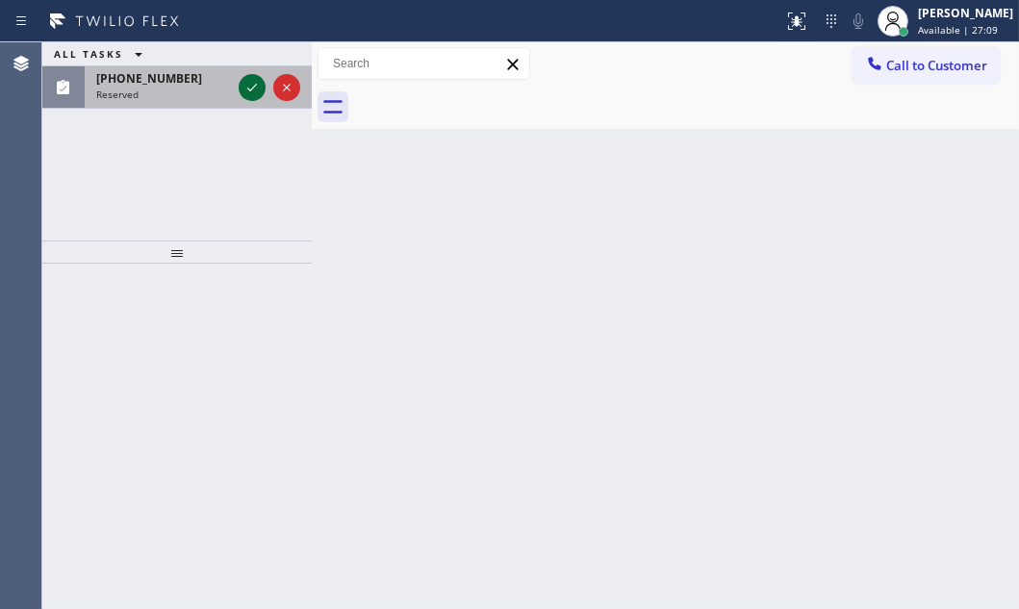
click at [244, 85] on icon at bounding box center [252, 87] width 23 height 23
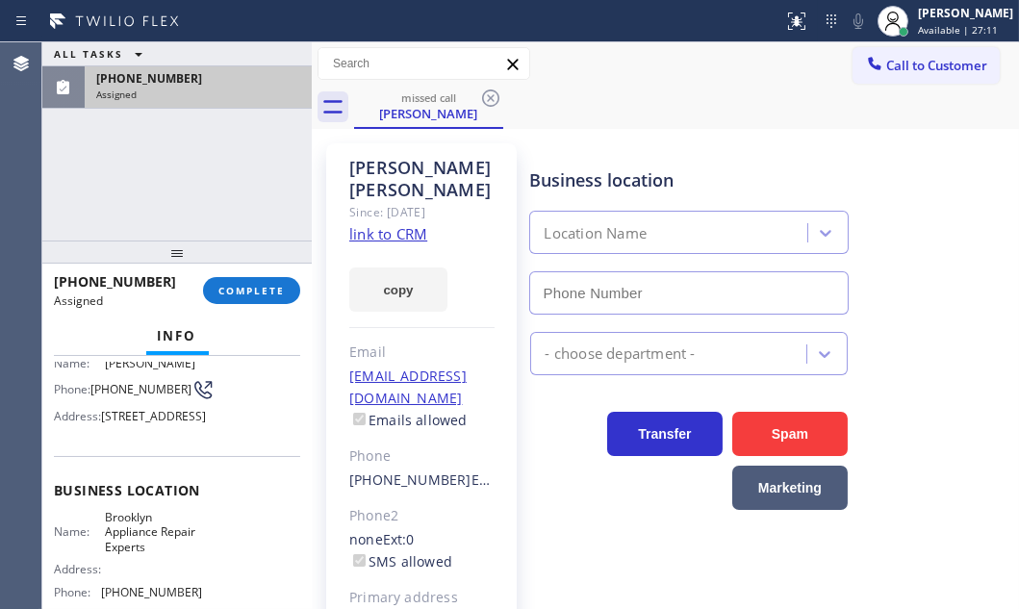
type input "[PHONE_NUMBER]"
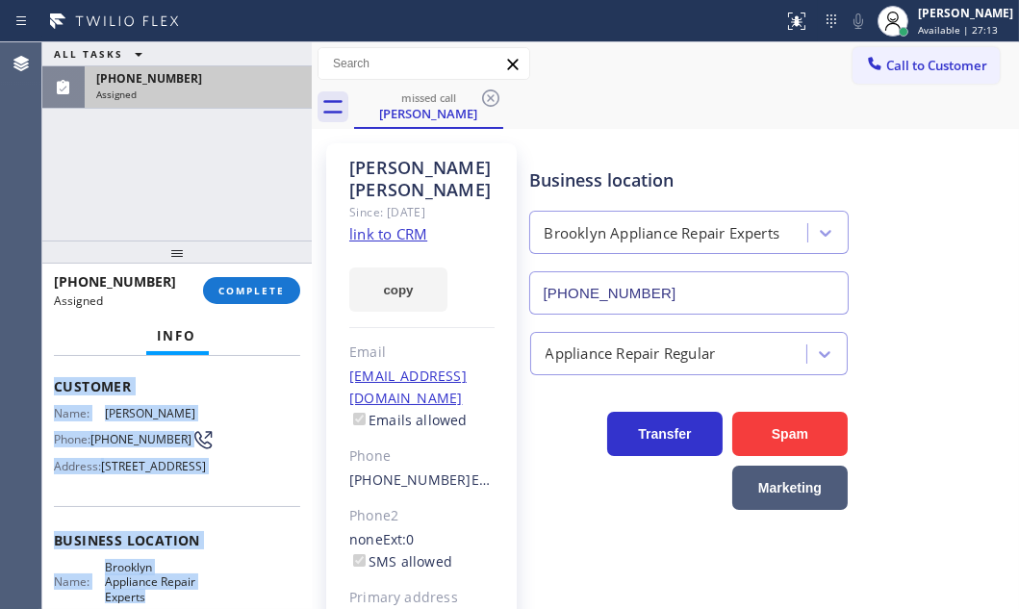
scroll to position [262, 0]
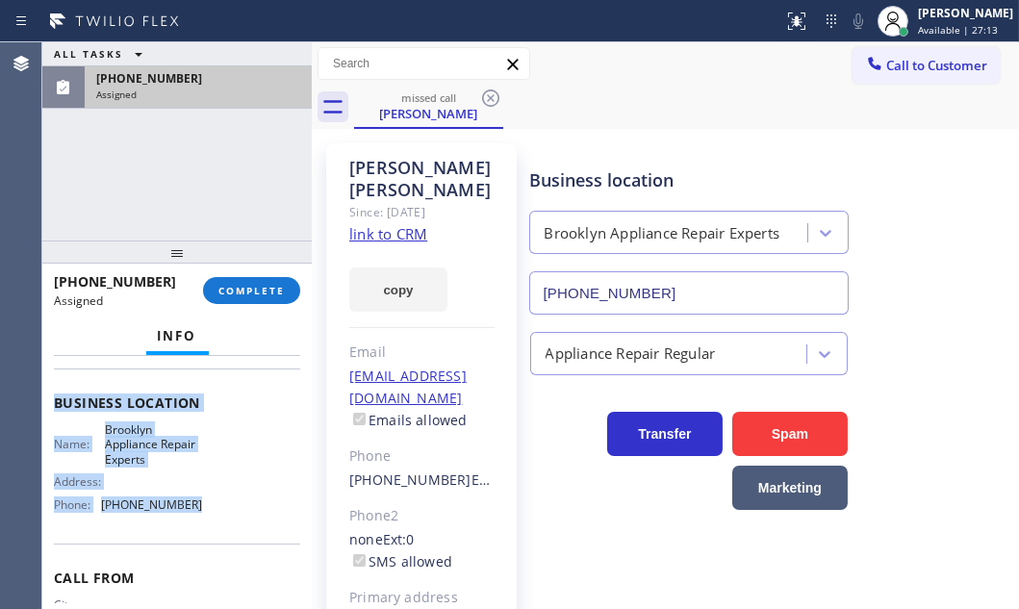
drag, startPoint x: 55, startPoint y: 413, endPoint x: 220, endPoint y: 561, distance: 222.1
click at [220, 561] on div "Context Queue: Appliance Repair Priority: 0 Task Age: [DEMOGRAPHIC_DATA] minute…" at bounding box center [177, 395] width 246 height 590
copy div "Customer Name: [PERSON_NAME] Phone: [PHONE_NUMBER] Address: [STREET_ADDRESS] Bu…"
click at [237, 284] on span "COMPLETE" at bounding box center [251, 290] width 66 height 13
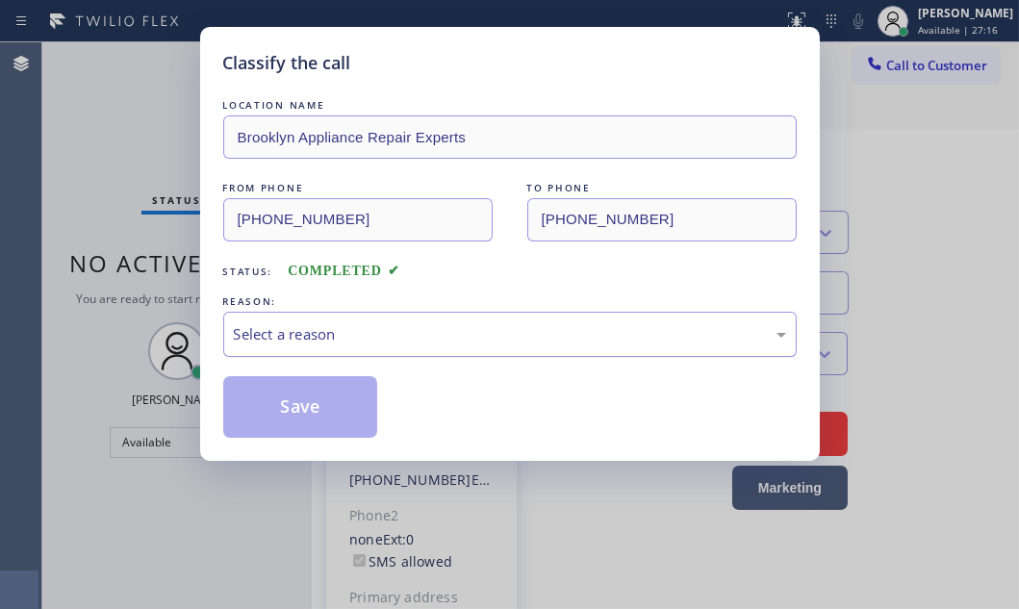
click at [318, 318] on div "Select a reason" at bounding box center [509, 334] width 573 height 45
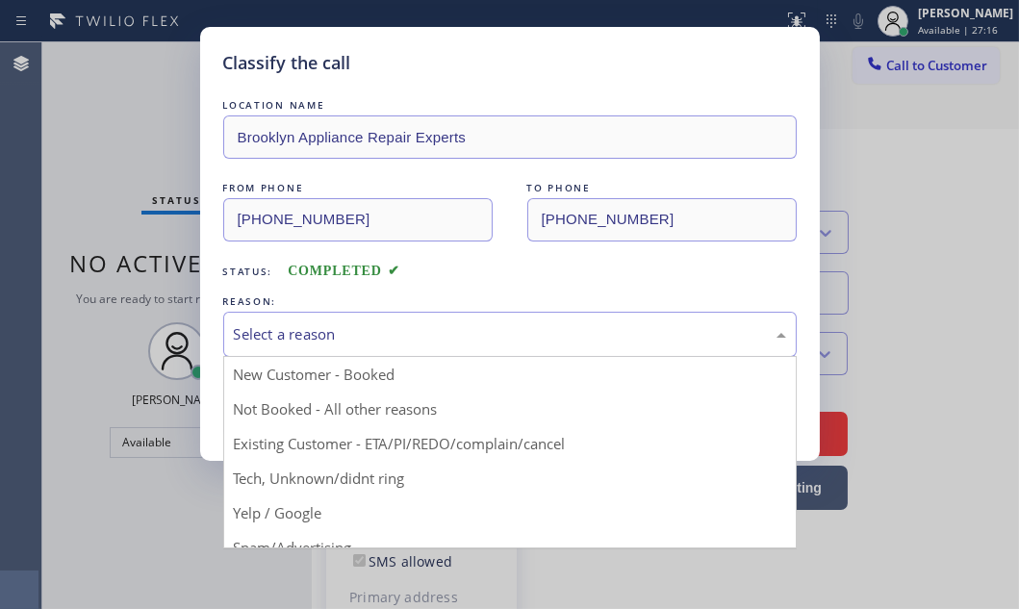
drag, startPoint x: 303, startPoint y: 438, endPoint x: 301, endPoint y: 428, distance: 9.8
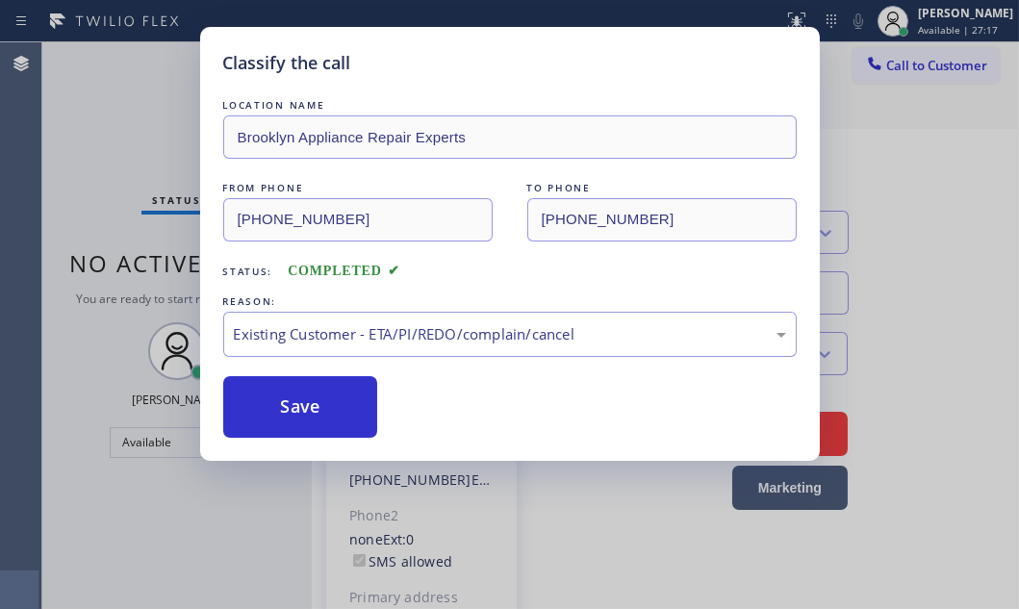
drag, startPoint x: 289, startPoint y: 398, endPoint x: 940, endPoint y: 412, distance: 651.6
click at [301, 396] on button "Save" at bounding box center [300, 407] width 155 height 62
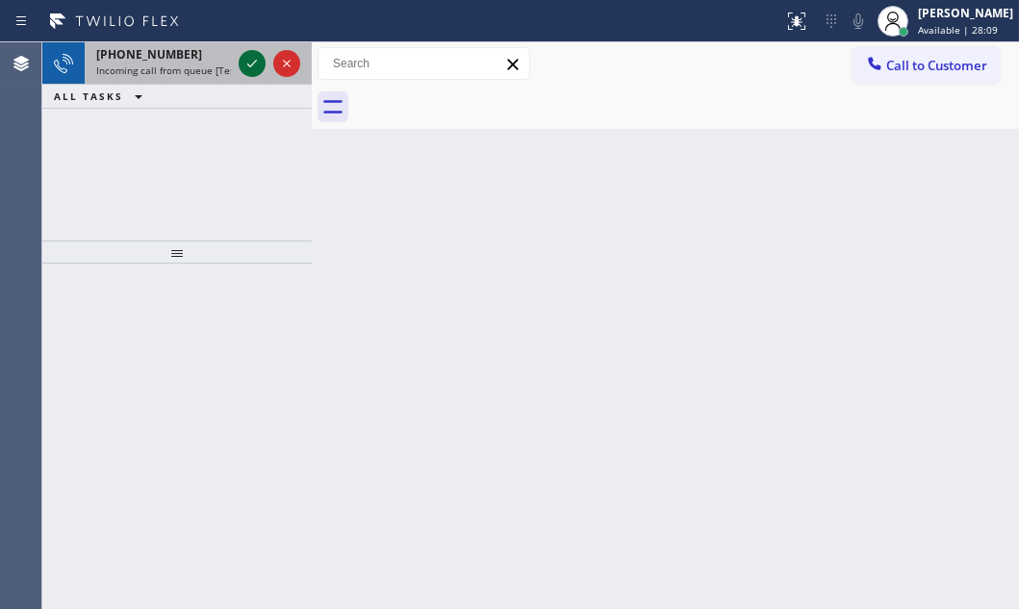
click at [246, 57] on icon at bounding box center [252, 63] width 23 height 23
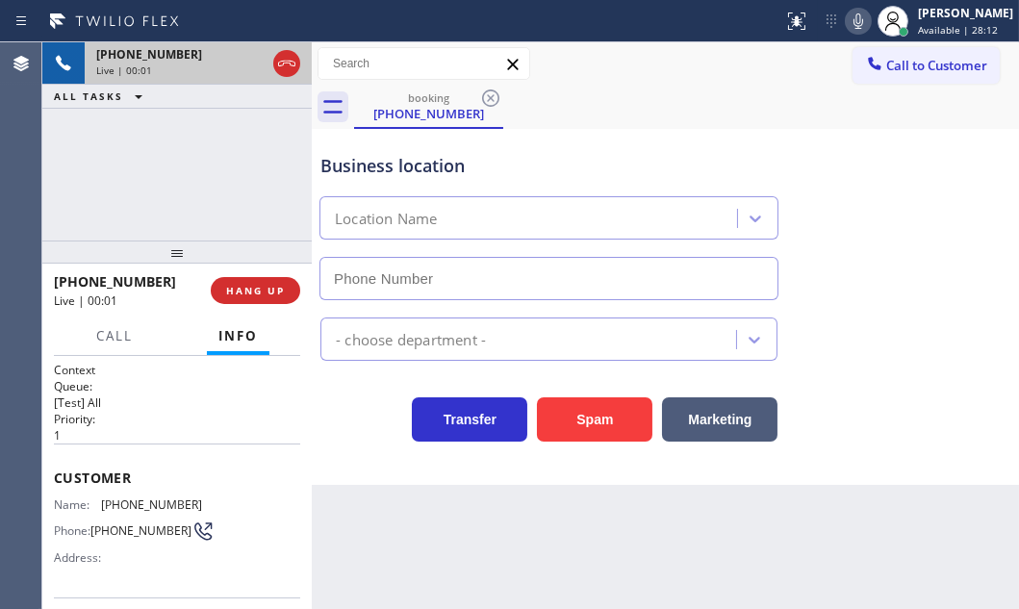
type input "[PHONE_NUMBER]"
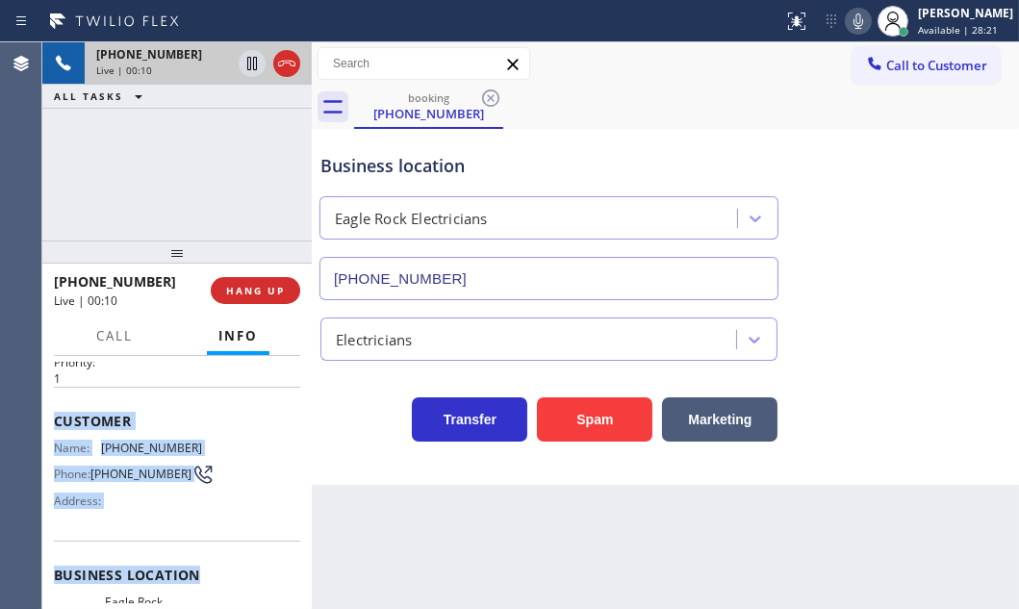
scroll to position [87, 0]
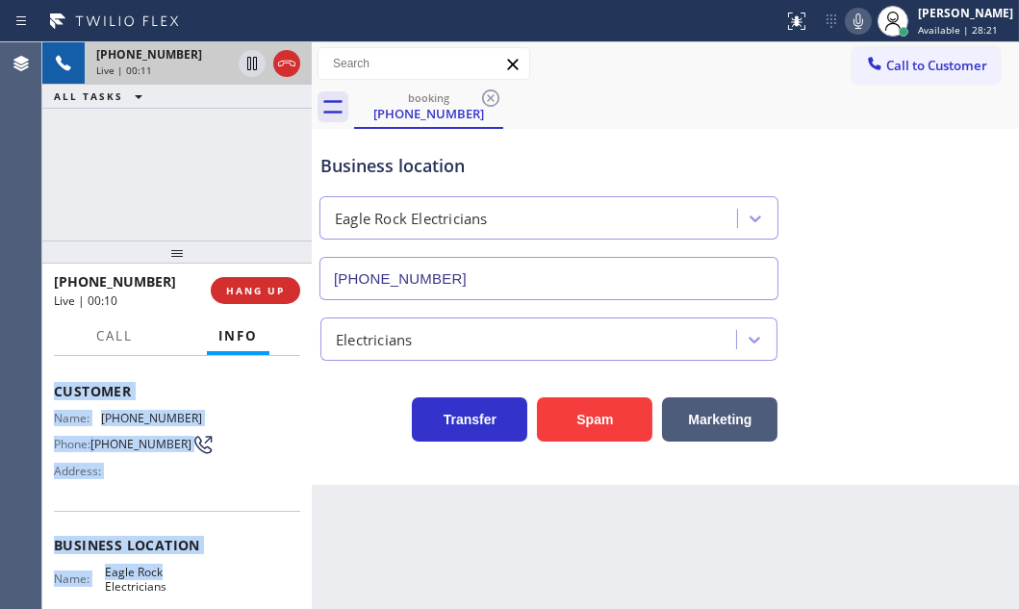
drag, startPoint x: 53, startPoint y: 475, endPoint x: 195, endPoint y: 558, distance: 164.7
click at [196, 559] on div "Context Queue: [Test] All Priority: 1 Customer Name: [PHONE_NUMBER] Phone: [PHO…" at bounding box center [177, 546] width 246 height 542
click at [252, 293] on span "HANG UP" at bounding box center [255, 290] width 59 height 13
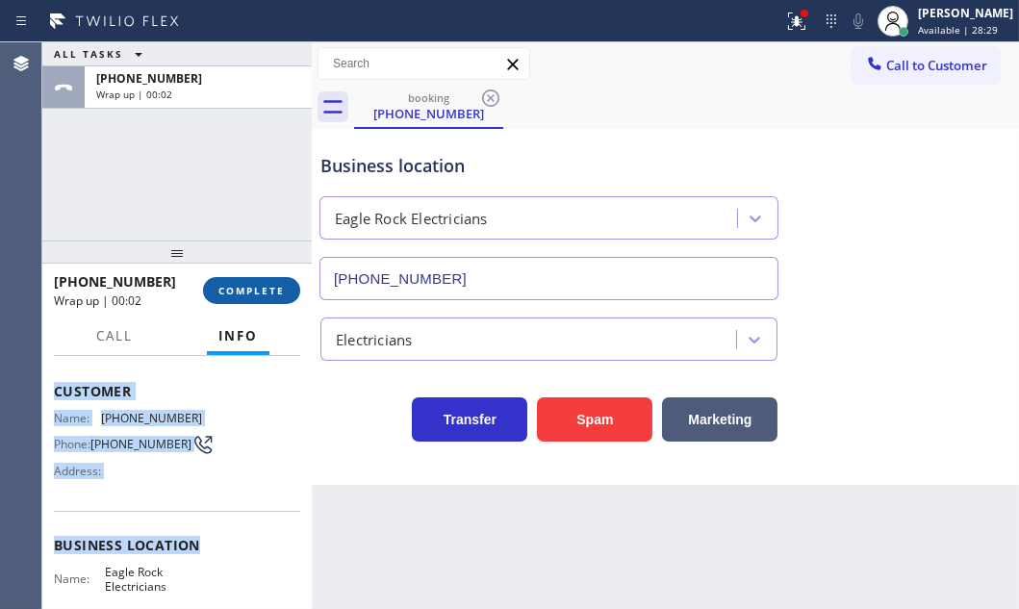
click at [236, 286] on span "COMPLETE" at bounding box center [251, 290] width 66 height 13
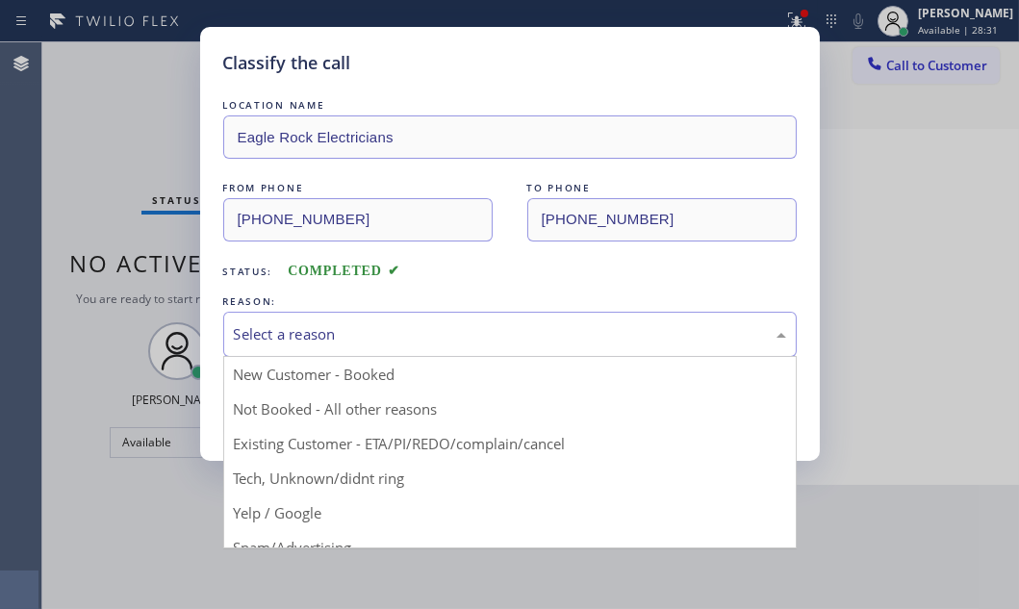
drag, startPoint x: 396, startPoint y: 332, endPoint x: 323, endPoint y: 439, distance: 129.4
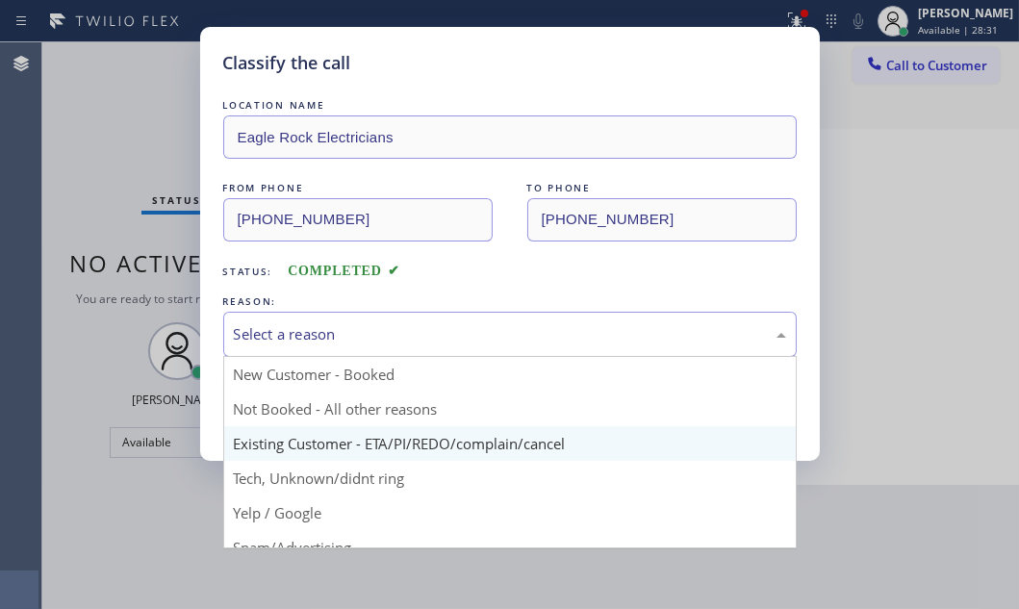
click at [395, 333] on div "Select a reason" at bounding box center [510, 334] width 552 height 22
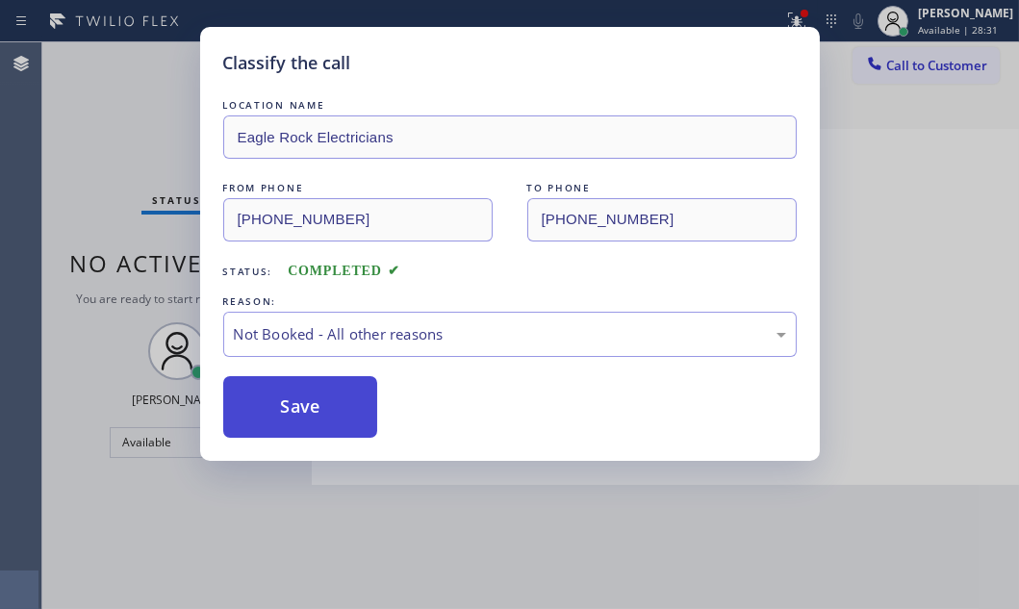
click at [287, 402] on button "Save" at bounding box center [300, 407] width 155 height 62
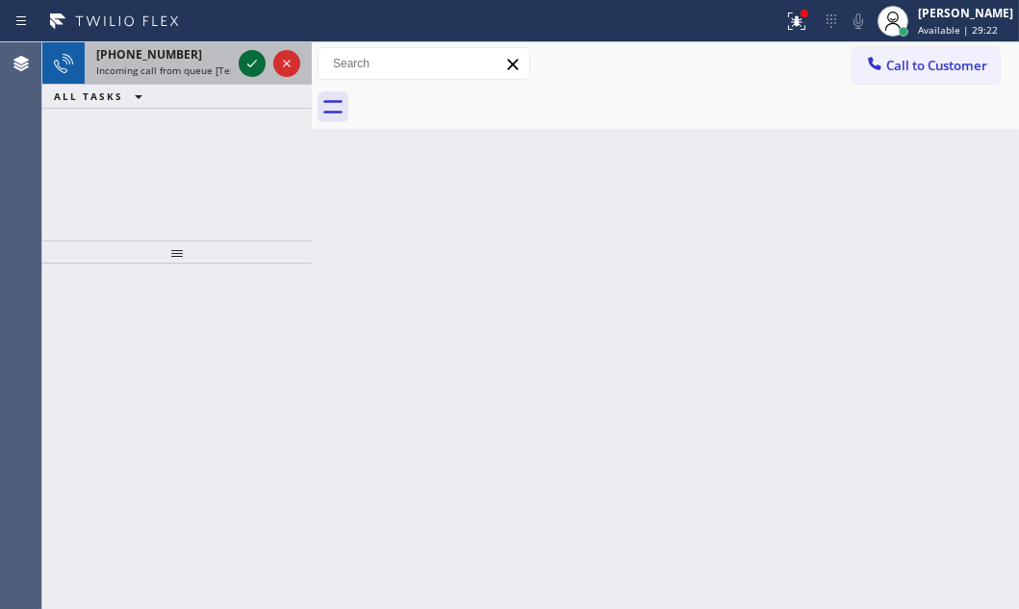
click at [240, 60] on div at bounding box center [252, 63] width 27 height 23
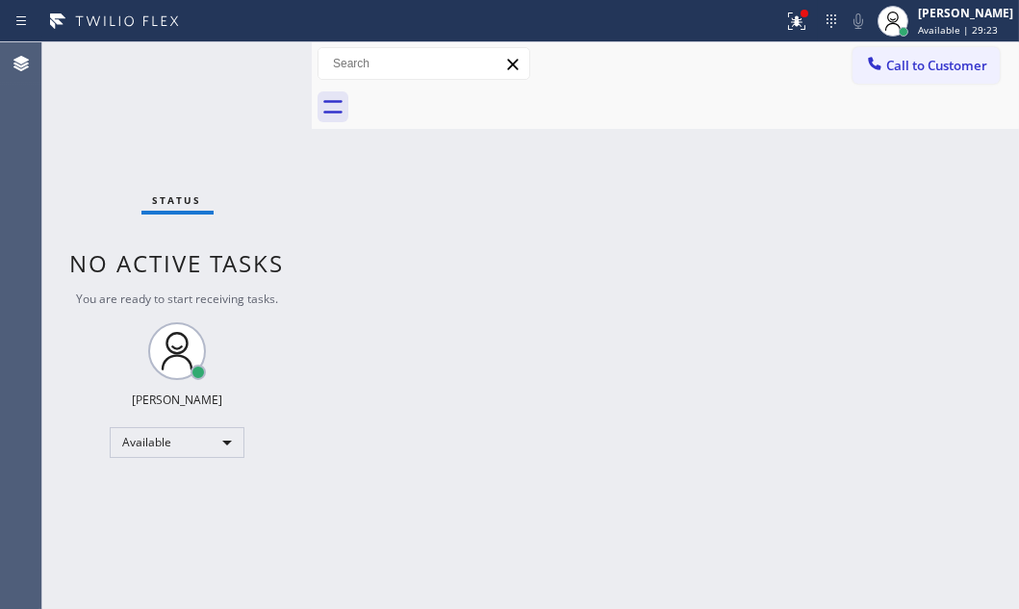
click at [250, 61] on div "Status No active tasks You are ready to start receiving tasks. [PERSON_NAME] Av…" at bounding box center [176, 325] width 269 height 567
click at [785, 19] on icon at bounding box center [796, 21] width 23 height 23
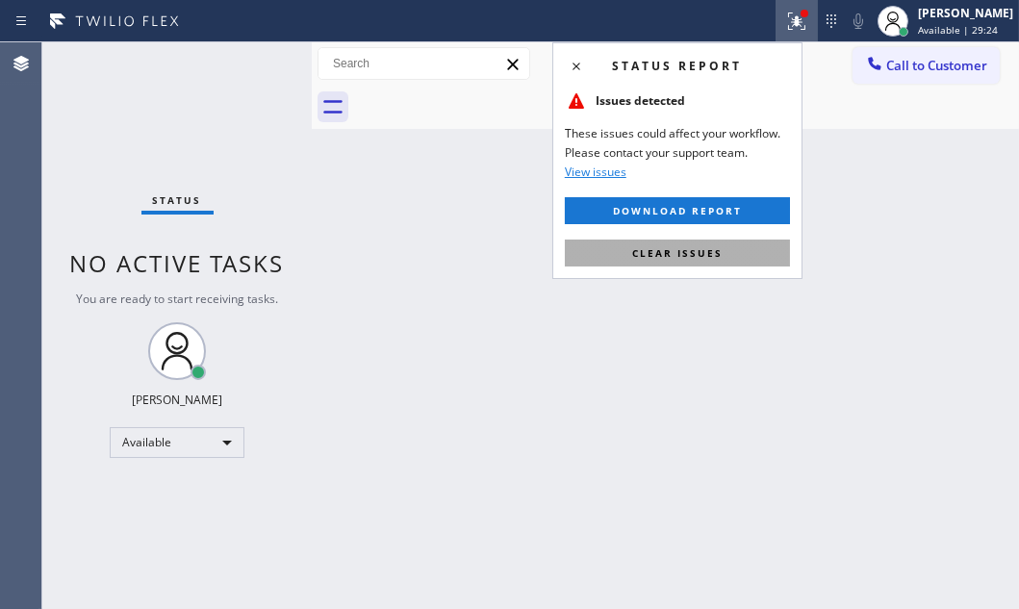
click at [713, 244] on button "Clear issues" at bounding box center [677, 253] width 225 height 27
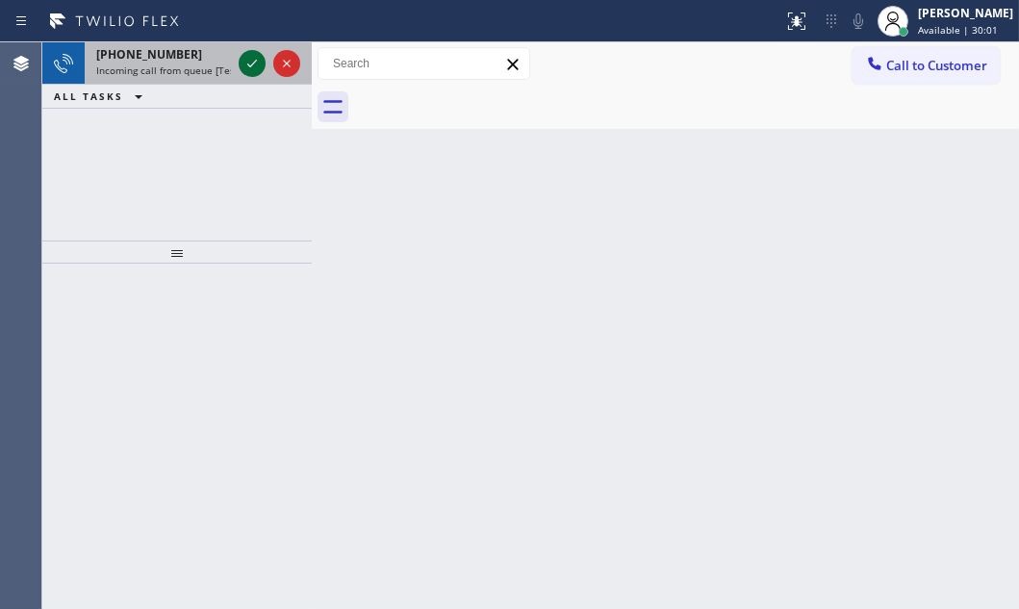
click at [249, 68] on icon at bounding box center [252, 63] width 23 height 23
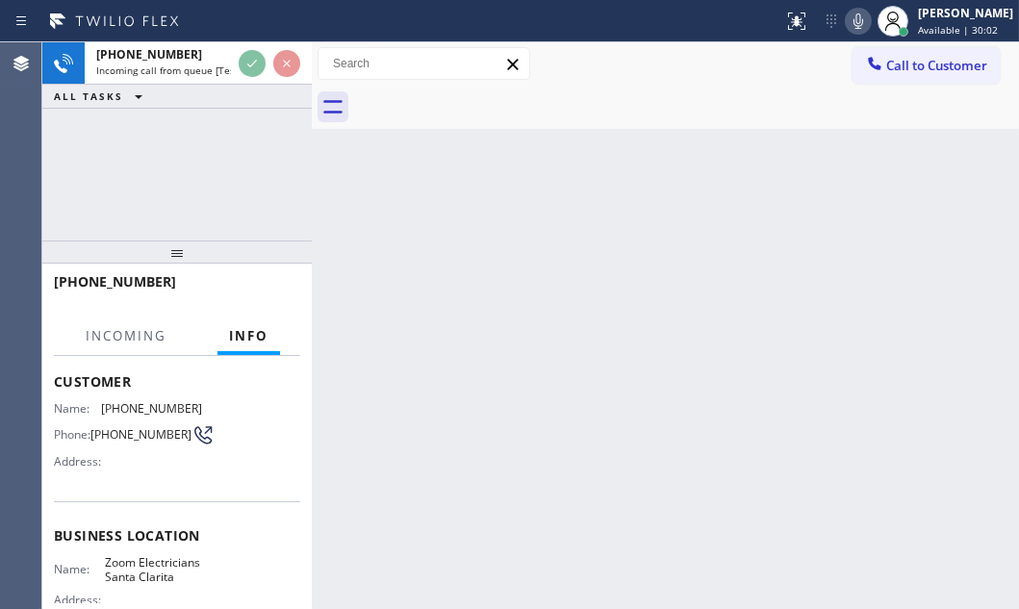
scroll to position [174, 0]
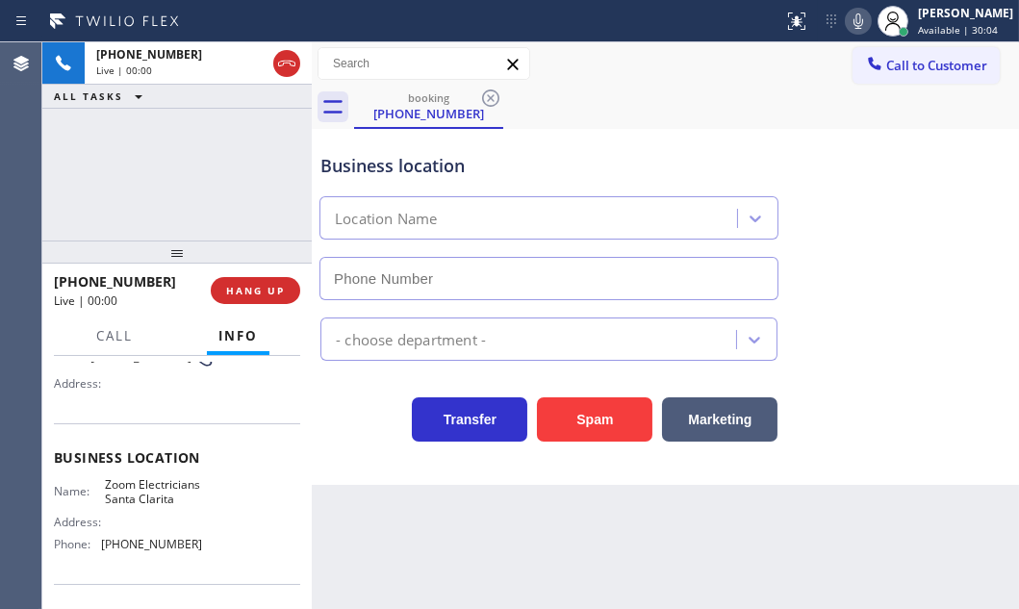
type input "[PHONE_NUMBER]"
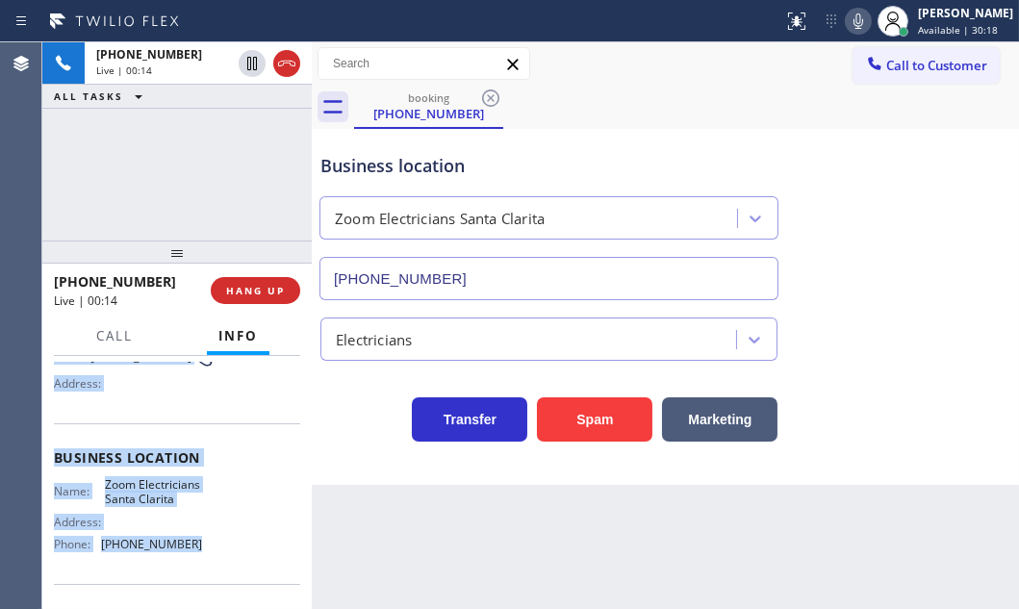
drag, startPoint x: 54, startPoint y: 472, endPoint x: 208, endPoint y: 561, distance: 177.6
click at [208, 561] on div "Context Queue: [Test] All Priority: 2 Customer Name: [PHONE_NUMBER] Phone: [PHO…" at bounding box center [176, 482] width 269 height 253
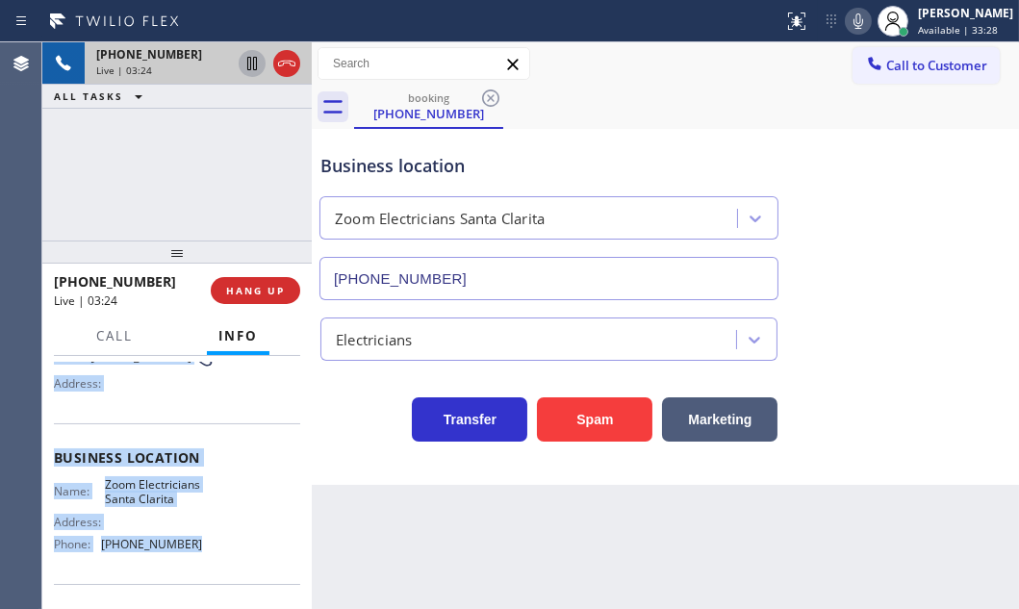
click at [250, 65] on icon at bounding box center [252, 63] width 23 height 23
click at [250, 64] on icon at bounding box center [251, 63] width 13 height 13
click at [282, 67] on icon at bounding box center [286, 63] width 23 height 23
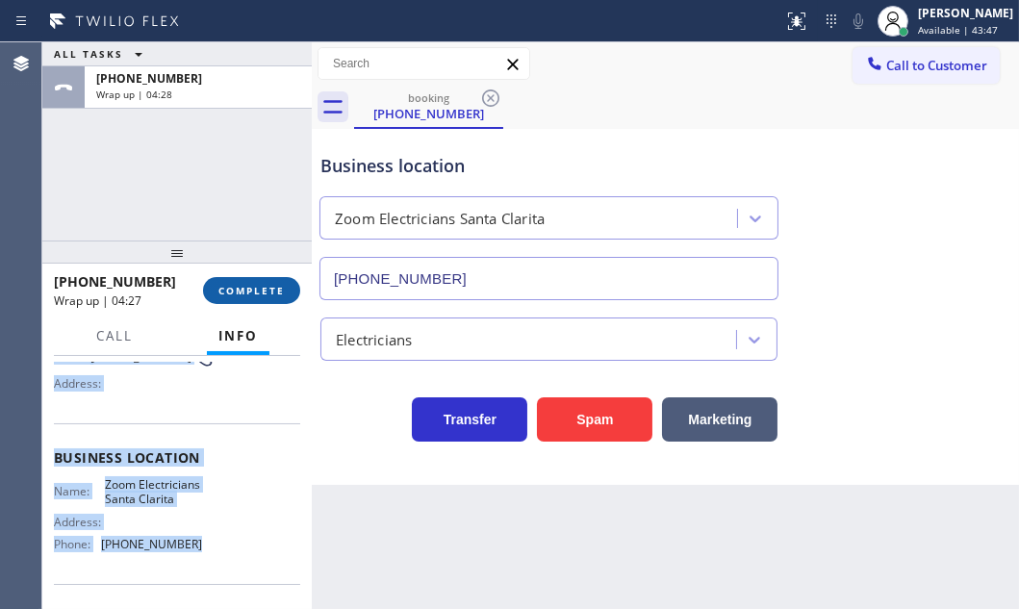
click at [251, 292] on span "COMPLETE" at bounding box center [251, 290] width 66 height 13
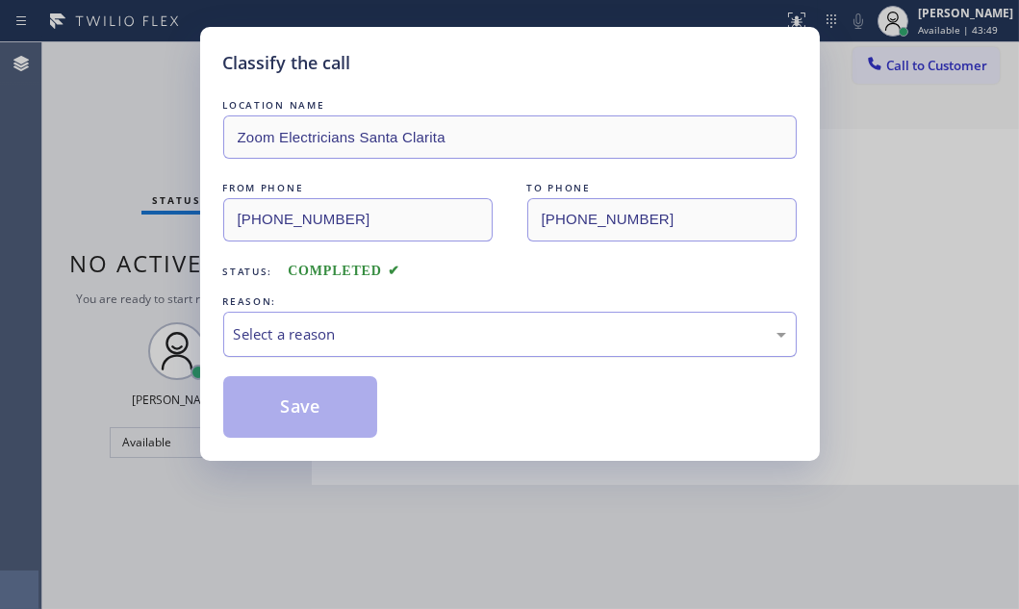
click at [451, 337] on div "Select a reason" at bounding box center [510, 334] width 552 height 22
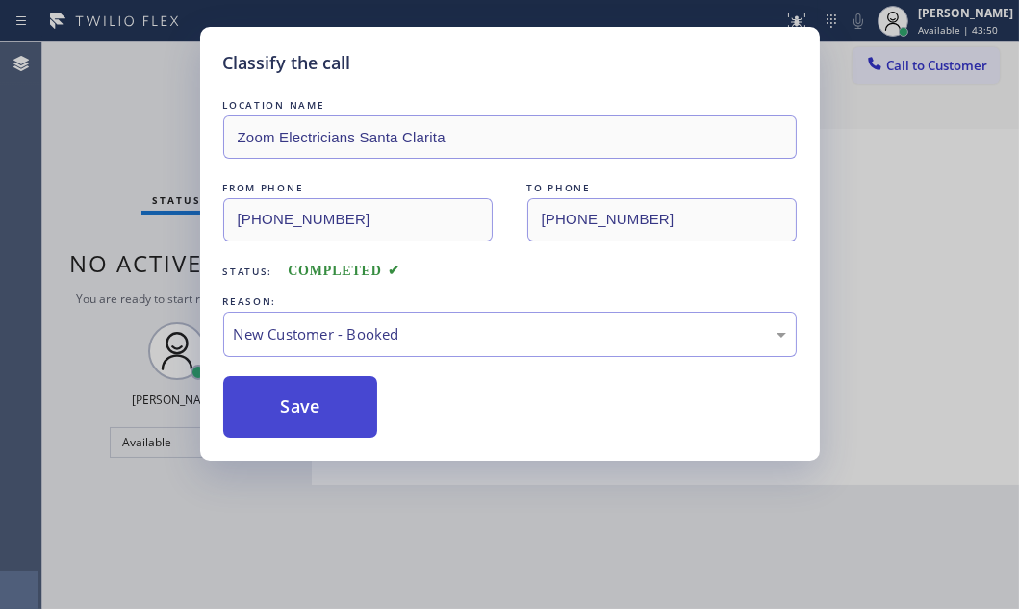
click at [263, 386] on button "Save" at bounding box center [300, 407] width 155 height 62
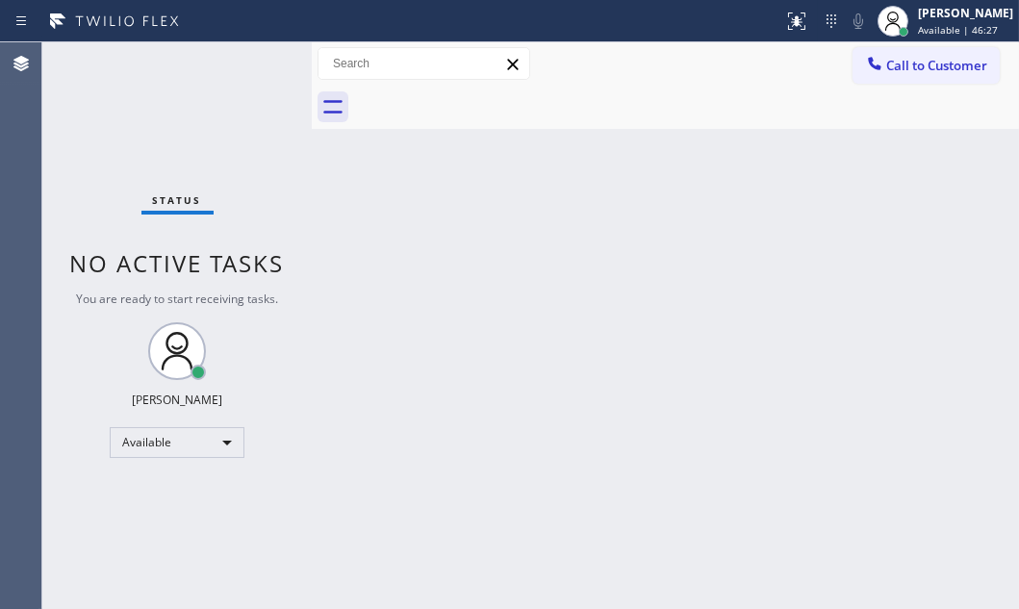
click at [230, 60] on div "Status No active tasks You are ready to start receiving tasks. [PERSON_NAME] Av…" at bounding box center [176, 325] width 269 height 567
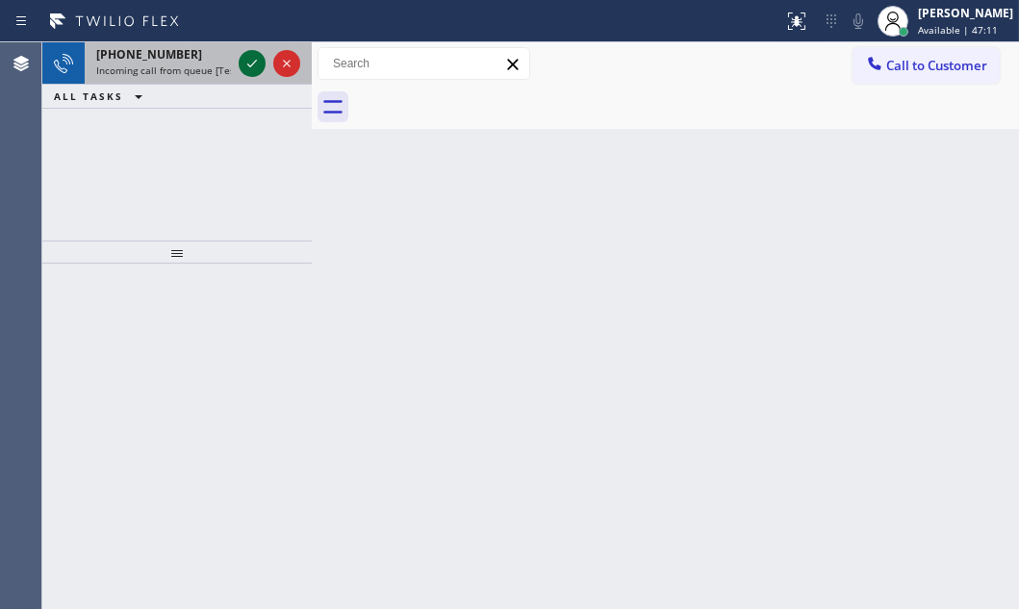
click at [243, 59] on icon at bounding box center [252, 63] width 23 height 23
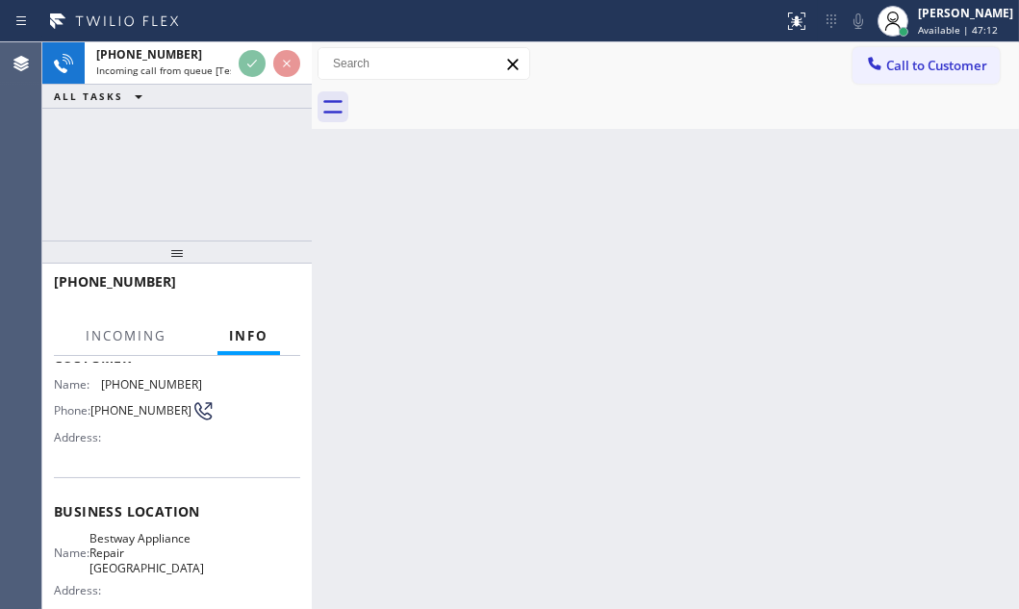
scroll to position [262, 0]
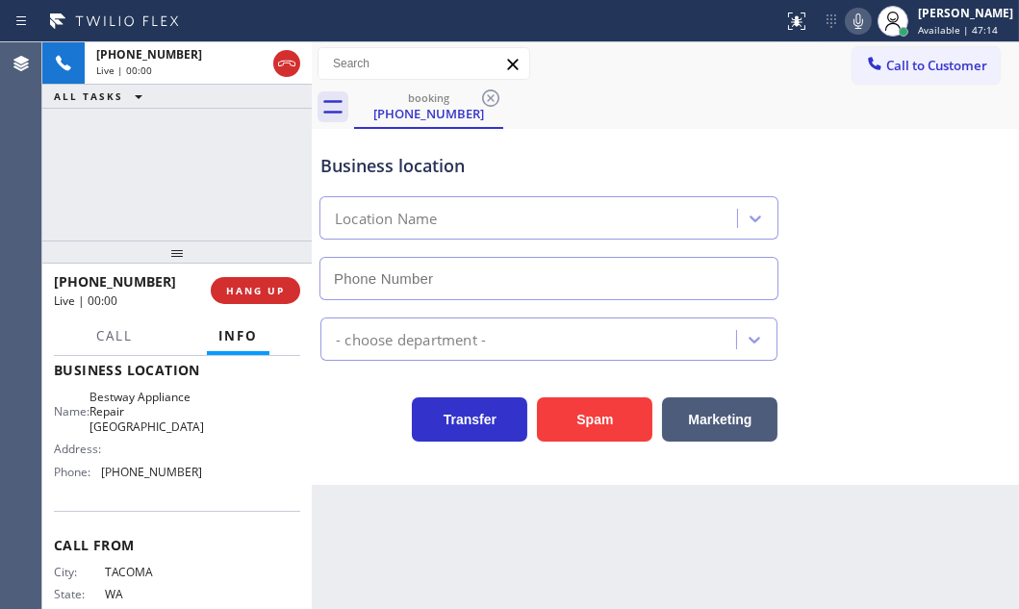
type input "[PHONE_NUMBER]"
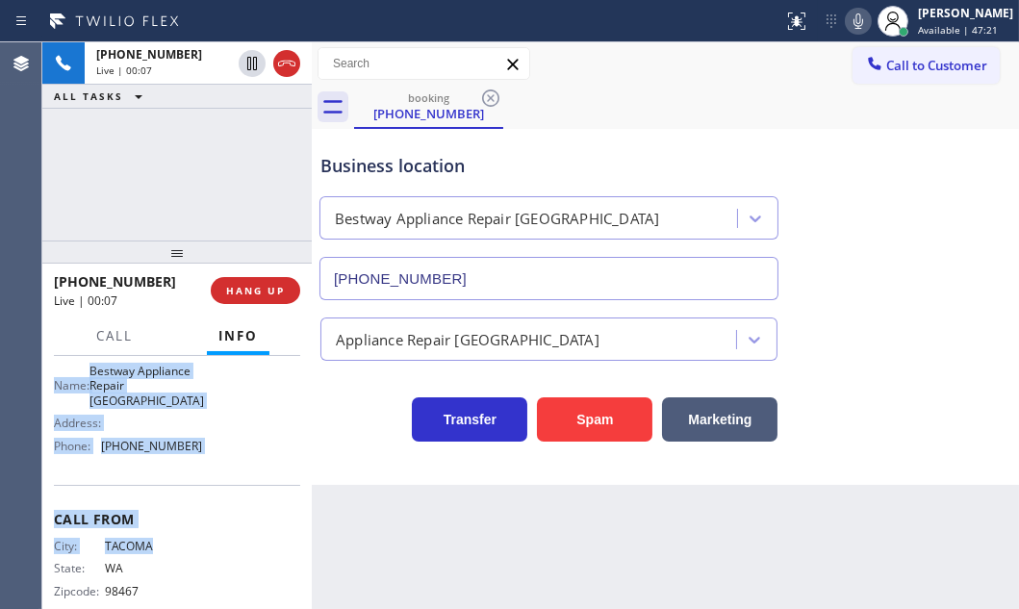
scroll to position [318, 0]
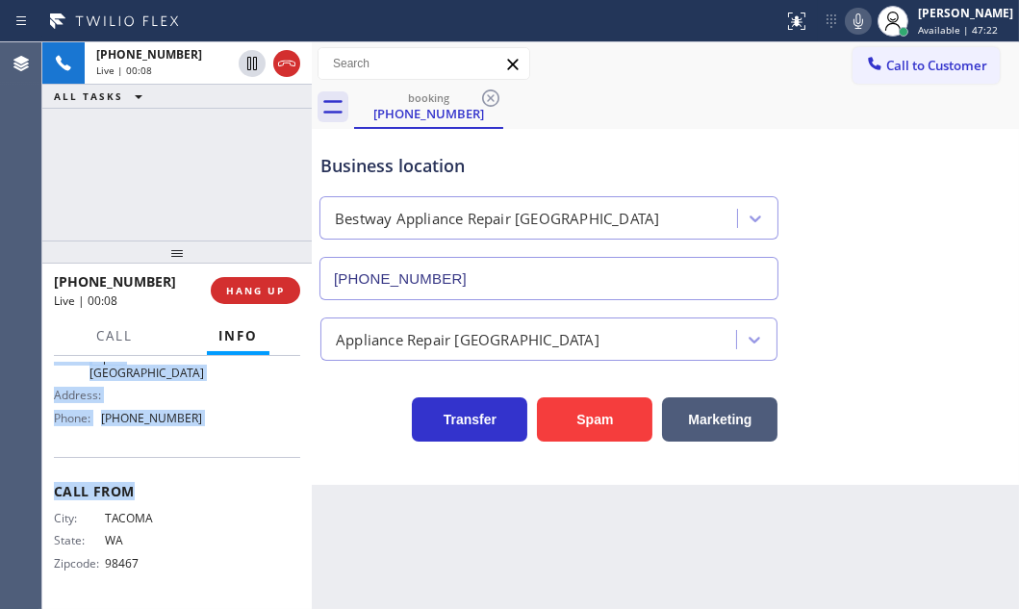
drag, startPoint x: 51, startPoint y: 451, endPoint x: 188, endPoint y: 485, distance: 140.7
click at [188, 485] on div "Context Queue: [Test] All Priority: 1 Customer Name: [PHONE_NUMBER] Phone: [PHO…" at bounding box center [176, 482] width 269 height 253
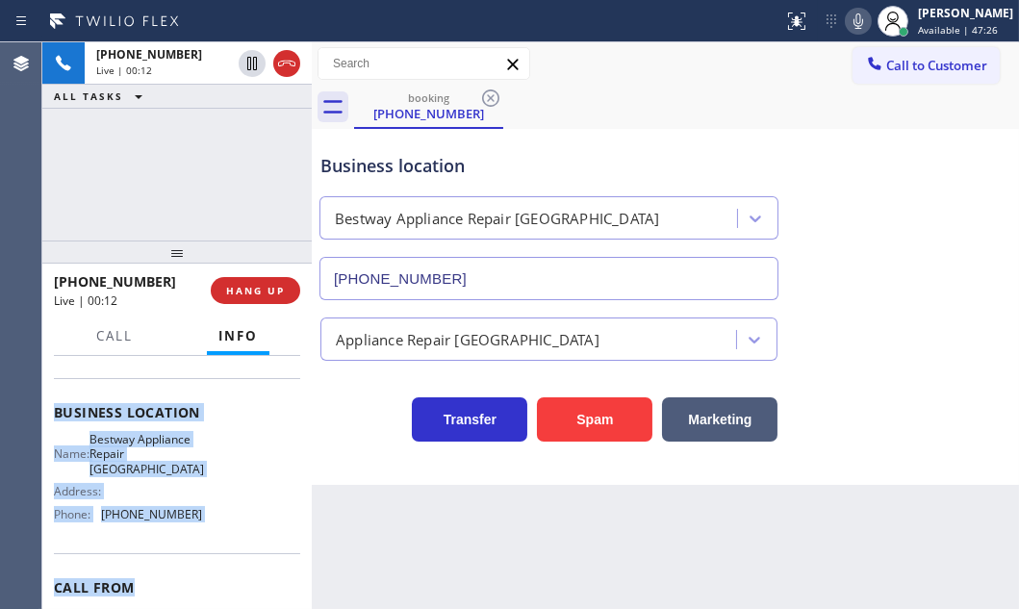
scroll to position [262, 0]
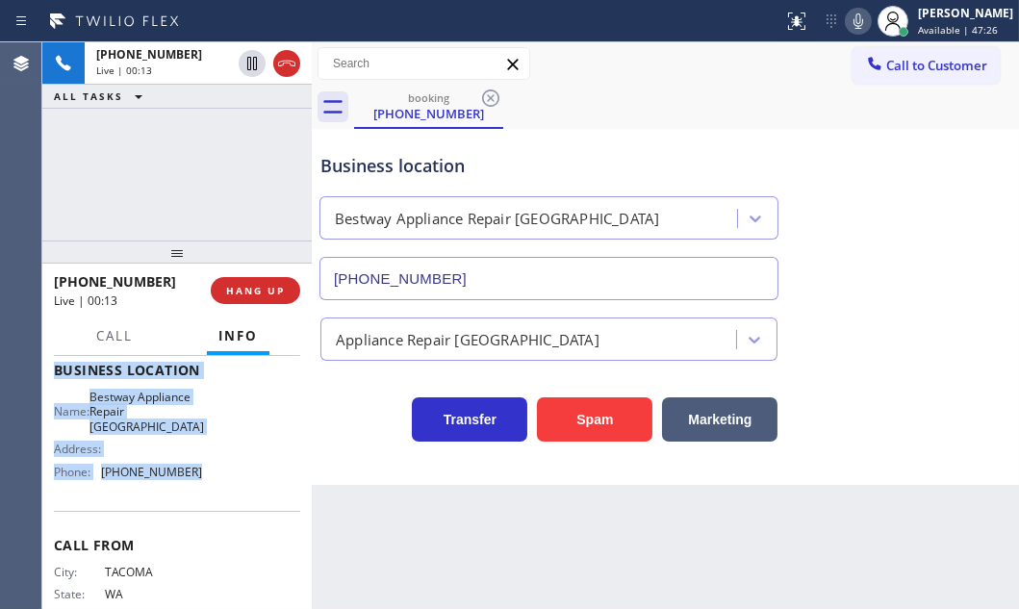
drag, startPoint x: 138, startPoint y: 505, endPoint x: 264, endPoint y: 514, distance: 126.3
click at [218, 472] on div "Context Queue: [Test] All Priority: 1 Customer Name: [PHONE_NUMBER] Phone: [PHO…" at bounding box center [177, 378] width 246 height 557
click at [258, 280] on button "HANG UP" at bounding box center [255, 290] width 89 height 27
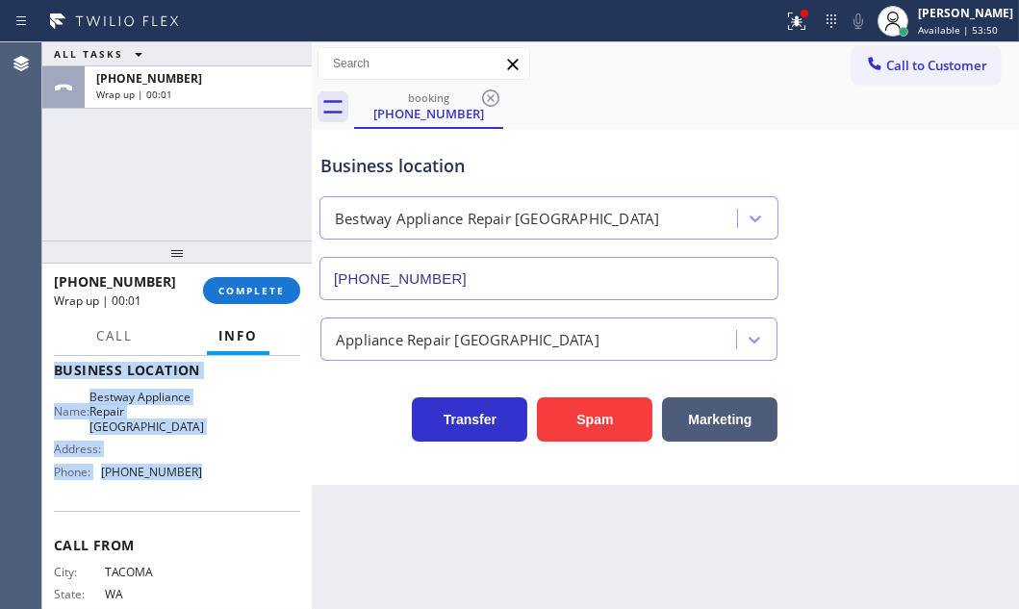
click at [953, 81] on button "Call to Customer" at bounding box center [926, 65] width 147 height 37
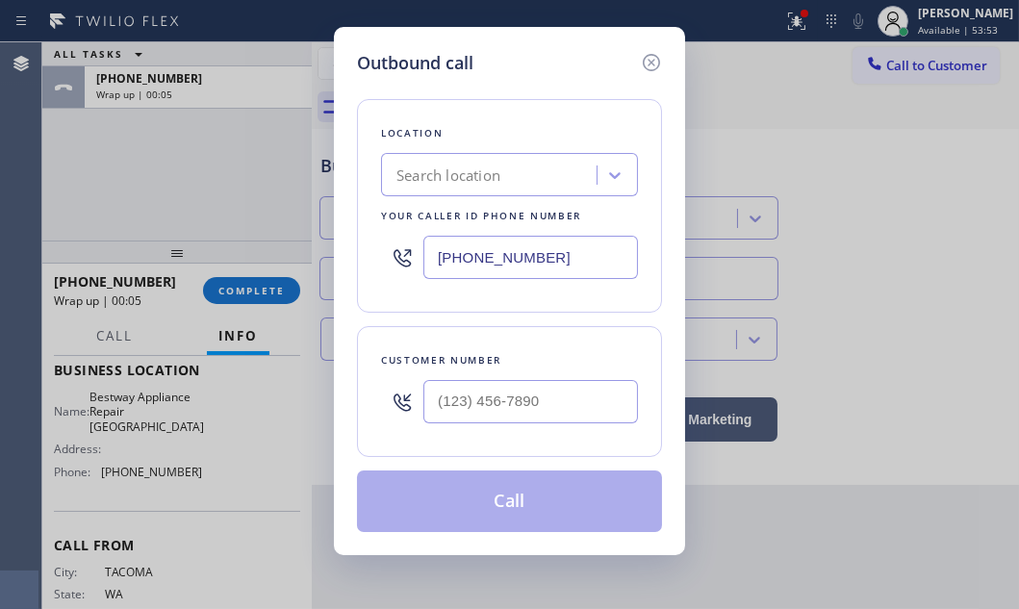
click at [562, 262] on input "[PHONE_NUMBER]" at bounding box center [530, 257] width 215 height 43
paste input "602) 975-4672"
type input "[PHONE_NUMBER]"
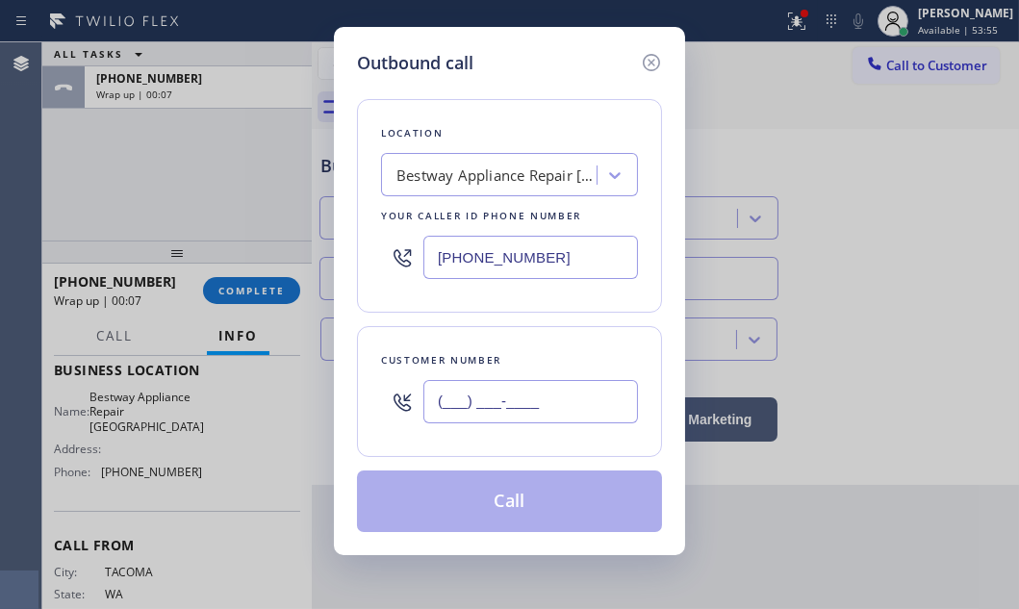
click at [531, 402] on input "(___) ___-____" at bounding box center [530, 401] width 215 height 43
paste input "253) 620-0611"
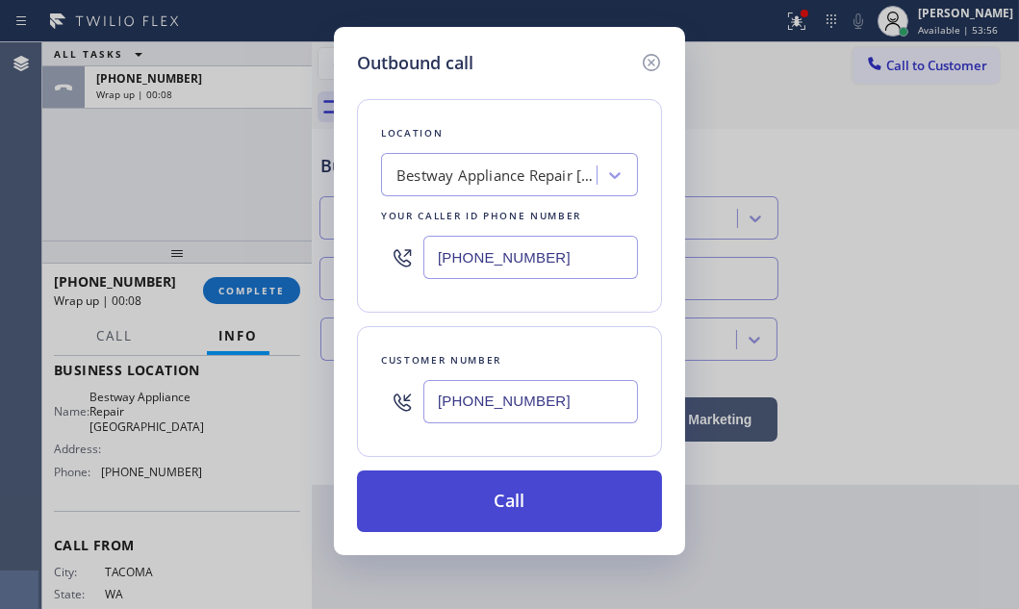
type input "[PHONE_NUMBER]"
click at [518, 490] on button "Call" at bounding box center [509, 502] width 305 height 62
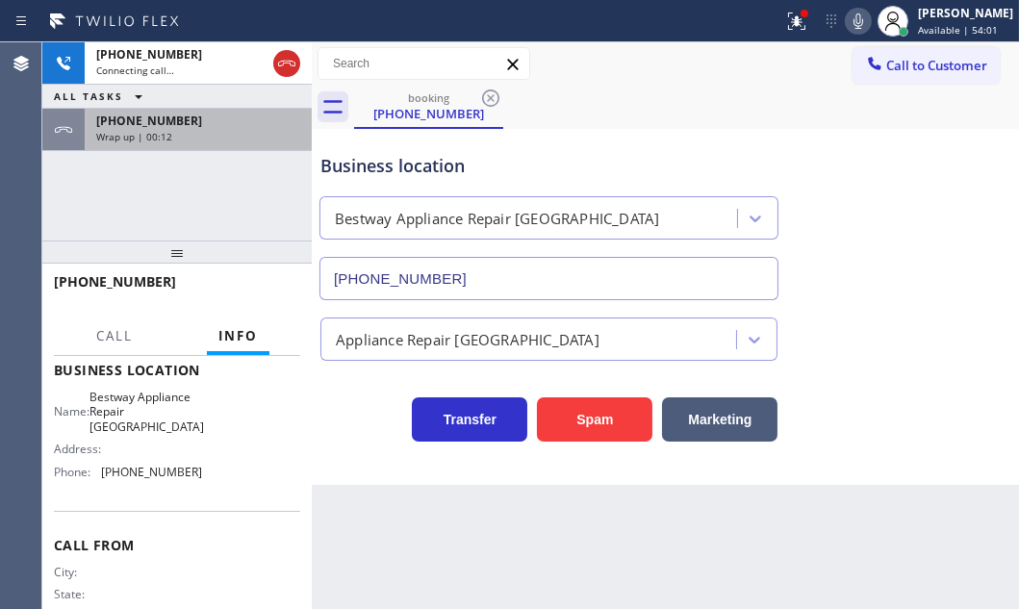
click at [209, 130] on div "Wrap up | 00:12" at bounding box center [198, 136] width 204 height 13
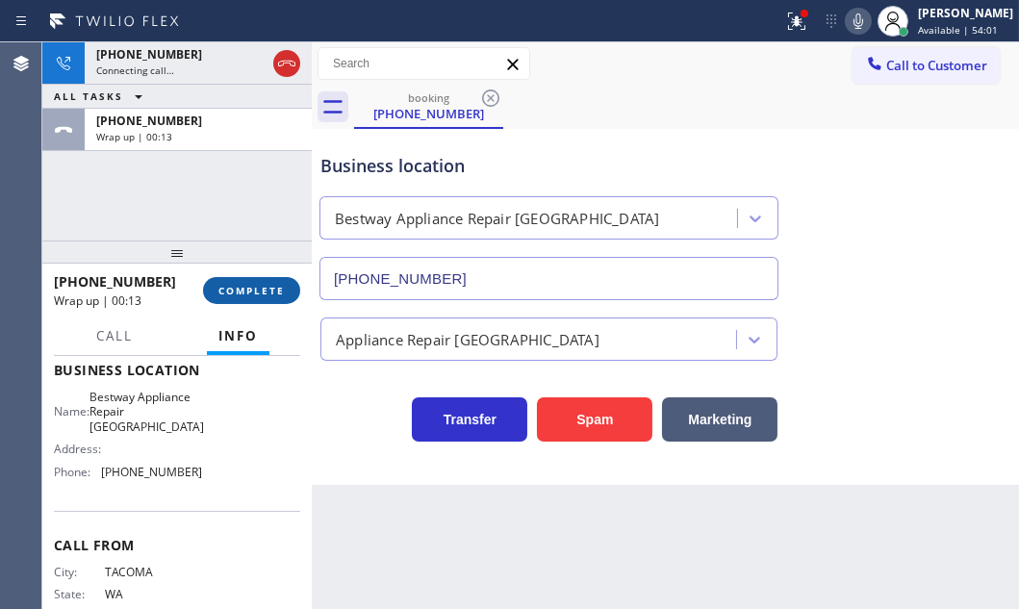
click at [255, 293] on span "COMPLETE" at bounding box center [251, 290] width 66 height 13
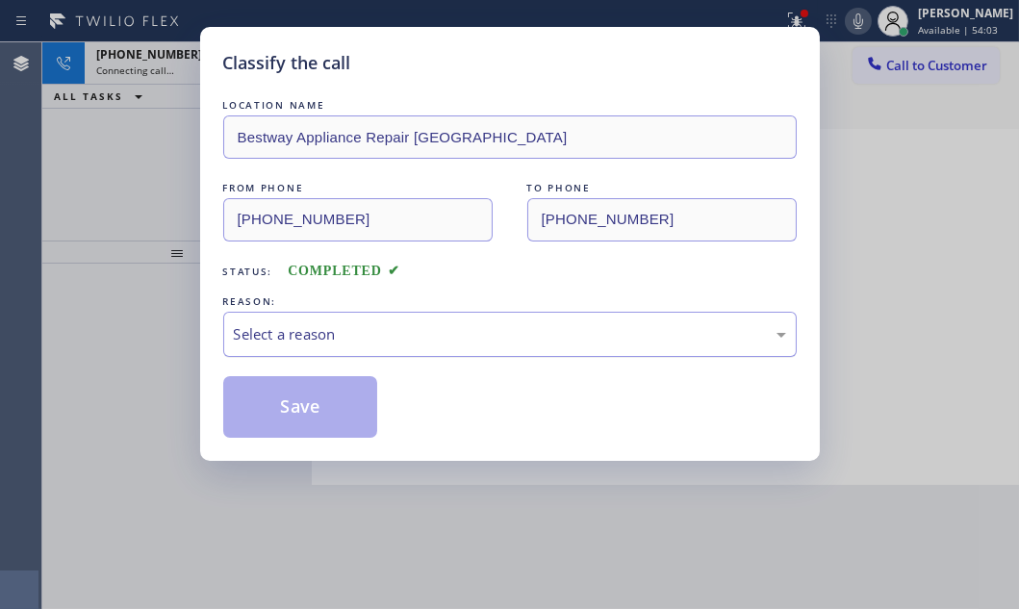
click at [401, 327] on div "Select a reason" at bounding box center [510, 334] width 552 height 22
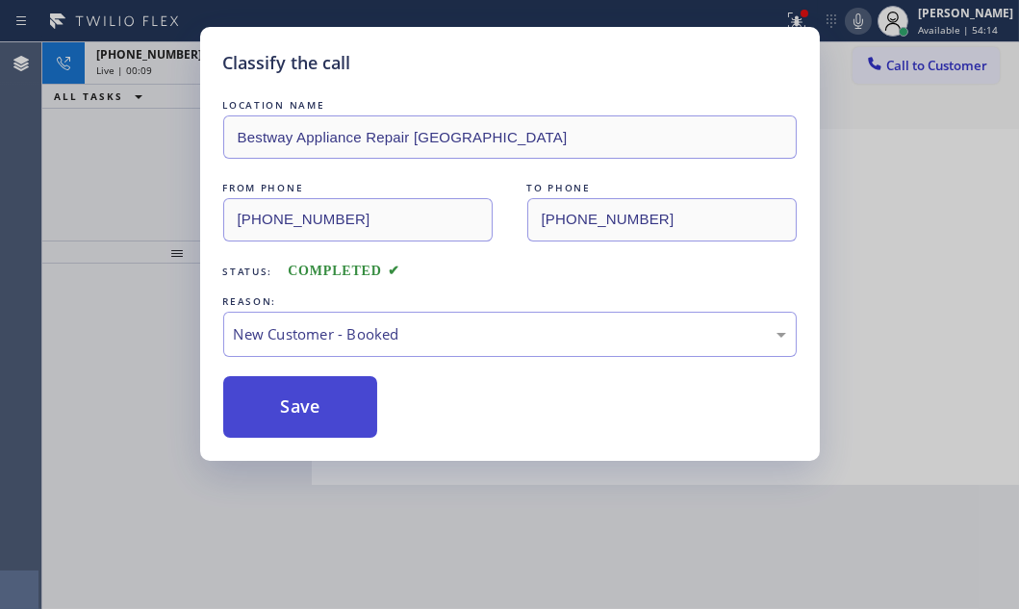
click at [281, 401] on button "Save" at bounding box center [300, 407] width 155 height 62
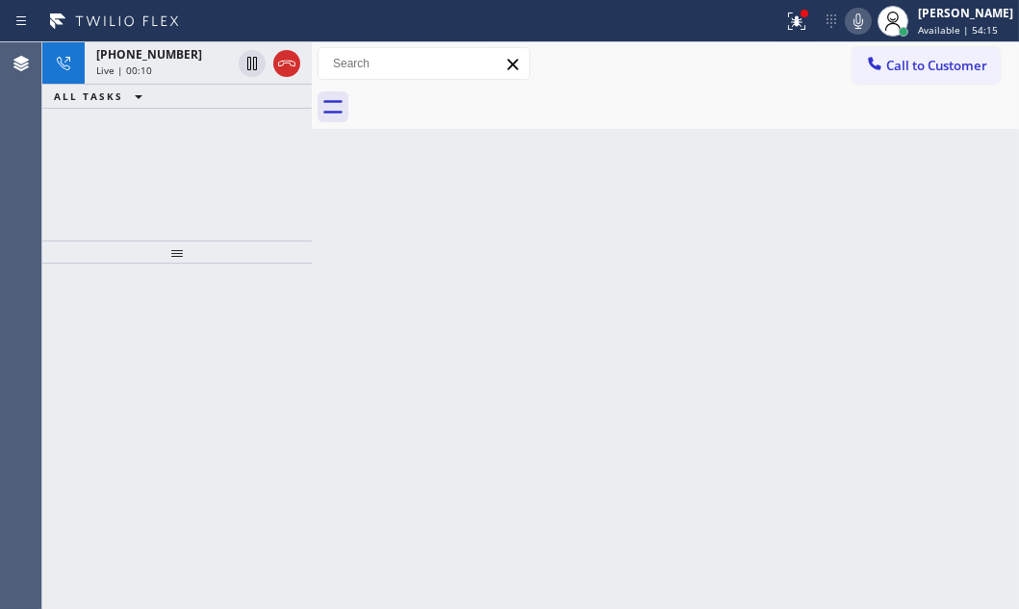
click at [169, 70] on div "Classify the call LOCATION NAME Mr. Heating and amp; Cooling FROM PHONE [PHONE_…" at bounding box center [530, 325] width 977 height 567
drag, startPoint x: 285, startPoint y: 64, endPoint x: 320, endPoint y: 89, distance: 43.0
click at [285, 64] on icon at bounding box center [286, 63] width 23 height 23
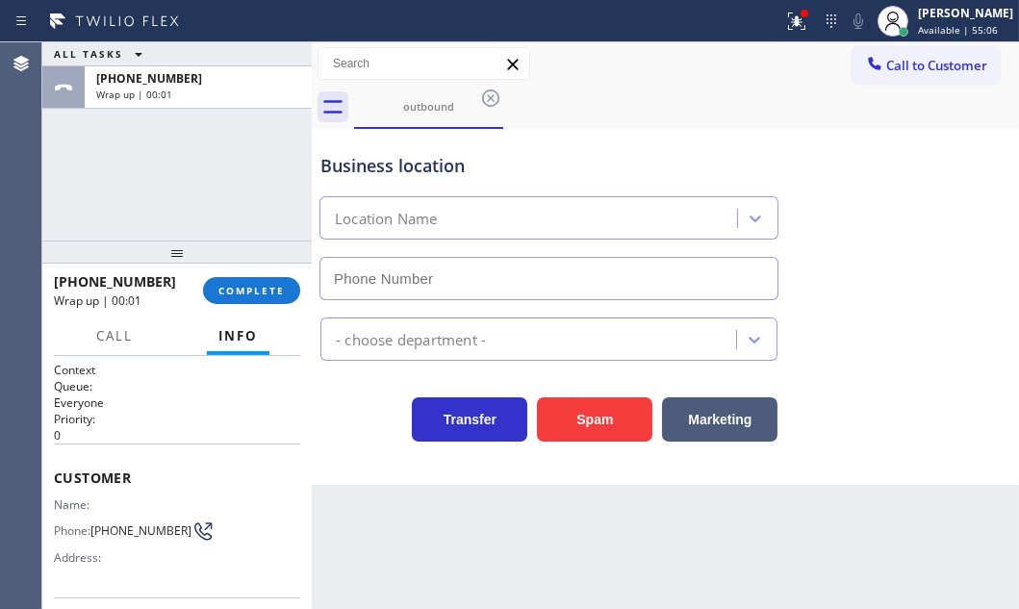
type input "[PHONE_NUMBER]"
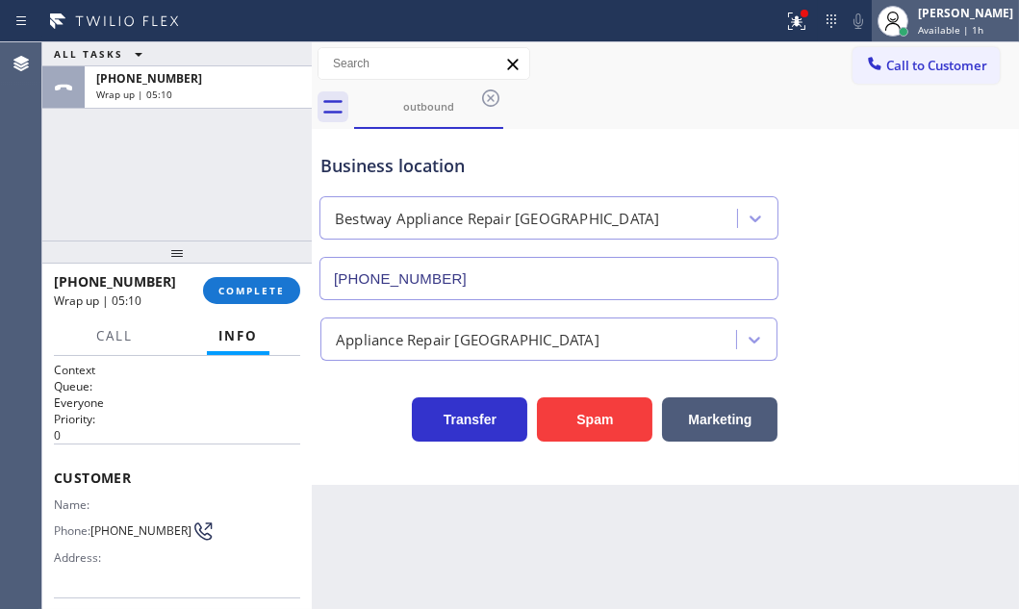
click at [923, 18] on div "[PERSON_NAME]" at bounding box center [965, 13] width 95 height 16
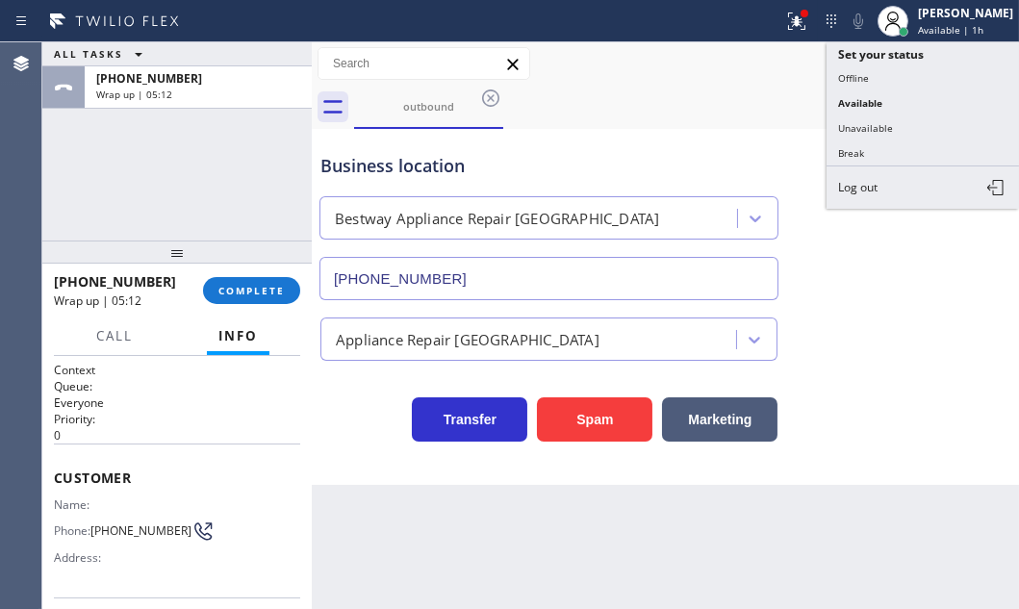
drag, startPoint x: 874, startPoint y: 78, endPoint x: 689, endPoint y: 89, distance: 185.1
click at [871, 78] on button "Offline" at bounding box center [923, 77] width 192 height 25
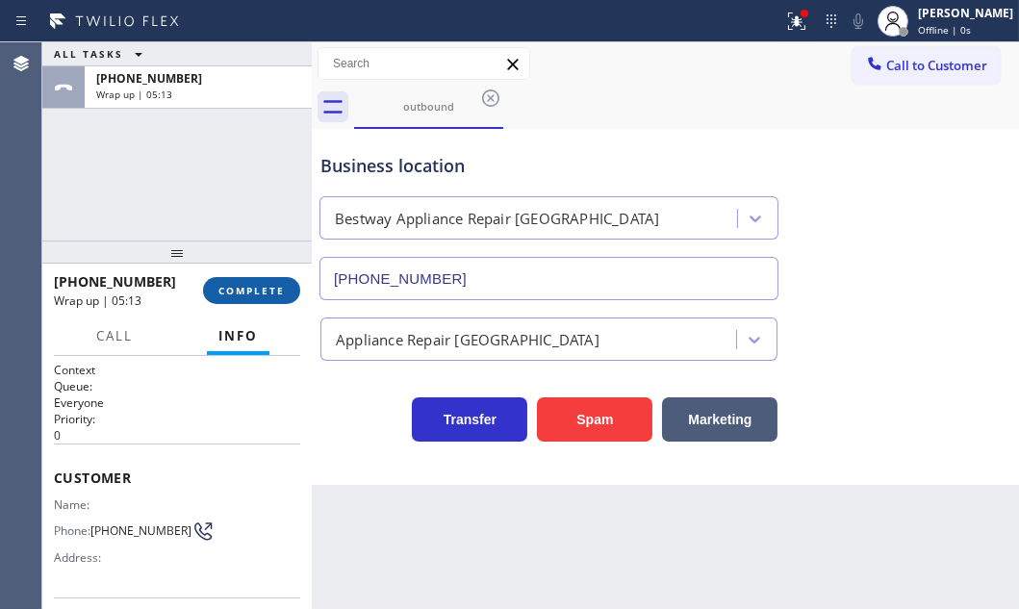
click at [273, 284] on span "COMPLETE" at bounding box center [251, 290] width 66 height 13
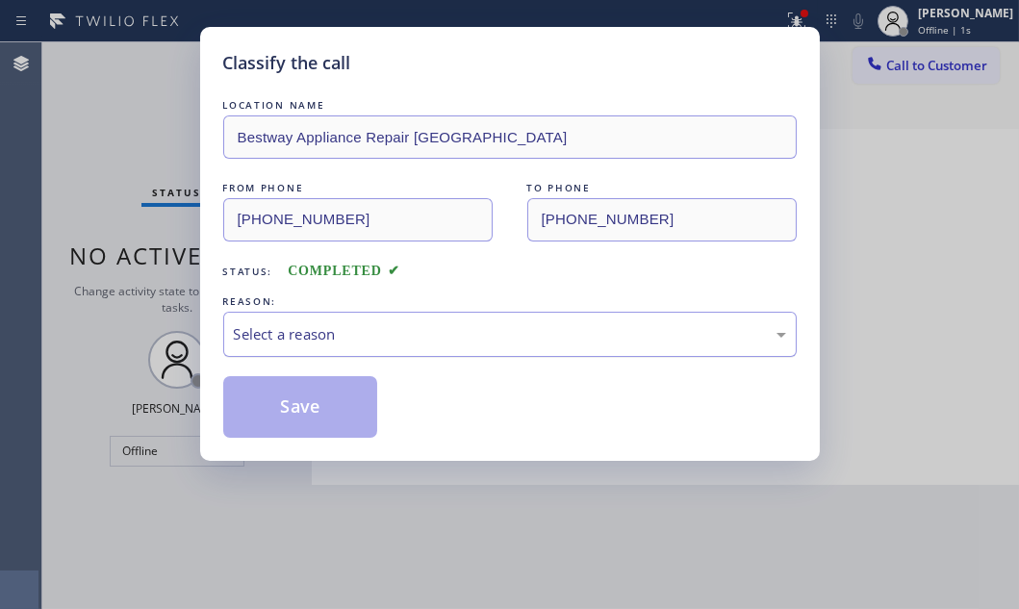
click at [391, 344] on div "Select a reason" at bounding box center [510, 334] width 552 height 22
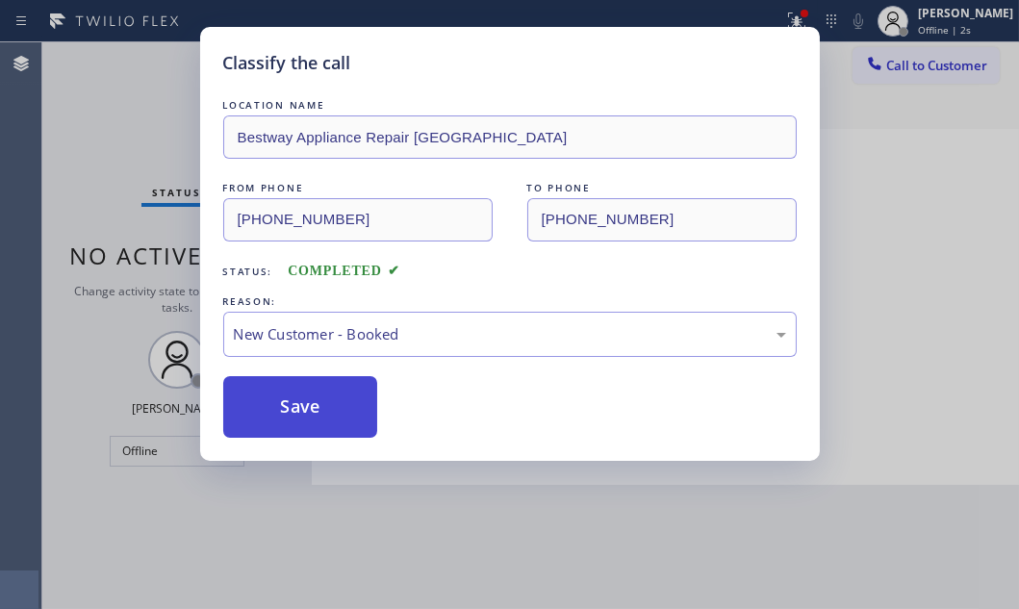
click at [294, 395] on button "Save" at bounding box center [300, 407] width 155 height 62
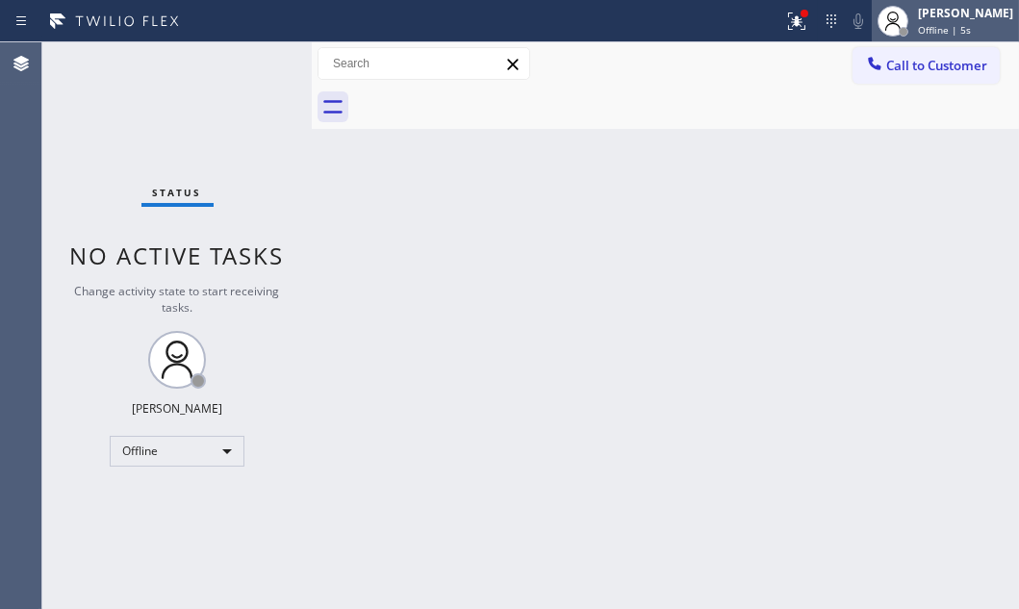
click at [918, 17] on div "[PERSON_NAME]" at bounding box center [965, 13] width 95 height 16
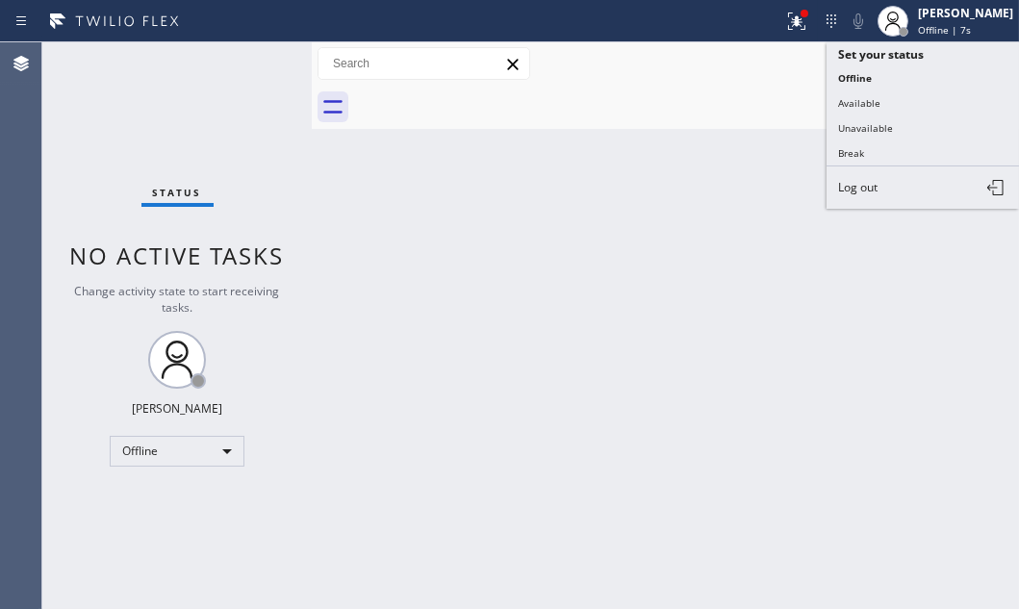
drag, startPoint x: 864, startPoint y: 183, endPoint x: 992, endPoint y: 186, distance: 128.0
click at [870, 183] on span "Log out" at bounding box center [857, 187] width 39 height 16
